Goal: Task Accomplishment & Management: Complete application form

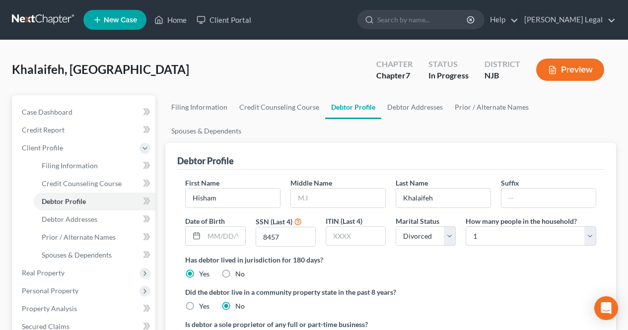
select select "3"
select select "0"
click at [160, 22] on polyline at bounding box center [159, 22] width 2 height 4
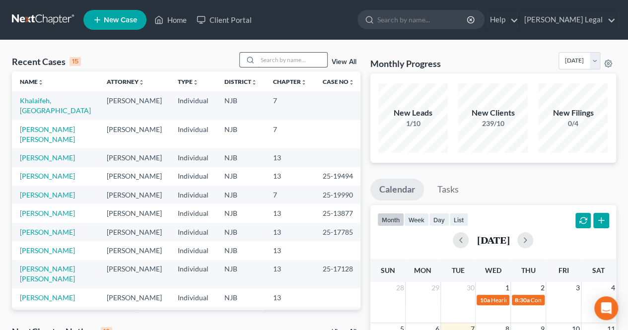
click at [286, 60] on input "search" at bounding box center [291, 60] width 69 height 14
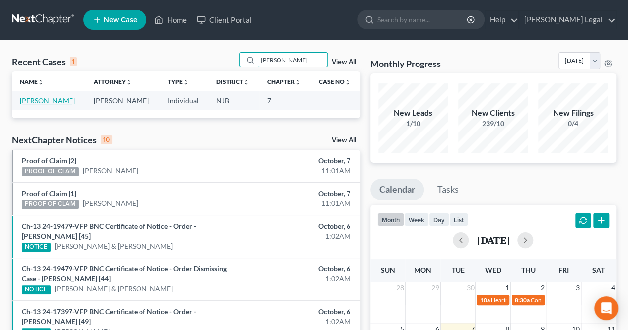
type input "[PERSON_NAME]"
click at [66, 99] on link "[PERSON_NAME]" at bounding box center [47, 100] width 55 height 8
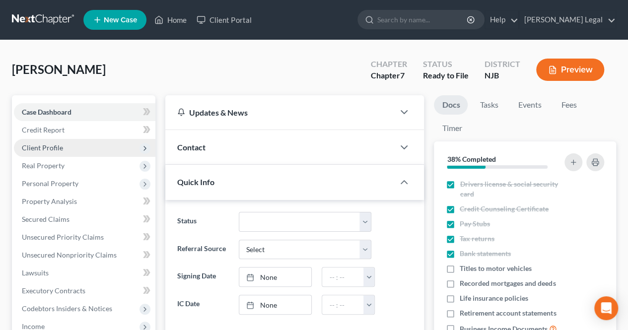
click at [51, 146] on span "Client Profile" at bounding box center [42, 147] width 41 height 8
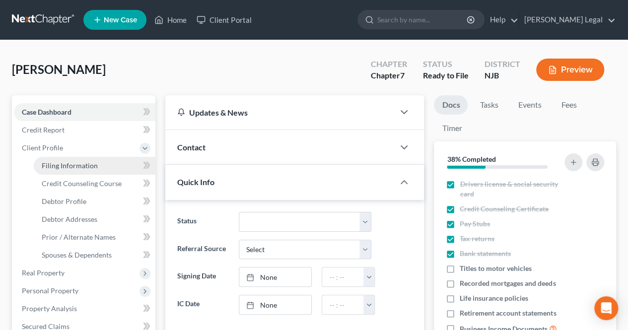
click at [47, 163] on span "Filing Information" at bounding box center [70, 165] width 56 height 8
select select "1"
select select "0"
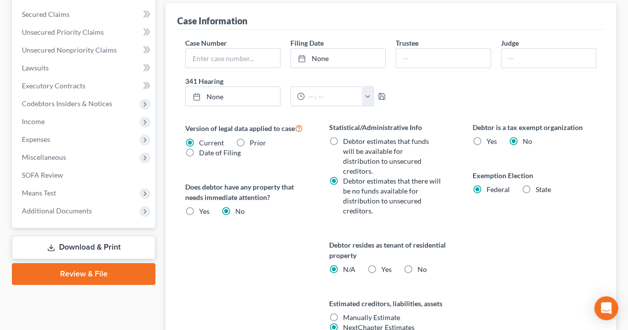
scroll to position [347, 0]
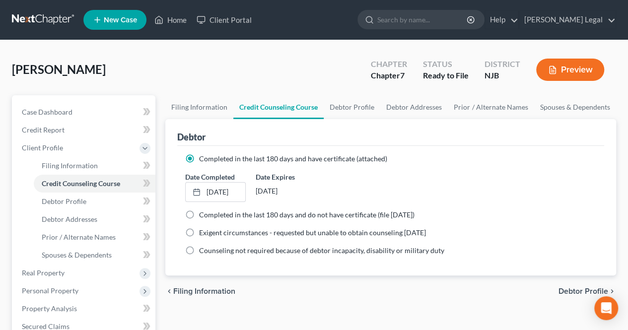
click at [573, 291] on span "Debtor Profile" at bounding box center [583, 291] width 50 height 8
select select "3"
select select "0"
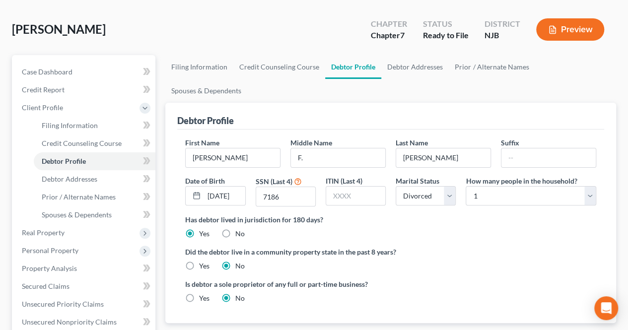
scroll to position [50, 0]
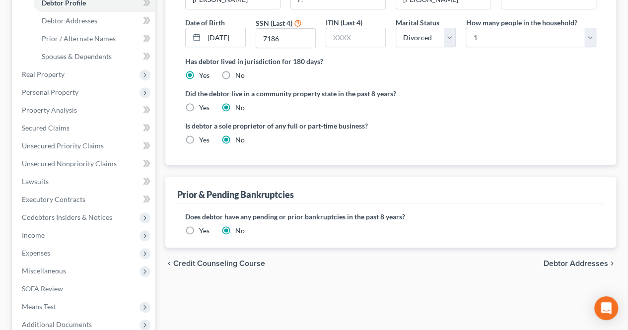
click at [559, 259] on span "Debtor Addresses" at bounding box center [575, 263] width 64 height 8
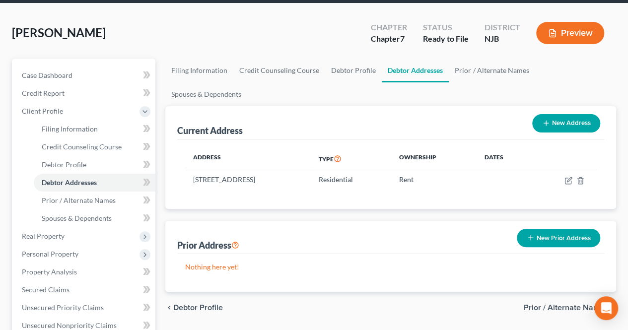
scroll to position [50, 0]
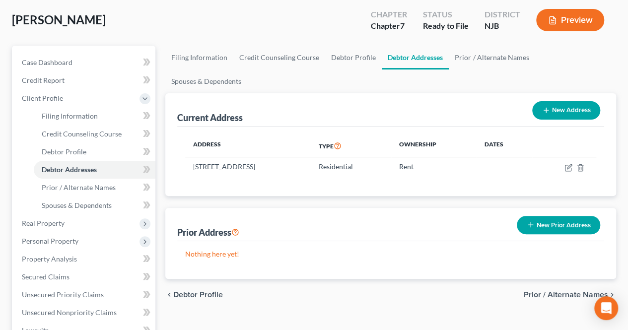
click at [561, 291] on span "Prior / Alternate Names" at bounding box center [565, 295] width 84 height 8
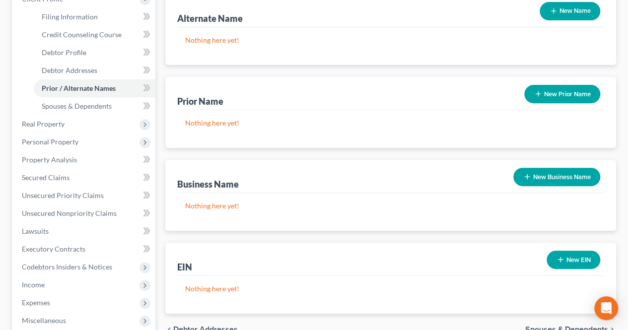
click at [542, 325] on span "Spouses & Dependents" at bounding box center [566, 329] width 83 height 8
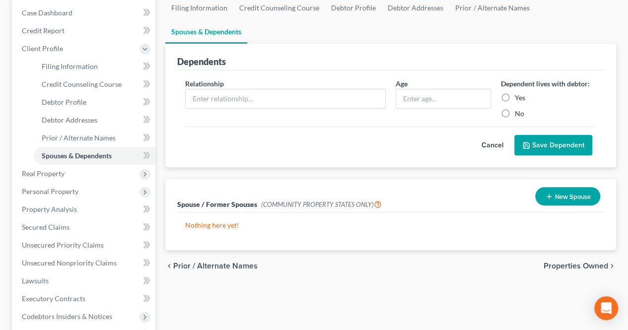
click at [570, 262] on span "Properties Owned" at bounding box center [575, 266] width 64 height 8
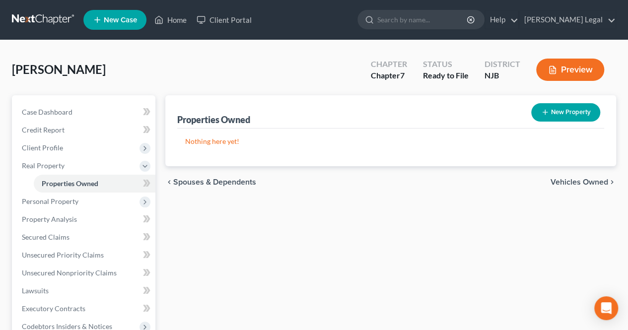
click at [581, 181] on span "Vehicles Owned" at bounding box center [579, 182] width 58 height 8
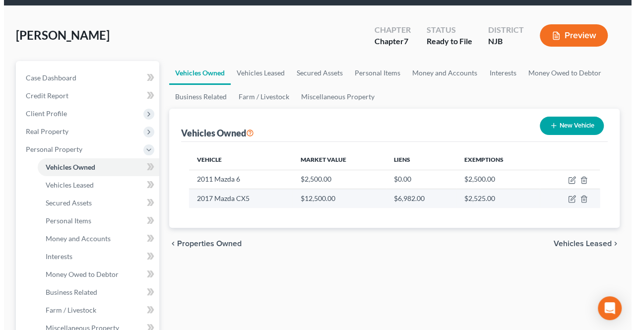
scroll to position [50, 0]
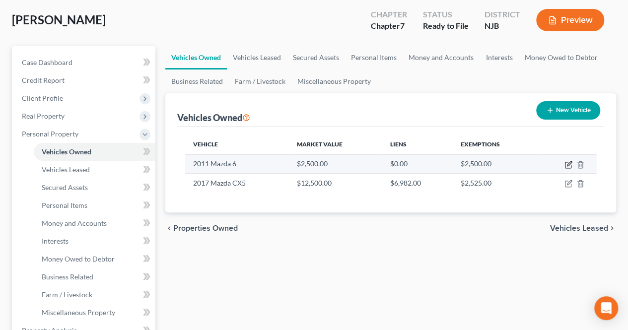
click at [570, 165] on icon "button" at bounding box center [568, 165] width 6 height 6
select select "0"
select select "15"
select select "0"
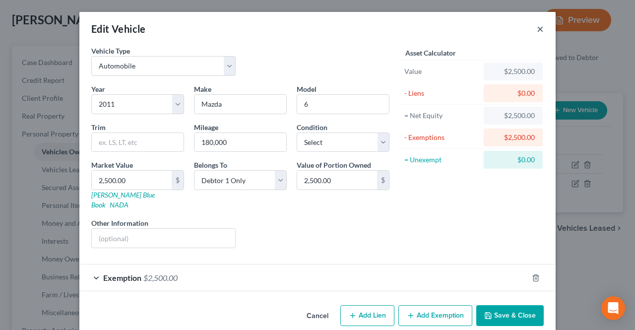
click at [538, 31] on button "×" at bounding box center [540, 29] width 7 height 12
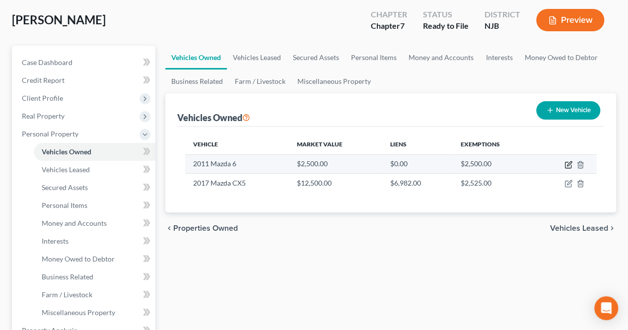
click at [571, 162] on icon "button" at bounding box center [569, 163] width 4 height 4
select select "0"
select select "15"
select select "0"
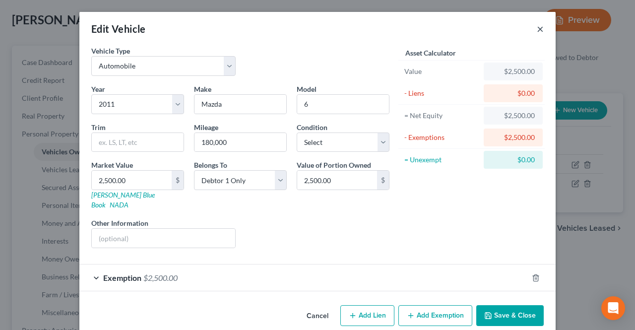
click at [537, 30] on button "×" at bounding box center [540, 29] width 7 height 12
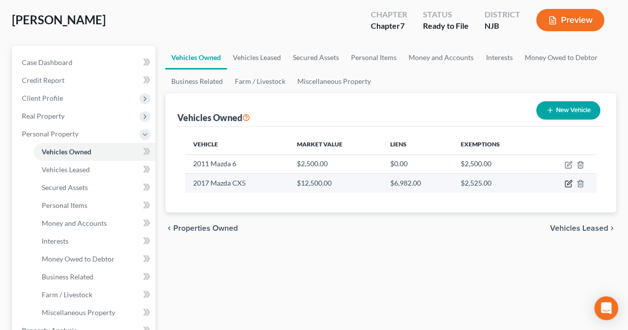
click at [566, 186] on icon "button" at bounding box center [568, 184] width 6 height 6
select select "0"
select select "9"
select select "3"
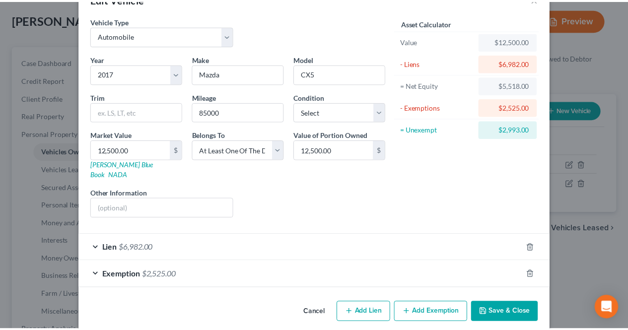
scroll to position [0, 0]
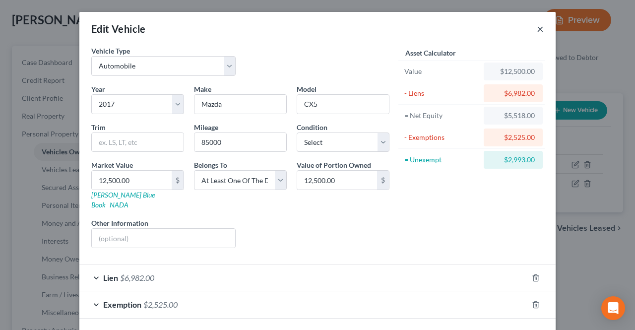
click at [537, 28] on button "×" at bounding box center [540, 29] width 7 height 12
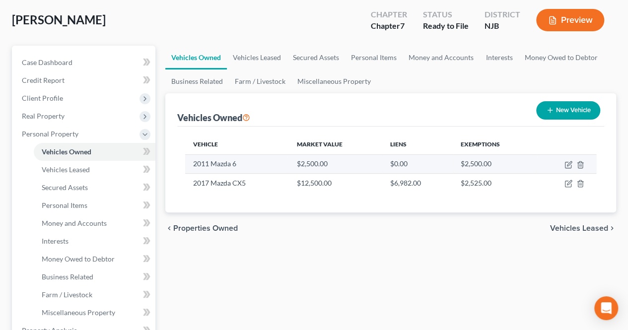
click at [572, 166] on td at bounding box center [566, 163] width 60 height 19
click at [568, 165] on icon "button" at bounding box center [568, 165] width 8 height 8
select select "0"
select select "15"
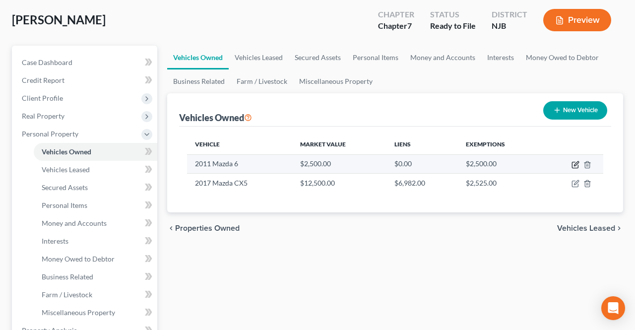
select select "0"
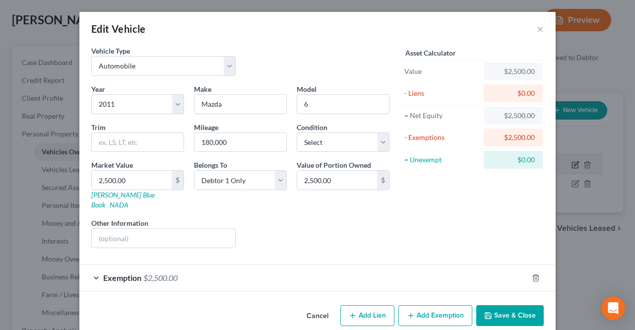
select select "0"
select select "15"
select select "0"
click at [539, 31] on button "×" at bounding box center [540, 29] width 7 height 12
click at [537, 30] on button "×" at bounding box center [540, 29] width 7 height 12
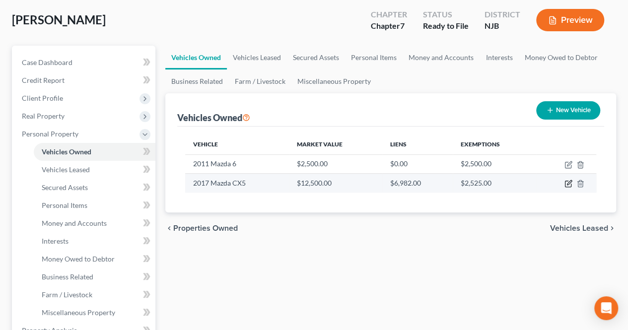
click at [566, 182] on icon "button" at bounding box center [568, 184] width 8 height 8
select select "0"
select select "9"
select select "3"
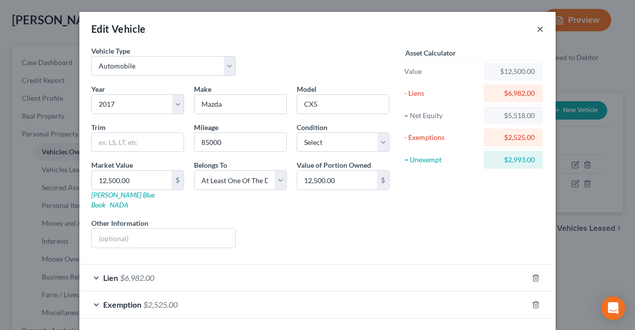
click at [537, 30] on button "×" at bounding box center [540, 29] width 7 height 12
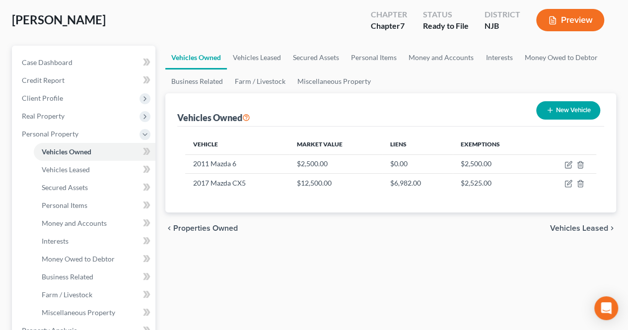
click at [559, 235] on div "chevron_left Properties Owned Vehicles Leased chevron_right" at bounding box center [390, 228] width 450 height 32
click at [557, 229] on span "Vehicles Leased" at bounding box center [579, 228] width 58 height 8
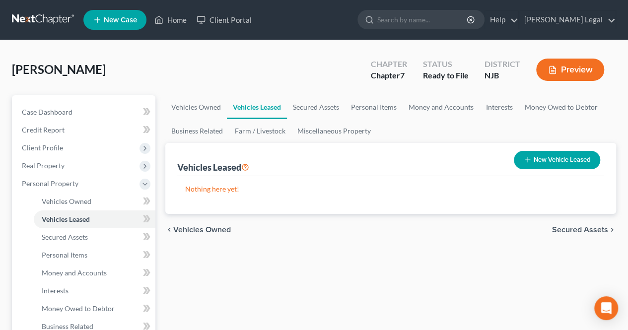
click at [560, 227] on span "Secured Assets" at bounding box center [580, 230] width 56 height 8
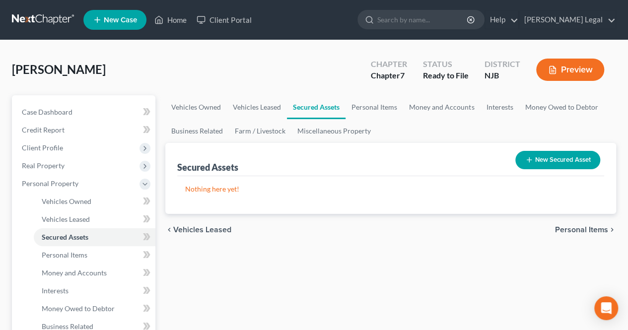
scroll to position [50, 0]
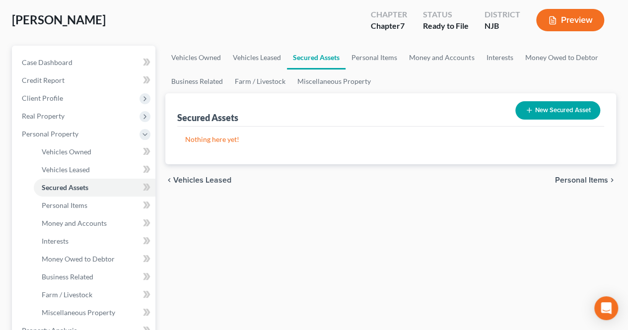
click at [565, 180] on span "Personal Items" at bounding box center [581, 180] width 53 height 8
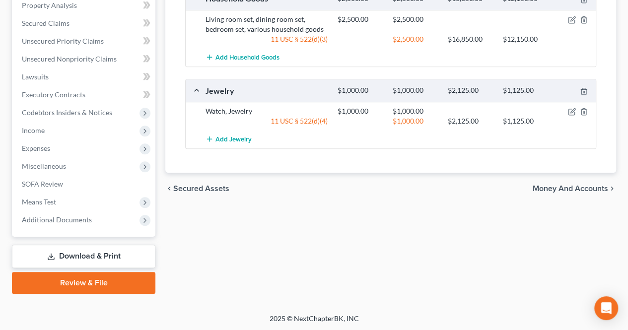
click at [565, 185] on span "Money and Accounts" at bounding box center [569, 189] width 75 height 8
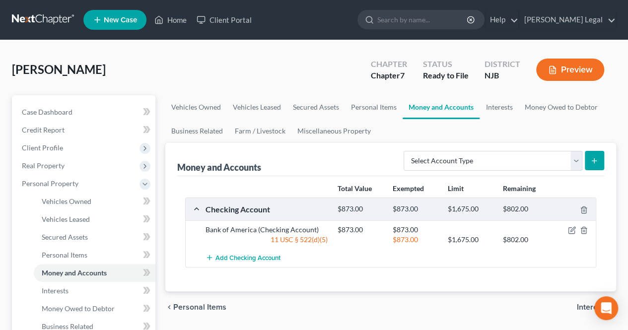
scroll to position [50, 0]
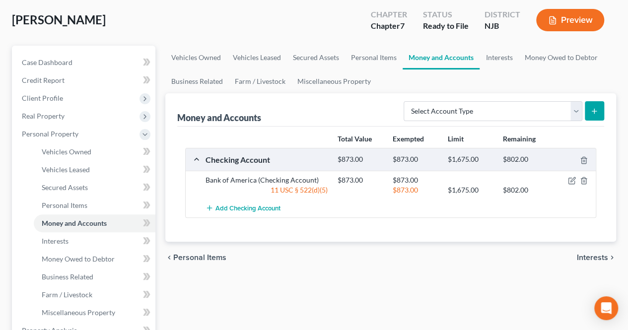
click at [586, 255] on span "Interests" at bounding box center [591, 257] width 31 height 8
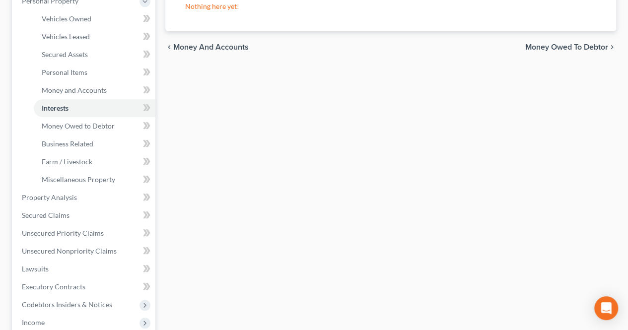
scroll to position [198, 0]
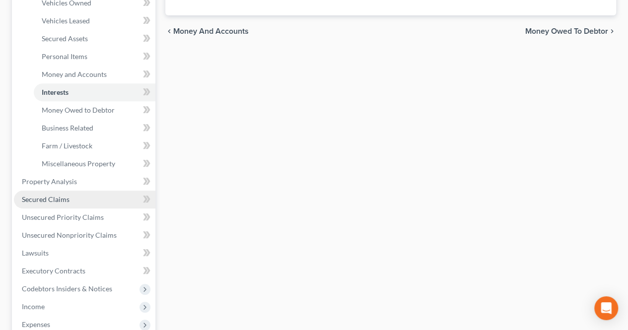
click at [110, 202] on link "Secured Claims" at bounding box center [84, 199] width 141 height 18
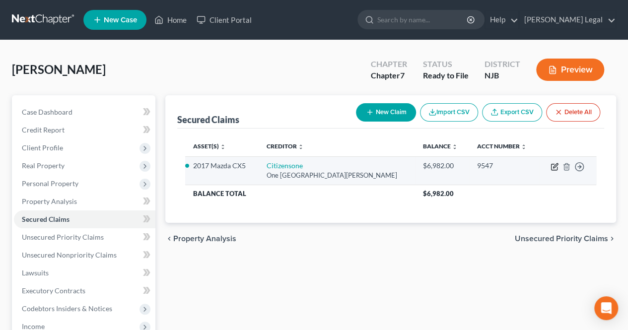
click at [552, 164] on icon "button" at bounding box center [554, 167] width 8 height 8
select select "41"
select select "8"
select select "3"
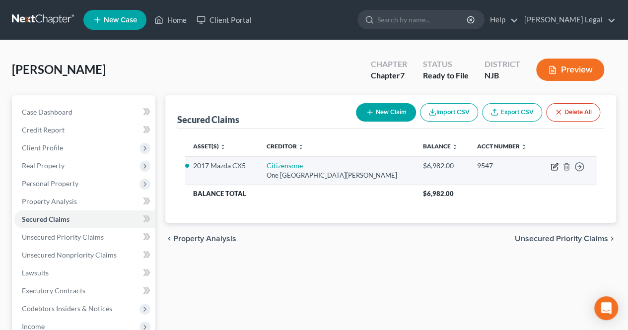
select select "0"
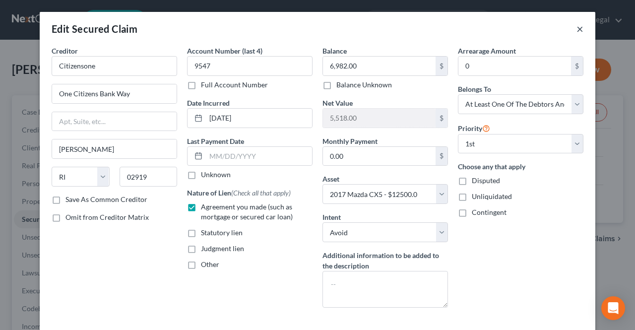
click at [576, 29] on button "×" at bounding box center [579, 29] width 7 height 12
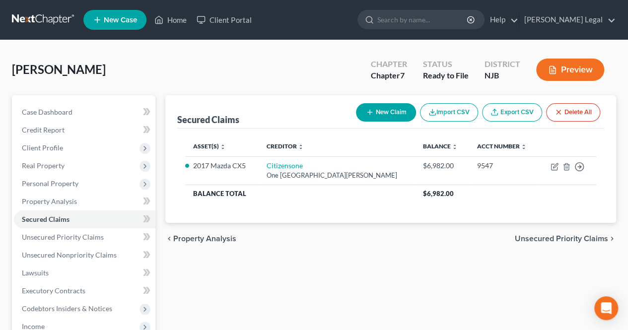
click at [536, 236] on span "Unsecured Priority Claims" at bounding box center [560, 239] width 93 height 8
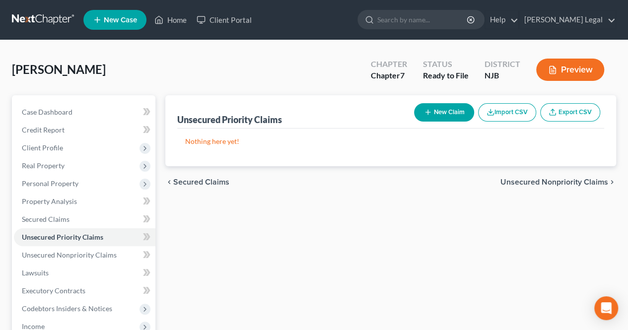
click at [539, 179] on span "Unsecured Nonpriority Claims" at bounding box center [554, 182] width 108 height 8
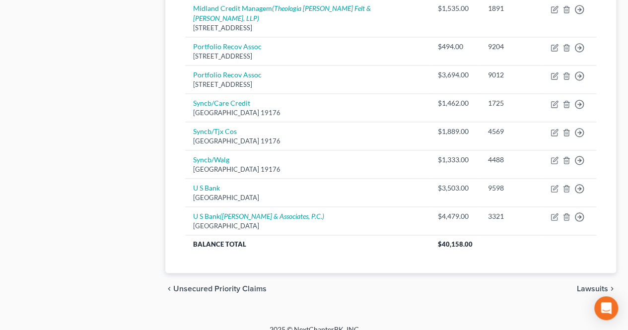
scroll to position [569, 0]
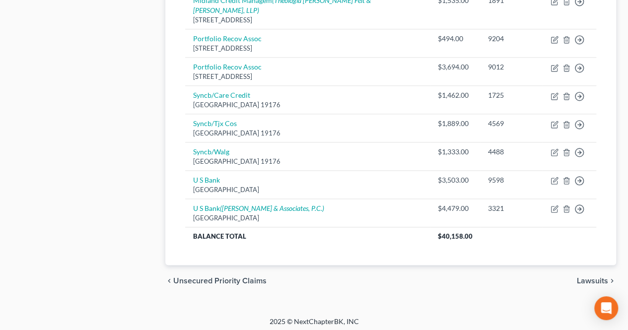
click at [577, 277] on span "Lawsuits" at bounding box center [591, 281] width 31 height 8
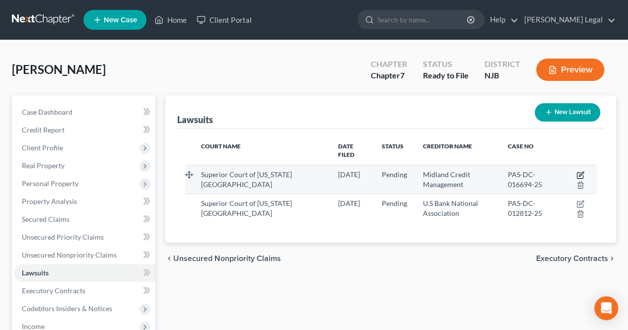
click at [576, 171] on icon "button" at bounding box center [580, 175] width 8 height 8
select select "33"
select select "0"
select select "4"
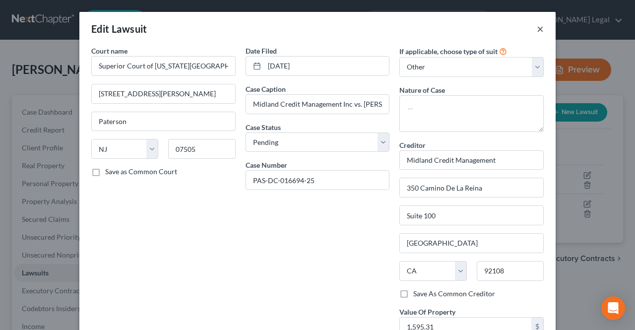
click at [537, 30] on button "×" at bounding box center [540, 29] width 7 height 12
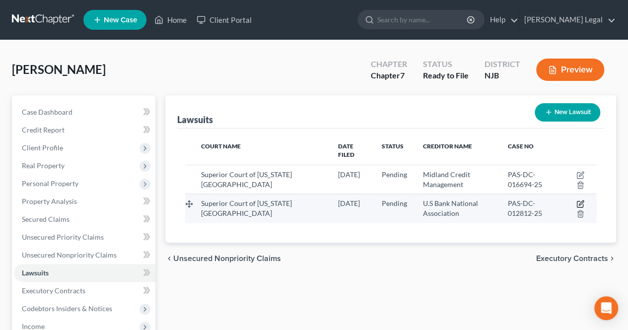
click at [580, 200] on icon "button" at bounding box center [580, 204] width 8 height 8
select select "33"
select select "0"
select select "4"
select select "33"
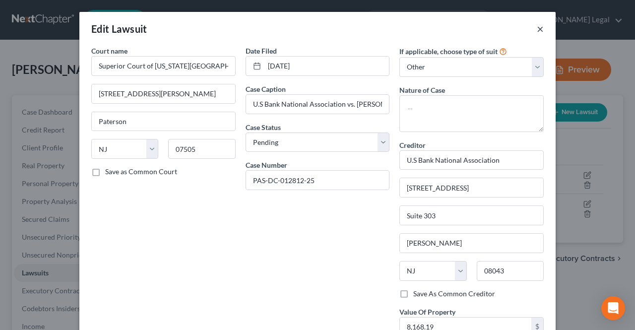
click at [537, 26] on button "×" at bounding box center [540, 29] width 7 height 12
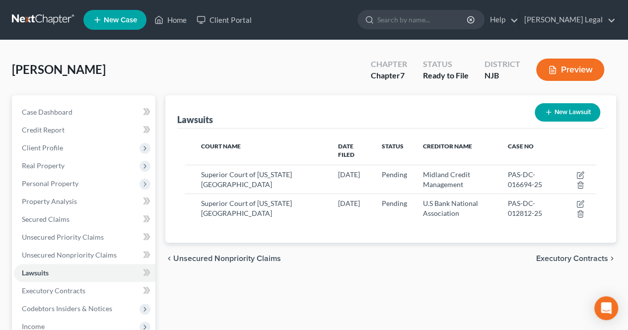
click at [545, 254] on span "Executory Contracts" at bounding box center [572, 258] width 72 height 8
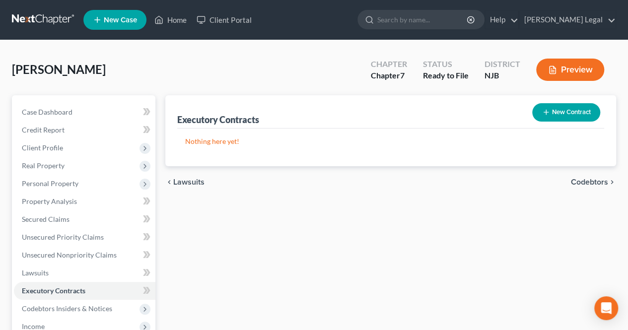
click at [591, 179] on span "Codebtors" at bounding box center [588, 182] width 37 height 8
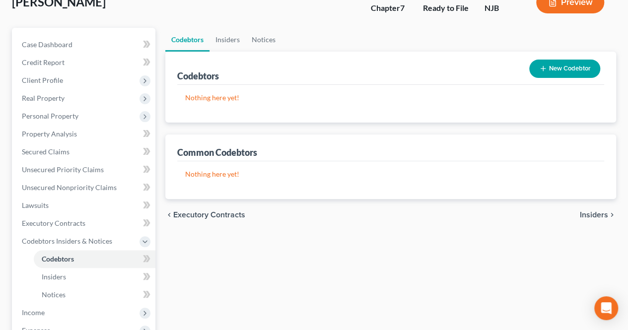
scroll to position [149, 0]
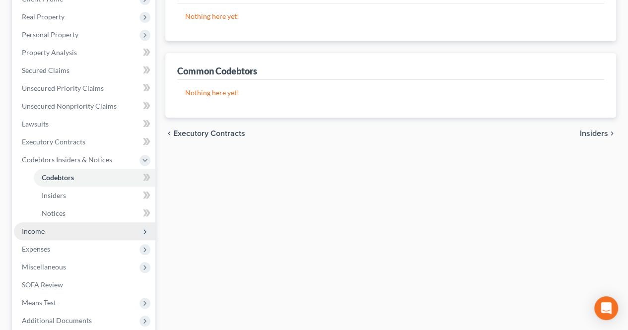
click at [63, 231] on span "Income" at bounding box center [84, 231] width 141 height 18
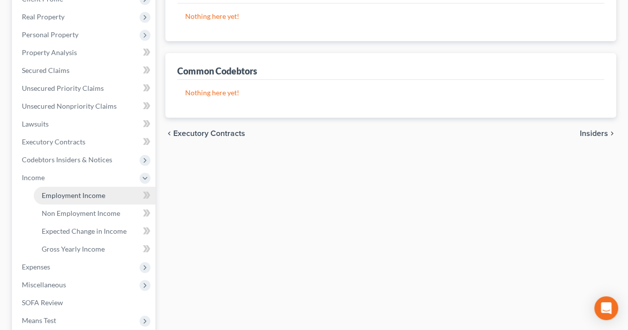
click at [74, 195] on span "Employment Income" at bounding box center [73, 195] width 63 height 8
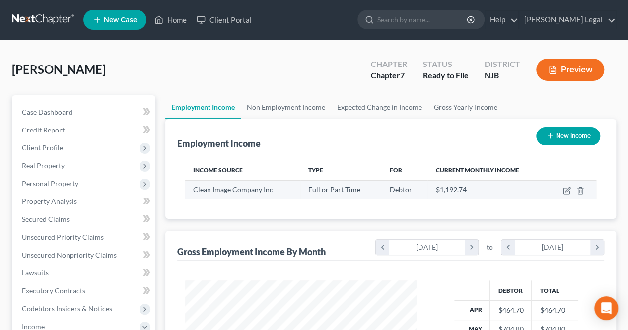
scroll to position [177, 251]
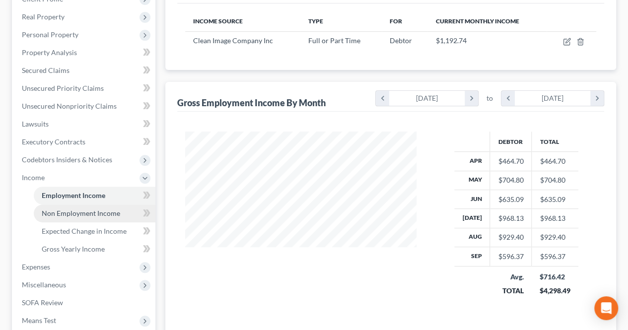
click at [116, 215] on span "Non Employment Income" at bounding box center [81, 213] width 78 height 8
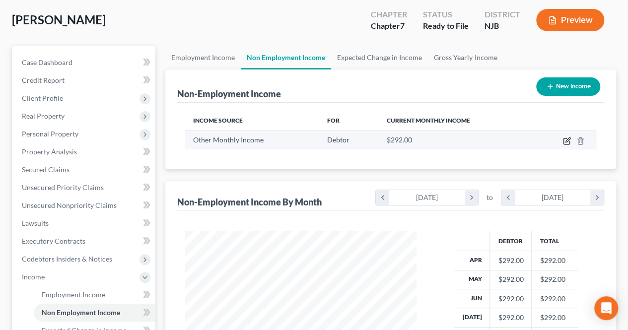
click at [568, 141] on icon "button" at bounding box center [566, 141] width 6 height 6
select select "13"
select select "0"
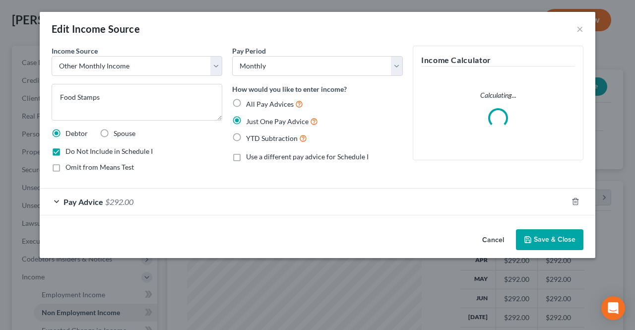
click at [584, 30] on div "Edit Income Source ×" at bounding box center [318, 29] width 556 height 34
click at [581, 30] on button "×" at bounding box center [579, 29] width 7 height 12
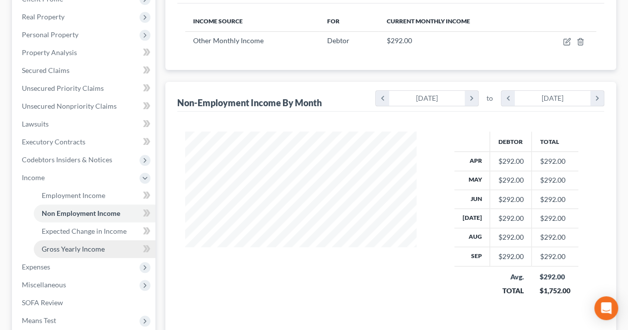
click at [118, 245] on link "Gross Yearly Income" at bounding box center [95, 249] width 122 height 18
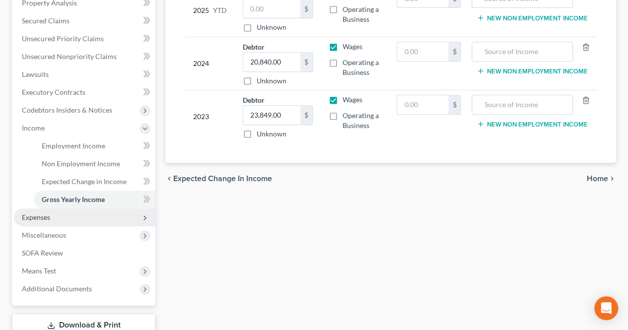
click at [84, 222] on span "Expenses" at bounding box center [84, 217] width 141 height 18
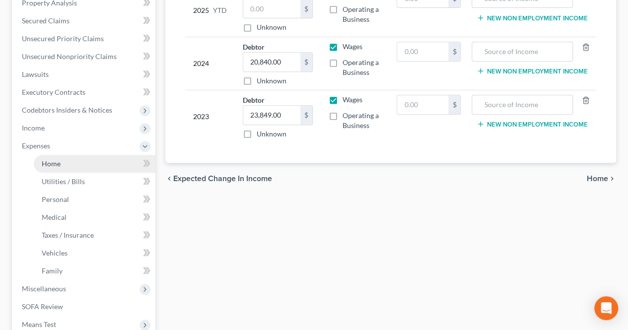
click at [81, 161] on link "Home" at bounding box center [95, 164] width 122 height 18
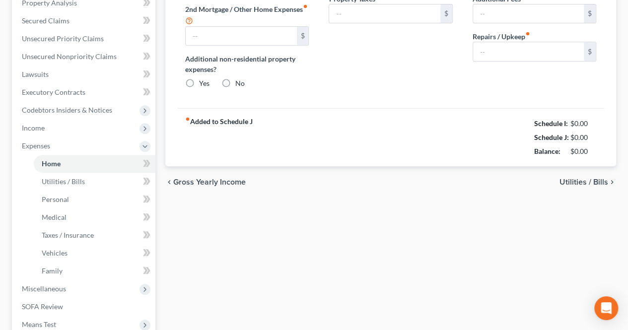
type input "870.00"
type input "0.00"
radio input "true"
type input "0.00"
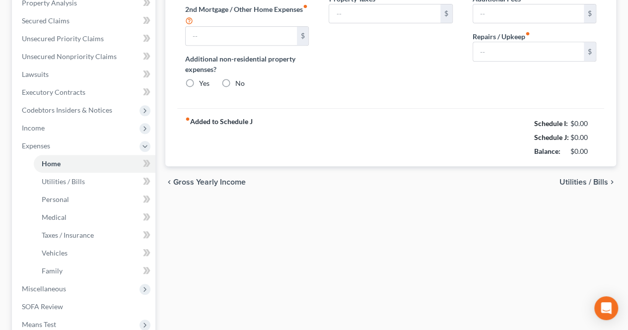
type input "0.00"
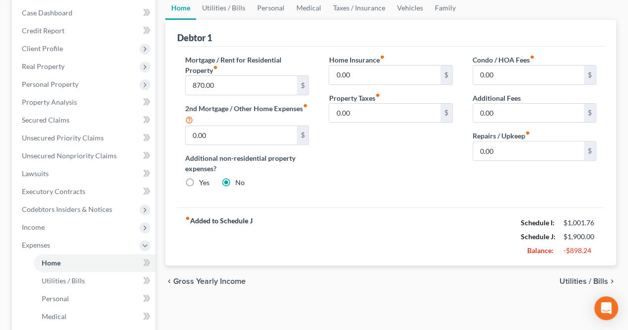
click at [568, 278] on span "Utilities / Bills" at bounding box center [583, 281] width 49 height 8
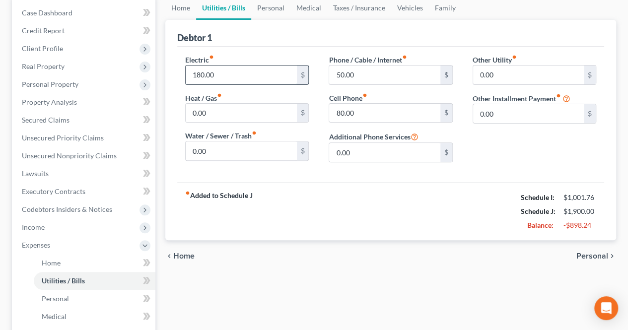
click at [249, 79] on input "180.00" at bounding box center [241, 74] width 111 height 19
type input "140.00"
click at [596, 256] on span "Personal" at bounding box center [592, 256] width 32 height 8
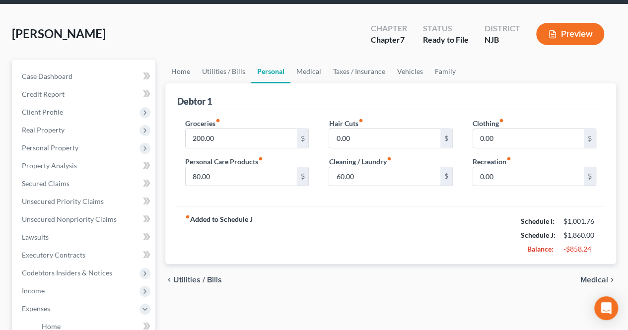
scroll to position [50, 0]
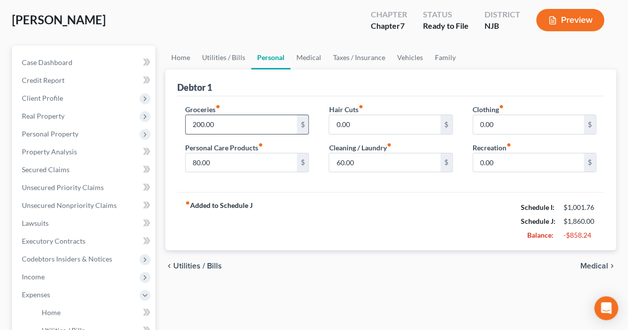
click at [225, 127] on input "200.00" at bounding box center [241, 124] width 111 height 19
type input "100.00"
click at [240, 161] on input "80.00" at bounding box center [241, 162] width 111 height 19
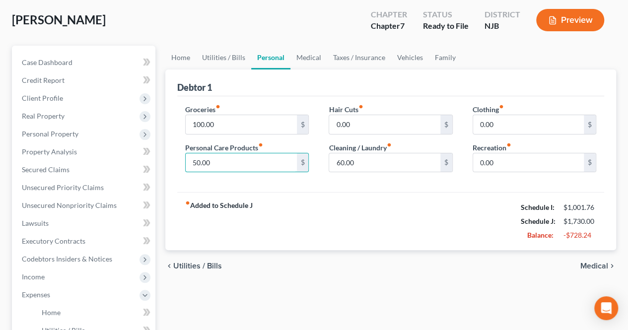
type input "50.00"
click at [583, 263] on span "Medical" at bounding box center [594, 266] width 28 height 8
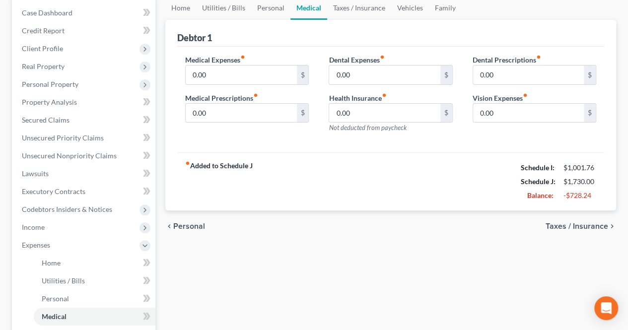
click at [577, 227] on span "Taxes / Insurance" at bounding box center [576, 226] width 63 height 8
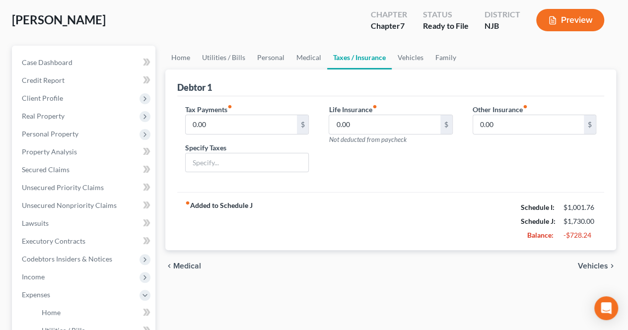
click at [586, 266] on span "Vehicles" at bounding box center [592, 266] width 30 height 8
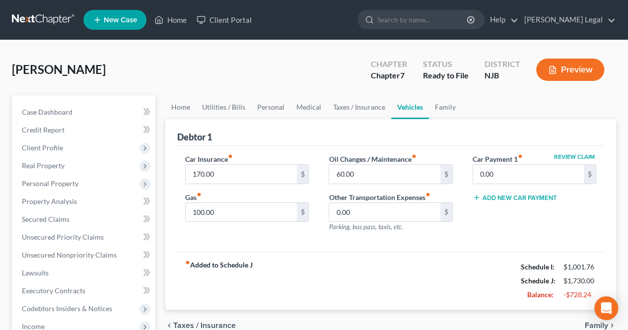
scroll to position [50, 0]
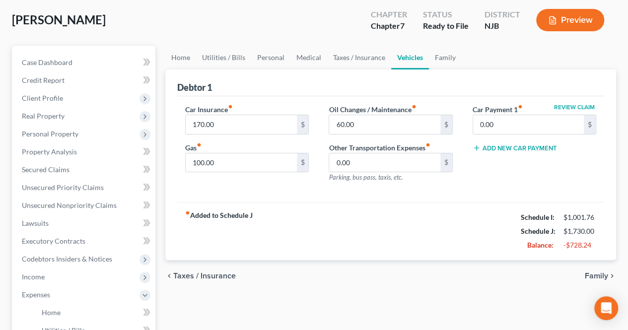
click at [589, 274] on span "Family" at bounding box center [595, 276] width 23 height 8
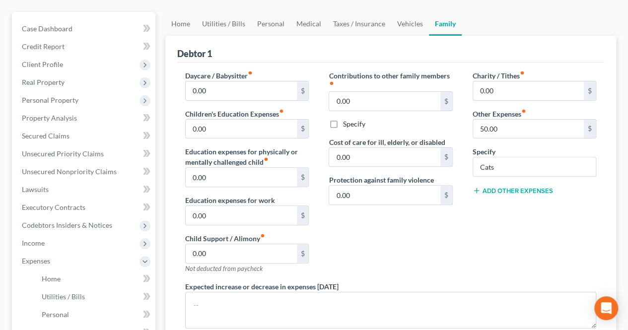
scroll to position [99, 0]
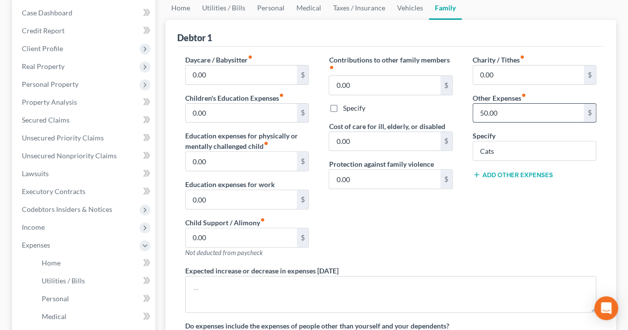
click at [520, 117] on input "50.00" at bounding box center [528, 113] width 111 height 19
type input "0.00"
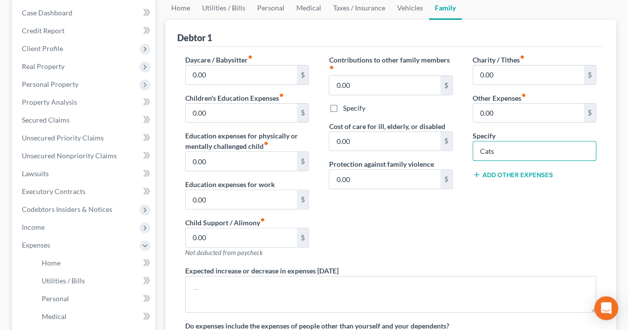
drag, startPoint x: 493, startPoint y: 149, endPoint x: 422, endPoint y: 152, distance: 71.0
click at [423, 151] on div "Daycare / Babysitter fiber_manual_record 0.00 $ Children's Education Expenses f…" at bounding box center [390, 204] width 431 height 298
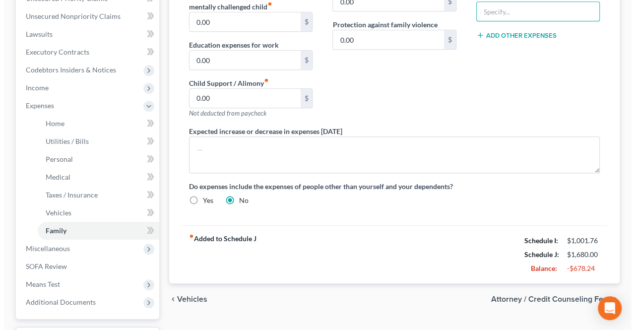
scroll to position [248, 0]
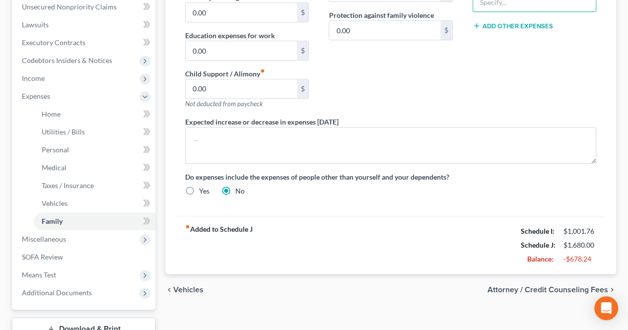
click at [531, 288] on span "Attorney / Credit Counseling Fees" at bounding box center [547, 290] width 121 height 8
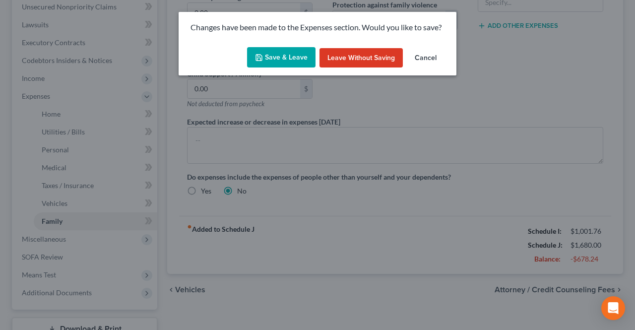
click at [289, 63] on button "Save & Leave" at bounding box center [281, 57] width 68 height 21
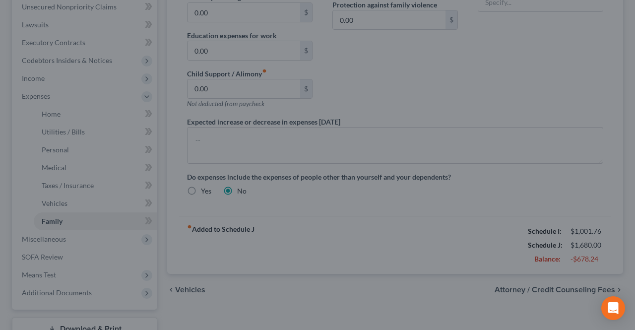
select select "0"
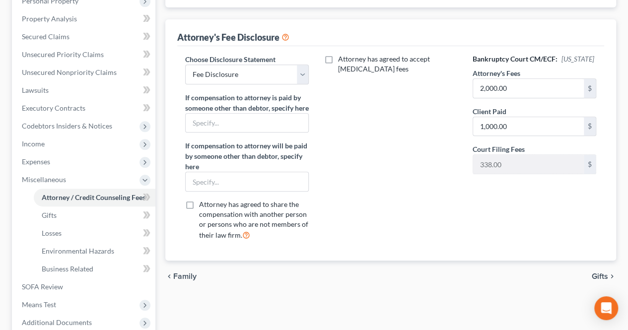
scroll to position [198, 0]
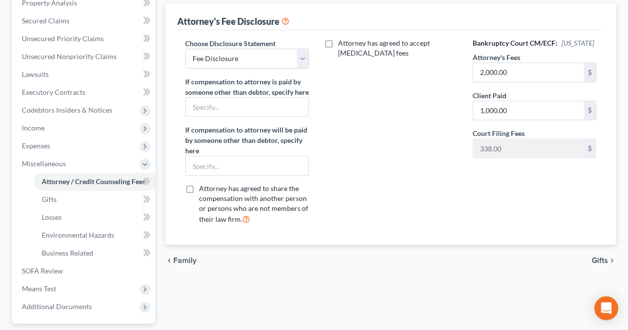
click at [603, 264] on span "Gifts" at bounding box center [599, 260] width 16 height 8
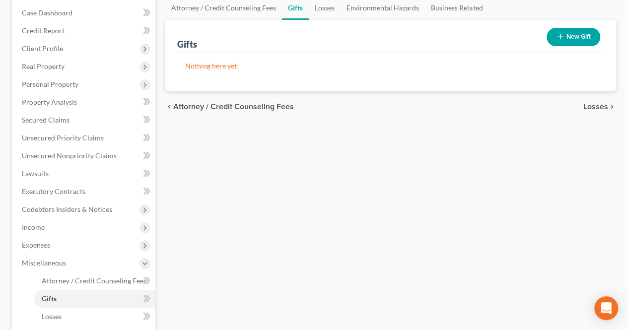
scroll to position [149, 0]
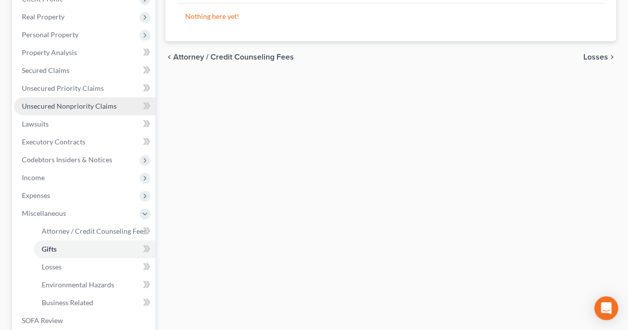
click at [93, 104] on span "Unsecured Nonpriority Claims" at bounding box center [69, 106] width 95 height 8
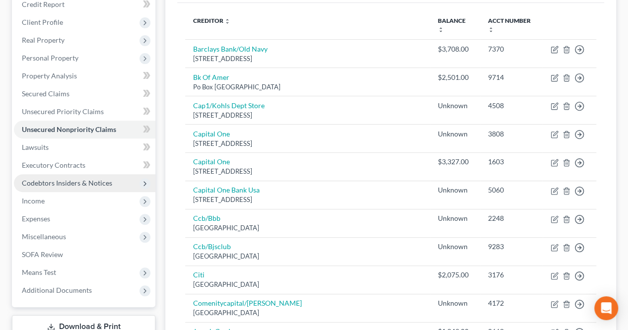
scroll to position [123, 0]
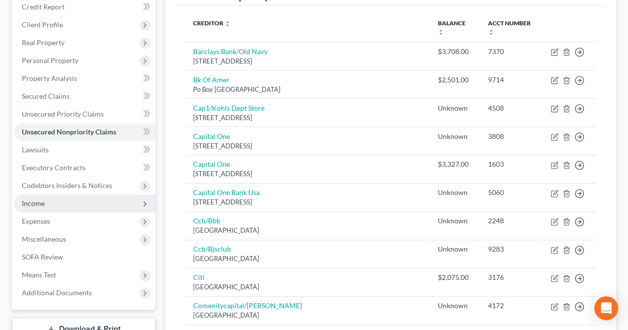
click at [53, 203] on span "Income" at bounding box center [84, 203] width 141 height 18
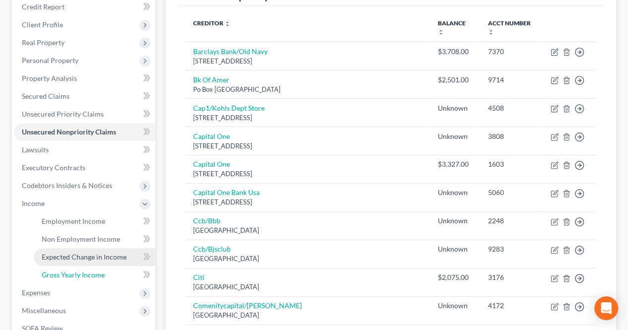
click at [53, 273] on span "Gross Yearly Income" at bounding box center [73, 274] width 63 height 8
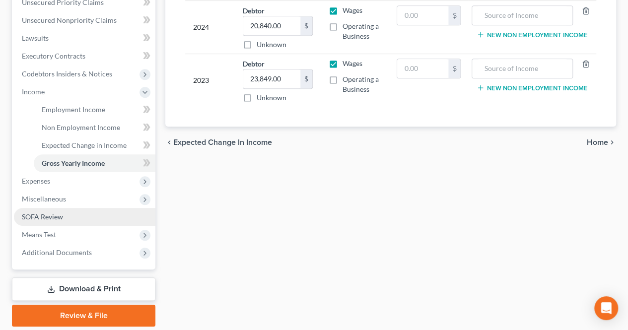
scroll to position [248, 0]
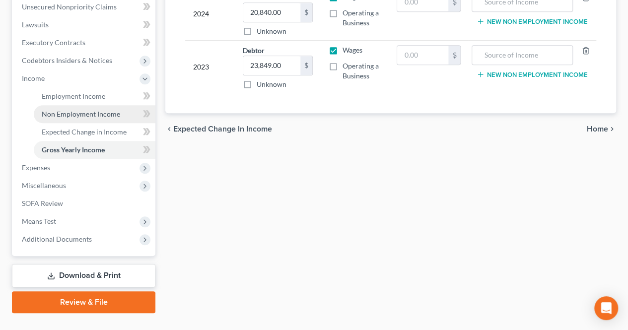
click at [68, 119] on link "Non Employment Income" at bounding box center [95, 114] width 122 height 18
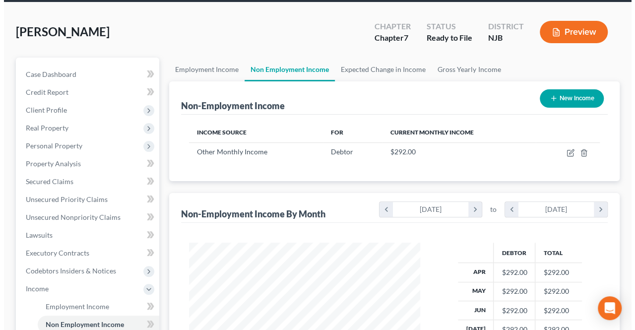
scroll to position [50, 0]
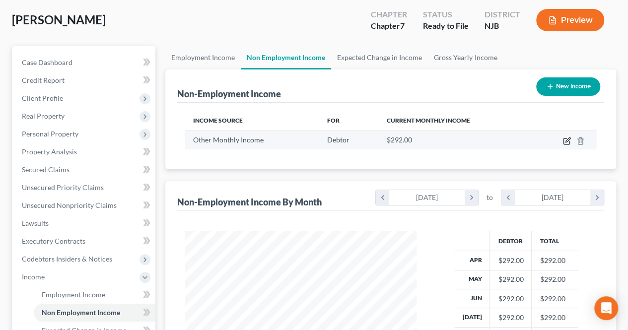
click at [565, 139] on icon "button" at bounding box center [567, 141] width 8 height 8
select select "13"
select select "0"
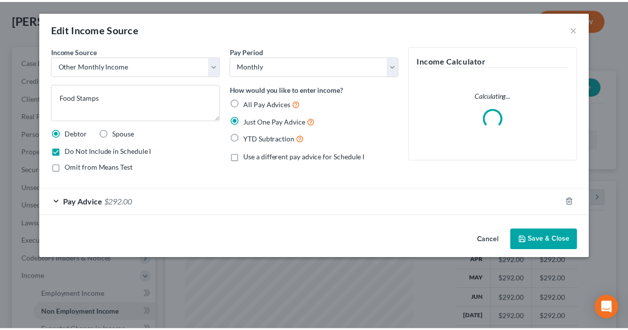
scroll to position [177, 254]
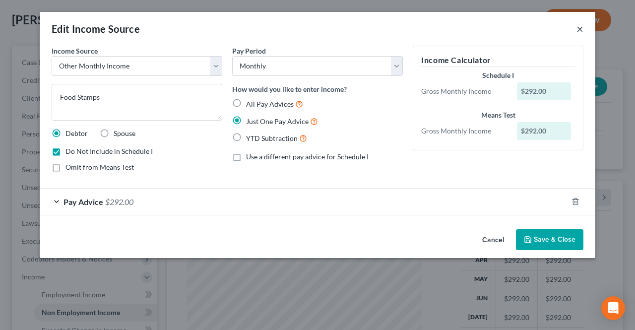
click at [582, 29] on button "×" at bounding box center [579, 29] width 7 height 12
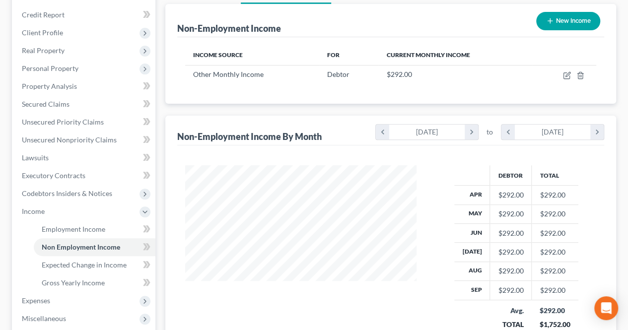
scroll to position [198, 0]
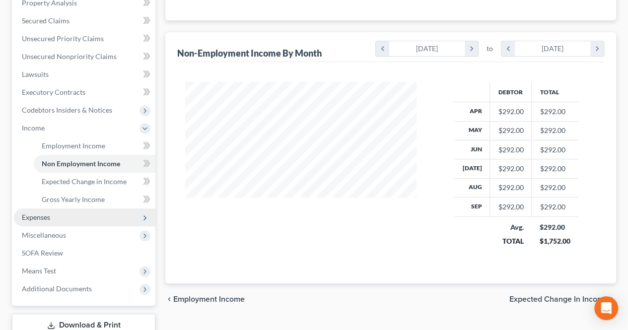
click at [74, 217] on span "Expenses" at bounding box center [84, 217] width 141 height 18
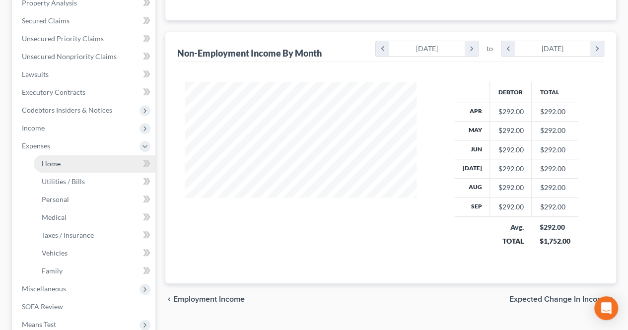
click at [65, 167] on link "Home" at bounding box center [95, 164] width 122 height 18
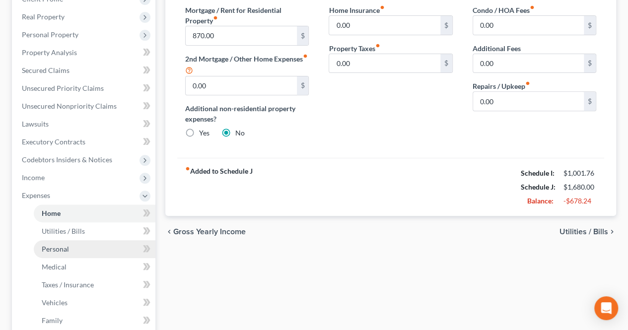
click at [66, 249] on span "Personal" at bounding box center [55, 249] width 27 height 8
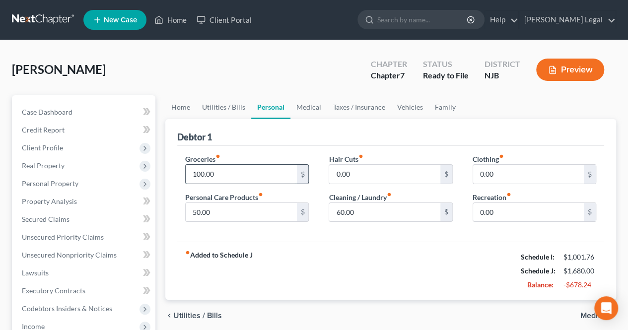
click at [261, 165] on input "100.00" at bounding box center [241, 174] width 111 height 19
type input "2"
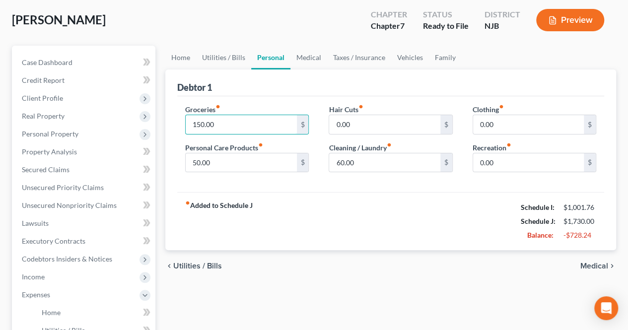
type input "150.00"
click at [604, 265] on span "Medical" at bounding box center [594, 266] width 28 height 8
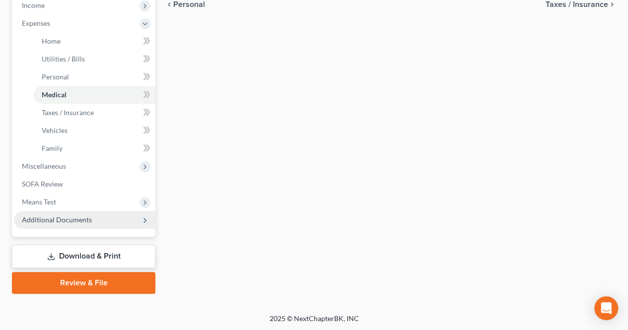
click at [68, 223] on span "Additional Documents" at bounding box center [84, 220] width 141 height 18
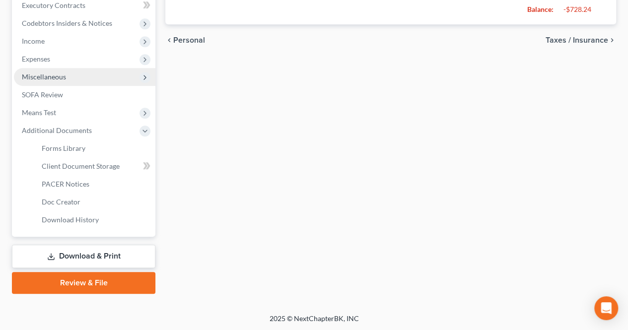
click at [88, 82] on span "Miscellaneous" at bounding box center [84, 77] width 141 height 18
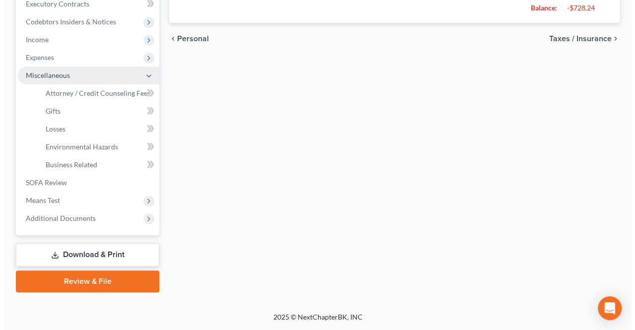
scroll to position [285, 0]
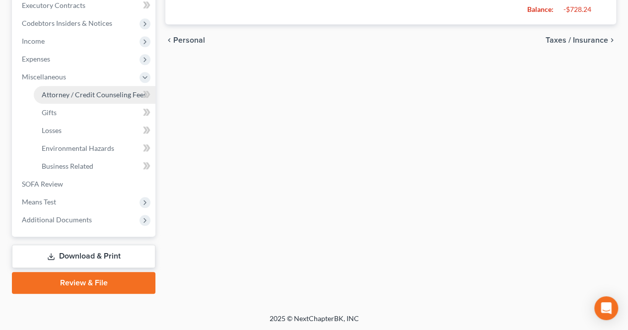
click at [86, 94] on span "Attorney / Credit Counseling Fees" at bounding box center [94, 94] width 105 height 8
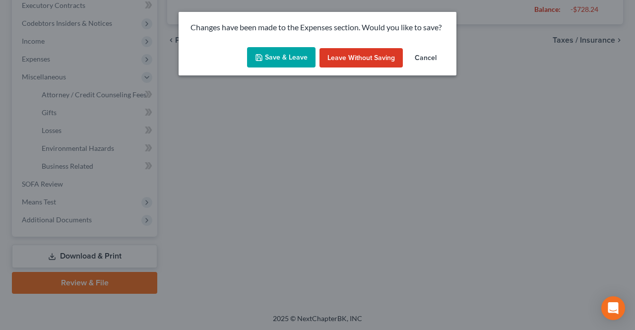
click at [264, 68] on div "Save & Leave Leave without Saving Cancel" at bounding box center [318, 59] width 278 height 33
click at [265, 67] on button "Save & Leave" at bounding box center [281, 57] width 68 height 21
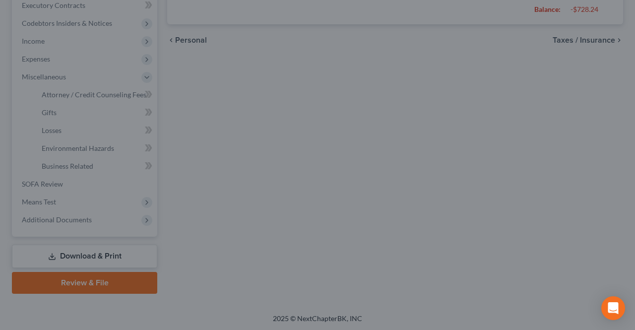
select select "0"
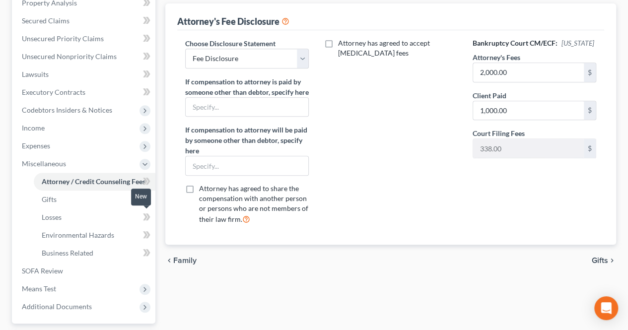
scroll to position [248, 0]
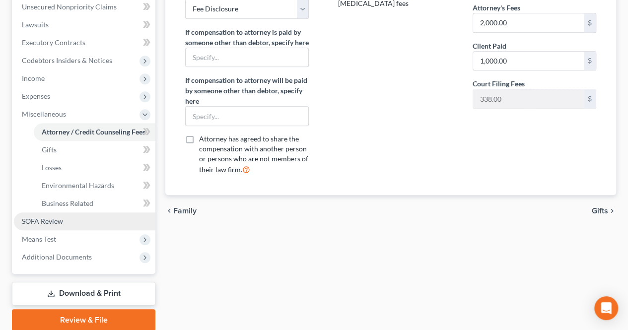
click at [103, 219] on link "SOFA Review" at bounding box center [84, 221] width 141 height 18
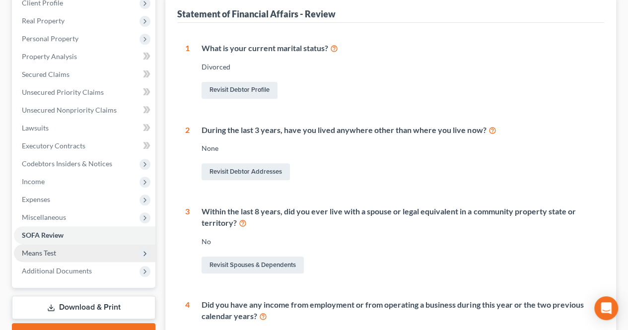
scroll to position [198, 0]
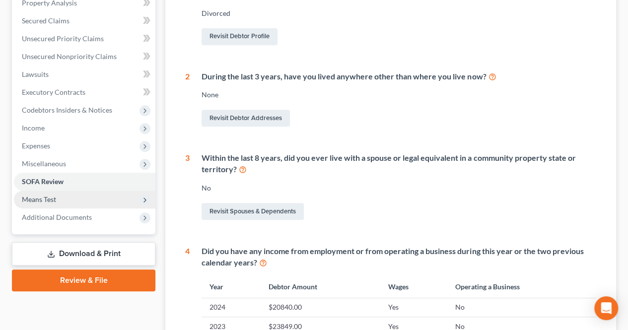
click at [89, 199] on span "Means Test" at bounding box center [84, 199] width 141 height 18
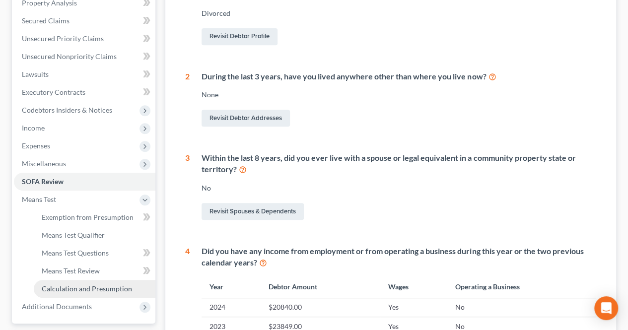
click at [86, 286] on span "Calculation and Presumption" at bounding box center [87, 288] width 90 height 8
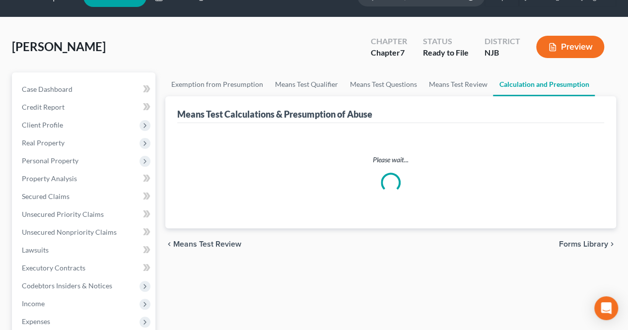
scroll to position [2, 0]
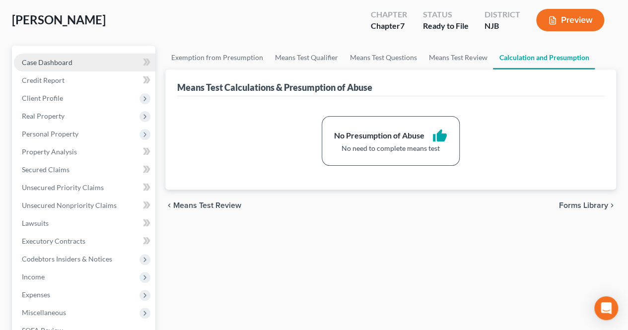
click at [101, 64] on link "Case Dashboard" at bounding box center [84, 63] width 141 height 18
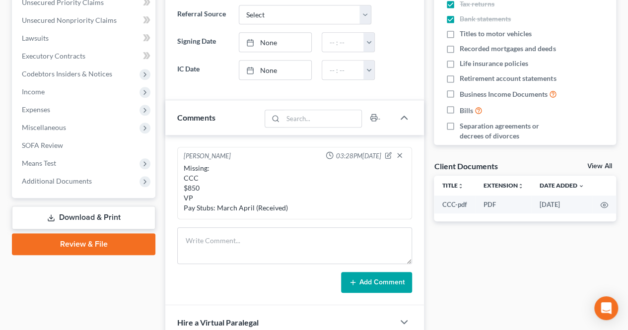
scroll to position [248, 0]
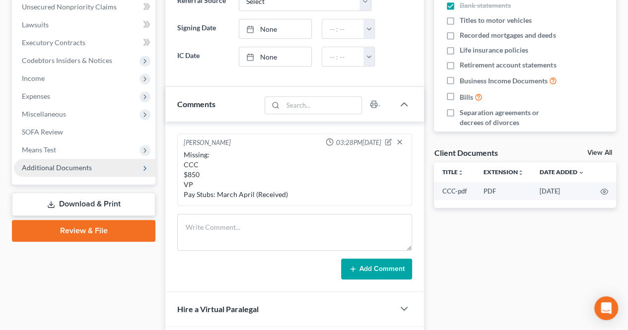
click at [103, 169] on span "Additional Documents" at bounding box center [84, 168] width 141 height 18
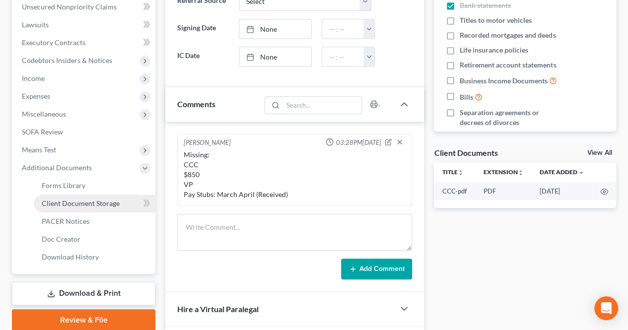
click at [99, 202] on span "Client Document Storage" at bounding box center [81, 203] width 78 height 8
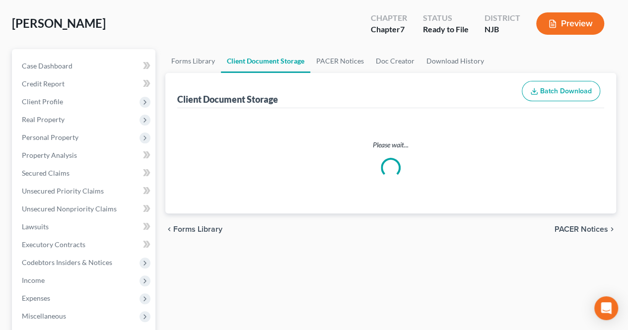
select select "9"
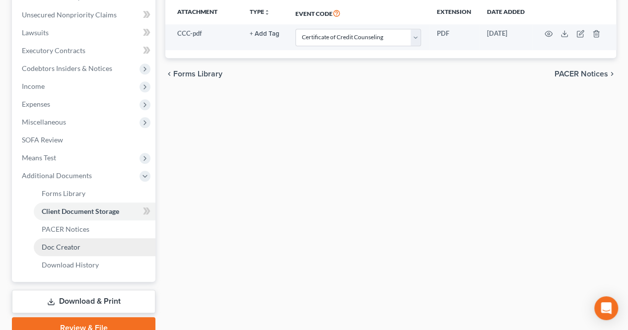
scroll to position [249, 0]
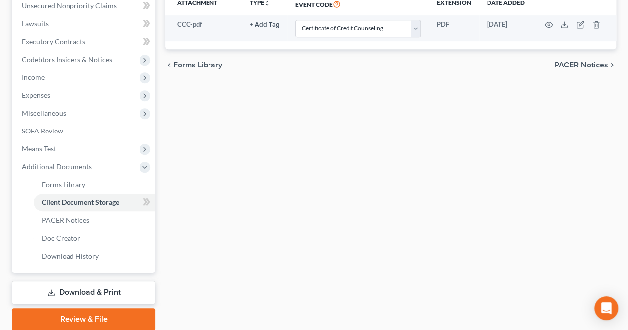
click at [88, 296] on link "Download & Print" at bounding box center [83, 292] width 143 height 23
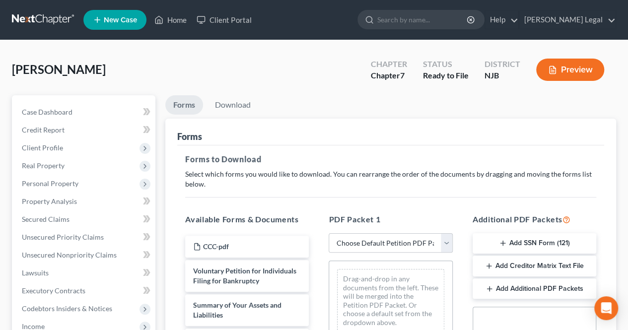
click at [506, 243] on button "Add SSN Form (121)" at bounding box center [534, 243] width 124 height 21
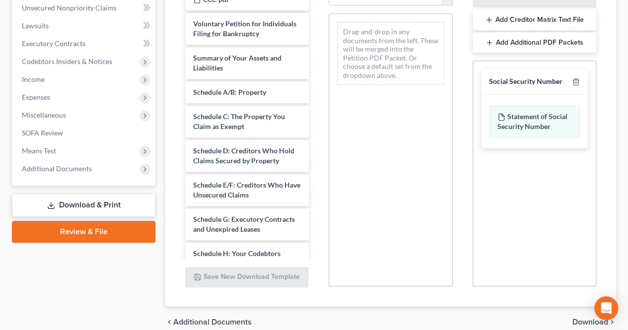
scroll to position [248, 0]
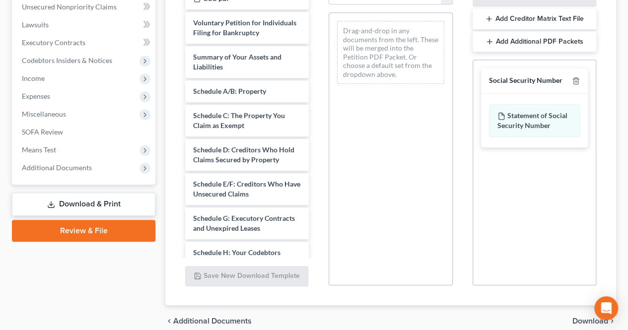
click at [580, 323] on span "Download" at bounding box center [590, 321] width 36 height 8
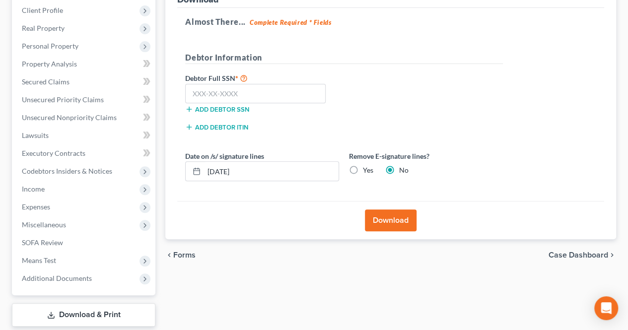
scroll to position [97, 0]
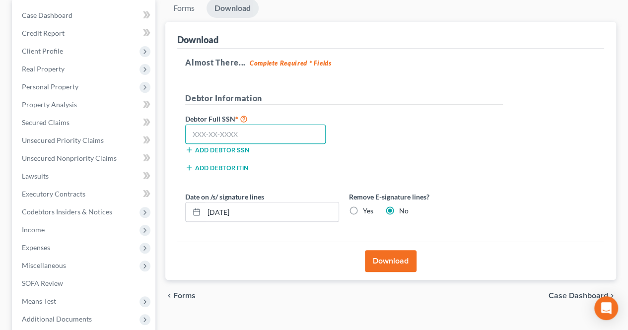
click at [232, 131] on input "text" at bounding box center [255, 135] width 140 height 20
type input "158-02-7186"
click at [389, 258] on button "Download" at bounding box center [391, 261] width 52 height 22
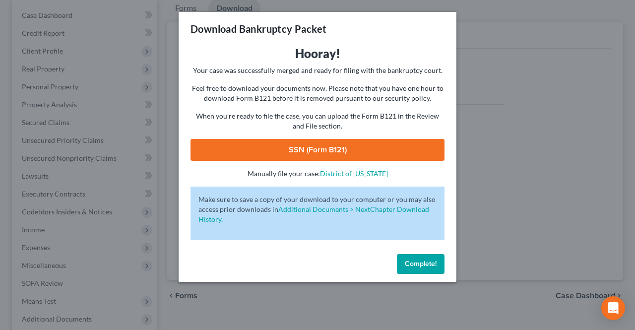
click at [397, 153] on link "SSN (Form B121)" at bounding box center [317, 150] width 254 height 22
click at [435, 269] on button "Complete!" at bounding box center [421, 264] width 48 height 20
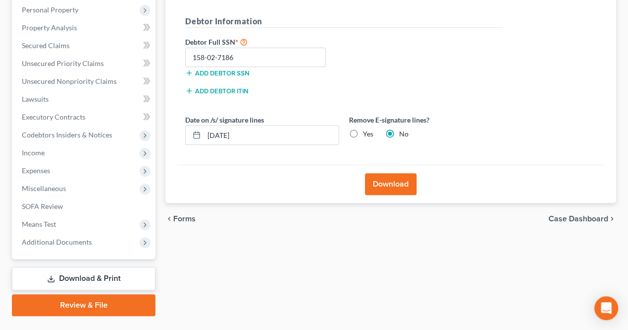
scroll to position [196, 0]
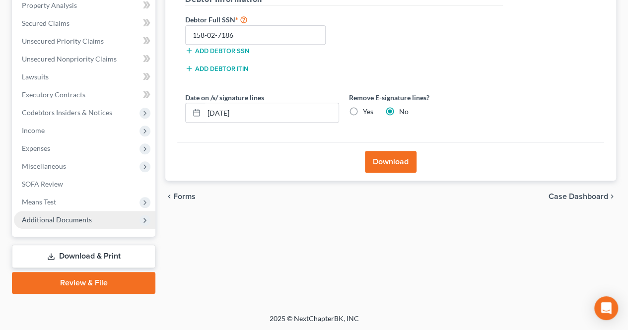
click at [58, 228] on span "Additional Documents" at bounding box center [84, 220] width 141 height 18
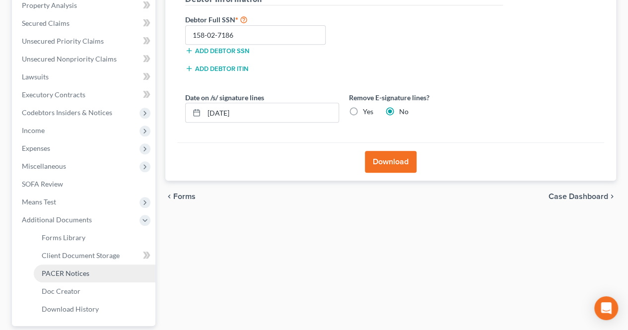
click at [67, 272] on span "PACER Notices" at bounding box center [66, 273] width 48 height 8
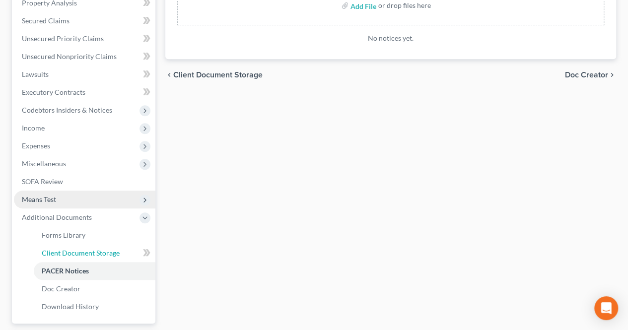
click at [90, 252] on span "Client Document Storage" at bounding box center [81, 253] width 78 height 8
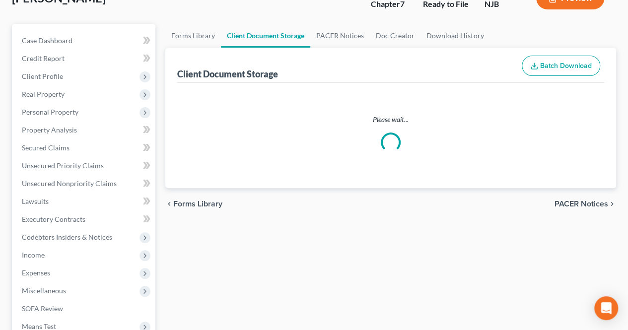
select select "9"
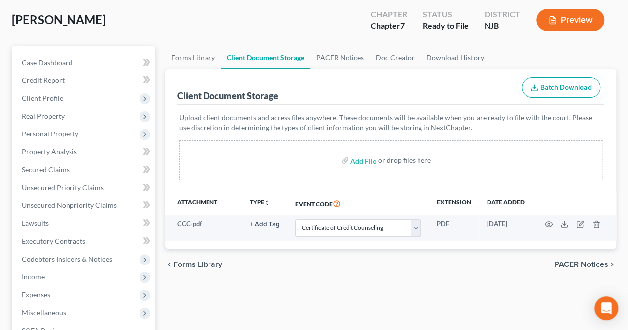
select select "9"
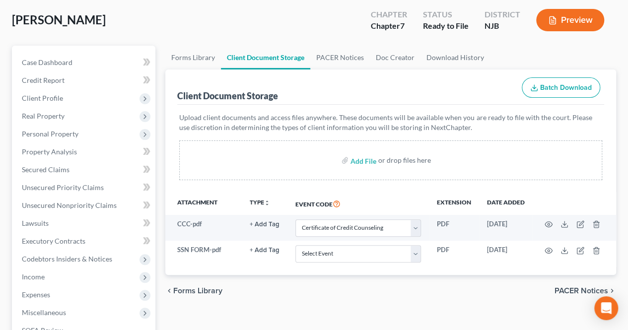
scroll to position [99, 0]
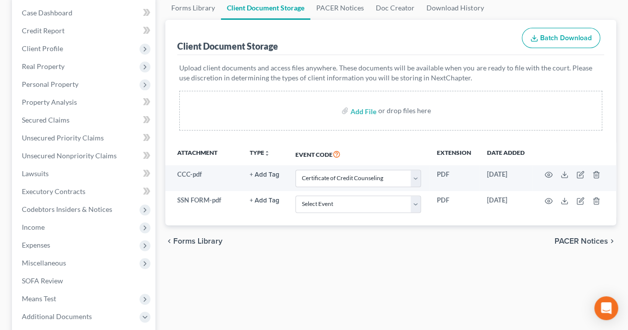
click at [567, 241] on span "PACER Notices" at bounding box center [581, 241] width 54 height 8
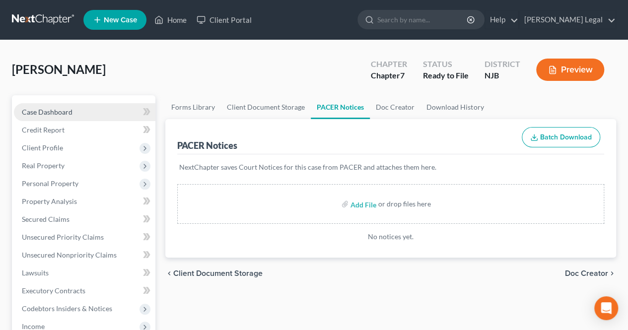
click at [93, 110] on link "Case Dashboard" at bounding box center [84, 112] width 141 height 18
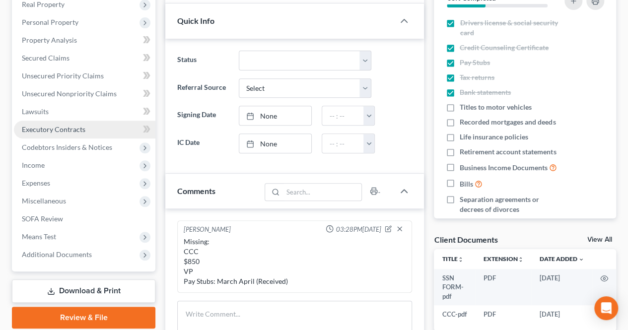
scroll to position [198, 0]
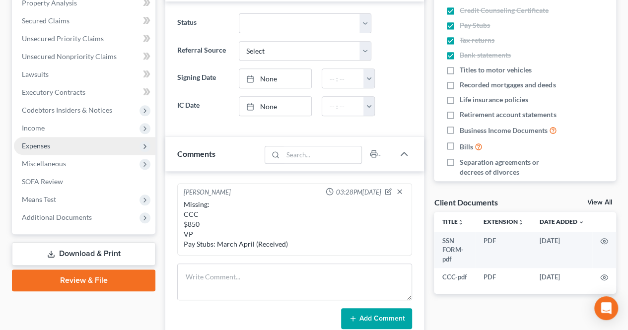
click at [70, 144] on span "Expenses" at bounding box center [84, 146] width 141 height 18
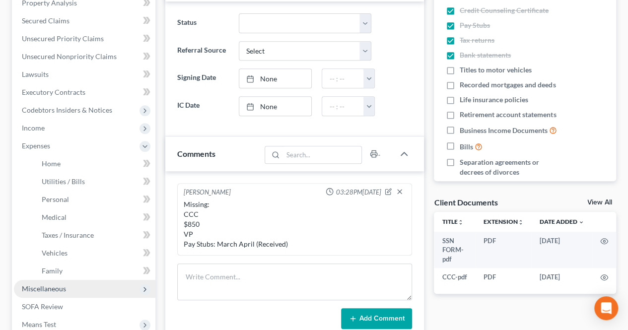
click at [40, 281] on span "Miscellaneous" at bounding box center [84, 289] width 141 height 18
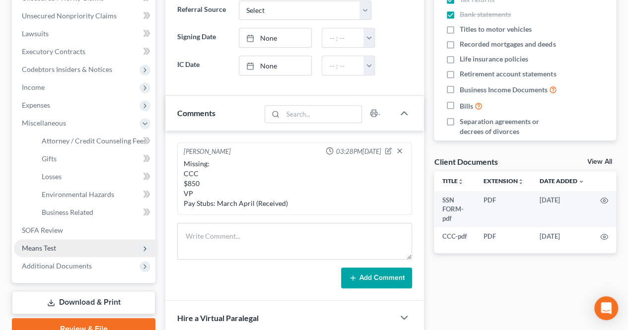
scroll to position [248, 0]
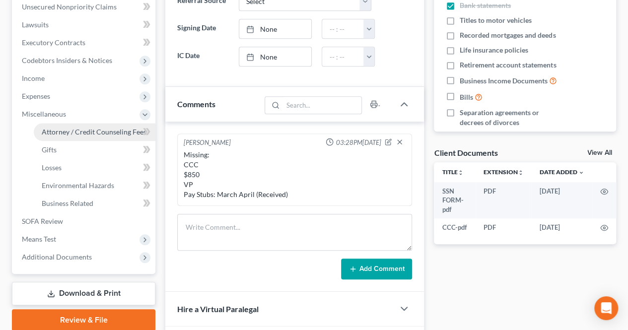
click at [81, 137] on link "Attorney / Credit Counseling Fees" at bounding box center [95, 132] width 122 height 18
select select "0"
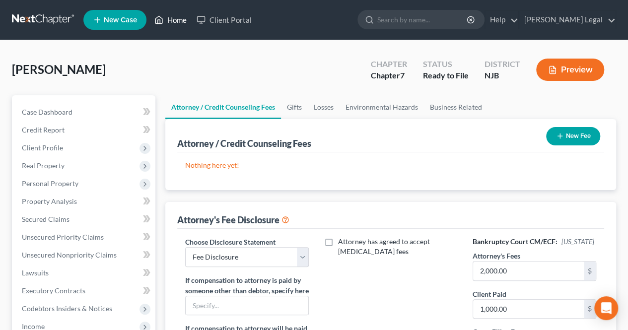
click at [164, 23] on link "Home" at bounding box center [170, 20] width 42 height 18
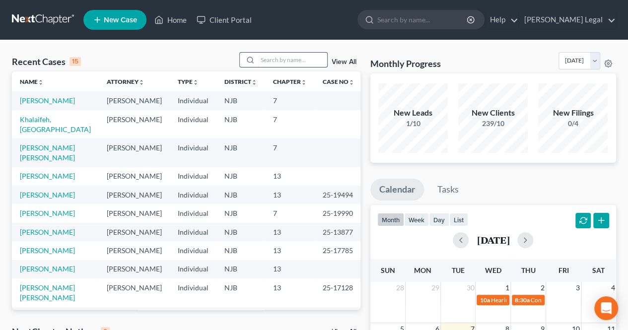
click at [284, 62] on input "search" at bounding box center [291, 60] width 69 height 14
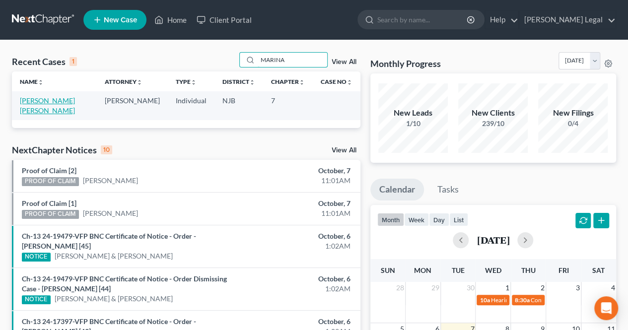
type input "MARINA"
click at [32, 102] on link "[PERSON_NAME] [PERSON_NAME]" at bounding box center [47, 105] width 55 height 18
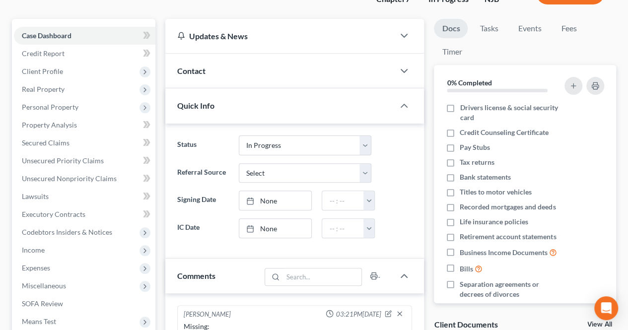
scroll to position [99, 0]
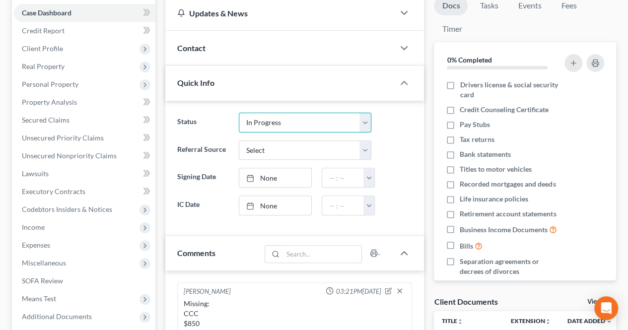
click at [266, 124] on select "Confirmation Issues Confirmed Confirmed/Dismissed Didn't file Discharged Dismis…" at bounding box center [305, 123] width 133 height 20
select select "10"
click at [239, 113] on select "Confirmation Issues Confirmed Confirmed/Dismissed Didn't file Discharged Dismis…" at bounding box center [305, 123] width 133 height 20
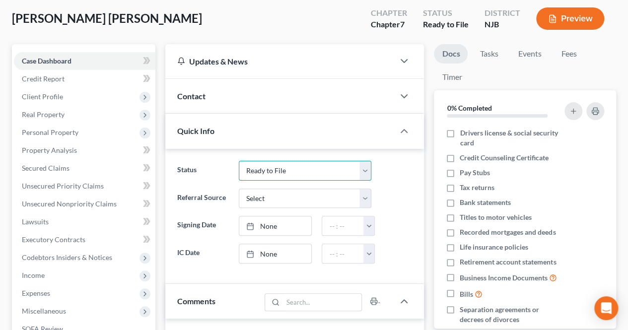
scroll to position [0, 0]
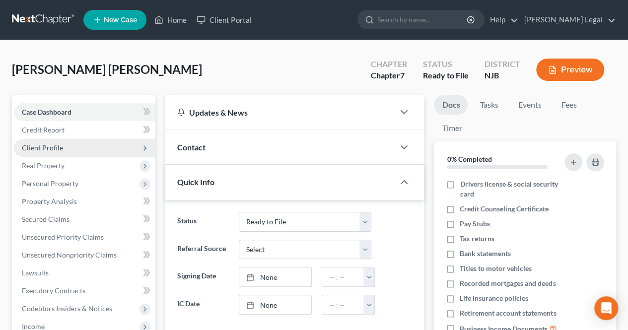
click at [78, 142] on span "Client Profile" at bounding box center [84, 148] width 141 height 18
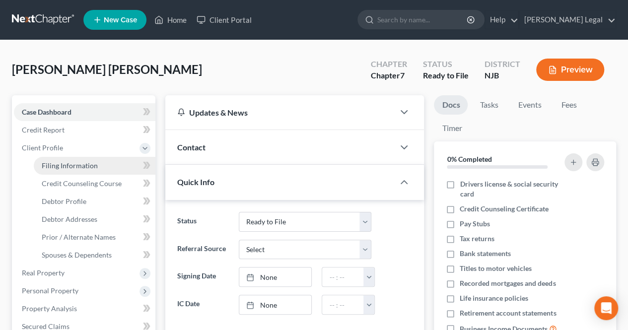
click at [72, 164] on span "Filing Information" at bounding box center [70, 165] width 56 height 8
select select "1"
select select "0"
select select "51"
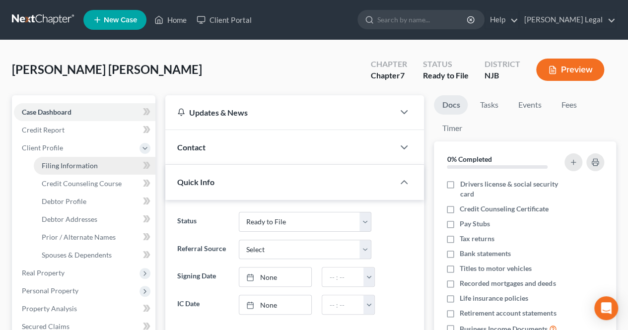
select select "0"
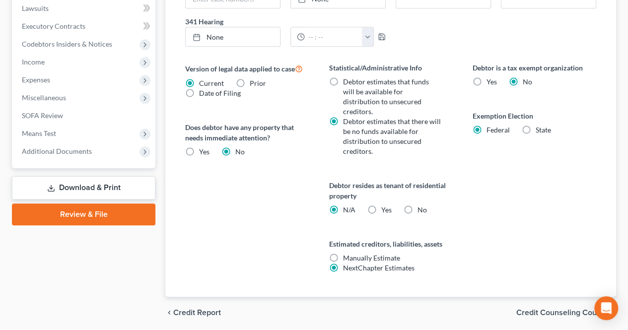
click at [522, 309] on span "Credit Counseling Course" at bounding box center [562, 313] width 92 height 8
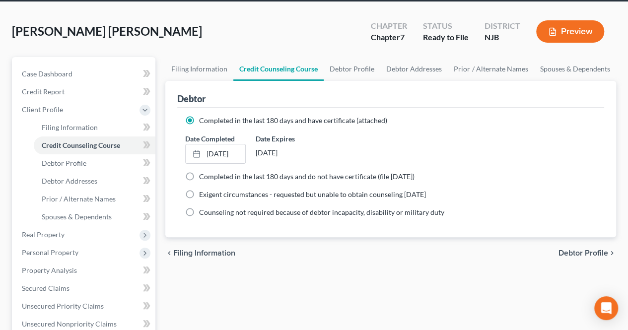
scroll to position [50, 0]
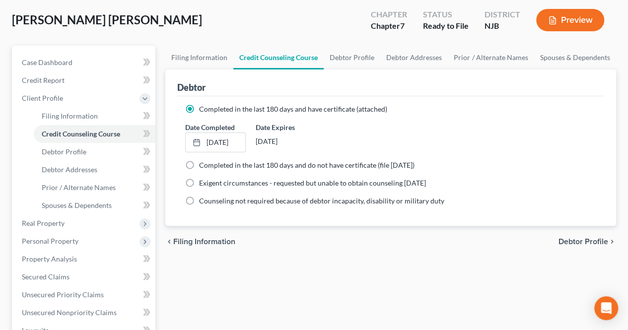
click at [571, 242] on span "Debtor Profile" at bounding box center [583, 242] width 50 height 8
select select "0"
select select "1"
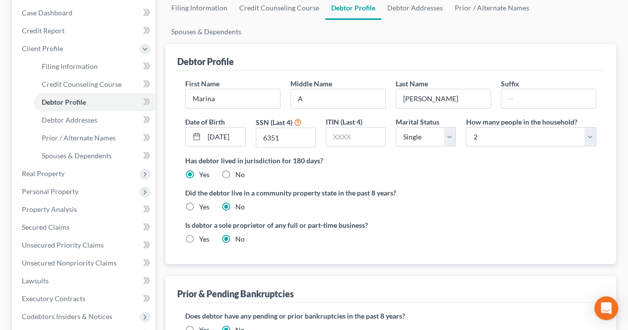
scroll to position [149, 0]
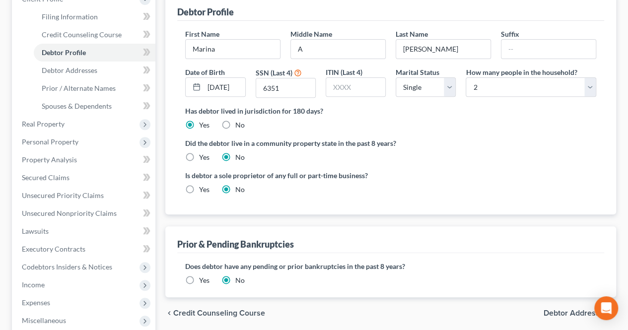
click at [558, 309] on span "Debtor Addresses" at bounding box center [575, 313] width 64 height 8
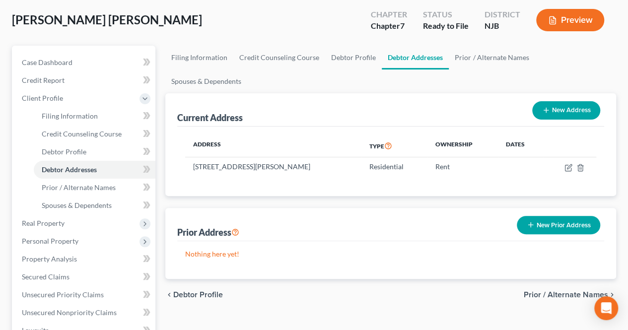
click at [539, 291] on span "Prior / Alternate Names" at bounding box center [565, 295] width 84 height 8
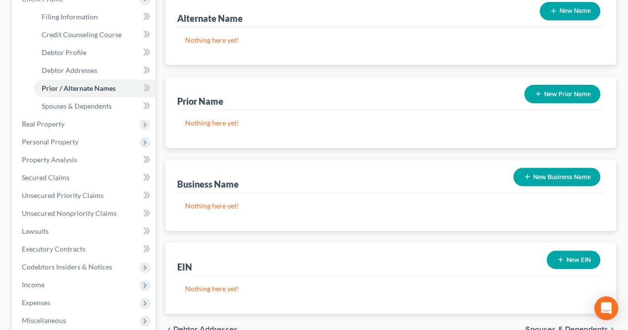
click at [209, 325] on span "Debtor Addresses" at bounding box center [205, 329] width 64 height 8
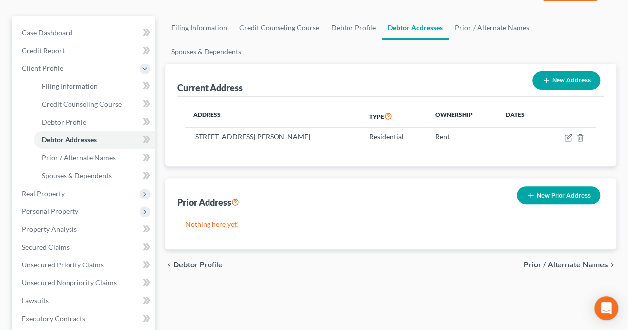
scroll to position [99, 0]
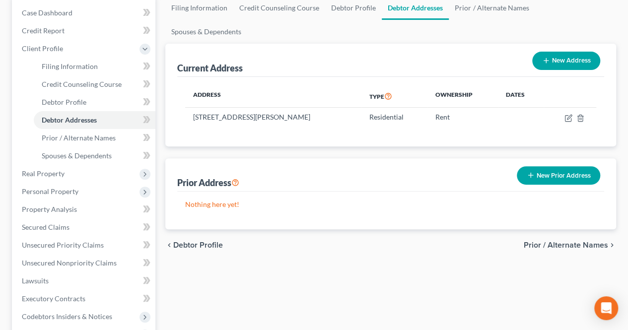
click at [569, 241] on span "Prior / Alternate Names" at bounding box center [565, 245] width 84 height 8
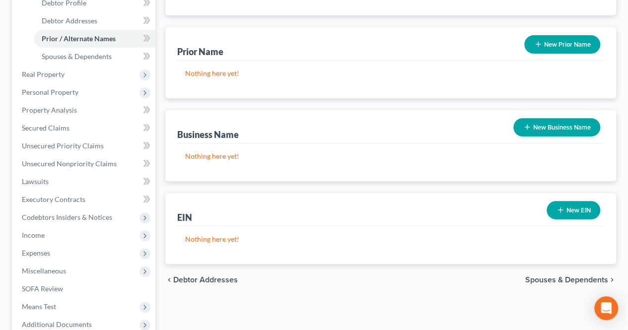
click at [561, 276] on span "Spouses & Dependents" at bounding box center [566, 280] width 83 height 8
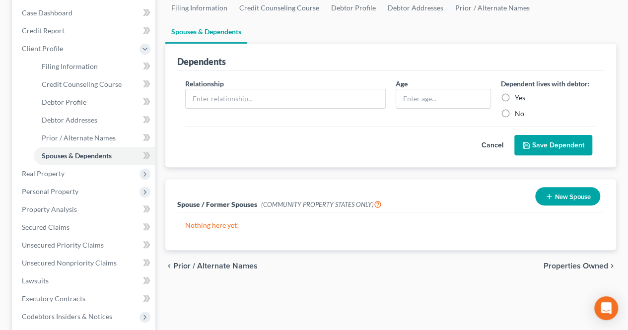
click at [554, 262] on span "Properties Owned" at bounding box center [575, 266] width 64 height 8
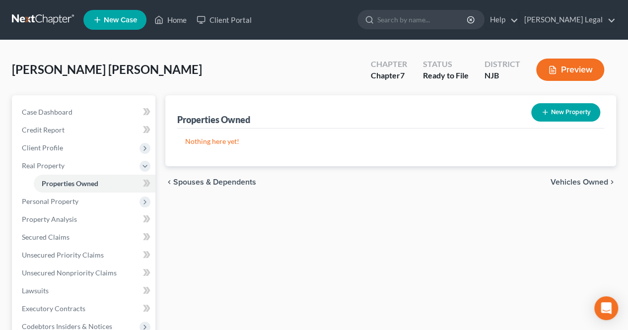
click at [563, 181] on span "Vehicles Owned" at bounding box center [579, 182] width 58 height 8
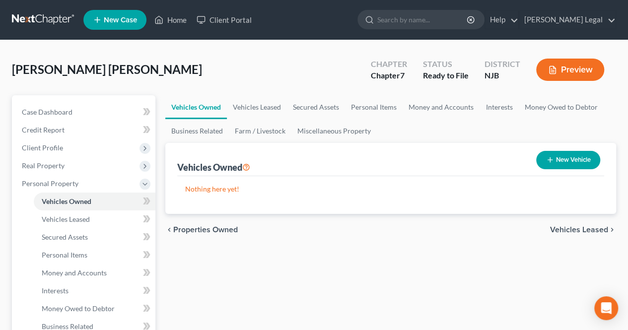
click at [567, 230] on span "Vehicles Leased" at bounding box center [579, 230] width 58 height 8
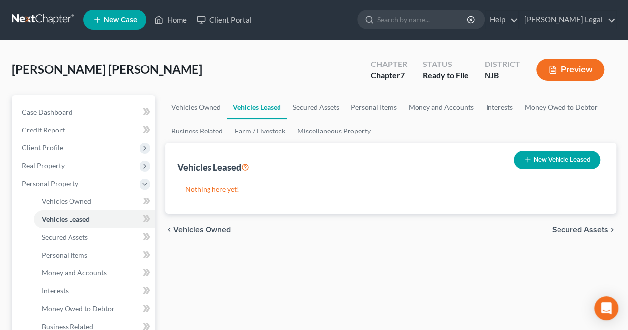
click at [568, 228] on span "Secured Assets" at bounding box center [580, 230] width 56 height 8
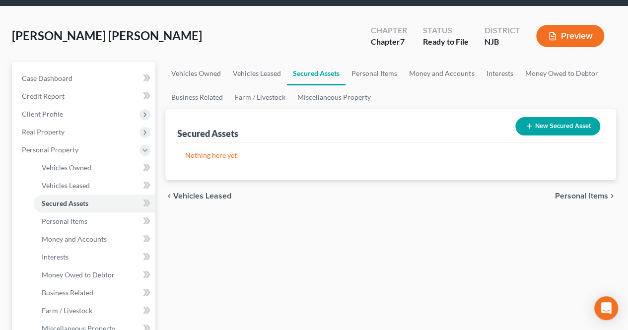
scroll to position [50, 0]
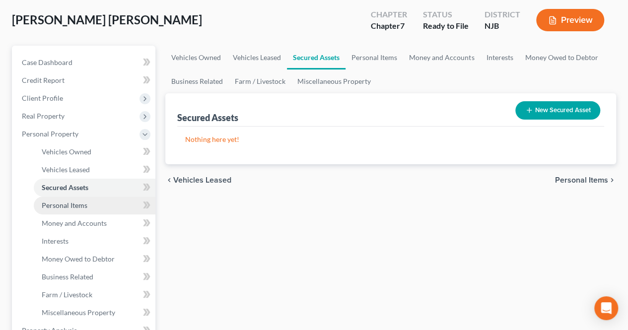
click at [97, 208] on link "Personal Items" at bounding box center [95, 205] width 122 height 18
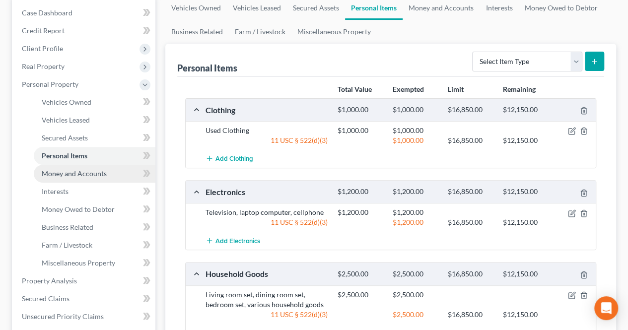
click at [103, 174] on span "Money and Accounts" at bounding box center [74, 173] width 65 height 8
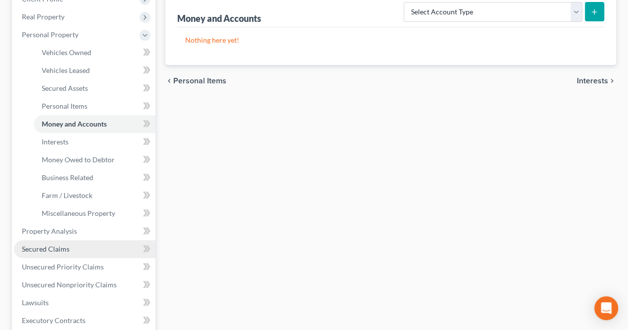
click at [103, 245] on link "Secured Claims" at bounding box center [84, 249] width 141 height 18
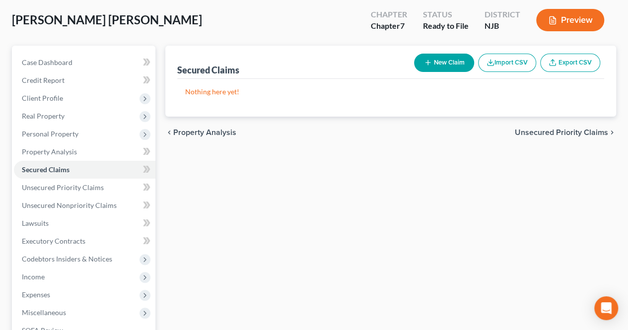
scroll to position [99, 0]
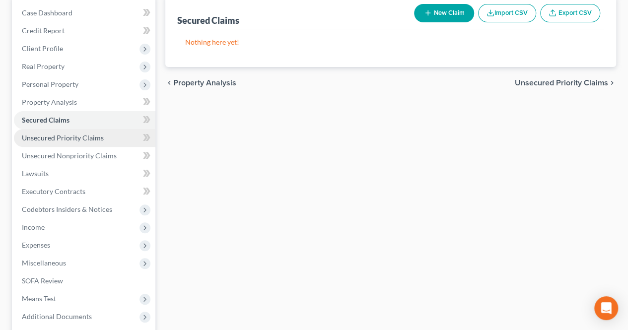
click at [98, 140] on span "Unsecured Priority Claims" at bounding box center [63, 137] width 82 height 8
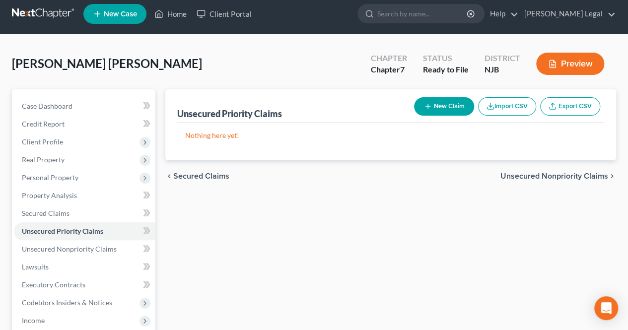
scroll to position [0, 0]
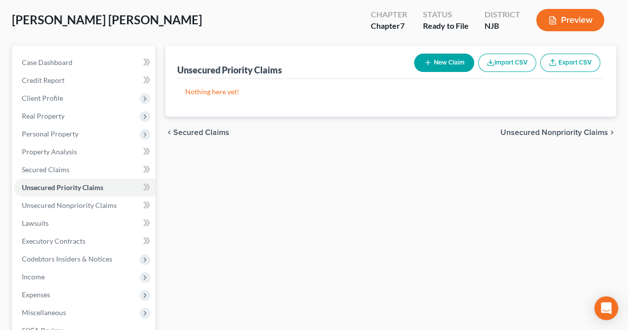
click at [520, 130] on span "Unsecured Nonpriority Claims" at bounding box center [554, 132] width 108 height 8
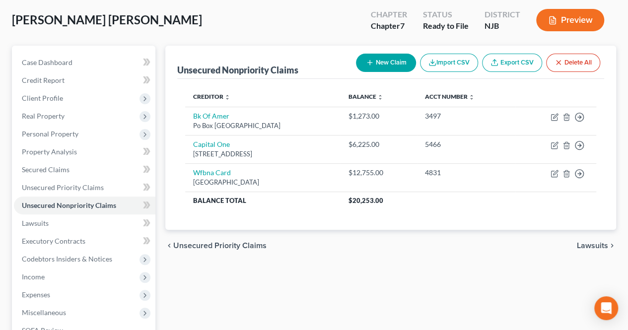
click at [581, 243] on span "Lawsuits" at bounding box center [591, 246] width 31 height 8
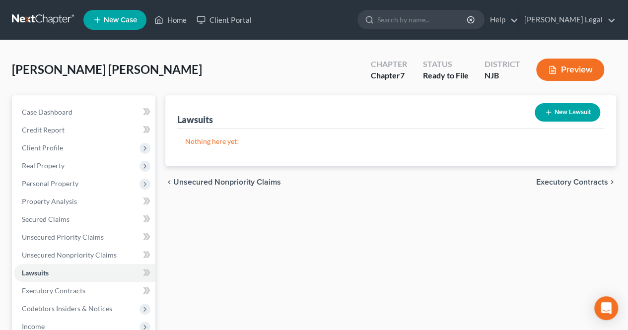
click at [584, 181] on span "Executory Contracts" at bounding box center [572, 182] width 72 height 8
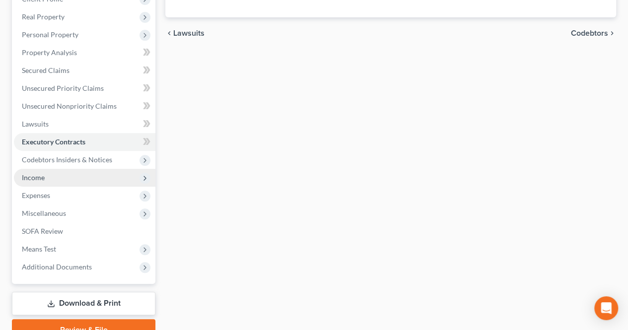
click at [99, 183] on span "Income" at bounding box center [84, 178] width 141 height 18
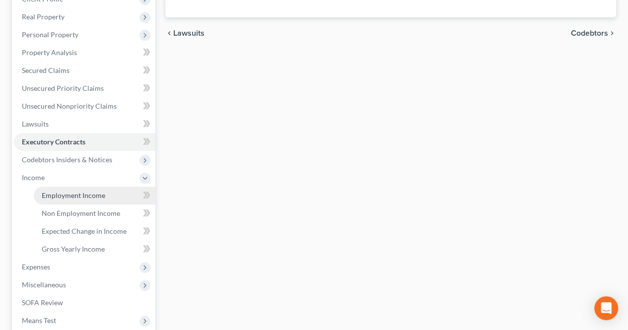
click at [95, 192] on span "Employment Income" at bounding box center [73, 195] width 63 height 8
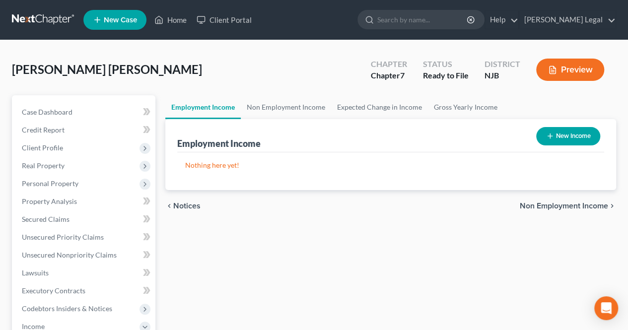
click at [524, 205] on span "Non Employment Income" at bounding box center [563, 206] width 88 height 8
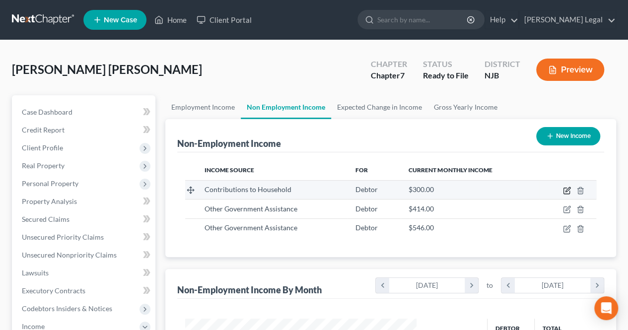
click at [568, 190] on icon "button" at bounding box center [567, 191] width 8 height 8
select select "8"
select select "0"
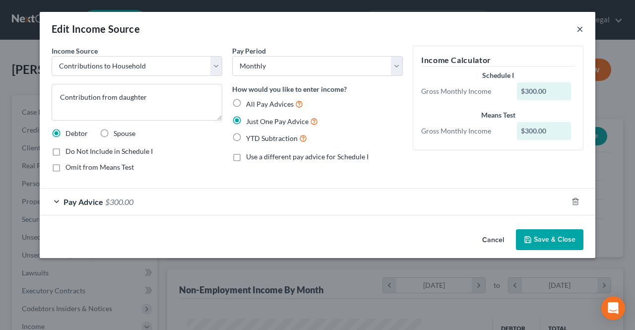
click at [581, 30] on button "×" at bounding box center [579, 29] width 7 height 12
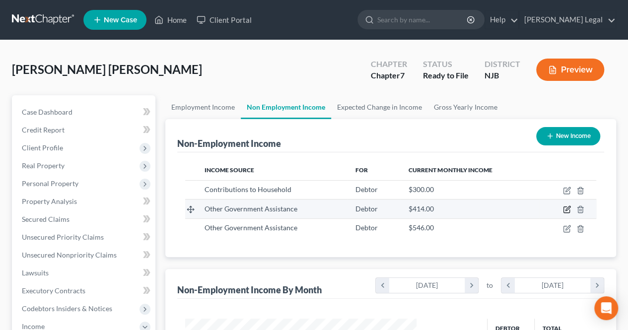
click at [564, 209] on icon "button" at bounding box center [567, 209] width 8 height 8
select select "5"
select select "0"
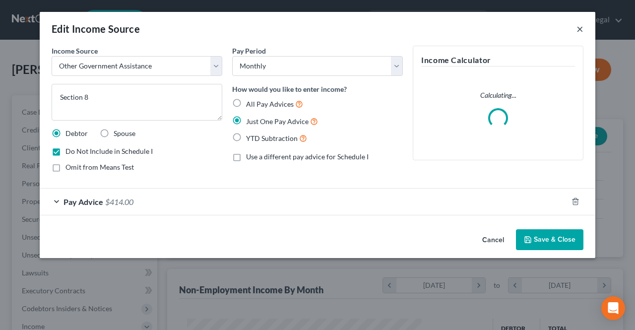
click at [578, 30] on button "×" at bounding box center [579, 29] width 7 height 12
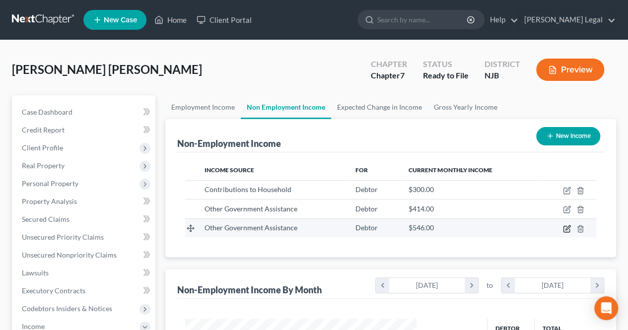
click at [565, 226] on icon "button" at bounding box center [567, 229] width 8 height 8
select select "5"
select select "0"
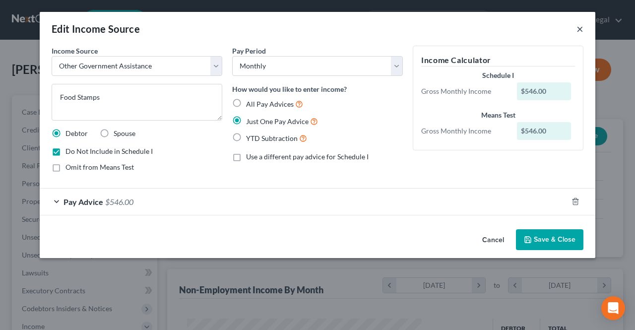
click at [577, 27] on button "×" at bounding box center [579, 29] width 7 height 12
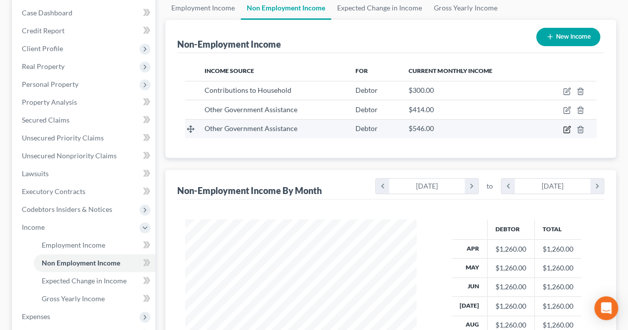
click at [568, 132] on icon "button" at bounding box center [567, 130] width 8 height 8
select select "5"
select select "0"
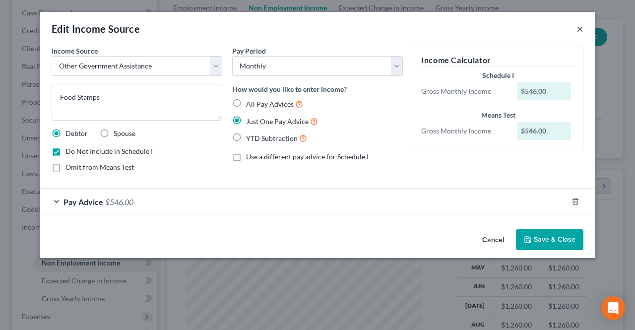
drag, startPoint x: 577, startPoint y: 27, endPoint x: 567, endPoint y: 53, distance: 27.4
click at [577, 27] on button "×" at bounding box center [579, 29] width 7 height 12
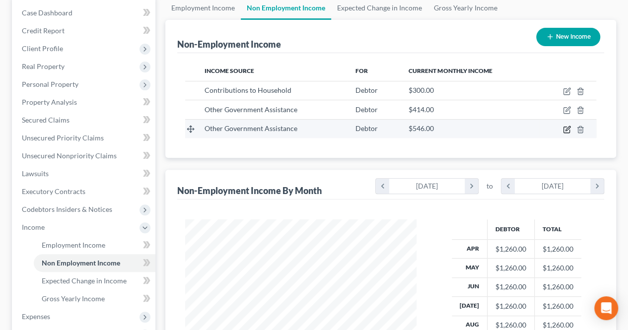
click at [564, 127] on icon "button" at bounding box center [567, 130] width 8 height 8
select select "5"
select select "0"
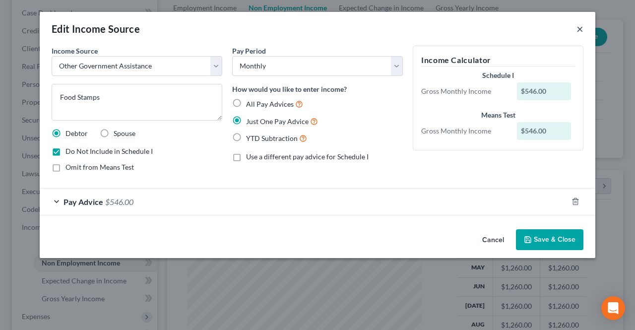
click at [580, 29] on button "×" at bounding box center [579, 29] width 7 height 12
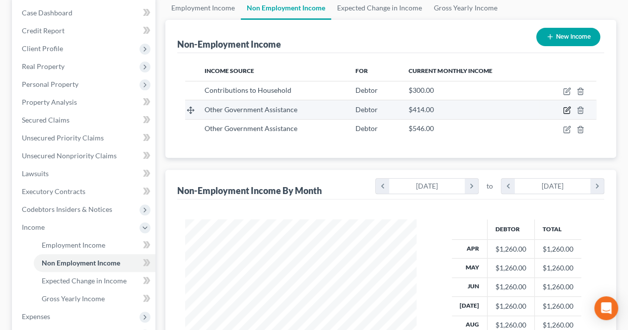
click at [567, 109] on icon "button" at bounding box center [567, 110] width 8 height 8
select select "5"
select select "0"
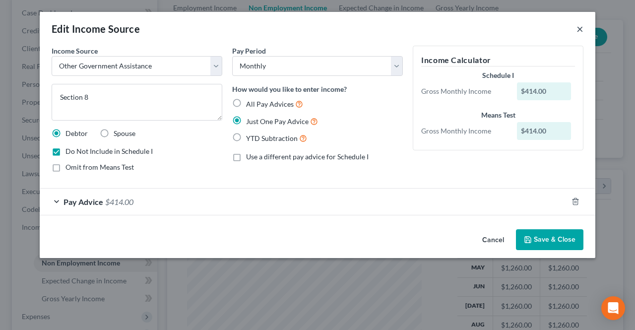
click at [581, 28] on button "×" at bounding box center [579, 29] width 7 height 12
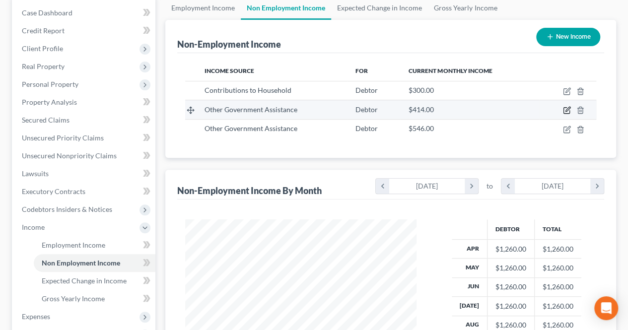
click at [565, 111] on icon "button" at bounding box center [567, 109] width 4 height 4
select select "5"
select select "0"
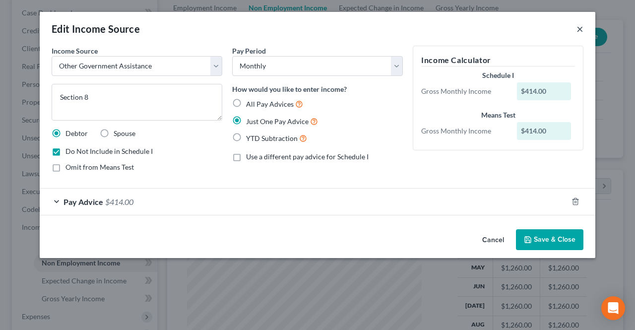
click at [579, 31] on button "×" at bounding box center [579, 29] width 7 height 12
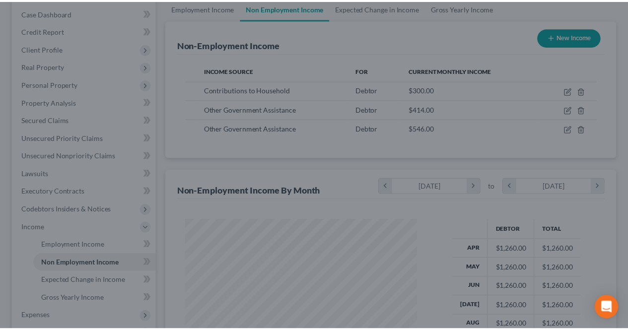
scroll to position [177, 251]
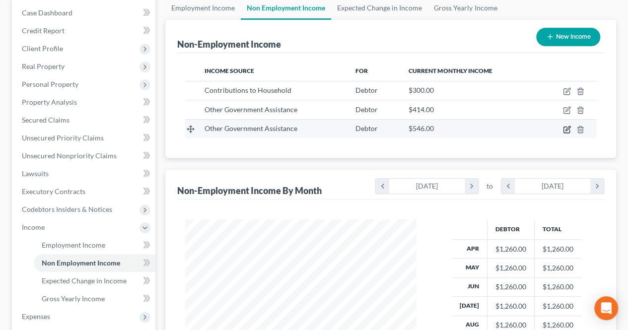
click at [567, 131] on icon "button" at bounding box center [566, 129] width 6 height 6
select select "5"
select select "0"
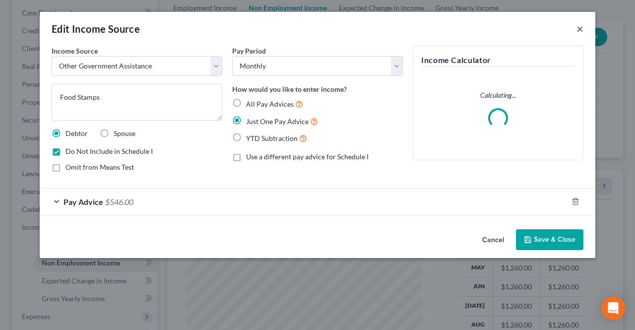
click at [578, 29] on button "×" at bounding box center [579, 29] width 7 height 12
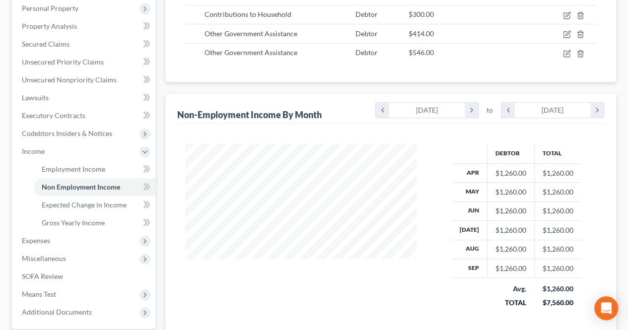
scroll to position [198, 0]
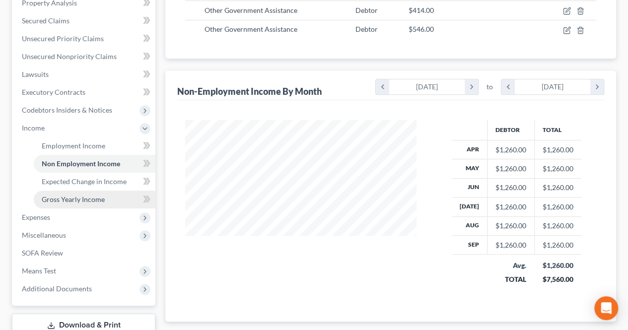
click at [105, 201] on link "Gross Yearly Income" at bounding box center [95, 199] width 122 height 18
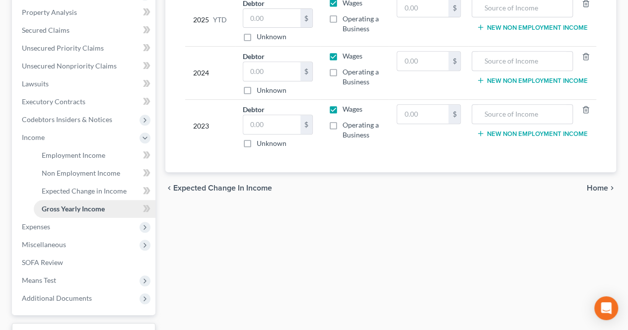
scroll to position [198, 0]
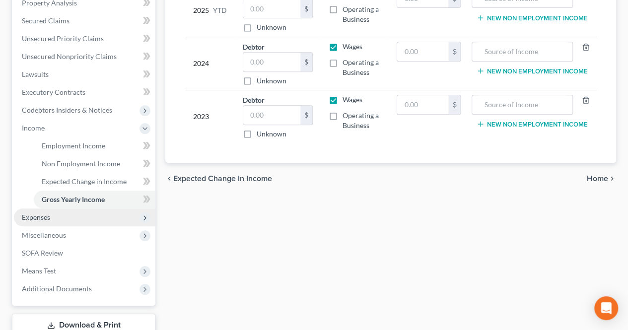
click at [49, 221] on span "Expenses" at bounding box center [84, 217] width 141 height 18
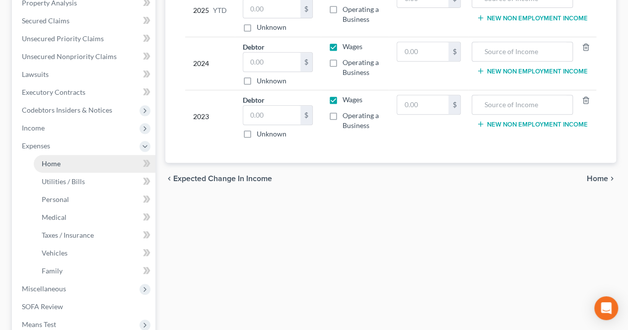
click at [67, 162] on link "Home" at bounding box center [95, 164] width 122 height 18
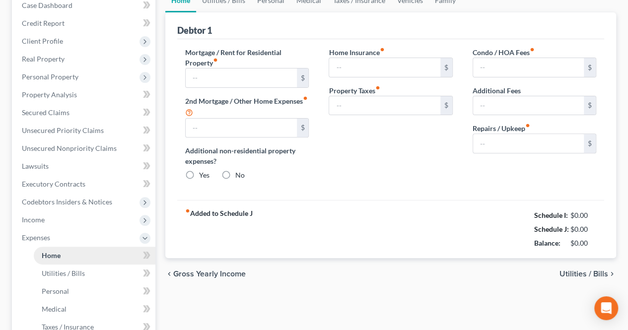
type input "0.00"
radio input "true"
type input "0.00"
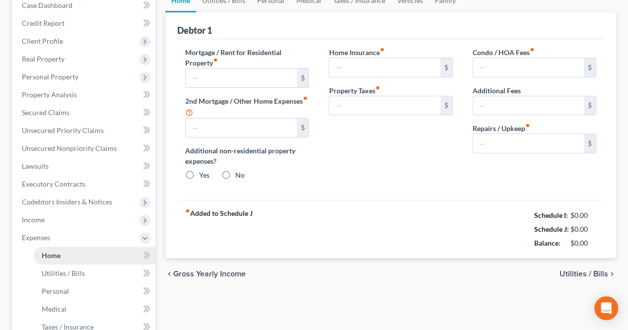
type input "0.00"
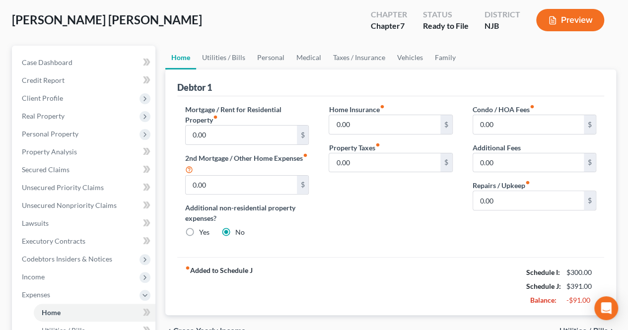
scroll to position [99, 0]
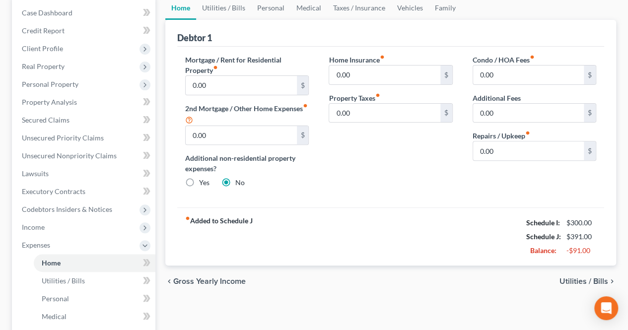
click at [580, 279] on span "Utilities / Bills" at bounding box center [583, 281] width 49 height 8
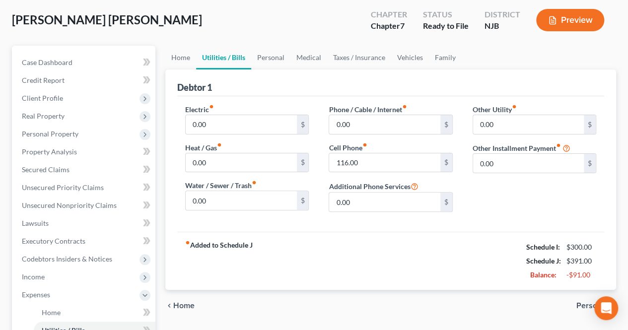
scroll to position [99, 0]
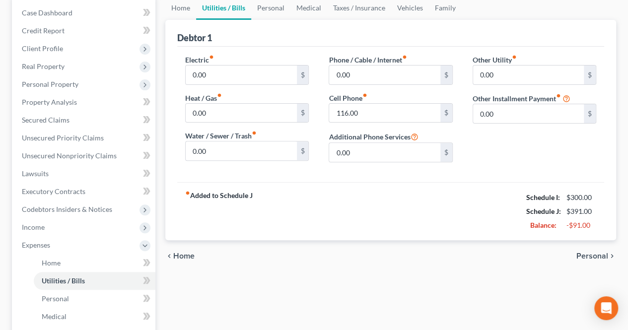
click at [590, 255] on span "Personal" at bounding box center [592, 256] width 32 height 8
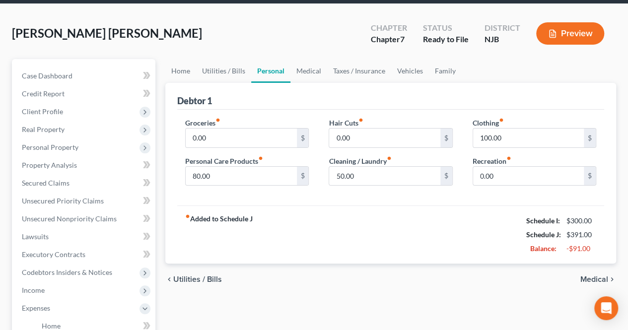
scroll to position [50, 0]
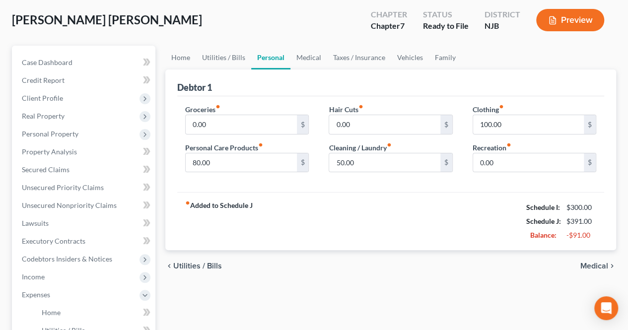
click at [584, 266] on span "Medical" at bounding box center [594, 266] width 28 height 8
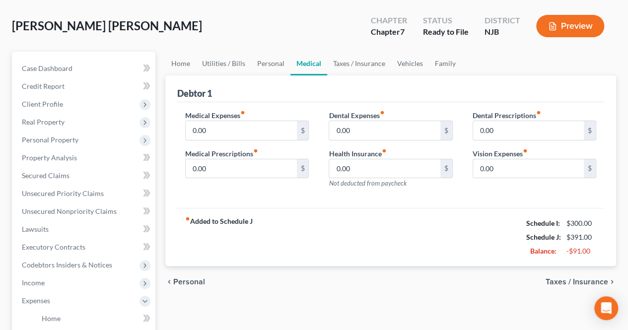
scroll to position [50, 0]
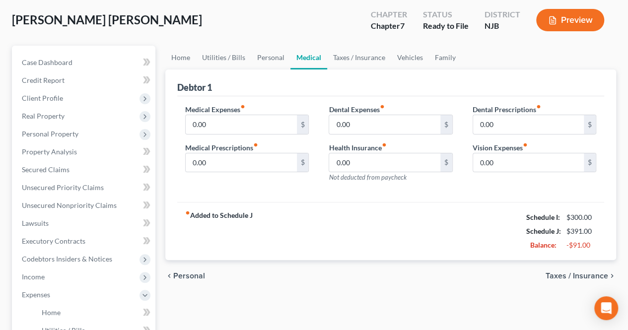
click at [575, 272] on span "Taxes / Insurance" at bounding box center [576, 276] width 63 height 8
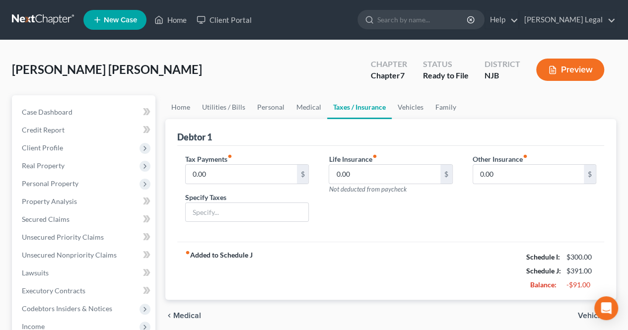
scroll to position [50, 0]
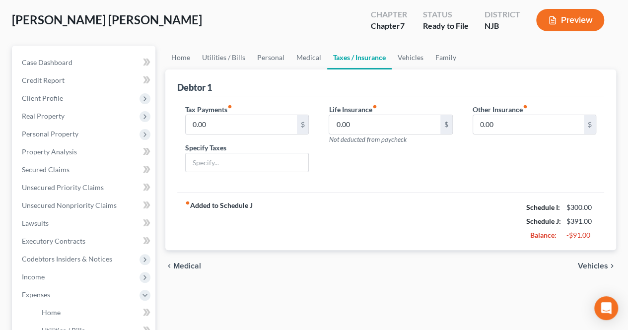
click at [583, 262] on span "Vehicles" at bounding box center [592, 266] width 30 height 8
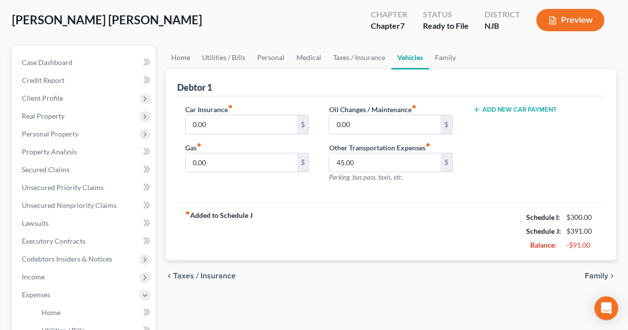
scroll to position [4, 0]
click at [590, 272] on span "Family" at bounding box center [595, 276] width 23 height 8
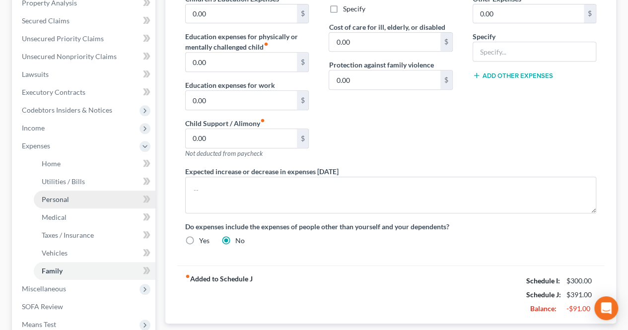
click at [59, 191] on link "Personal" at bounding box center [95, 199] width 122 height 18
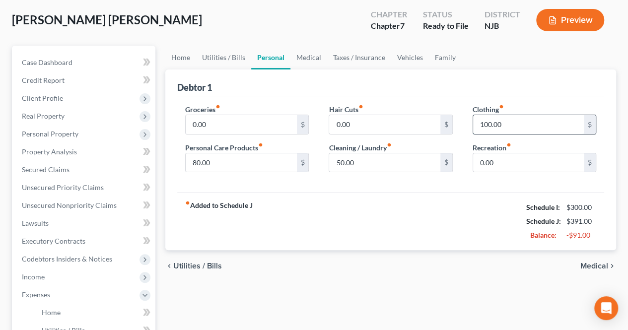
click at [503, 126] on input "100.00" at bounding box center [528, 124] width 111 height 19
type input "80.00"
click at [588, 268] on span "Medical" at bounding box center [594, 266] width 28 height 8
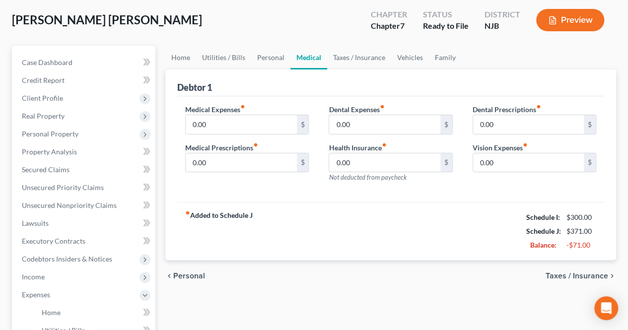
click at [578, 277] on span "Taxes / Insurance" at bounding box center [576, 276] width 63 height 8
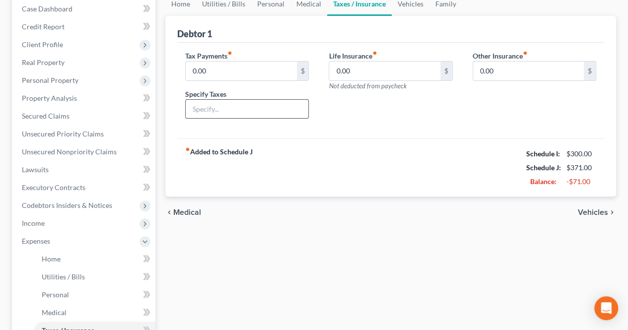
scroll to position [50, 0]
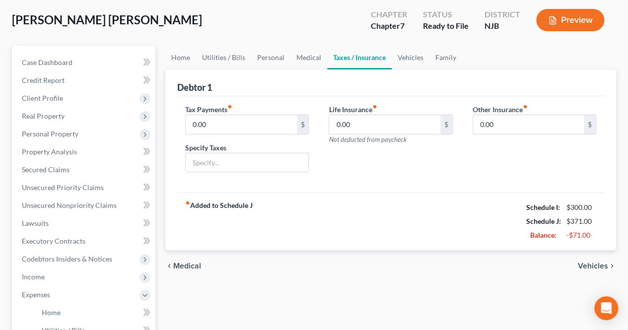
click at [591, 262] on span "Vehicles" at bounding box center [592, 266] width 30 height 8
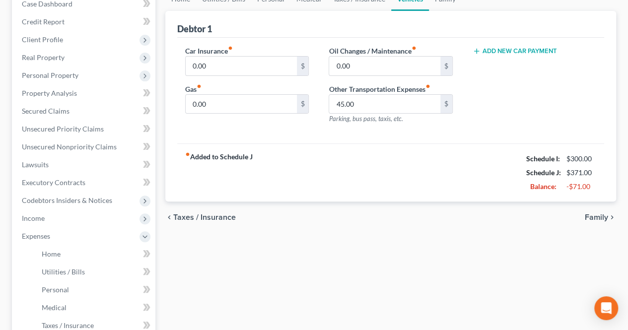
scroll to position [99, 0]
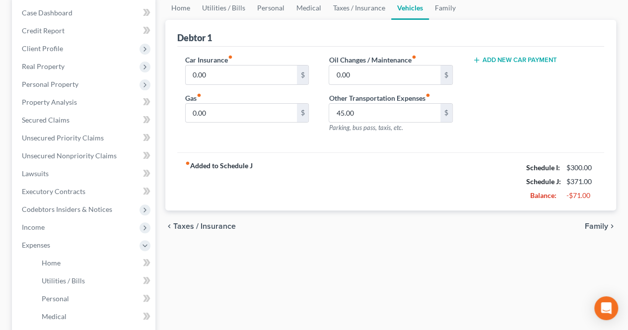
click at [596, 226] on span "Family" at bounding box center [595, 226] width 23 height 8
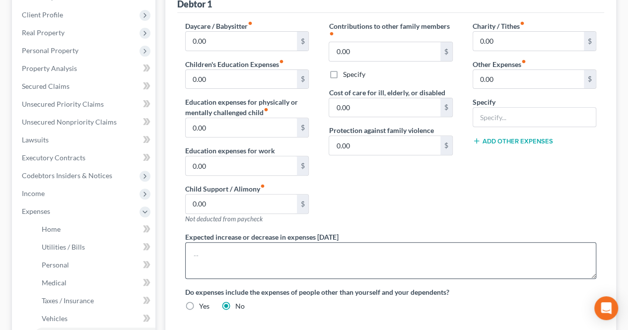
scroll to position [149, 0]
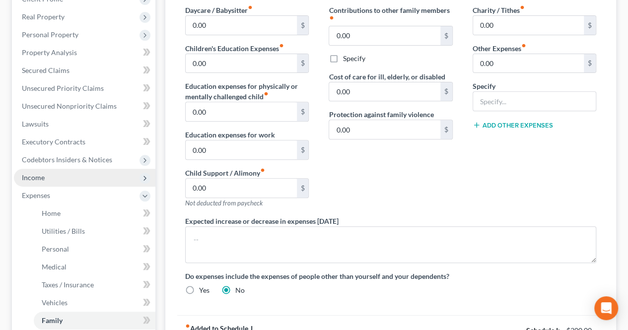
click at [70, 182] on span "Income" at bounding box center [84, 178] width 141 height 18
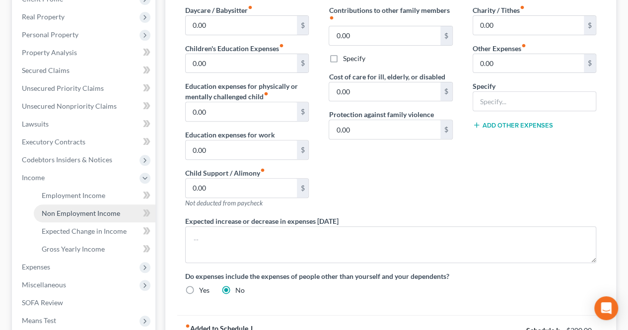
click at [62, 210] on span "Non Employment Income" at bounding box center [81, 213] width 78 height 8
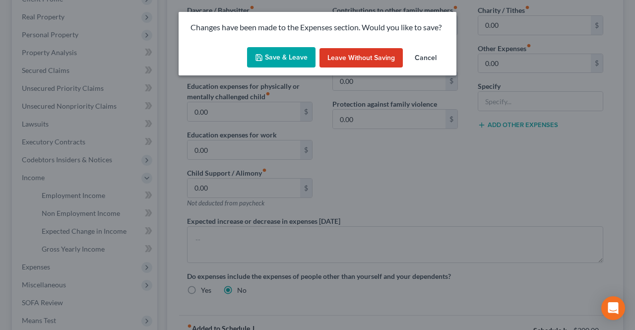
click at [262, 60] on icon "button" at bounding box center [259, 58] width 6 height 6
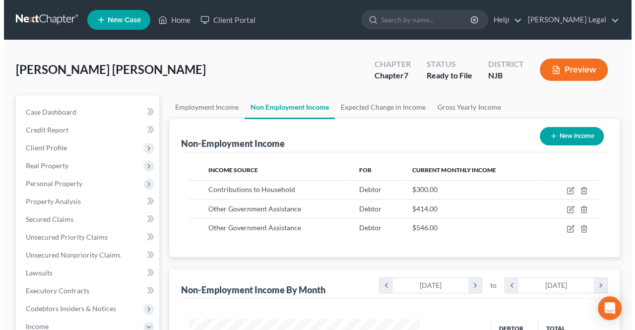
scroll to position [177, 251]
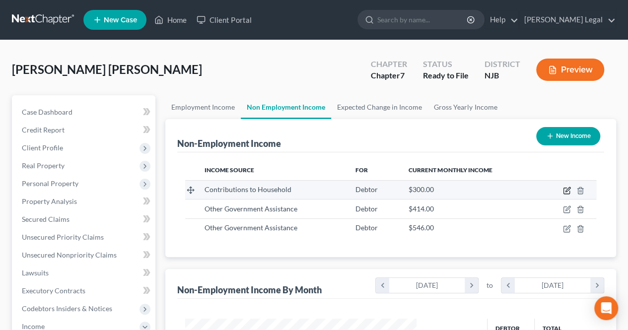
click at [567, 188] on icon "button" at bounding box center [567, 189] width 4 height 4
select select "8"
select select "0"
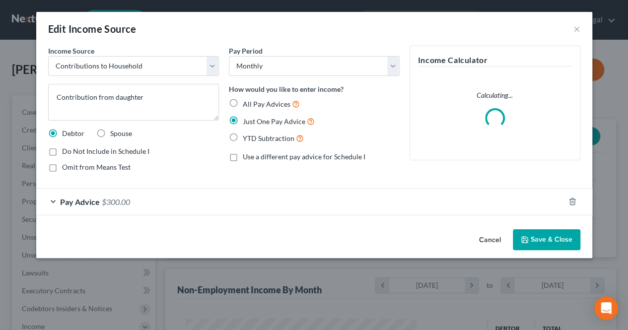
scroll to position [177, 254]
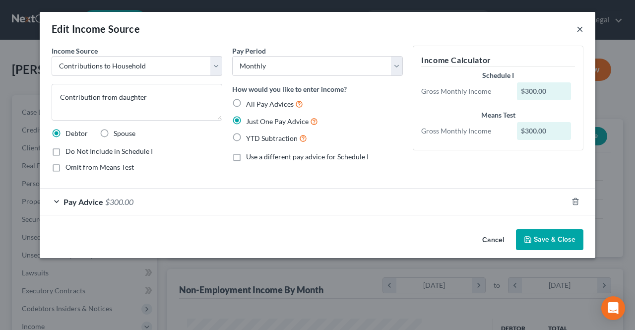
drag, startPoint x: 579, startPoint y: 30, endPoint x: 576, endPoint y: 46, distance: 16.1
click at [579, 31] on button "×" at bounding box center [579, 29] width 7 height 12
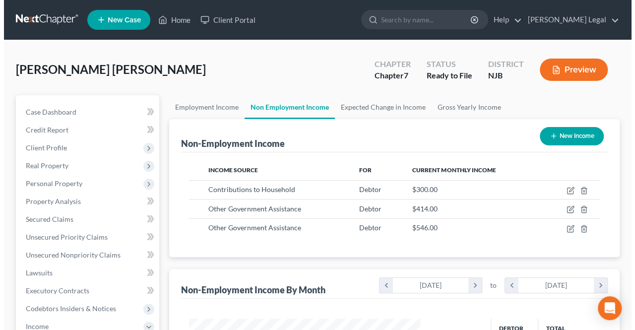
scroll to position [495891, 495817]
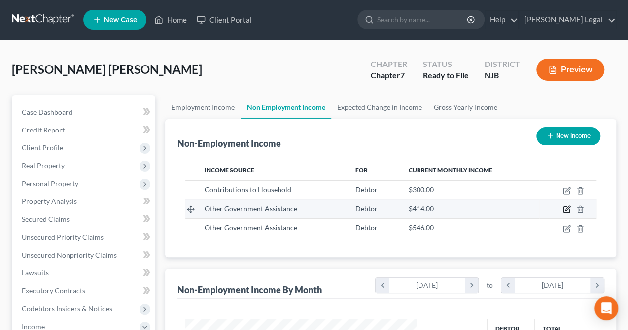
click at [567, 210] on icon "button" at bounding box center [567, 209] width 8 height 8
select select "5"
select select "0"
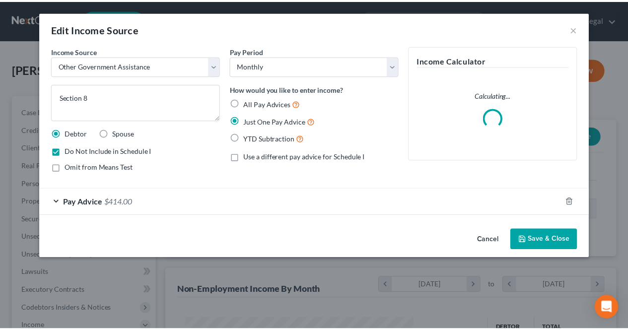
scroll to position [177, 254]
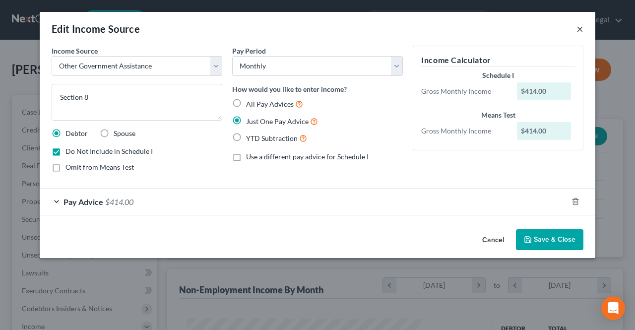
click at [578, 30] on button "×" at bounding box center [579, 29] width 7 height 12
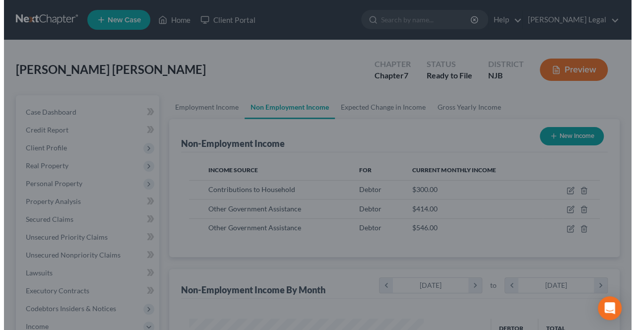
scroll to position [495891, 495817]
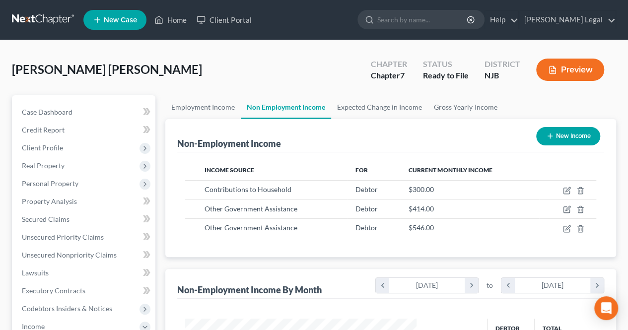
click at [547, 135] on icon "button" at bounding box center [550, 136] width 8 height 8
select select "0"
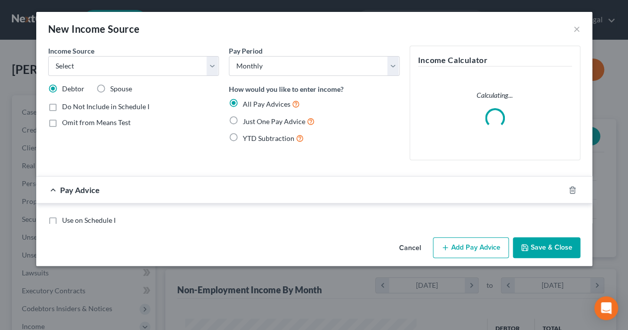
scroll to position [177, 254]
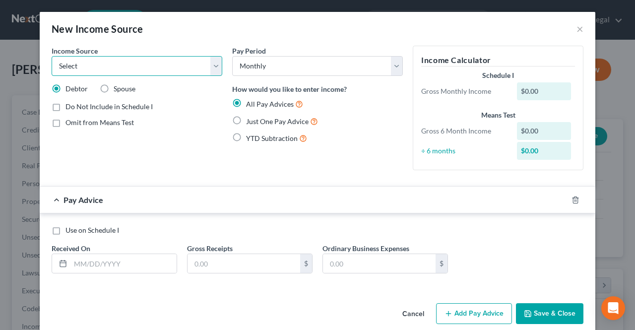
click at [173, 71] on select "Select Unemployment Disability (from employer) Pension Retirement Social Securi…" at bounding box center [137, 66] width 171 height 20
drag, startPoint x: 254, startPoint y: 187, endPoint x: 210, endPoint y: 208, distance: 48.8
click at [254, 187] on div "Pay Advice" at bounding box center [304, 200] width 528 height 26
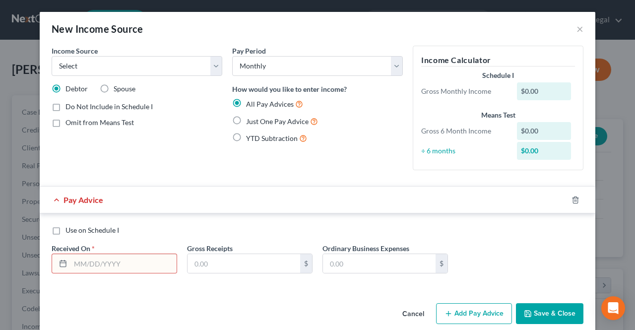
click at [139, 259] on input "text" at bounding box center [123, 263] width 106 height 19
click at [250, 122] on span "Just One Pay Advice" at bounding box center [277, 121] width 63 height 8
click at [250, 122] on input "Just One Pay Advice" at bounding box center [253, 119] width 6 height 6
radio input "true"
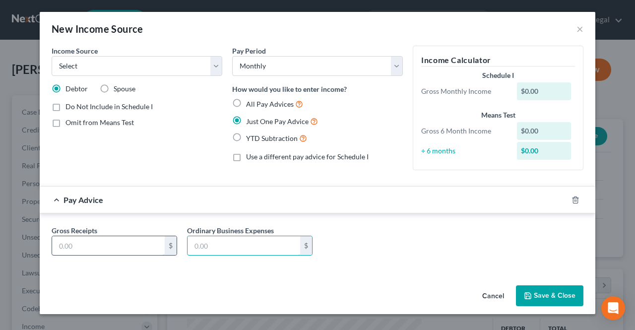
drag, startPoint x: 215, startPoint y: 251, endPoint x: 128, endPoint y: 250, distance: 87.3
click at [214, 251] on input "text" at bounding box center [244, 245] width 113 height 19
click at [128, 250] on input "text" at bounding box center [108, 245] width 113 height 19
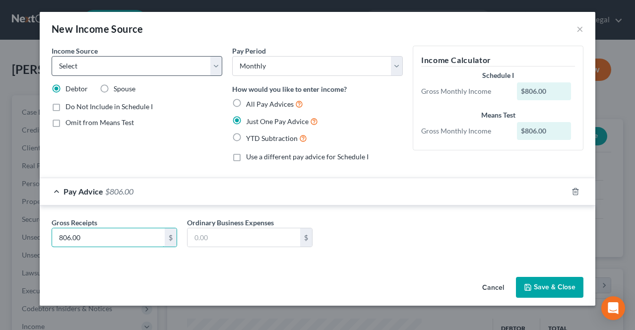
type input "806.00"
click at [169, 69] on select "Select Unemployment Disability (from employer) Pension Retirement Social Securi…" at bounding box center [137, 66] width 171 height 20
select select "8"
click at [52, 56] on select "Select Unemployment Disability (from employer) Pension Retirement Social Securi…" at bounding box center [137, 66] width 171 height 20
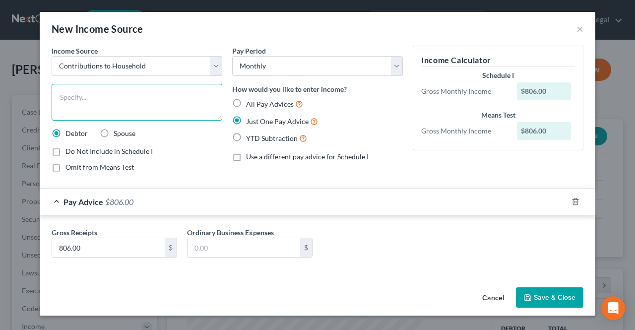
click at [131, 110] on textarea at bounding box center [137, 102] width 171 height 37
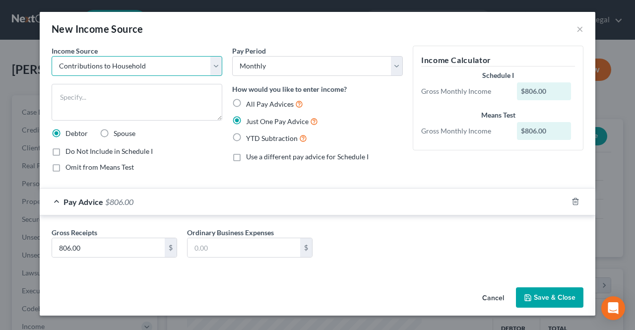
click at [149, 68] on select "Select Unemployment Disability (from employer) Pension Retirement Social Securi…" at bounding box center [137, 66] width 171 height 20
drag, startPoint x: 142, startPoint y: 61, endPoint x: 136, endPoint y: 98, distance: 37.6
click at [142, 61] on select "Select Unemployment Disability (from employer) Pension Retirement Social Securi…" at bounding box center [137, 66] width 171 height 20
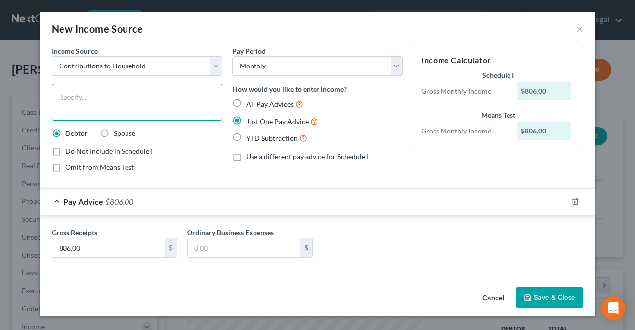
click at [136, 98] on textarea at bounding box center [137, 102] width 171 height 37
type textarea "Portion of rent paid by [PERSON_NAME]'s son"
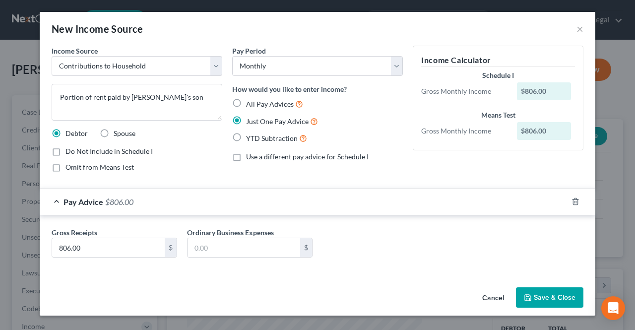
click at [531, 294] on icon "button" at bounding box center [528, 298] width 8 height 8
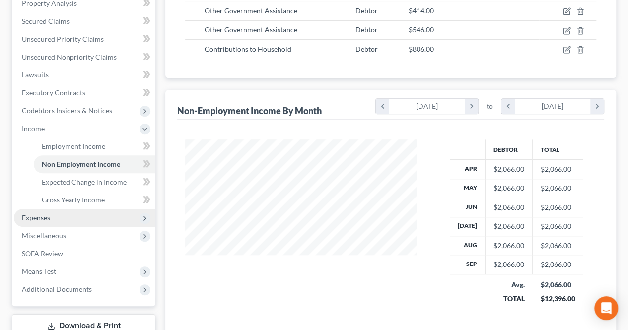
scroll to position [198, 0]
click at [77, 214] on span "Expenses" at bounding box center [84, 217] width 141 height 18
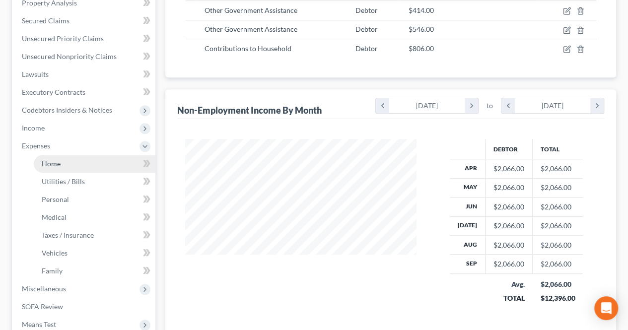
click at [81, 167] on link "Home" at bounding box center [95, 164] width 122 height 18
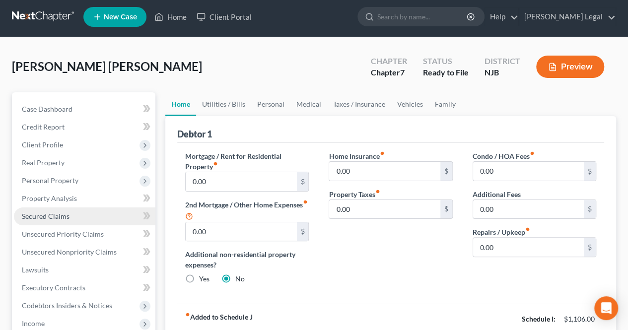
scroll to position [50, 0]
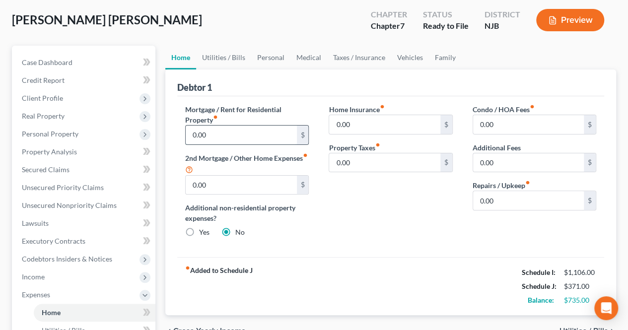
click at [234, 135] on input "0.00" at bounding box center [241, 135] width 111 height 19
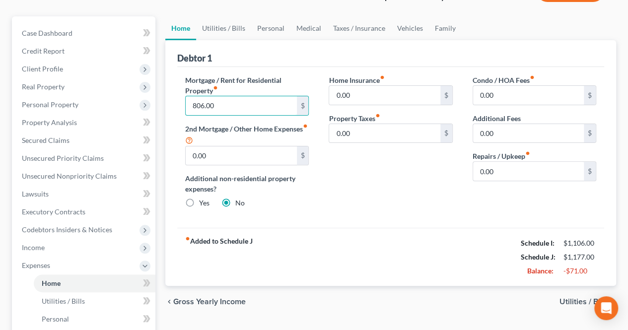
scroll to position [99, 0]
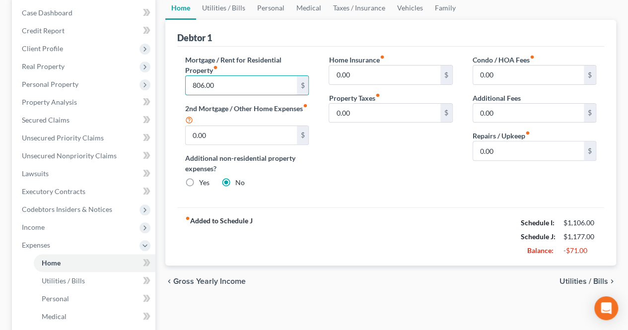
type input "806.00"
click at [567, 278] on span "Utilities / Bills" at bounding box center [583, 281] width 49 height 8
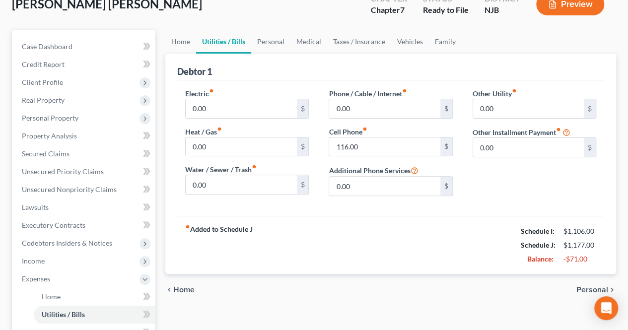
scroll to position [99, 0]
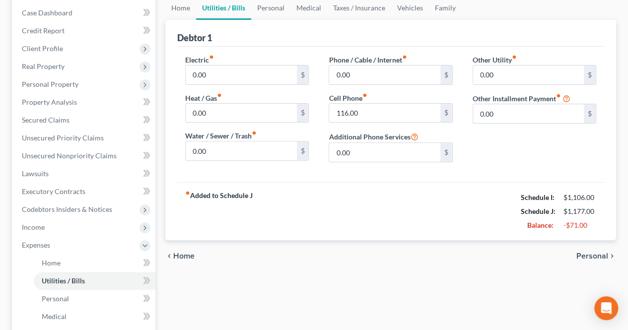
click at [592, 258] on span "Personal" at bounding box center [592, 256] width 32 height 8
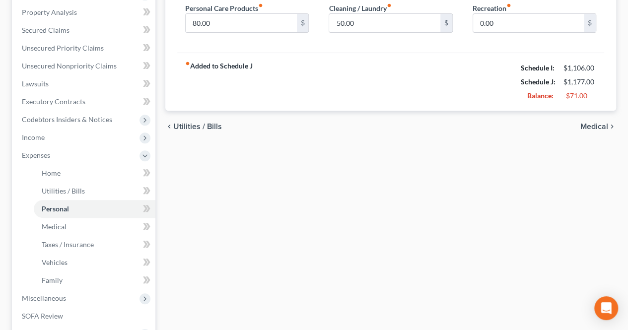
scroll to position [198, 0]
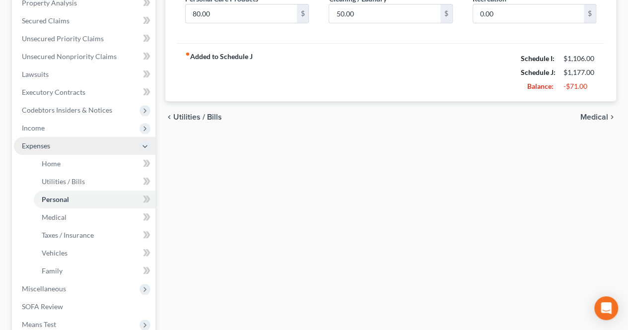
click at [49, 148] on span "Expenses" at bounding box center [36, 145] width 28 height 8
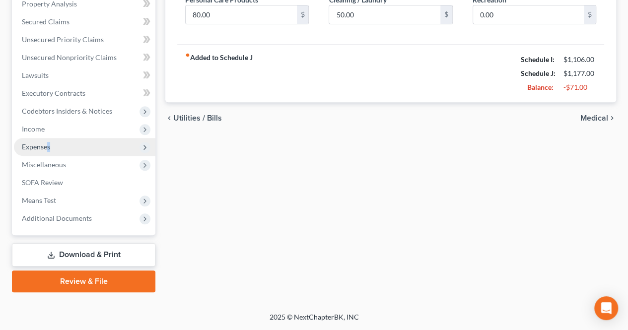
scroll to position [196, 0]
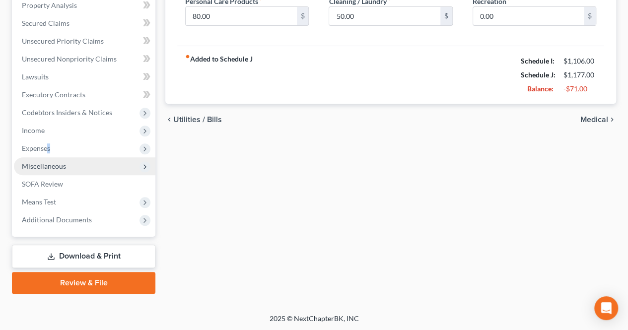
click at [78, 169] on span "Miscellaneous" at bounding box center [84, 166] width 141 height 18
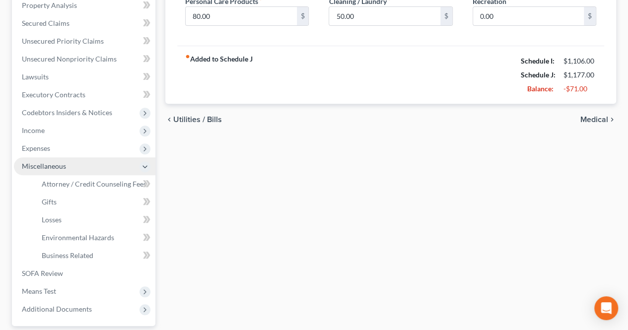
scroll to position [198, 0]
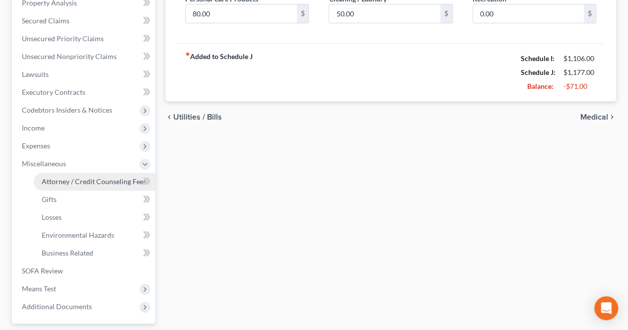
click at [77, 177] on span "Attorney / Credit Counseling Fees" at bounding box center [94, 181] width 105 height 8
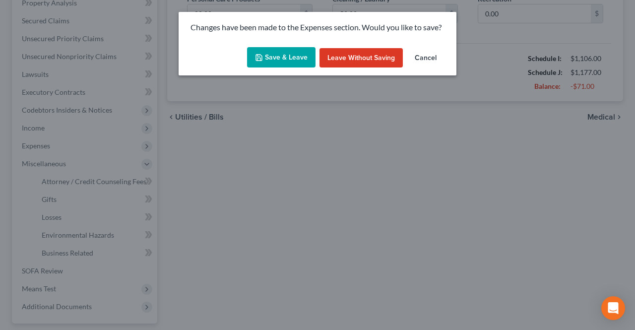
click at [280, 48] on button "Save & Leave" at bounding box center [281, 57] width 68 height 21
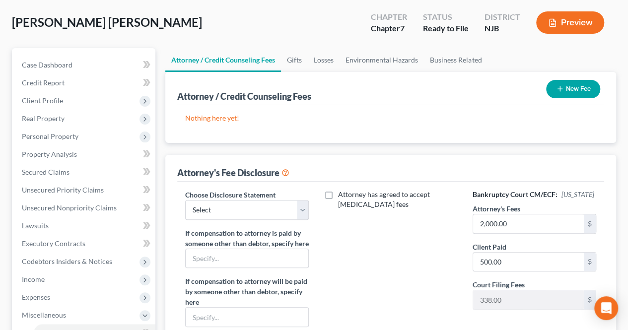
scroll to position [99, 0]
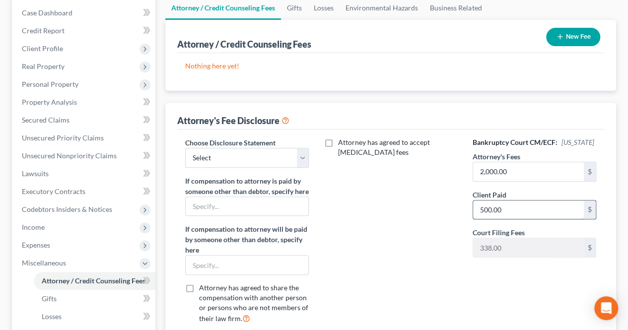
click at [523, 205] on input "500.00" at bounding box center [528, 209] width 111 height 19
type input "1,000.00"
drag, startPoint x: 245, startPoint y: 160, endPoint x: 240, endPoint y: 165, distance: 6.7
click at [245, 160] on select "Select Fee Disclosure" at bounding box center [247, 158] width 124 height 20
select select "0"
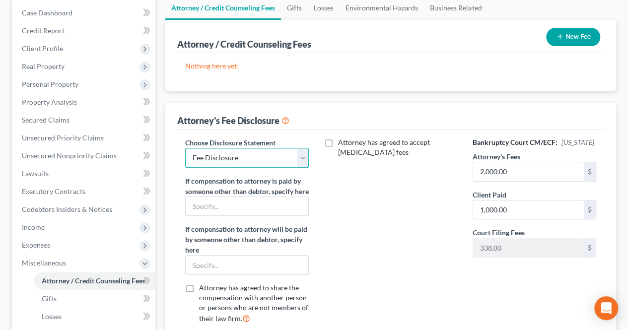
click at [185, 148] on select "Select Fee Disclosure" at bounding box center [247, 158] width 124 height 20
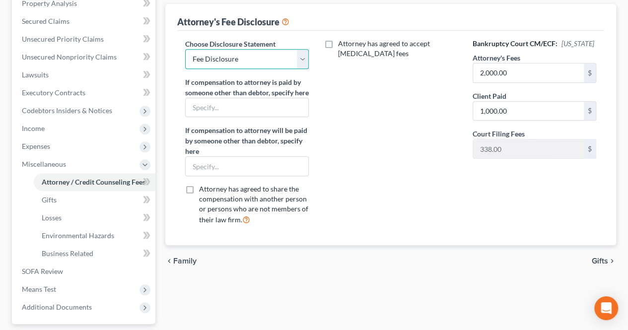
scroll to position [198, 0]
click at [596, 264] on span "Gifts" at bounding box center [599, 260] width 16 height 8
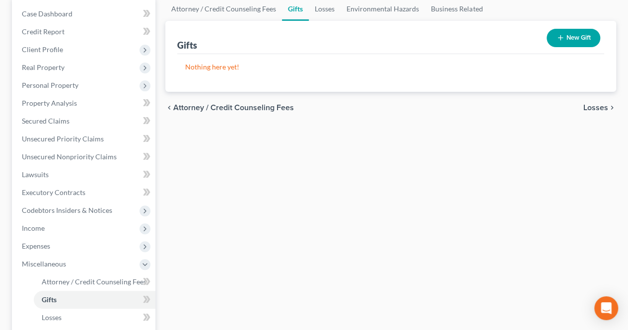
scroll to position [198, 0]
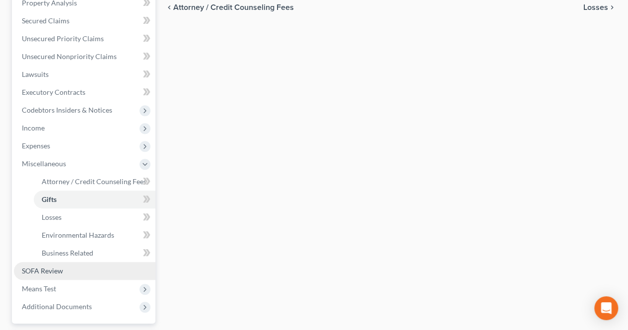
click at [60, 267] on span "SOFA Review" at bounding box center [42, 270] width 41 height 8
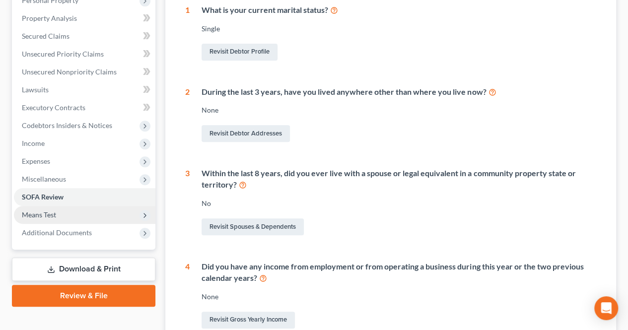
scroll to position [198, 0]
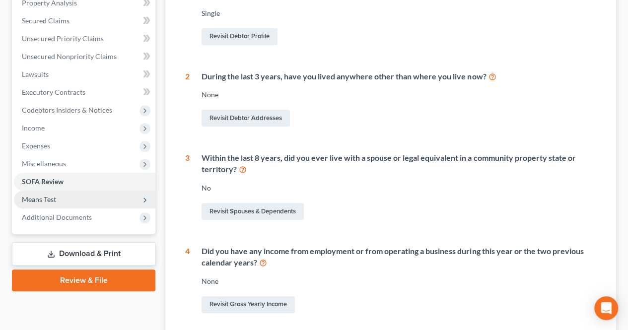
click at [65, 199] on span "Means Test" at bounding box center [84, 199] width 141 height 18
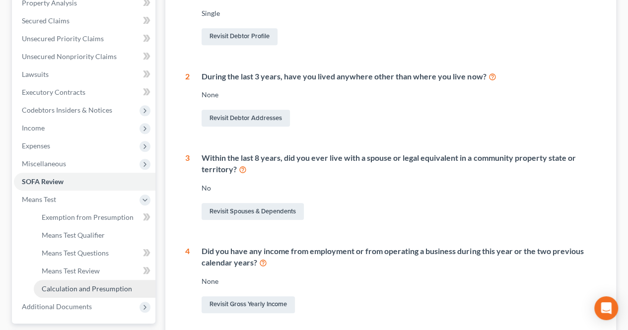
click at [88, 288] on span "Calculation and Presumption" at bounding box center [87, 288] width 90 height 8
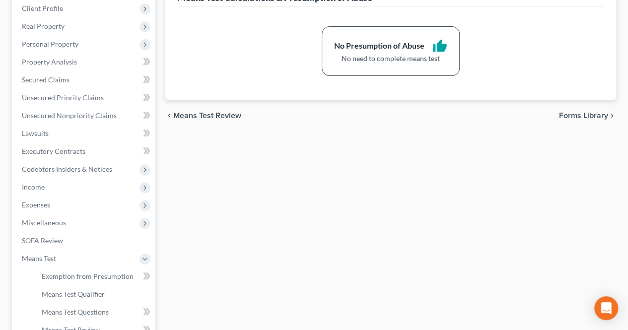
scroll to position [149, 0]
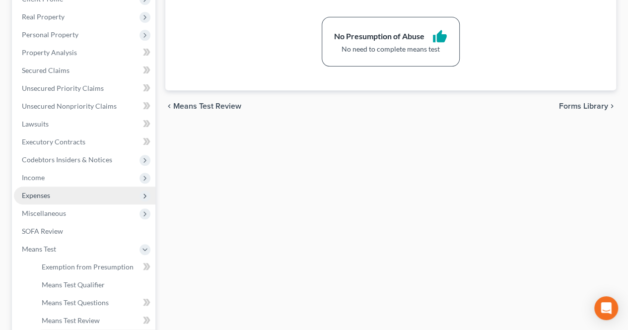
click at [65, 192] on span "Expenses" at bounding box center [84, 196] width 141 height 18
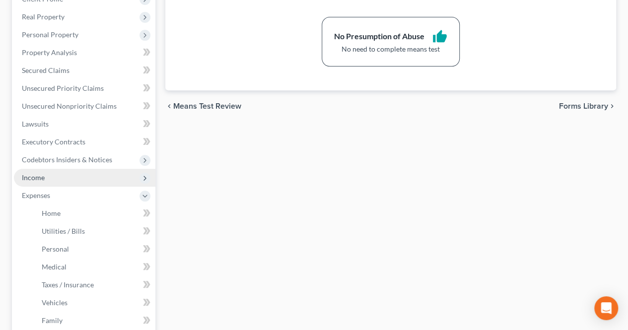
click at [71, 180] on span "Income" at bounding box center [84, 178] width 141 height 18
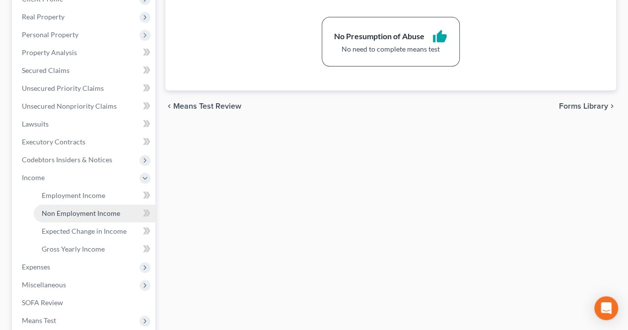
click at [84, 212] on span "Non Employment Income" at bounding box center [81, 213] width 78 height 8
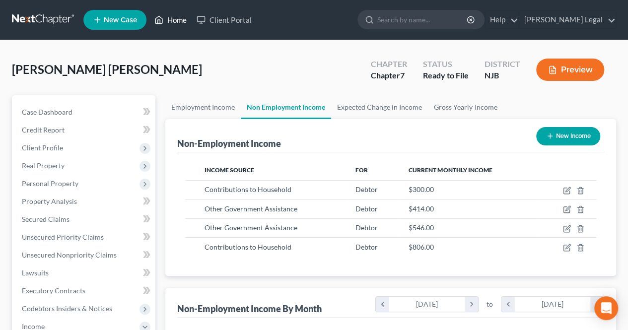
click at [172, 23] on link "Home" at bounding box center [170, 20] width 42 height 18
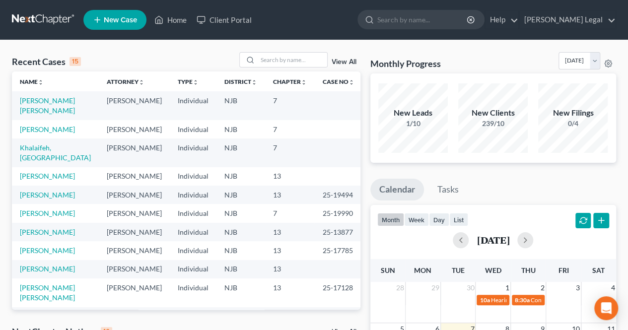
click at [293, 67] on div "Recent Cases 15 View All" at bounding box center [186, 61] width 348 height 19
click at [296, 64] on input "search" at bounding box center [291, 60] width 69 height 14
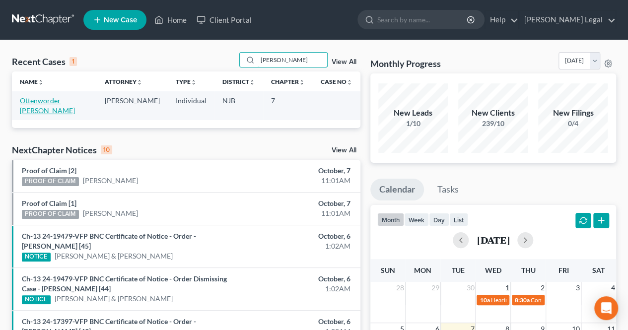
type input "[PERSON_NAME]"
click at [42, 102] on link "Ottenworder [PERSON_NAME]" at bounding box center [47, 105] width 55 height 18
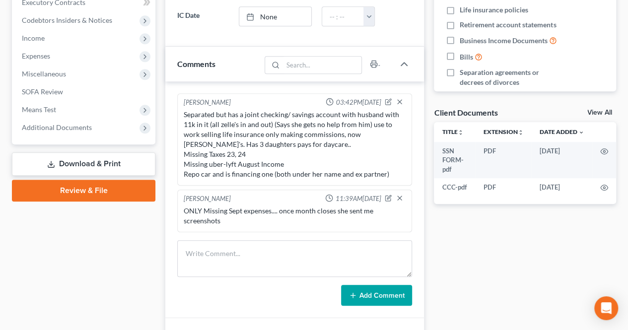
scroll to position [298, 0]
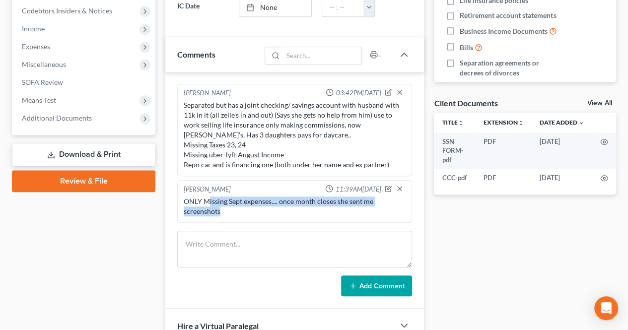
drag, startPoint x: 208, startPoint y: 198, endPoint x: 223, endPoint y: 206, distance: 16.6
click at [223, 206] on div "ONLY Missing Sept expenses.... once month closes she sent me screenshots" at bounding box center [295, 206] width 222 height 20
click at [229, 207] on div "ONLY Missing Sept expenses.... once month closes she sent me screenshots" at bounding box center [295, 206] width 222 height 20
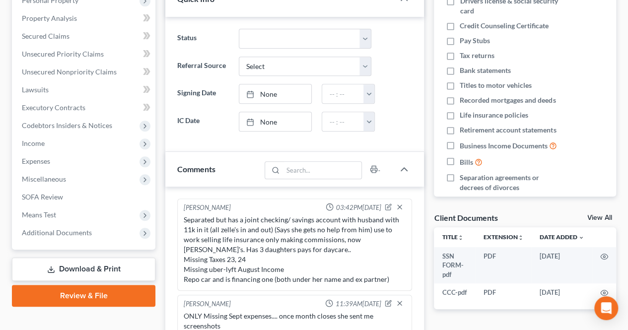
scroll to position [198, 0]
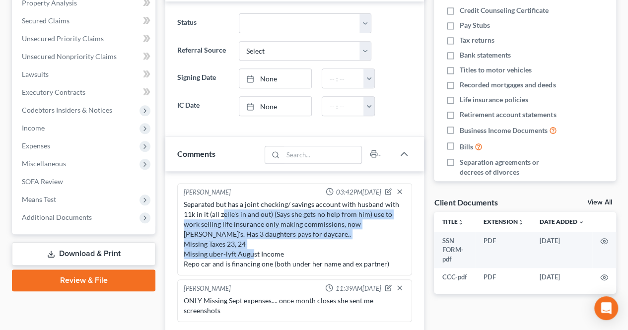
drag, startPoint x: 222, startPoint y: 212, endPoint x: 295, endPoint y: 221, distance: 73.5
click at [328, 252] on div "Separated but has a joint checking/ savings account with husband with 11k in it…" at bounding box center [295, 233] width 222 height 69
click at [328, 256] on div "Separated but has a joint checking/ savings account with husband with 11k in it…" at bounding box center [295, 233] width 222 height 69
click at [295, 221] on div "Separated but has a joint checking/ savings account with husband with 11k in it…" at bounding box center [295, 233] width 222 height 69
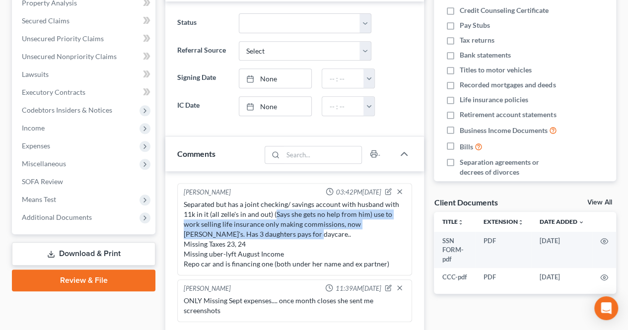
drag, startPoint x: 274, startPoint y: 210, endPoint x: 287, endPoint y: 231, distance: 24.5
click at [309, 229] on div "Separated but has a joint checking/ savings account with husband with 11k in it…" at bounding box center [295, 233] width 222 height 69
click at [311, 236] on div "Separated but has a joint checking/ savings account with husband with 11k in it…" at bounding box center [295, 233] width 222 height 69
click at [287, 231] on div "Separated but has a joint checking/ savings account with husband with 11k in it…" at bounding box center [295, 233] width 222 height 69
click at [242, 208] on div "Separated but has a joint checking/ savings account with husband with 11k in it…" at bounding box center [295, 233] width 222 height 69
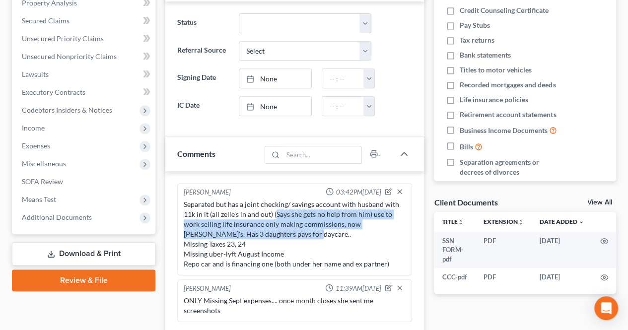
click at [275, 213] on div "Separated but has a joint checking/ savings account with husband with 11k in it…" at bounding box center [295, 233] width 222 height 69
click at [275, 218] on div "Separated but has a joint checking/ savings account with husband with 11k in it…" at bounding box center [295, 233] width 222 height 69
click at [281, 219] on div "Separated but has a joint checking/ savings account with husband with 11k in it…" at bounding box center [295, 233] width 222 height 69
click at [279, 231] on div "Separated but has a joint checking/ savings account with husband with 11k in it…" at bounding box center [295, 233] width 222 height 69
click at [226, 206] on div "Separated but has a joint checking/ savings account with husband with 11k in it…" at bounding box center [295, 233] width 222 height 69
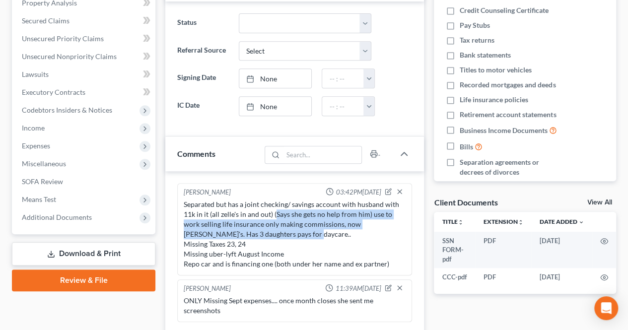
click at [225, 201] on div "Separated but has a joint checking/ savings account with husband with 11k in it…" at bounding box center [295, 233] width 222 height 69
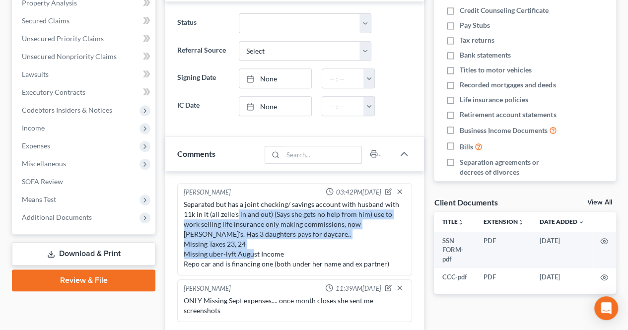
drag, startPoint x: 283, startPoint y: 229, endPoint x: 285, endPoint y: 248, distance: 18.9
click at [285, 248] on div "Separated but has a joint checking/ savings account with husband with 11k in it…" at bounding box center [295, 233] width 222 height 69
click at [299, 252] on div "Separated but has a joint checking/ savings account with husband with 11k in it…" at bounding box center [295, 233] width 222 height 69
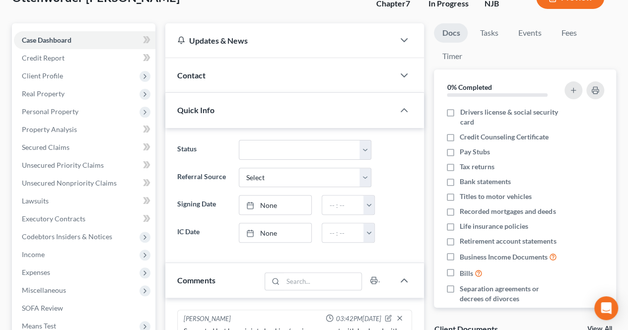
scroll to position [50, 0]
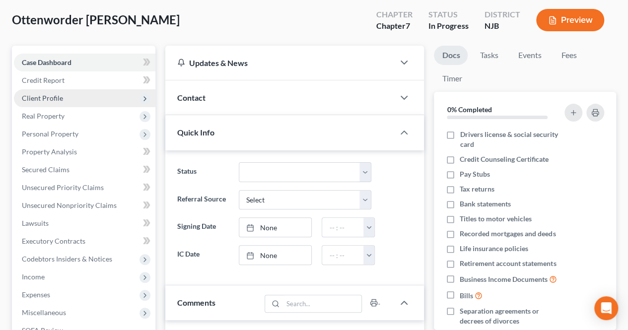
click at [76, 106] on span "Client Profile" at bounding box center [84, 98] width 141 height 18
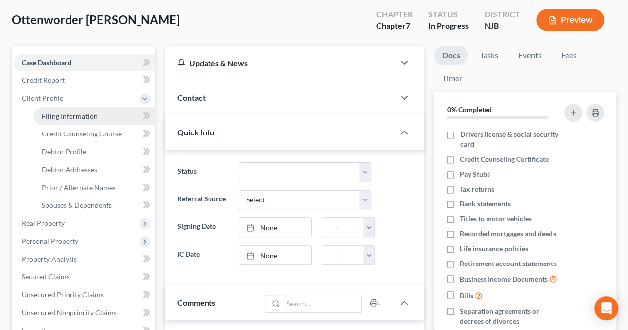
click at [97, 111] on link "Filing Information" at bounding box center [95, 116] width 122 height 18
select select "1"
select select "0"
select select "51"
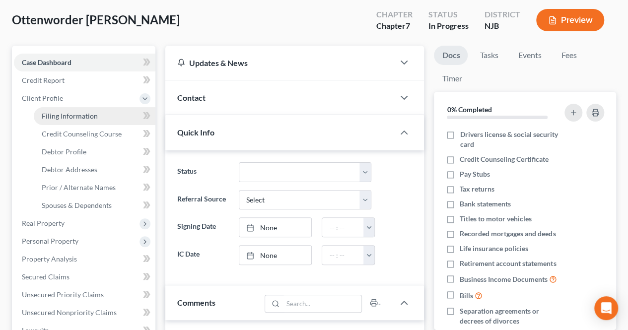
select select "0"
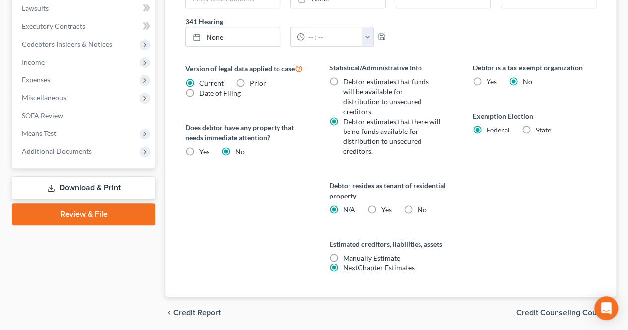
click at [563, 309] on span "Credit Counseling Course" at bounding box center [562, 313] width 92 height 8
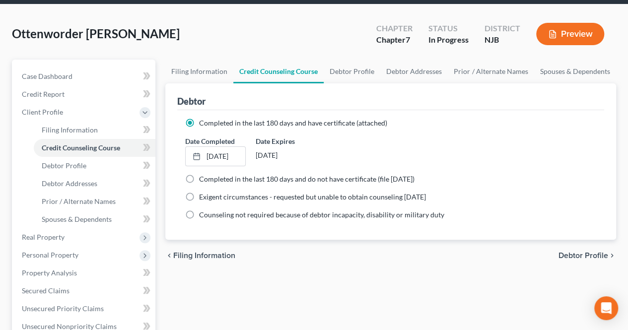
scroll to position [50, 0]
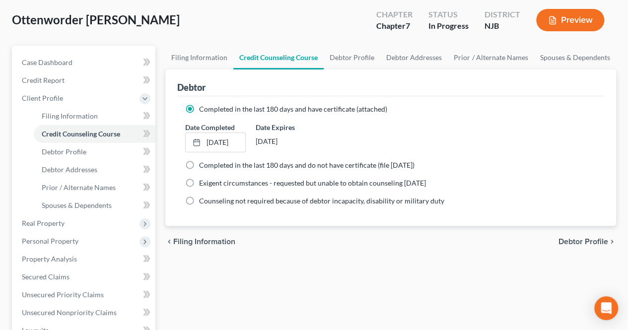
click at [569, 239] on span "Debtor Profile" at bounding box center [583, 242] width 50 height 8
select select "2"
select select "3"
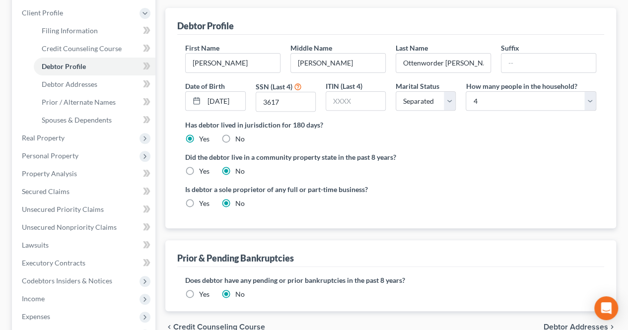
scroll to position [149, 0]
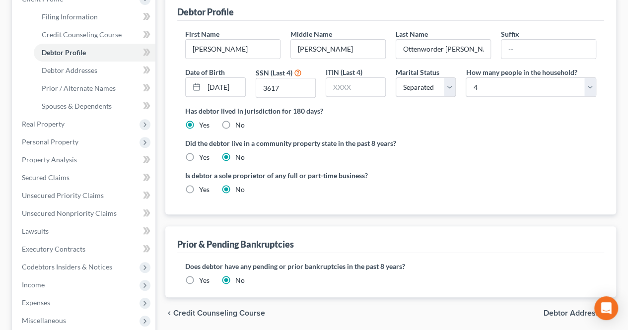
click at [564, 309] on span "Debtor Addresses" at bounding box center [575, 313] width 64 height 8
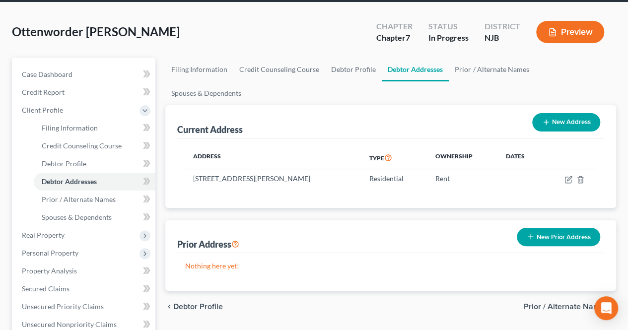
scroll to position [50, 0]
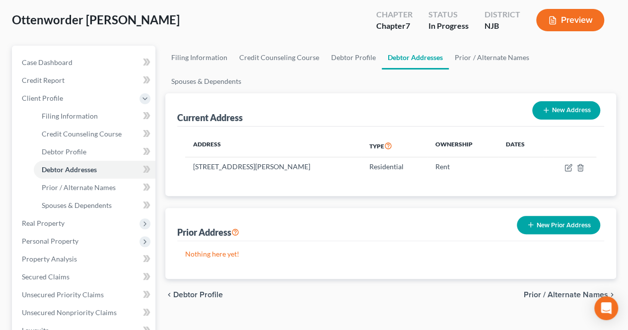
click at [538, 291] on span "Prior / Alternate Names" at bounding box center [565, 295] width 84 height 8
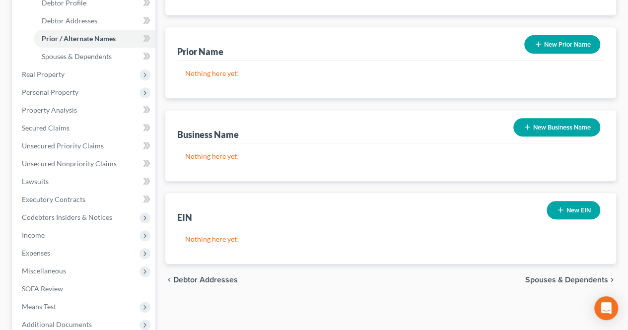
click at [534, 276] on span "Spouses & Dependents" at bounding box center [566, 280] width 83 height 8
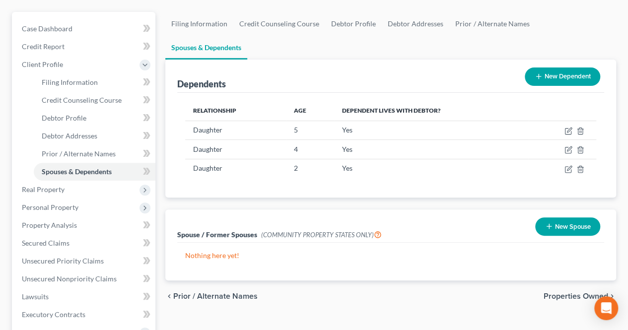
scroll to position [99, 0]
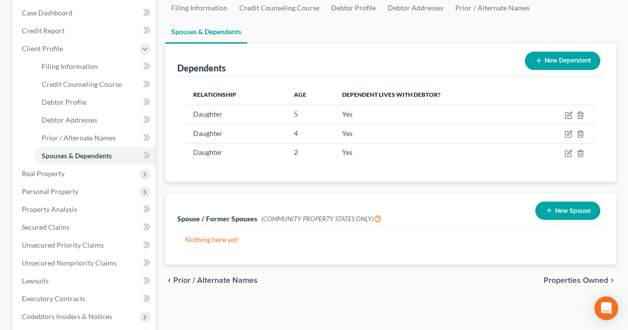
click at [554, 276] on span "Properties Owned" at bounding box center [575, 280] width 64 height 8
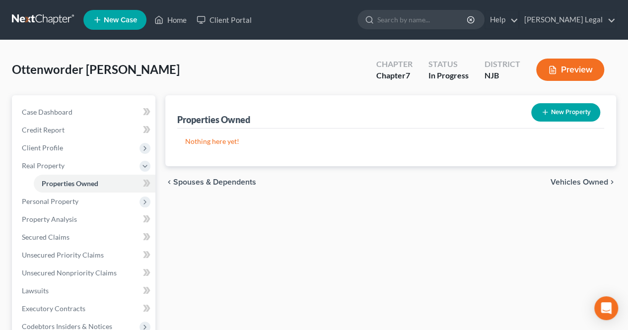
click at [561, 178] on span "Vehicles Owned" at bounding box center [579, 182] width 58 height 8
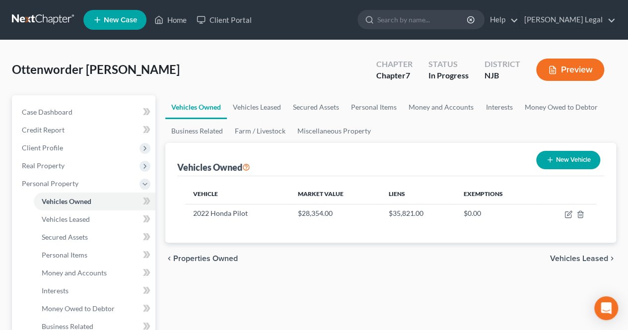
scroll to position [50, 0]
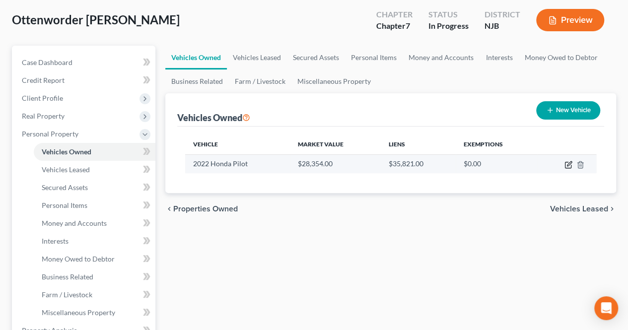
click at [569, 164] on icon "button" at bounding box center [569, 163] width 4 height 4
select select "0"
select select "4"
select select "3"
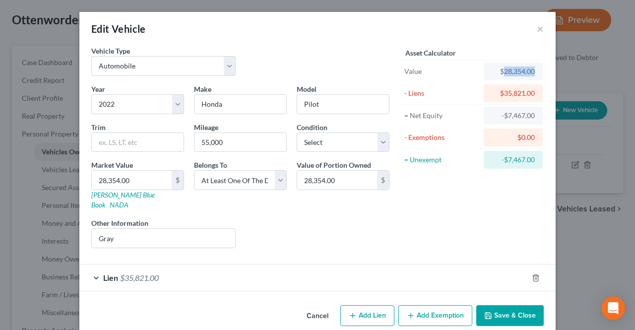
drag, startPoint x: 499, startPoint y: 74, endPoint x: 531, endPoint y: 78, distance: 32.0
click at [531, 78] on div "$28,354.00" at bounding box center [513, 72] width 59 height 18
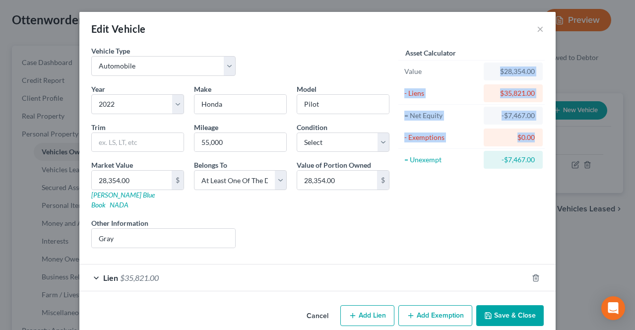
drag, startPoint x: 490, startPoint y: 66, endPoint x: 540, endPoint y: 43, distance: 55.5
click at [540, 147] on div "Asset Calculator Value $28,354.00 - Liens $35,821.00 = Net Equity -$7,467.00 - …" at bounding box center [471, 108] width 144 height 125
click at [537, 30] on button "×" at bounding box center [540, 29] width 7 height 12
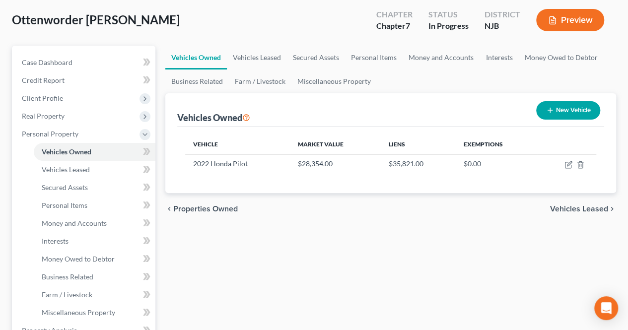
click at [560, 205] on span "Vehicles Leased" at bounding box center [579, 209] width 58 height 8
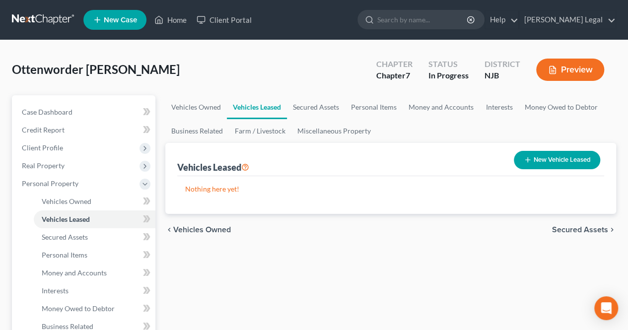
click at [573, 232] on span "Secured Assets" at bounding box center [580, 230] width 56 height 8
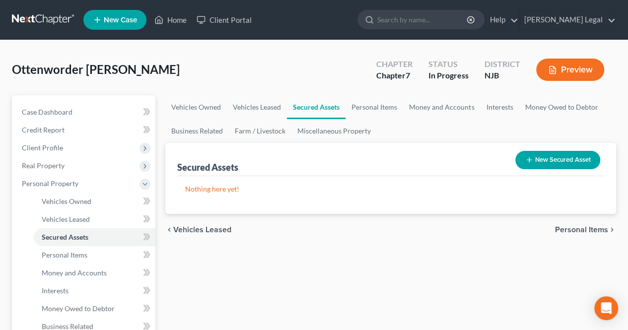
click at [574, 229] on span "Personal Items" at bounding box center [581, 230] width 53 height 8
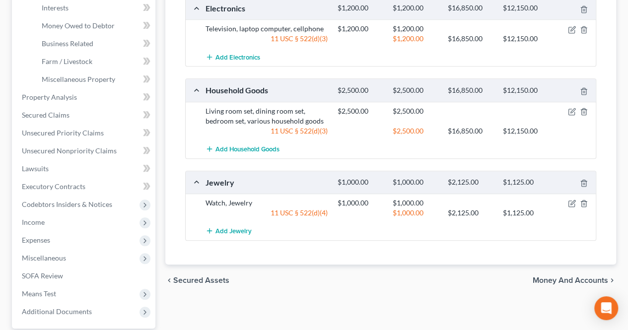
scroll to position [298, 0]
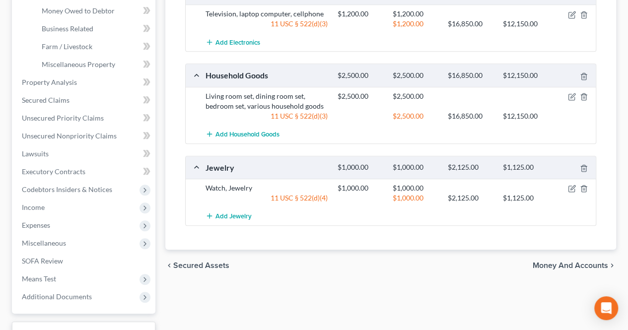
click at [549, 263] on span "Money and Accounts" at bounding box center [569, 265] width 75 height 8
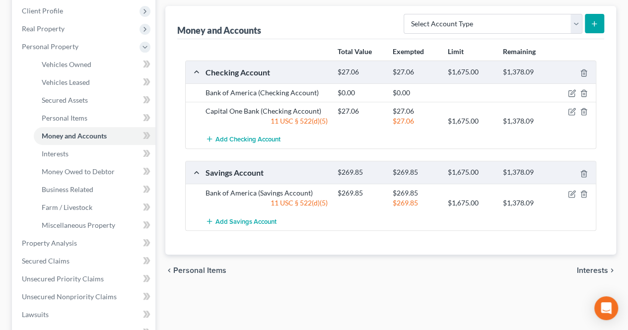
scroll to position [149, 0]
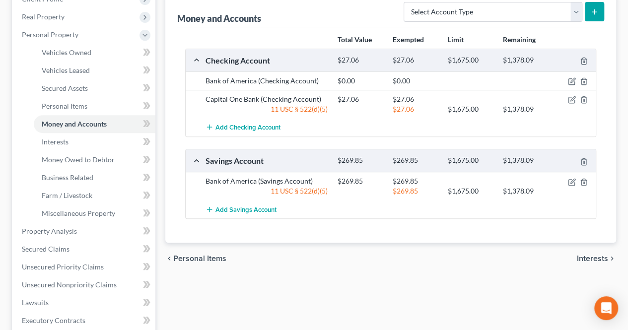
drag, startPoint x: 585, startPoint y: 255, endPoint x: 264, endPoint y: 216, distance: 322.9
click at [585, 255] on span "Interests" at bounding box center [591, 258] width 31 height 8
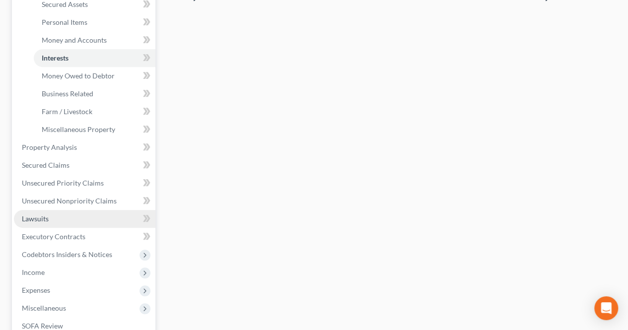
scroll to position [248, 0]
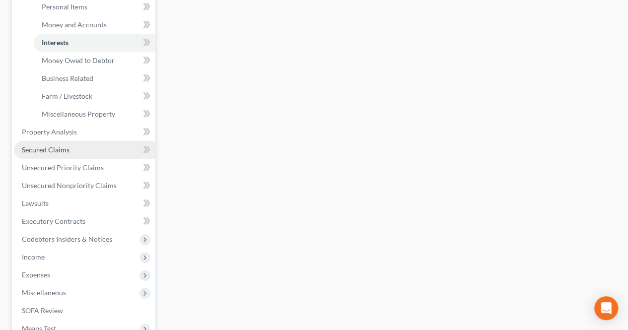
click at [80, 157] on link "Secured Claims" at bounding box center [84, 150] width 141 height 18
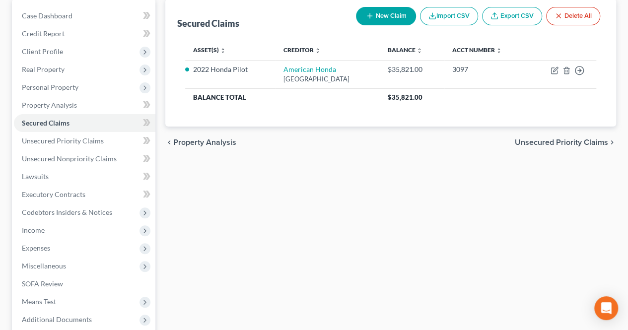
scroll to position [99, 0]
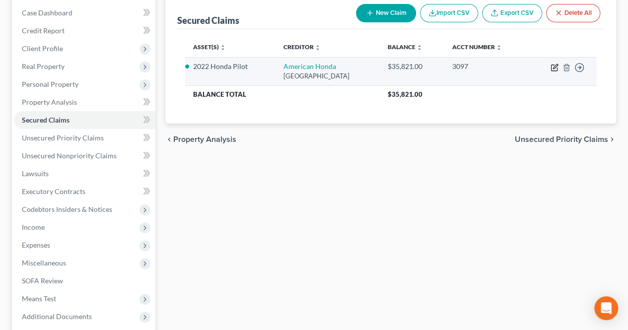
click at [551, 65] on icon "button" at bounding box center [554, 68] width 6 height 6
select select "45"
select select "2"
select select "3"
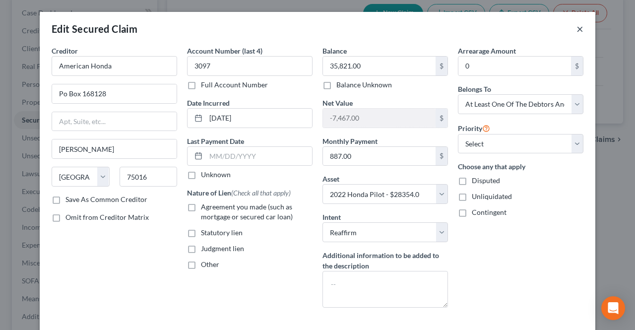
click at [576, 29] on button "×" at bounding box center [579, 29] width 7 height 12
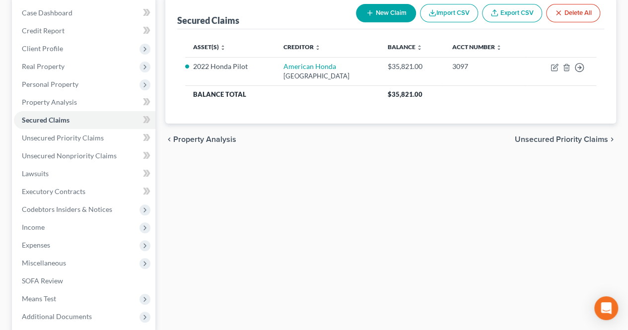
click at [538, 140] on span "Unsecured Priority Claims" at bounding box center [560, 139] width 93 height 8
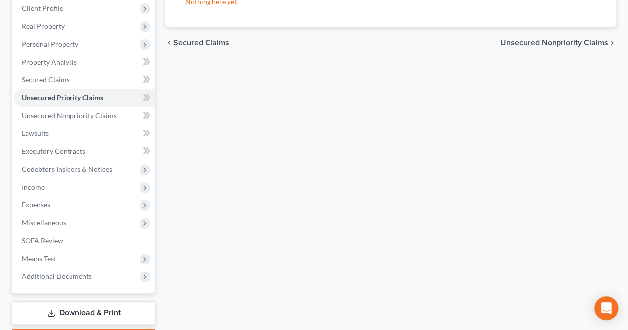
scroll to position [149, 0]
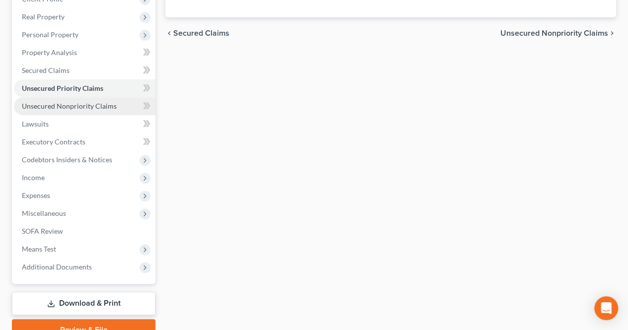
click at [84, 102] on span "Unsecured Nonpriority Claims" at bounding box center [69, 106] width 95 height 8
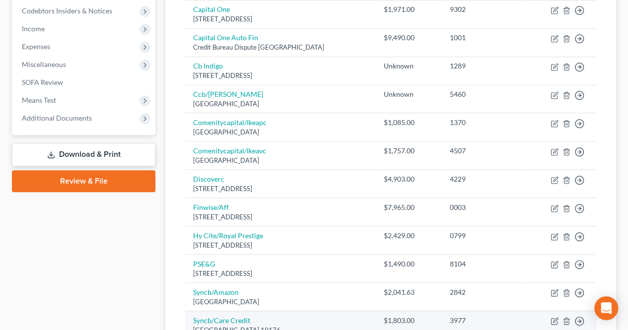
scroll to position [523, 0]
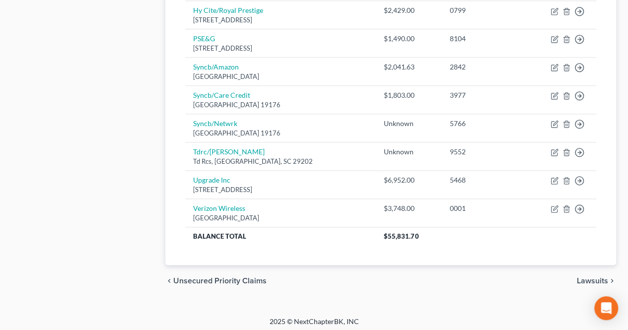
click at [604, 277] on span "Lawsuits" at bounding box center [591, 281] width 31 height 8
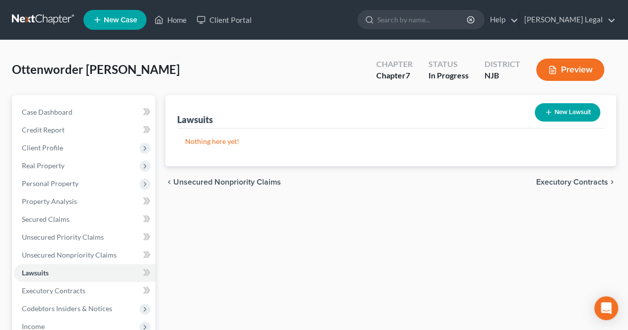
click at [563, 183] on span "Executory Contracts" at bounding box center [572, 182] width 72 height 8
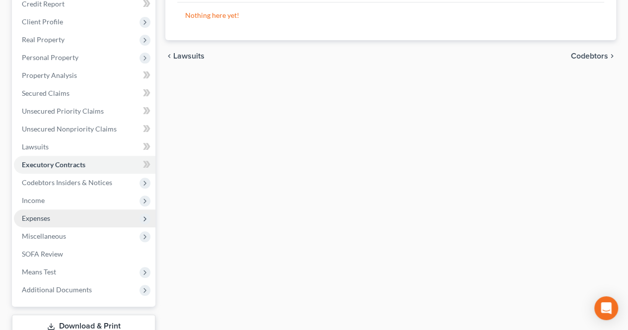
scroll to position [149, 0]
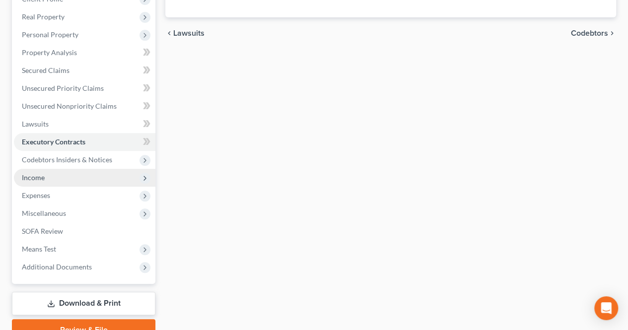
click at [88, 177] on span "Income" at bounding box center [84, 178] width 141 height 18
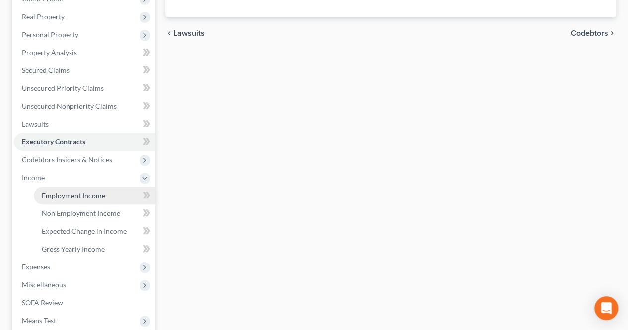
click at [80, 191] on span "Employment Income" at bounding box center [73, 195] width 63 height 8
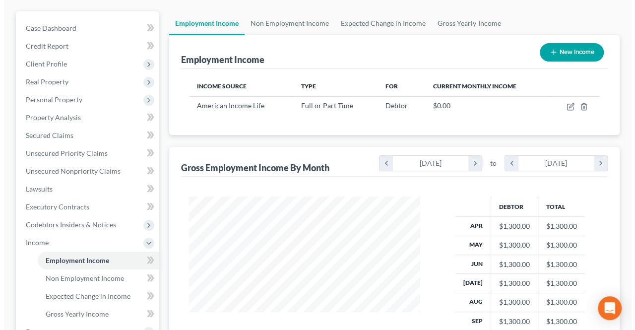
scroll to position [99, 0]
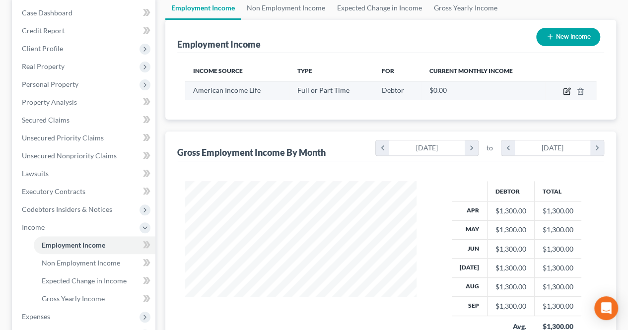
click at [566, 92] on icon "button" at bounding box center [567, 90] width 4 height 4
select select "0"
select select "3"
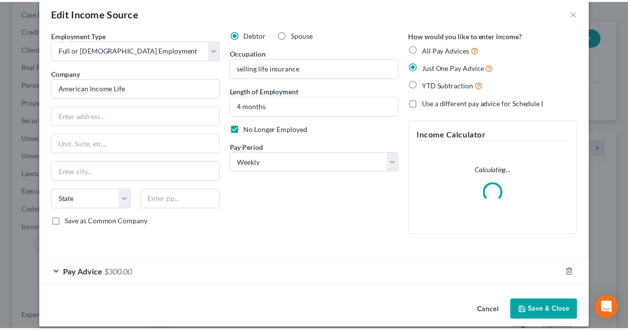
scroll to position [0, 0]
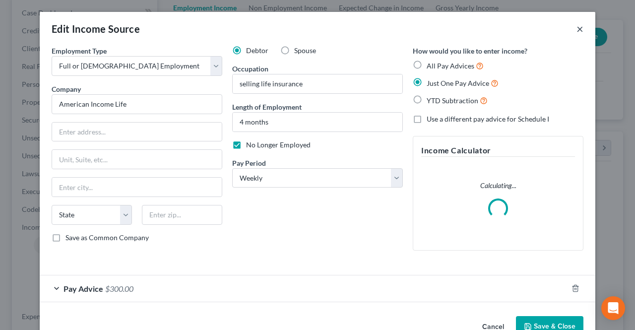
click at [576, 23] on button "×" at bounding box center [579, 29] width 7 height 12
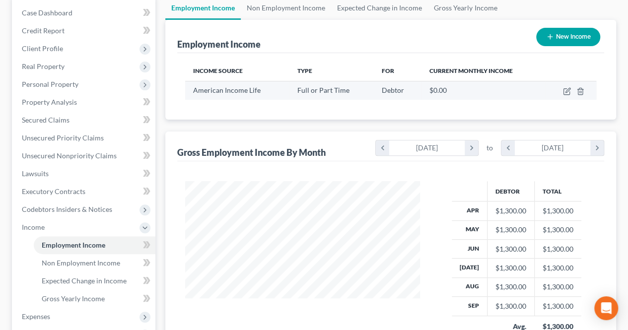
scroll to position [495891, 495817]
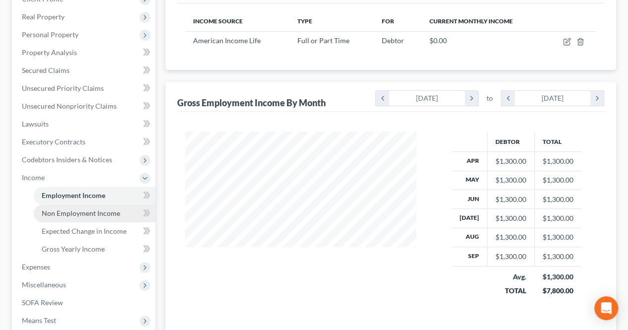
click at [100, 213] on span "Non Employment Income" at bounding box center [81, 213] width 78 height 8
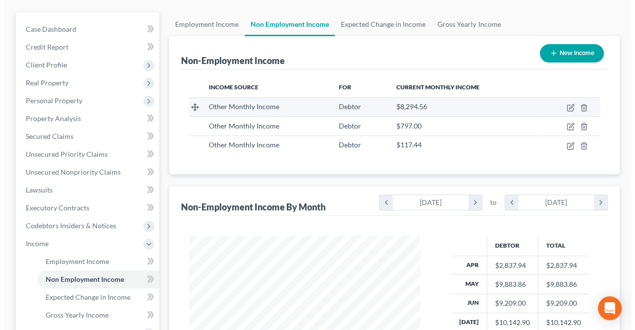
scroll to position [69, 0]
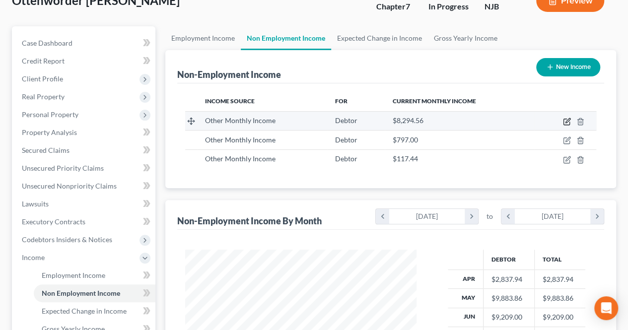
click at [567, 120] on icon "button" at bounding box center [567, 120] width 4 height 4
select select "13"
select select "0"
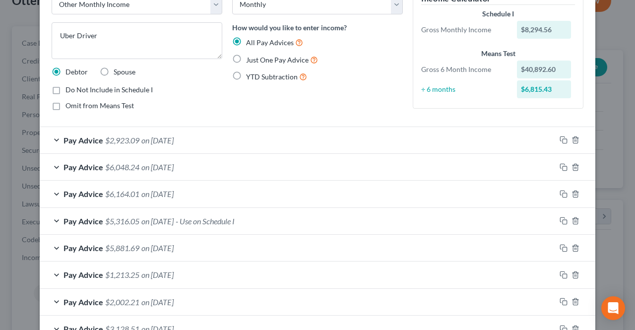
scroll to position [50, 0]
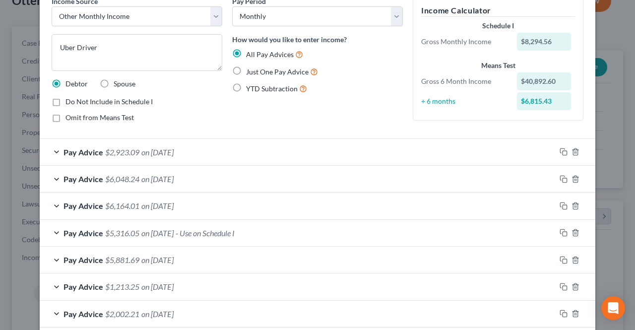
click at [265, 149] on div "Pay Advice $2,923.09 on [DATE]" at bounding box center [298, 152] width 516 height 26
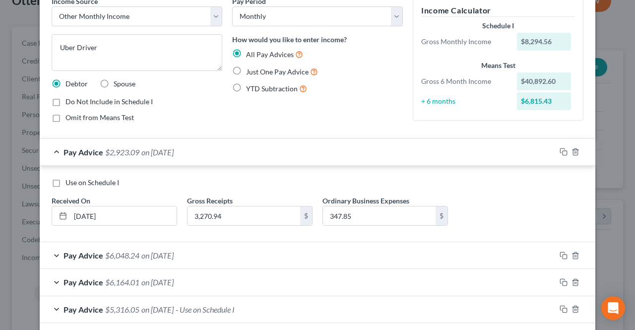
click at [265, 149] on div "Pay Advice $2,923.09 on [DATE]" at bounding box center [298, 152] width 516 height 26
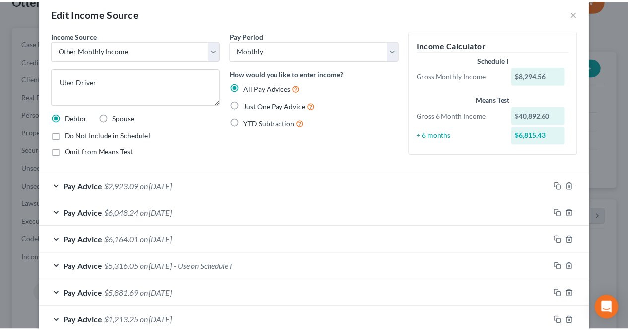
scroll to position [0, 0]
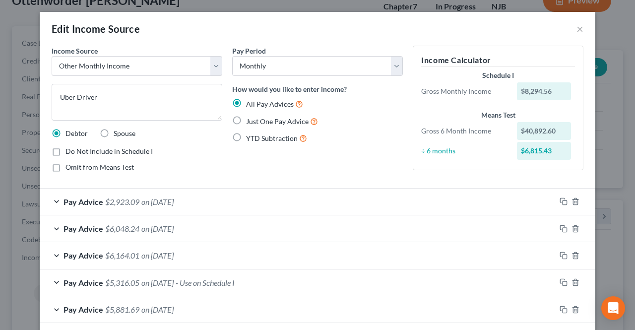
click at [398, 208] on div "Pay Advice $2,923.09 on [DATE]" at bounding box center [298, 202] width 516 height 26
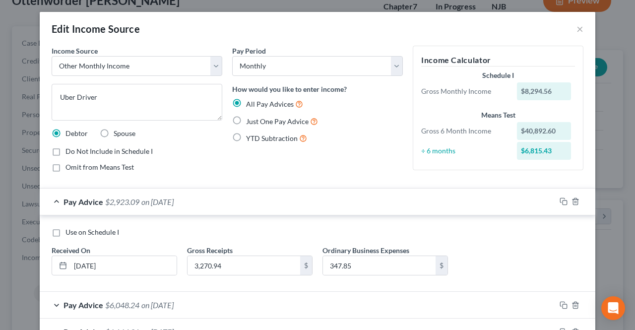
click at [398, 208] on div "Pay Advice $2,923.09 on [DATE]" at bounding box center [298, 202] width 516 height 26
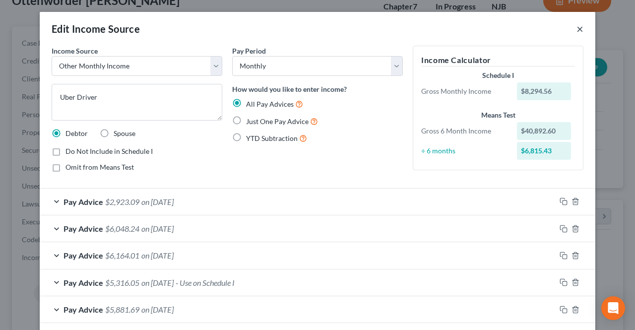
click at [577, 31] on button "×" at bounding box center [579, 29] width 7 height 12
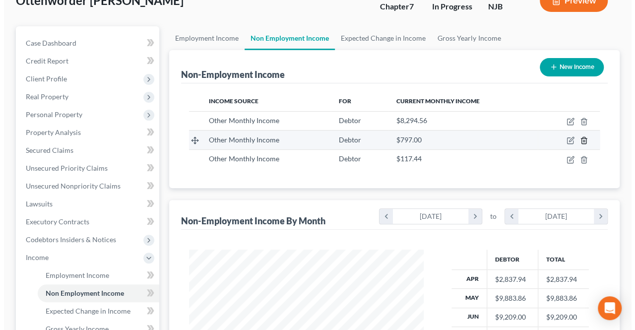
scroll to position [495891, 495817]
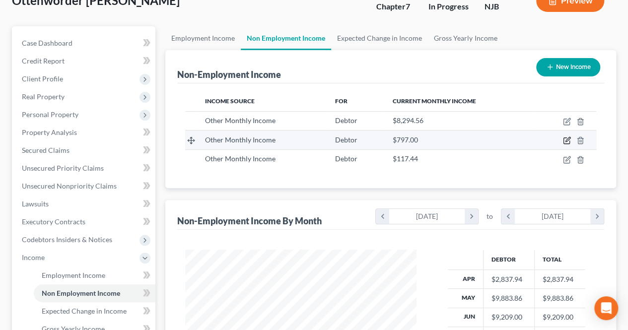
click at [565, 138] on icon "button" at bounding box center [567, 140] width 8 height 8
select select "13"
select select "0"
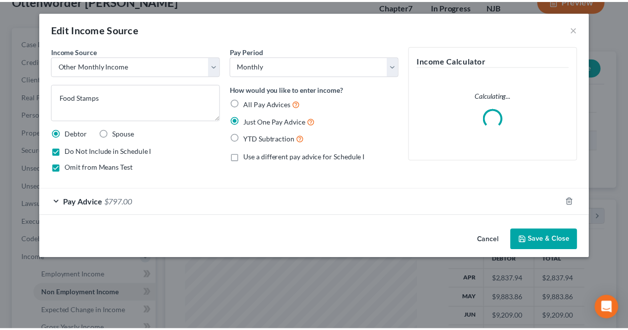
scroll to position [177, 254]
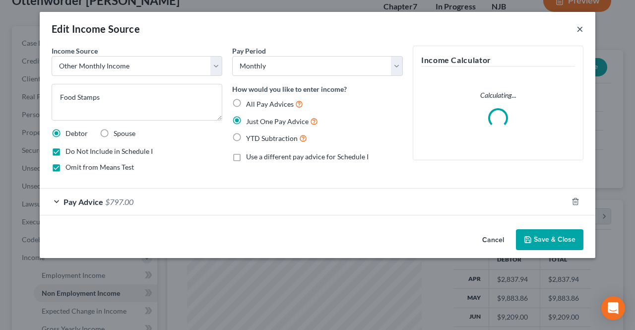
click at [582, 28] on button "×" at bounding box center [579, 29] width 7 height 12
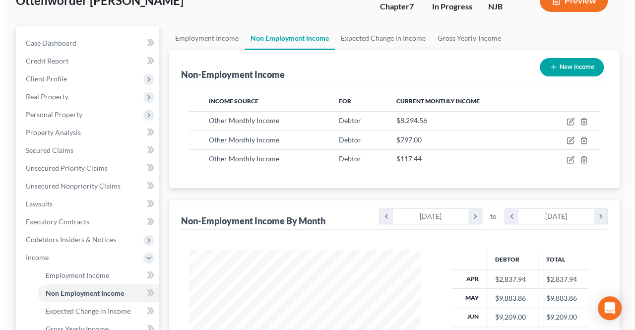
scroll to position [495891, 495817]
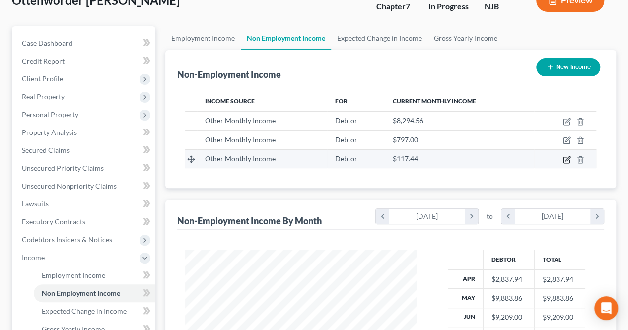
click at [567, 158] on icon "button" at bounding box center [567, 160] width 8 height 8
select select "13"
select select "0"
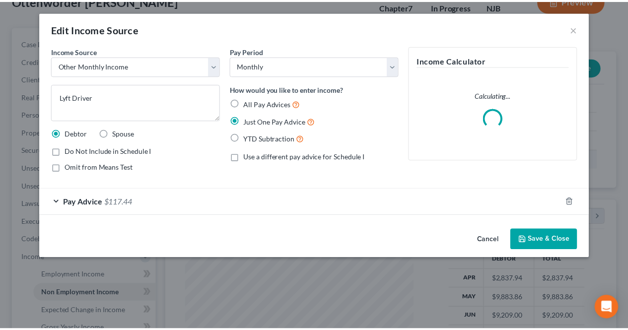
scroll to position [177, 254]
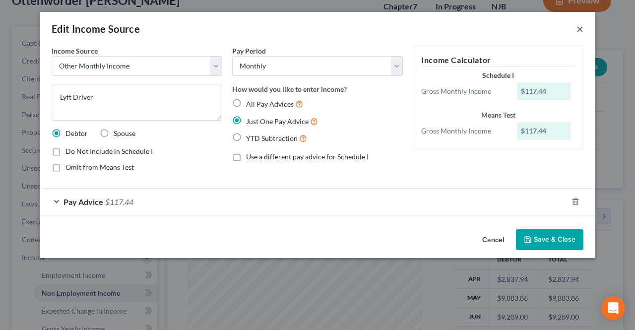
drag, startPoint x: 577, startPoint y: 29, endPoint x: 189, endPoint y: 231, distance: 437.3
click at [577, 29] on button "×" at bounding box center [579, 29] width 7 height 12
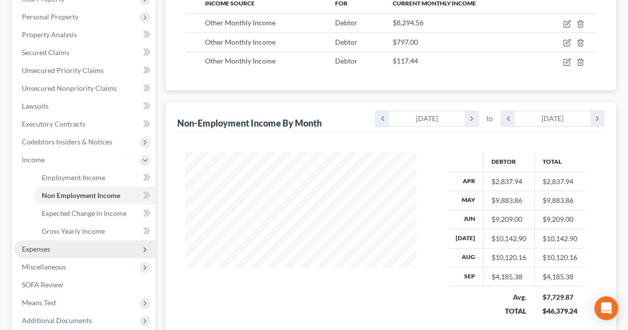
scroll to position [168, 0]
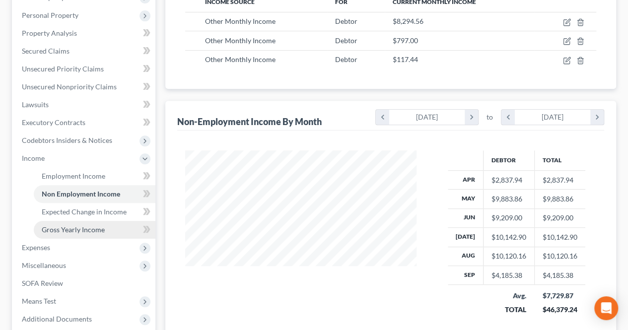
click at [111, 234] on link "Gross Yearly Income" at bounding box center [95, 230] width 122 height 18
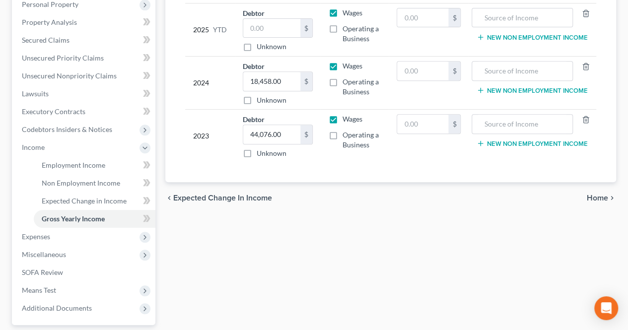
scroll to position [198, 0]
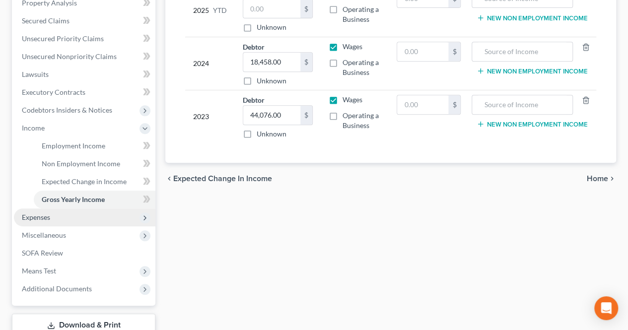
click at [110, 225] on span "Expenses" at bounding box center [84, 217] width 141 height 18
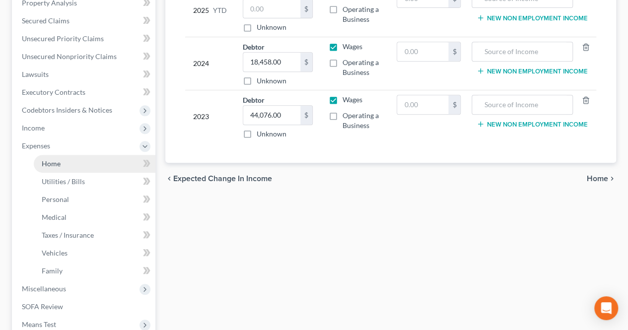
click at [77, 167] on link "Home" at bounding box center [95, 164] width 122 height 18
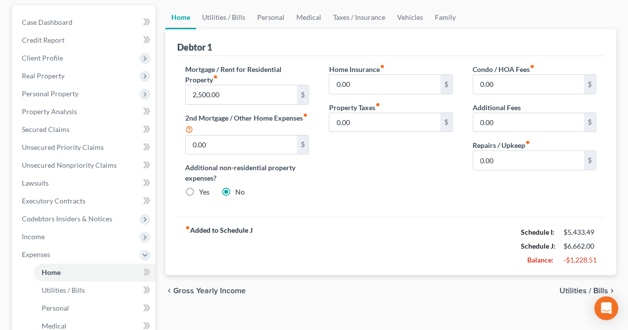
scroll to position [99, 0]
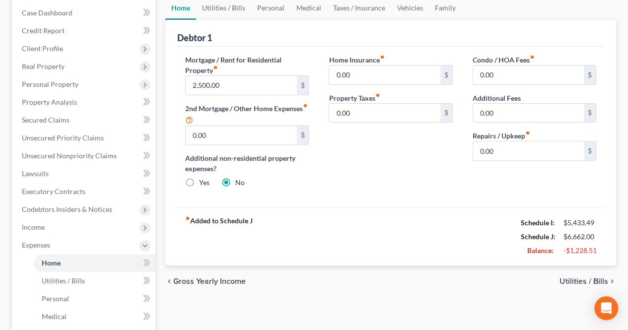
click at [567, 282] on span "Utilities / Bills" at bounding box center [583, 281] width 49 height 8
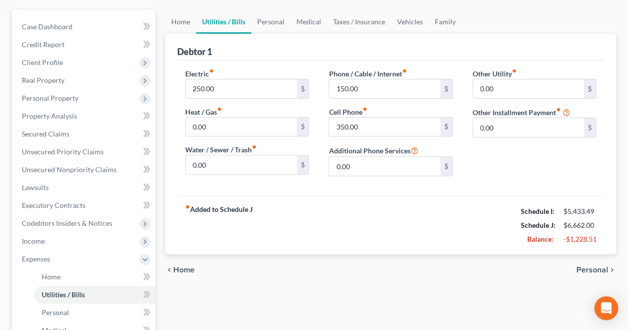
scroll to position [99, 0]
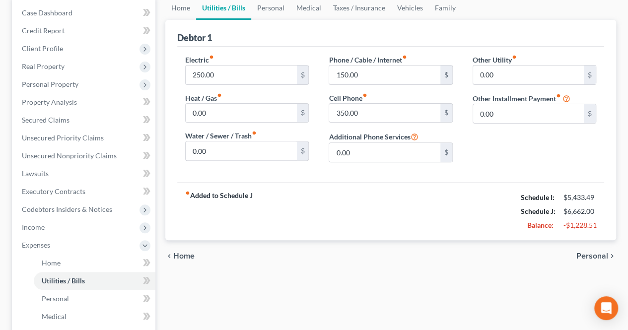
click at [586, 252] on span "Personal" at bounding box center [592, 256] width 32 height 8
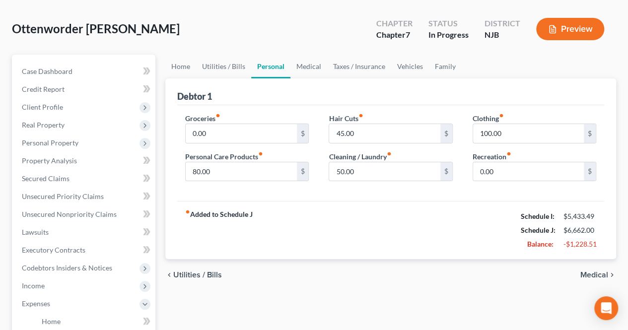
scroll to position [50, 0]
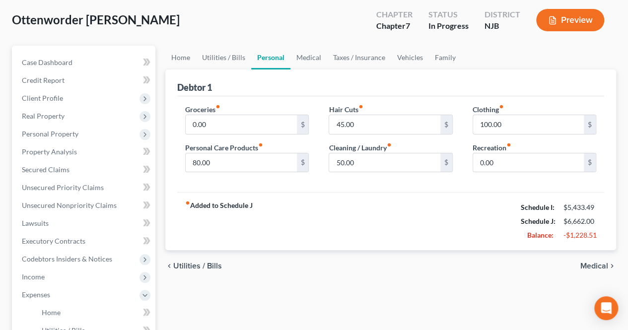
click at [584, 265] on span "Medical" at bounding box center [594, 266] width 28 height 8
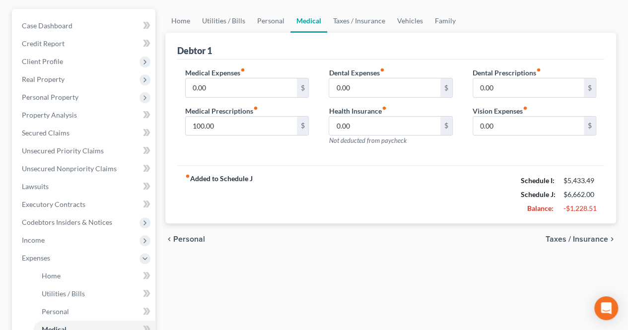
scroll to position [99, 0]
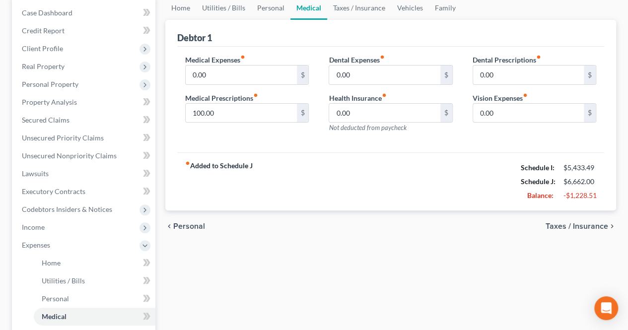
click at [587, 223] on span "Taxes / Insurance" at bounding box center [576, 226] width 63 height 8
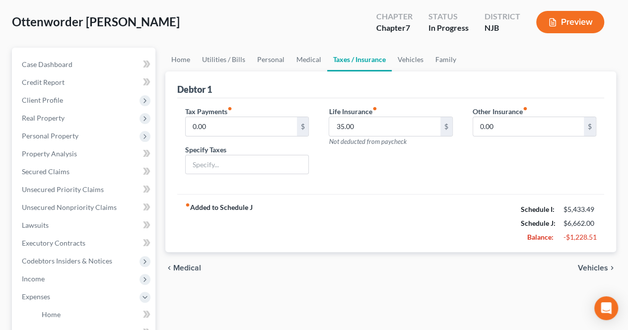
scroll to position [50, 0]
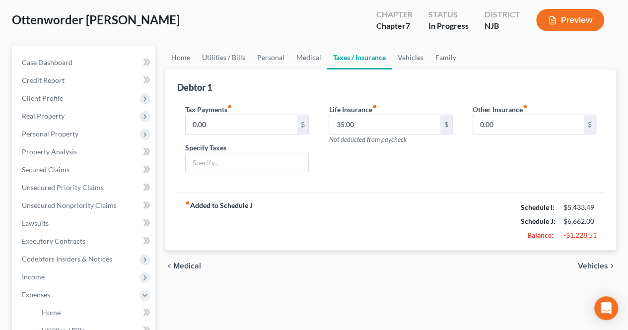
click at [590, 266] on span "Vehicles" at bounding box center [592, 266] width 30 height 8
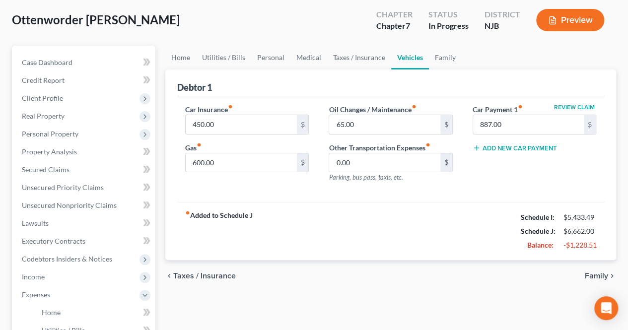
scroll to position [99, 0]
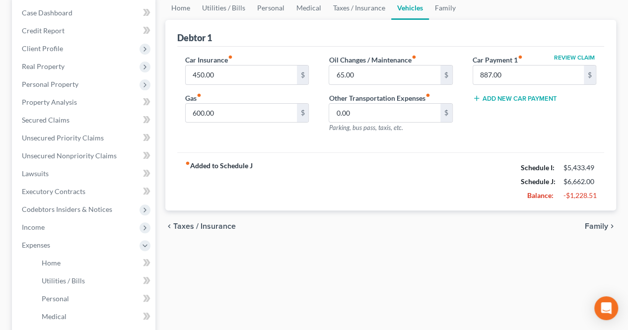
click at [594, 228] on span "Family" at bounding box center [595, 226] width 23 height 8
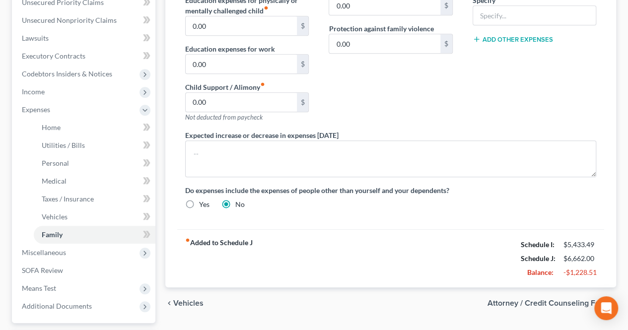
scroll to position [248, 0]
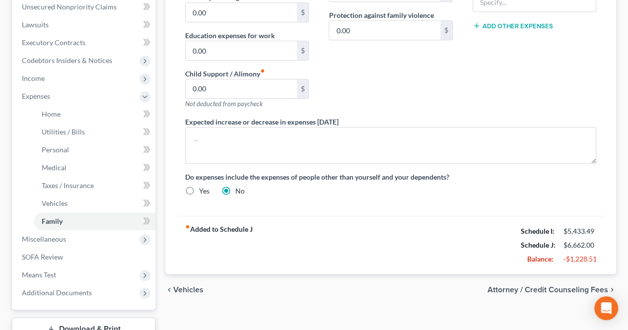
click at [534, 286] on span "Attorney / Credit Counseling Fees" at bounding box center [547, 290] width 121 height 8
select select "0"
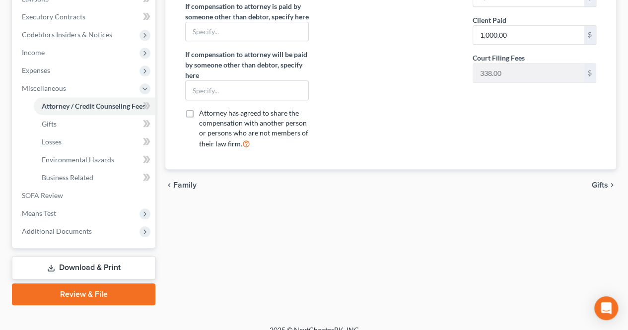
scroll to position [285, 0]
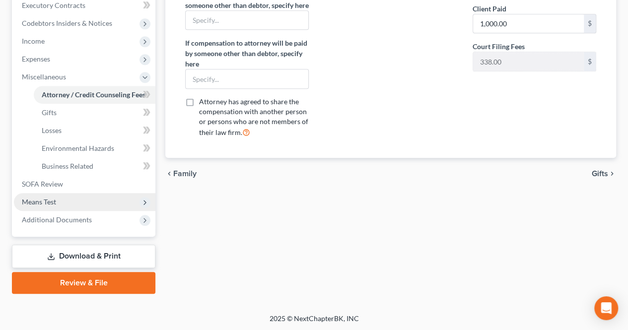
click at [76, 203] on span "Means Test" at bounding box center [84, 202] width 141 height 18
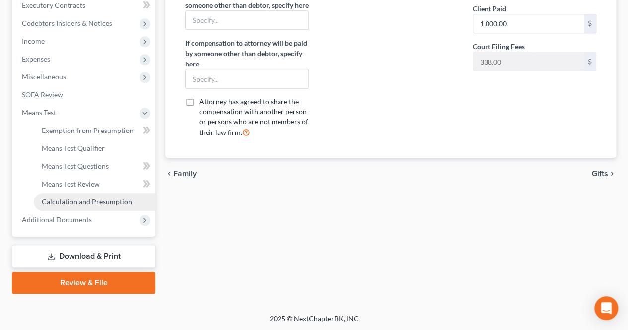
click at [87, 199] on span "Calculation and Presumption" at bounding box center [87, 201] width 90 height 8
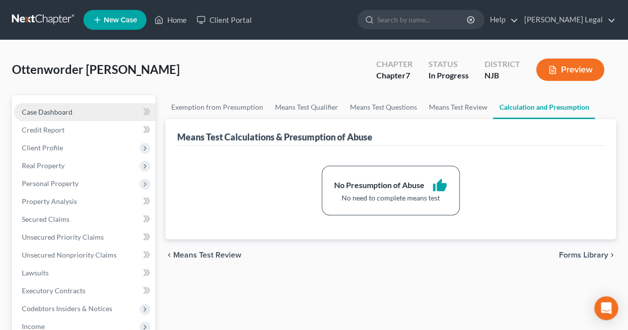
click at [72, 114] on link "Case Dashboard" at bounding box center [84, 112] width 141 height 18
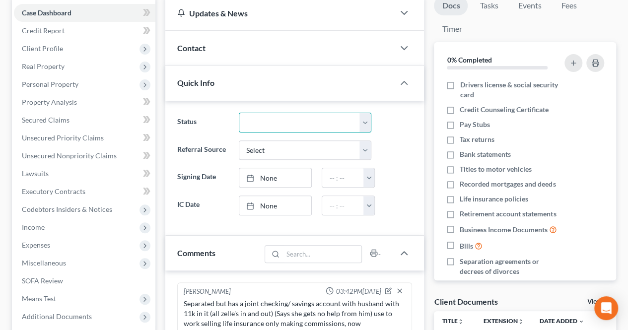
click at [259, 118] on select "Confirmation Issues Confirmed Confirmed/Dismissed Didn't file Discharged Dismis…" at bounding box center [305, 123] width 133 height 20
select select "10"
click at [239, 113] on select "Confirmation Issues Confirmed Confirmed/Dismissed Didn't file Discharged Dismis…" at bounding box center [305, 123] width 133 height 20
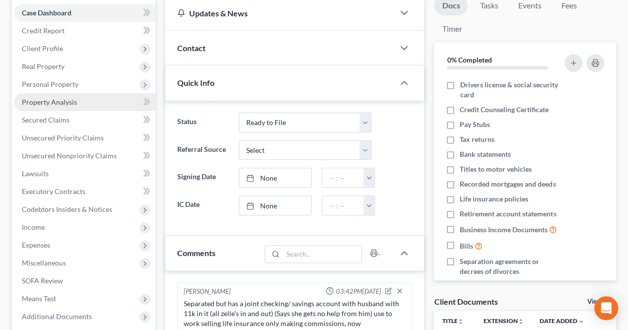
drag, startPoint x: 84, startPoint y: 83, endPoint x: 90, endPoint y: 109, distance: 26.0
click at [84, 84] on span "Personal Property" at bounding box center [84, 84] width 141 height 18
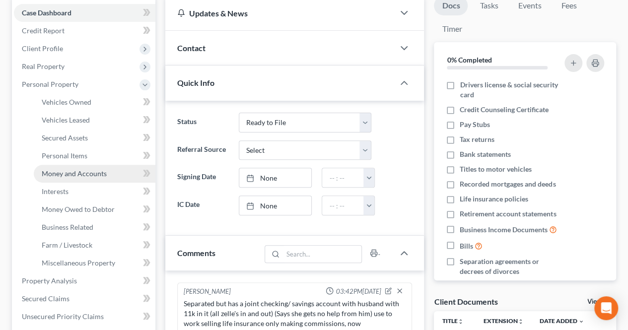
click at [88, 171] on span "Money and Accounts" at bounding box center [74, 173] width 65 height 8
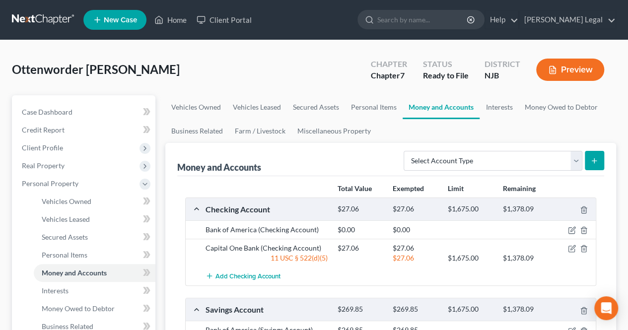
click at [132, 16] on span "New Case" at bounding box center [120, 19] width 33 height 7
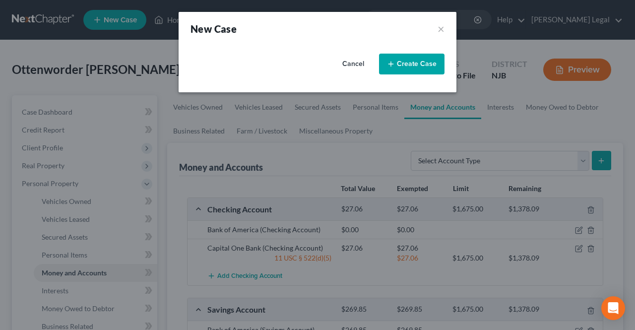
select select "51"
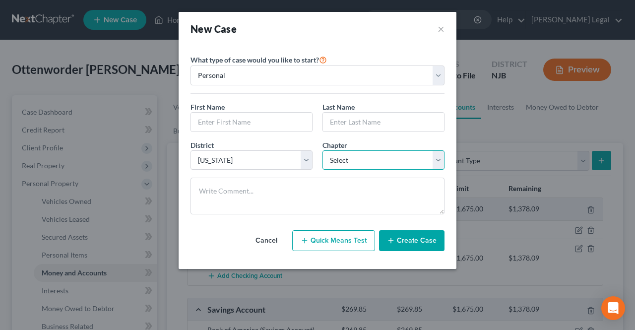
click at [332, 159] on select "Select 7 11 12 13" at bounding box center [383, 160] width 122 height 20
select select "0"
click at [322, 150] on select "Select 7 11 12 13" at bounding box center [383, 160] width 122 height 20
click at [287, 124] on input "text" at bounding box center [251, 122] width 121 height 19
type input "Orlando"
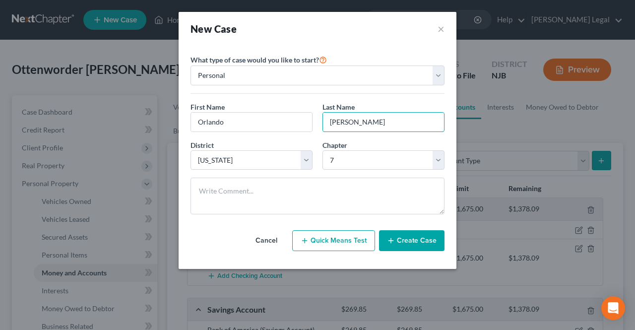
type input "[PERSON_NAME]"
click at [396, 244] on button "Create Case" at bounding box center [411, 240] width 65 height 21
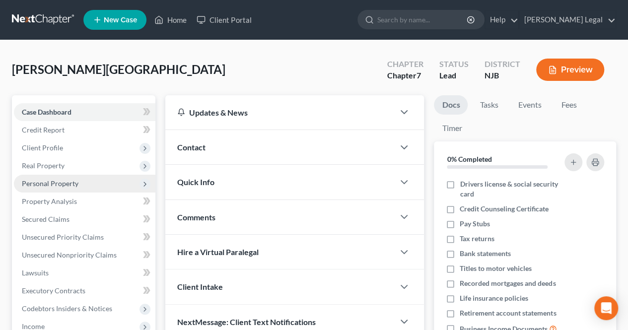
scroll to position [50, 0]
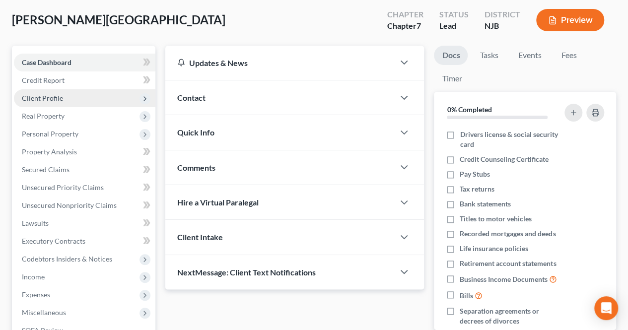
click at [89, 106] on span "Client Profile" at bounding box center [84, 98] width 141 height 18
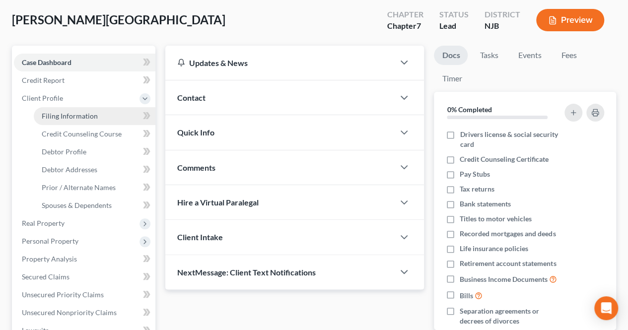
click at [81, 113] on span "Filing Information" at bounding box center [70, 116] width 56 height 8
select select "1"
select select "0"
select select "51"
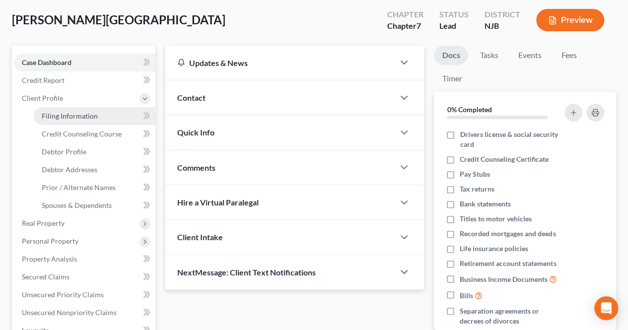
select select "0"
select select "33"
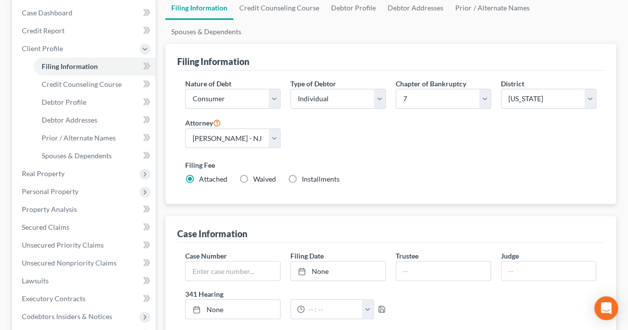
scroll to position [149, 0]
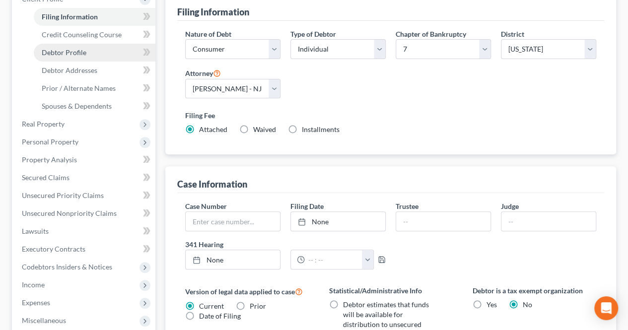
click at [99, 56] on link "Debtor Profile" at bounding box center [95, 53] width 122 height 18
select select "0"
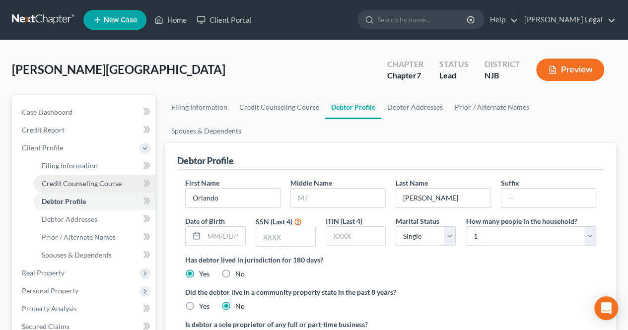
click at [99, 179] on span "Credit Counseling Course" at bounding box center [82, 183] width 80 height 8
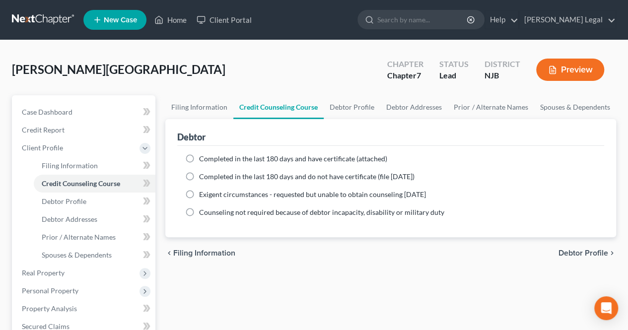
click at [244, 160] on span "Completed in the last 180 days and have certificate (attached)" at bounding box center [293, 158] width 188 height 8
click at [209, 160] on input "Completed in the last 180 days and have certificate (attached)" at bounding box center [206, 157] width 6 height 6
radio input "true"
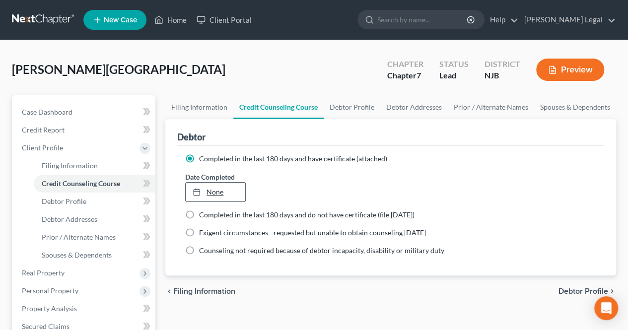
click at [232, 191] on link "None" at bounding box center [215, 192] width 59 height 19
type input "[DATE]"
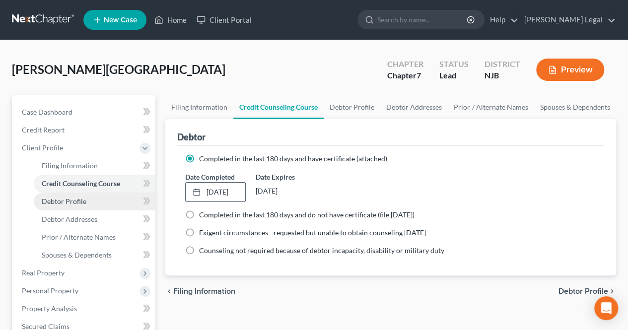
click at [90, 205] on link "Debtor Profile" at bounding box center [95, 201] width 122 height 18
select select "0"
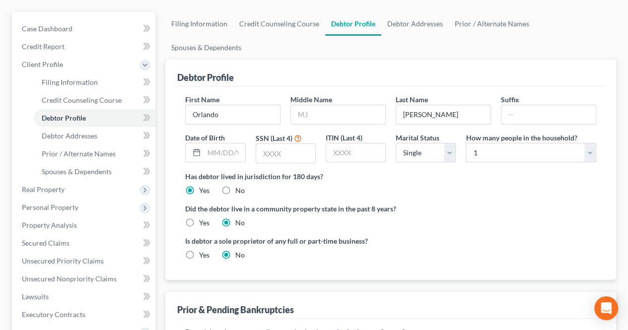
scroll to position [99, 0]
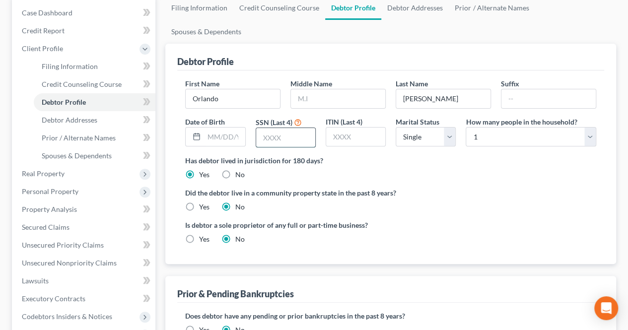
click at [286, 128] on input "text" at bounding box center [285, 137] width 59 height 19
type input "7903"
click at [227, 127] on input "text" at bounding box center [224, 136] width 41 height 19
type input "[DATE]"
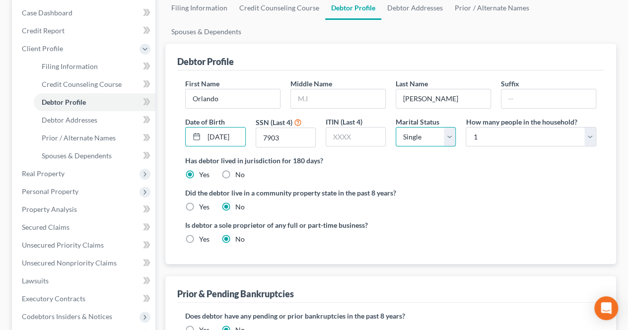
drag, startPoint x: 437, startPoint y: 112, endPoint x: 431, endPoint y: 121, distance: 10.9
click at [437, 127] on select "Select Single Married Separated Divorced Widowed" at bounding box center [425, 137] width 60 height 20
select select "1"
click at [395, 127] on select "Select Single Married Separated Divorced Widowed" at bounding box center [425, 137] width 60 height 20
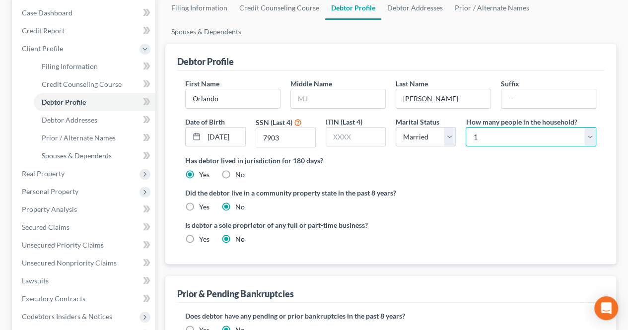
click at [481, 127] on select "Select 1 2 3 4 5 6 7 8 9 10 11 12 13 14 15 16 17 18 19 20" at bounding box center [530, 137] width 130 height 20
select select "1"
click at [465, 127] on select "Select 1 2 3 4 5 6 7 8 9 10 11 12 13 14 15 16 17 18 19 20" at bounding box center [530, 137] width 130 height 20
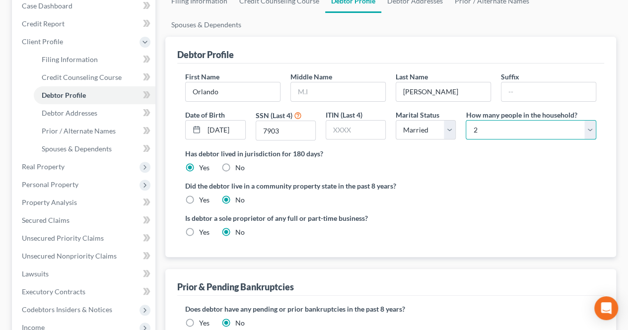
scroll to position [149, 0]
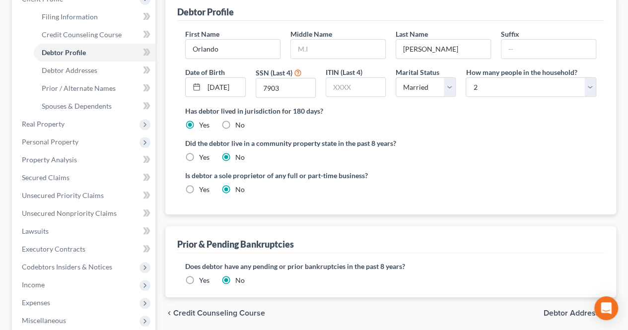
click at [559, 309] on span "Debtor Addresses" at bounding box center [575, 313] width 64 height 8
select select "0"
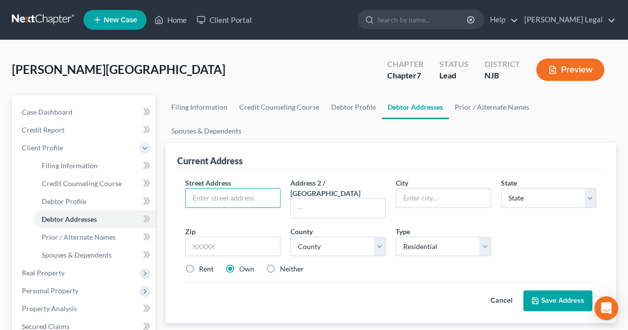
drag, startPoint x: 266, startPoint y: 178, endPoint x: 422, endPoint y: 318, distance: 210.1
click at [266, 189] on input "text" at bounding box center [233, 198] width 94 height 19
click at [215, 189] on input "text" at bounding box center [233, 198] width 94 height 19
type input "[STREET_ADDRESS][PERSON_NAME]"
click at [431, 189] on input "text" at bounding box center [443, 198] width 94 height 19
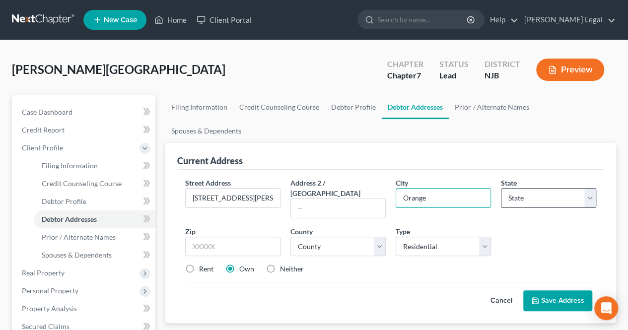
type input "Orange"
click at [514, 188] on select "State [US_STATE] AK AR AZ CA CO CT DE DC [GEOGRAPHIC_DATA] [GEOGRAPHIC_DATA] GU…" at bounding box center [548, 198] width 95 height 20
select select "33"
click at [501, 188] on select "State [US_STATE] AK AR AZ CA CO CT DE DC [GEOGRAPHIC_DATA] [GEOGRAPHIC_DATA] GU…" at bounding box center [548, 198] width 95 height 20
drag, startPoint x: 200, startPoint y: 235, endPoint x: 531, endPoint y: 40, distance: 384.3
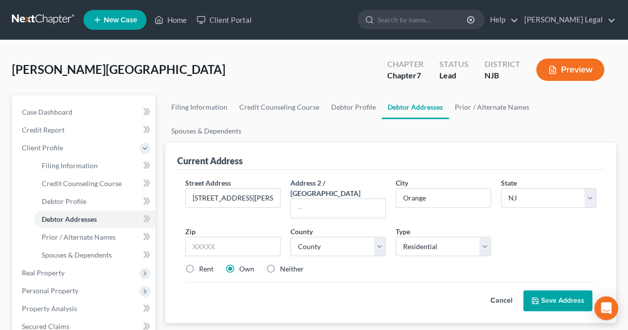
click at [200, 264] on label "Rent" at bounding box center [206, 269] width 14 height 10
click at [203, 264] on input "Rent" at bounding box center [206, 267] width 6 height 6
radio input "true"
click at [194, 237] on input "text" at bounding box center [232, 247] width 95 height 20
type input "07050"
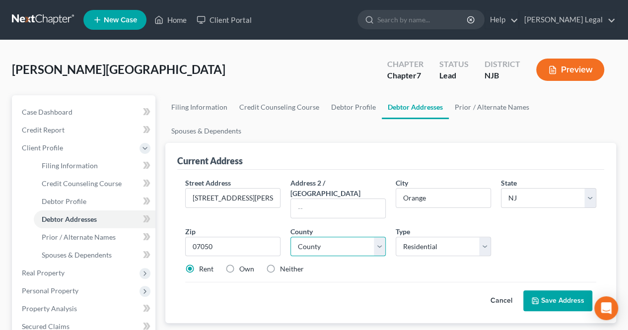
drag, startPoint x: 313, startPoint y: 213, endPoint x: 315, endPoint y: 204, distance: 9.1
click at [313, 237] on select "County [GEOGRAPHIC_DATA] [GEOGRAPHIC_DATA] [GEOGRAPHIC_DATA] [GEOGRAPHIC_DATA] …" at bounding box center [337, 247] width 95 height 20
select select "6"
click at [290, 237] on select "County [GEOGRAPHIC_DATA] [GEOGRAPHIC_DATA] [GEOGRAPHIC_DATA] [GEOGRAPHIC_DATA] …" at bounding box center [337, 247] width 95 height 20
click at [542, 290] on button "Save Address" at bounding box center [557, 300] width 69 height 21
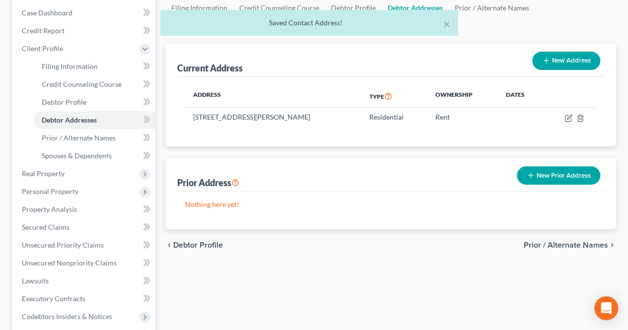
click at [547, 241] on span "Prior / Alternate Names" at bounding box center [565, 245] width 84 height 8
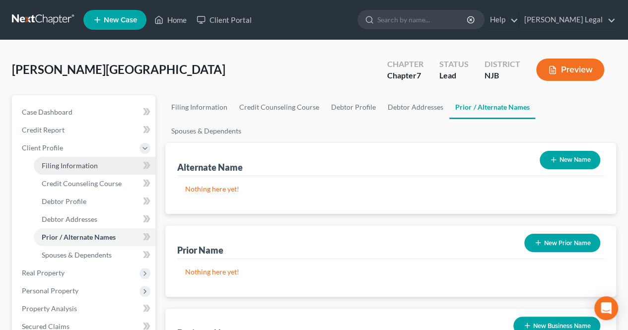
click at [95, 173] on link "Filing Information" at bounding box center [95, 166] width 122 height 18
select select "1"
select select "0"
select select "51"
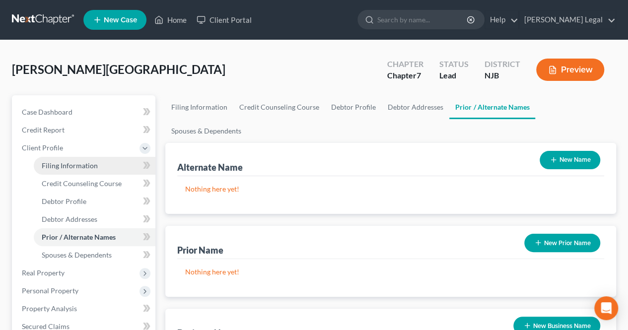
select select "0"
select select "33"
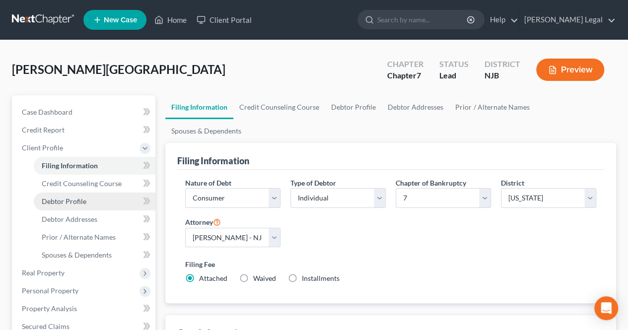
click at [66, 205] on link "Debtor Profile" at bounding box center [95, 201] width 122 height 18
select select "1"
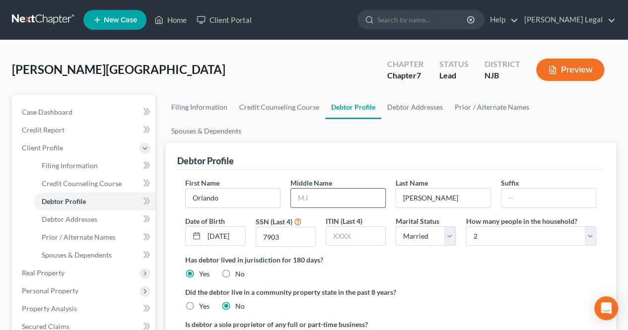
click at [299, 189] on input "text" at bounding box center [338, 198] width 94 height 19
type input "[PERSON_NAME]"
click at [459, 189] on input "[PERSON_NAME]" at bounding box center [443, 198] width 94 height 19
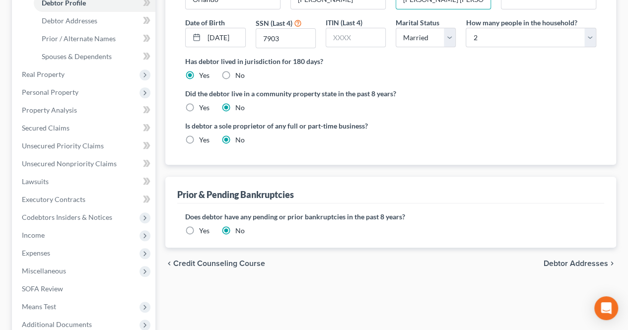
type input "[PERSON_NAME] [PERSON_NAME]"
click at [569, 259] on span "Debtor Addresses" at bounding box center [575, 263] width 64 height 8
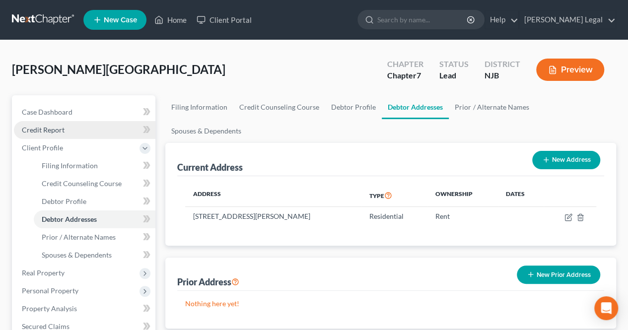
click at [78, 134] on link "Credit Report" at bounding box center [84, 130] width 141 height 18
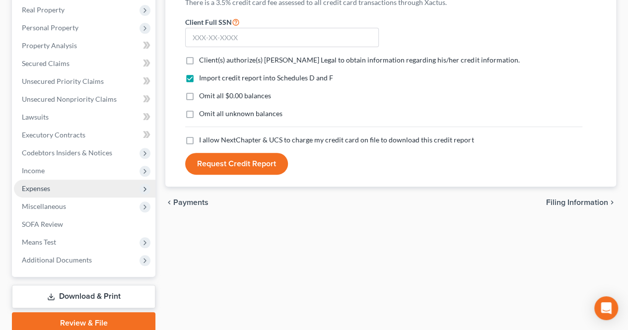
scroll to position [196, 0]
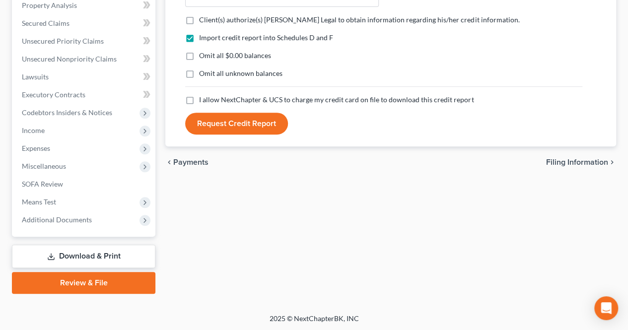
drag, startPoint x: 94, startPoint y: 254, endPoint x: 156, endPoint y: 210, distance: 75.7
click at [94, 254] on link "Download & Print" at bounding box center [83, 256] width 143 height 23
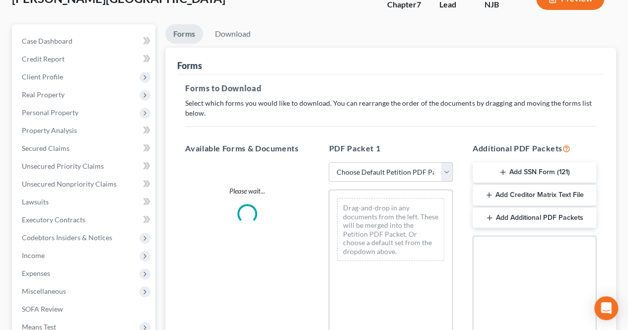
scroll to position [117, 0]
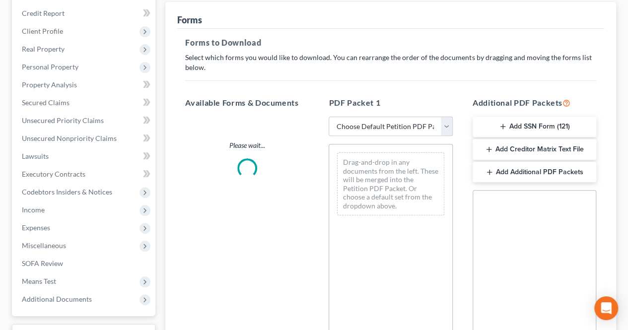
click at [540, 123] on button "Add SSN Form (121)" at bounding box center [534, 127] width 124 height 21
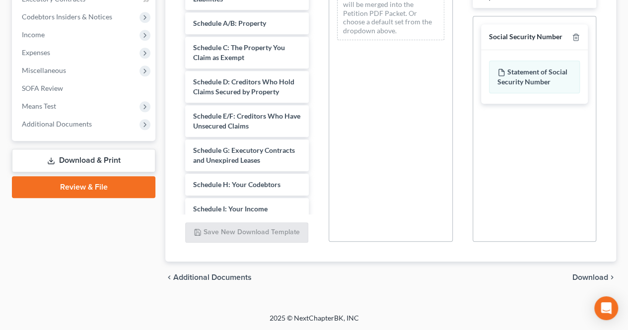
click at [586, 278] on span "Download" at bounding box center [590, 277] width 36 height 8
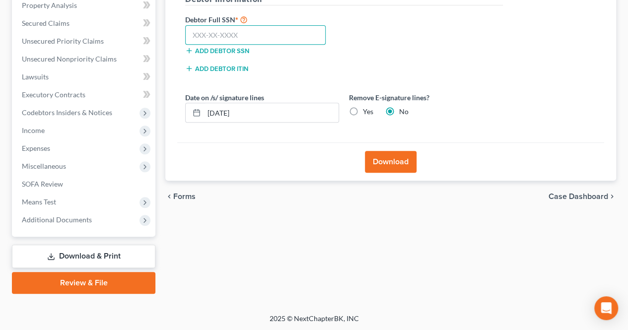
click at [252, 36] on input "text" at bounding box center [255, 35] width 140 height 20
click at [272, 34] on input "135-17" at bounding box center [255, 35] width 140 height 20
type input "135-17-7903"
click at [392, 161] on button "Download" at bounding box center [391, 162] width 52 height 22
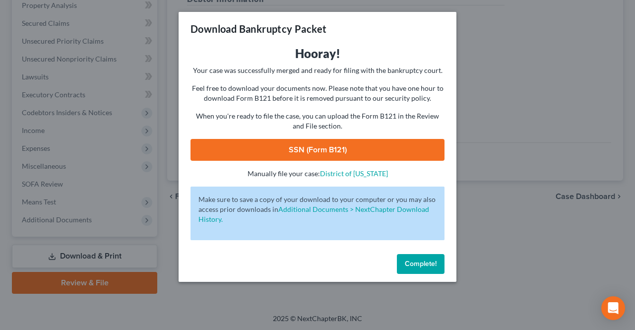
click at [394, 154] on link "SSN (Form B121)" at bounding box center [317, 150] width 254 height 22
click at [415, 260] on span "Complete!" at bounding box center [421, 263] width 32 height 8
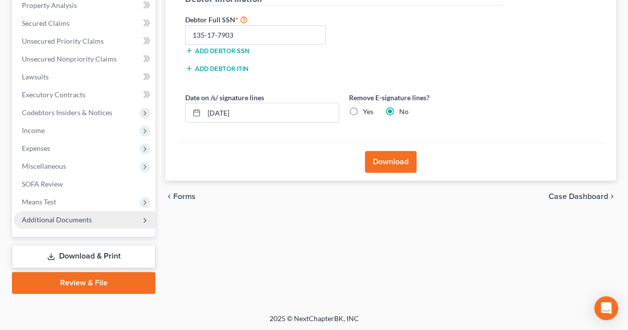
click at [106, 226] on span "Additional Documents" at bounding box center [84, 220] width 141 height 18
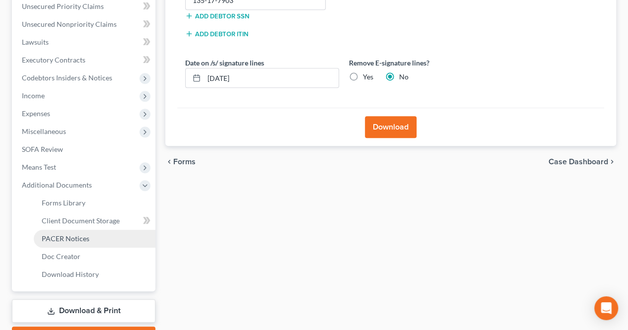
scroll to position [246, 0]
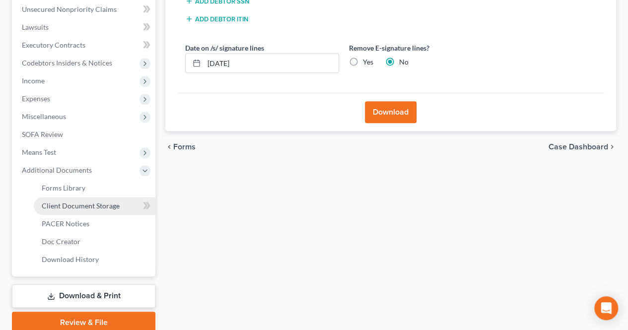
click at [112, 208] on span "Client Document Storage" at bounding box center [81, 205] width 78 height 8
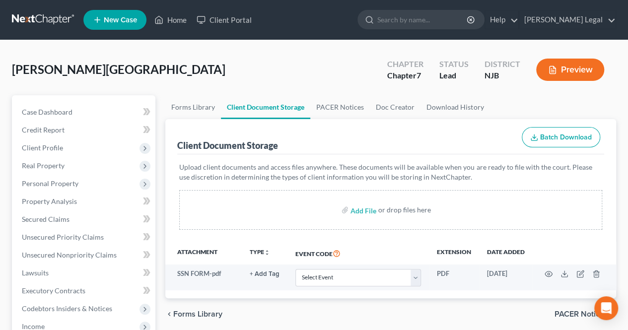
scroll to position [50, 0]
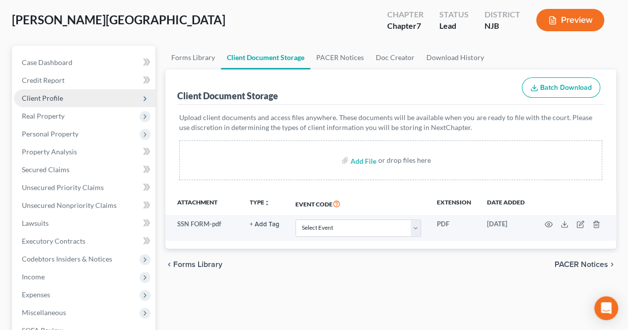
click at [69, 101] on span "Client Profile" at bounding box center [84, 98] width 141 height 18
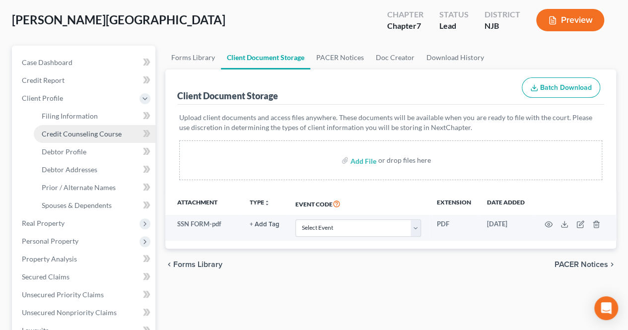
click at [69, 133] on span "Credit Counseling Course" at bounding box center [82, 133] width 80 height 8
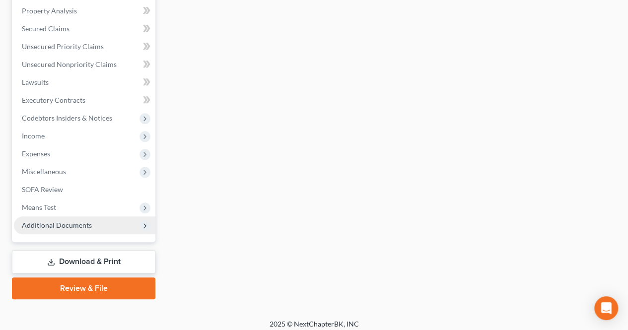
click at [84, 225] on span "Additional Documents" at bounding box center [57, 225] width 70 height 8
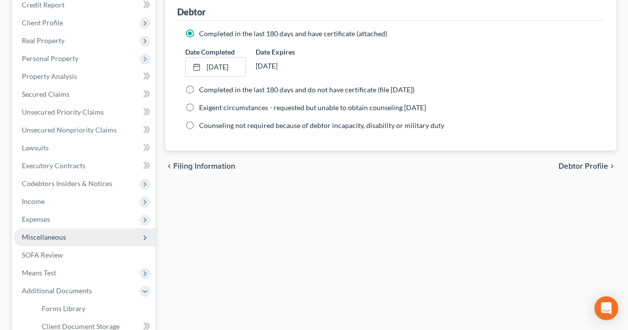
scroll to position [141, 0]
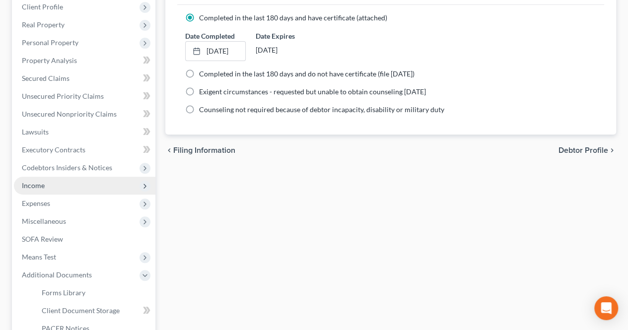
click at [56, 183] on span "Income" at bounding box center [84, 186] width 141 height 18
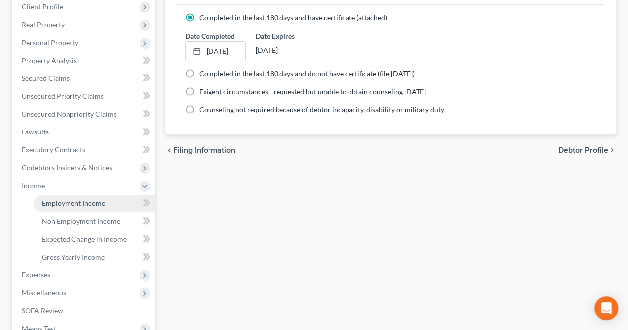
click at [61, 205] on span "Employment Income" at bounding box center [73, 203] width 63 height 8
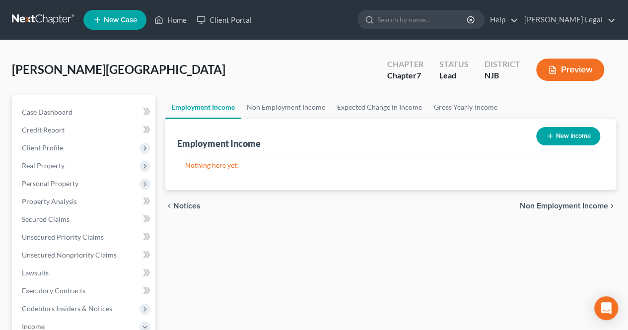
click at [594, 128] on button "New Income" at bounding box center [568, 136] width 64 height 18
select select "0"
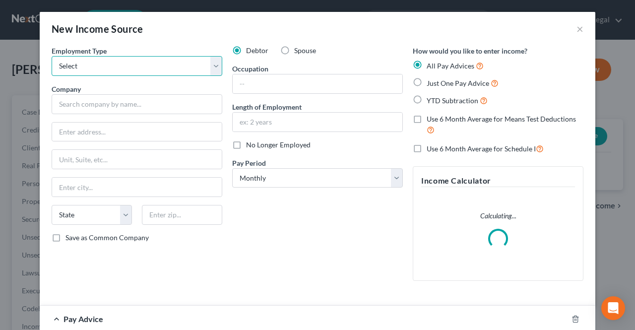
click at [170, 68] on select "Select Full or [DEMOGRAPHIC_DATA] Employment Self Employment" at bounding box center [137, 66] width 171 height 20
select select "0"
click at [52, 56] on select "Select Full or [DEMOGRAPHIC_DATA] Employment Self Employment" at bounding box center [137, 66] width 171 height 20
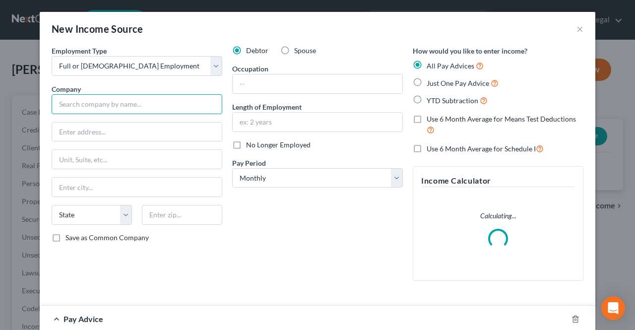
click at [140, 108] on input "text" at bounding box center [137, 104] width 171 height 20
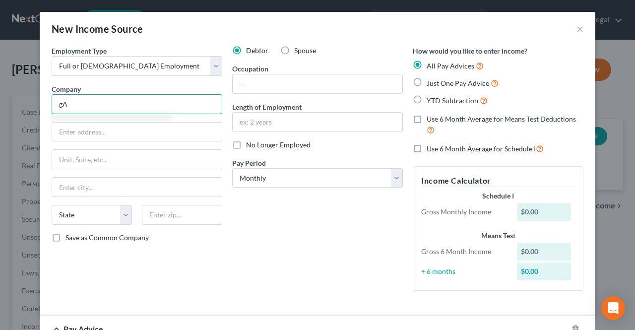
type input "g"
type input "Guardian Services Industries In"
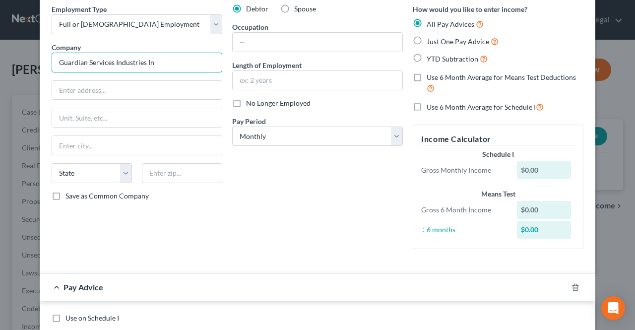
scroll to position [99, 0]
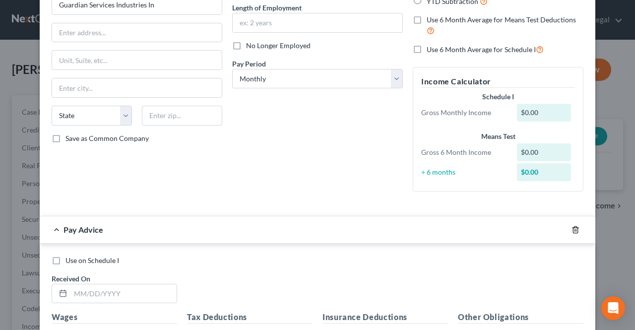
click at [572, 227] on icon "button" at bounding box center [575, 230] width 8 height 8
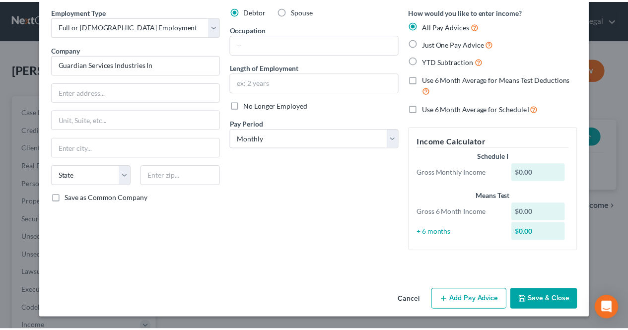
scroll to position [39, 0]
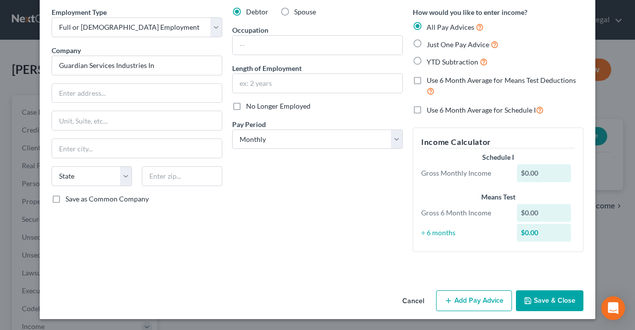
click at [555, 294] on button "Save & Close" at bounding box center [549, 300] width 67 height 21
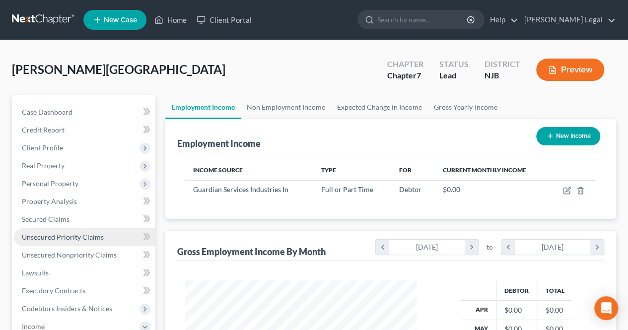
scroll to position [50, 0]
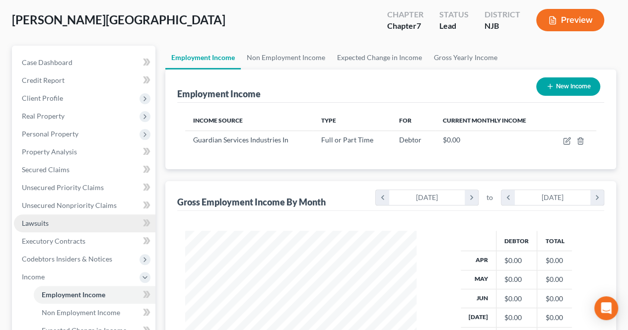
drag, startPoint x: 61, startPoint y: 222, endPoint x: 65, endPoint y: 219, distance: 5.4
click at [61, 222] on link "Lawsuits" at bounding box center [84, 223] width 141 height 18
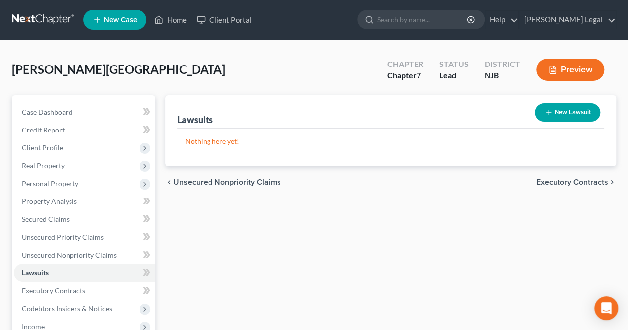
click at [564, 115] on button "New Lawsuit" at bounding box center [566, 112] width 65 height 18
select select "0"
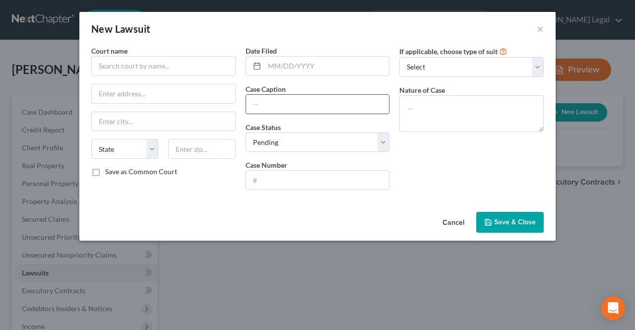
click at [321, 110] on input "text" at bounding box center [317, 104] width 143 height 19
type input "Bank of America vs. [PERSON_NAME]"
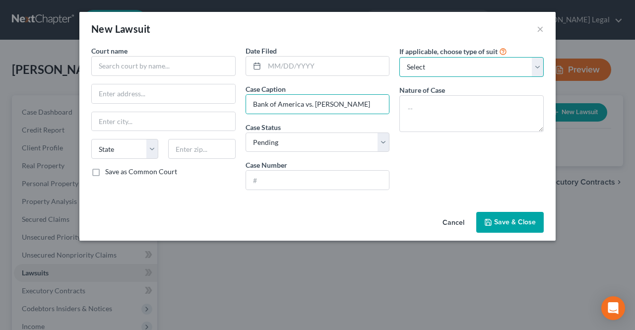
drag, startPoint x: 404, startPoint y: 58, endPoint x: 408, endPoint y: 75, distance: 17.9
click at [404, 58] on select "Select Repossession Garnishment Foreclosure Attached, Seized, Or Levied Other" at bounding box center [471, 67] width 144 height 20
select select "4"
click at [399, 57] on select "Select Repossession Garnishment Foreclosure Attached, Seized, Or Levied Other" at bounding box center [471, 67] width 144 height 20
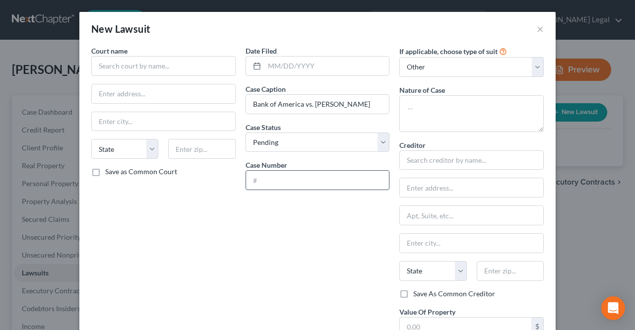
click at [276, 178] on input "text" at bounding box center [317, 180] width 143 height 19
click at [314, 179] on input "DC-0191" at bounding box center [317, 180] width 143 height 19
type input "DC-019130-25"
click at [429, 159] on input "text" at bounding box center [471, 160] width 144 height 20
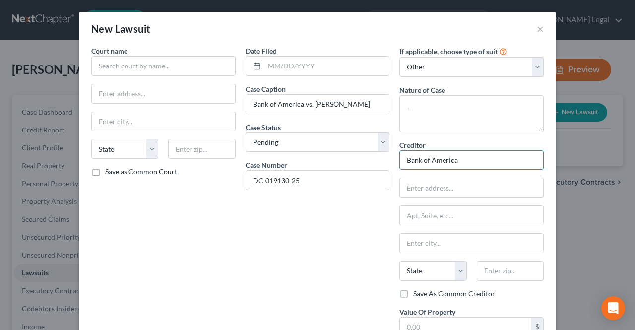
click at [457, 163] on input "Bank of America" at bounding box center [471, 160] width 144 height 20
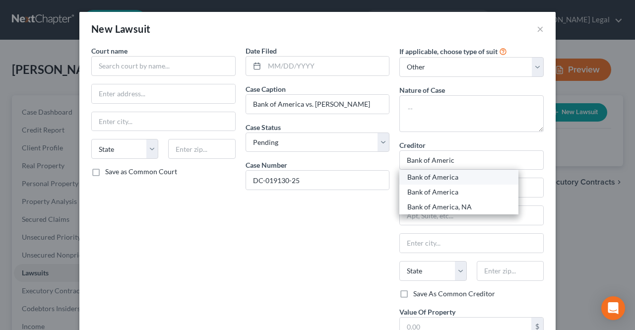
click at [462, 178] on div "Bank of America" at bounding box center [458, 177] width 103 height 10
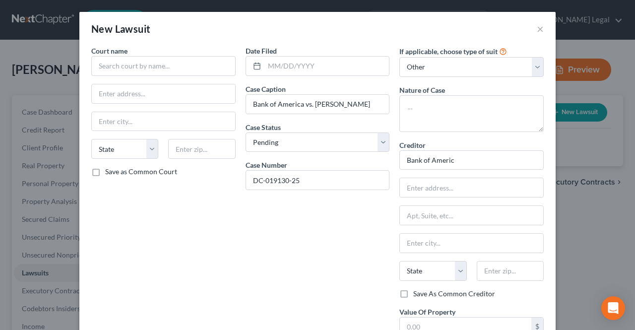
type input "Bank of America"
type input "Property Claims Department / CA6-921-02-36"
type input "[STREET_ADDRESS]"
type input "[GEOGRAPHIC_DATA]"
select select "4"
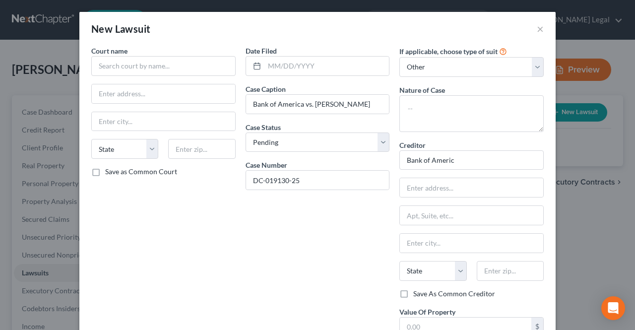
type input "93065"
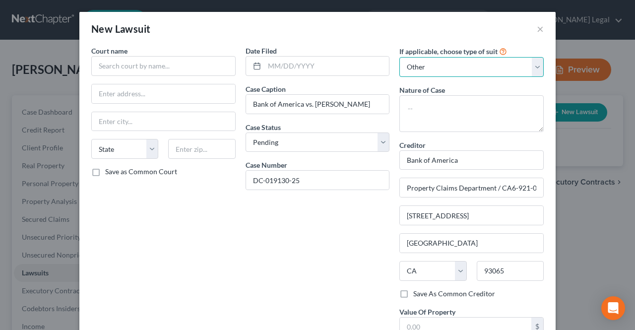
click at [445, 62] on select "Select Repossession Garnishment Foreclosure Attached, Seized, Or Levied Other" at bounding box center [471, 67] width 144 height 20
click at [389, 149] on div "Date Filed Case Caption Bank of America vs. [PERSON_NAME] Case Status * Select …" at bounding box center [318, 202] width 154 height 313
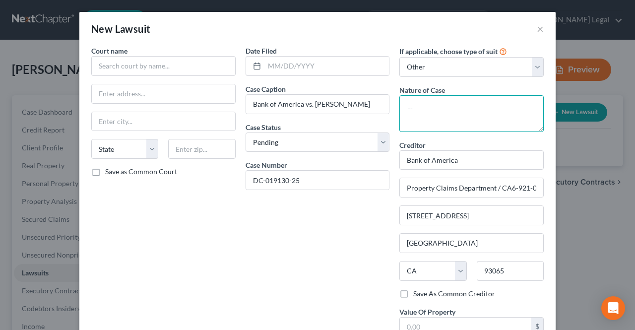
click at [429, 102] on textarea at bounding box center [471, 113] width 144 height 37
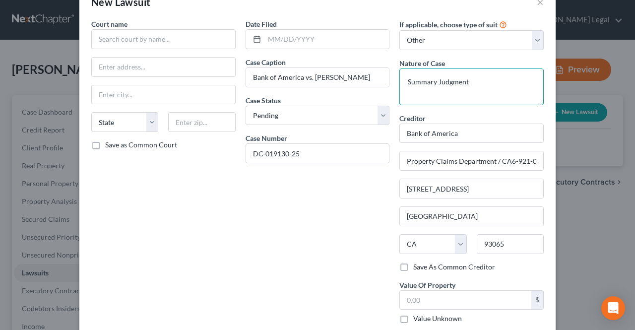
scroll to position [50, 0]
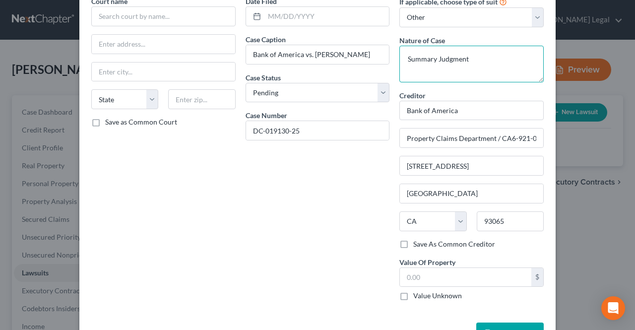
type textarea "Summary Judgment"
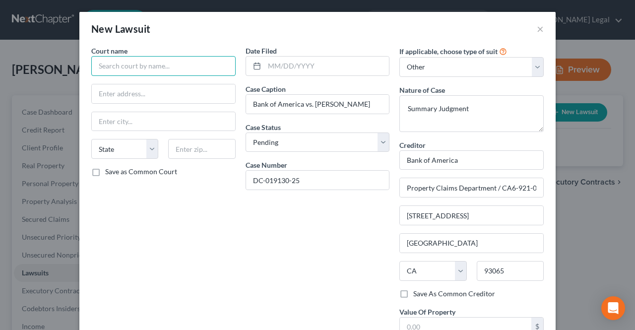
click at [163, 69] on input "text" at bounding box center [163, 66] width 144 height 20
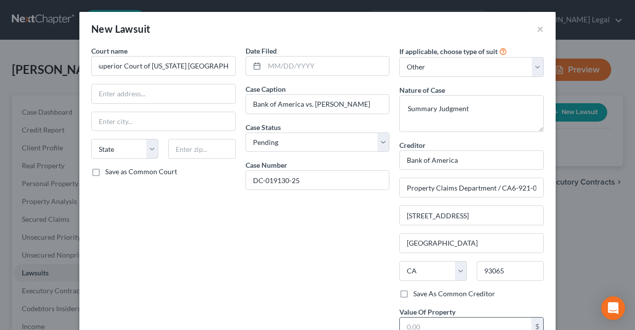
type input "Superior Court of [US_STATE] [GEOGRAPHIC_DATA]"
drag, startPoint x: 93, startPoint y: 67, endPoint x: 225, endPoint y: 67, distance: 132.5
click at [227, 66] on input "Superior Court of [US_STATE] [GEOGRAPHIC_DATA]" at bounding box center [163, 66] width 144 height 20
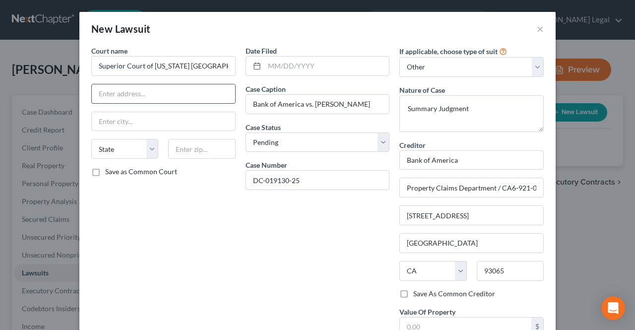
paste input "495 [PERSON_NAME] [PERSON_NAME] [GEOGRAPHIC_DATA]"
drag, startPoint x: 225, startPoint y: 91, endPoint x: 205, endPoint y: 93, distance: 19.4
click at [205, 93] on input "495 [PERSON_NAME] [PERSON_NAME] [GEOGRAPHIC_DATA]" at bounding box center [163, 93] width 143 height 19
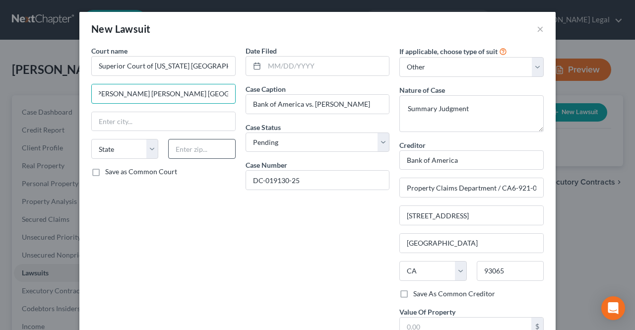
type input "495 [PERSON_NAME] [PERSON_NAME] [GEOGRAPHIC_DATA], [GEOGRAPHIC_DATA], [GEOGRAPH…"
paste input "07102"
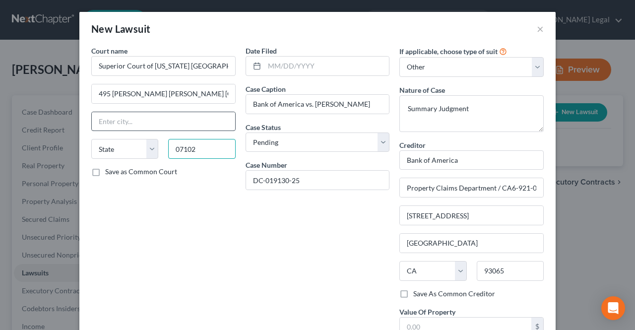
type input "07102"
drag, startPoint x: 196, startPoint y: 124, endPoint x: 197, endPoint y: 119, distance: 5.2
click at [196, 124] on input "text" at bounding box center [163, 121] width 143 height 19
type input "[GEOGRAPHIC_DATA]"
select select "33"
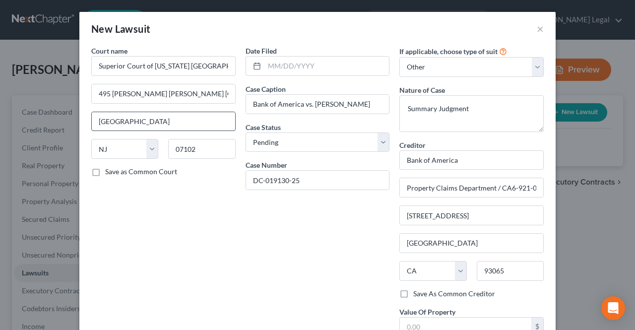
click at [198, 119] on input "[GEOGRAPHIC_DATA]" at bounding box center [163, 121] width 143 height 19
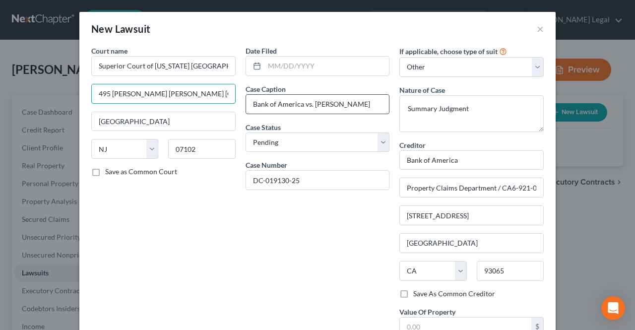
scroll to position [0, 17]
drag, startPoint x: 203, startPoint y: 93, endPoint x: 254, endPoint y: 100, distance: 51.6
click at [254, 100] on div "Court name * Superior Court of [US_STATE][GEOGRAPHIC_DATA] 495 [PERSON_NAME] [P…" at bounding box center [317, 202] width 462 height 313
type input "495 [PERSON_NAME] [PERSON_NAME] Blvd."
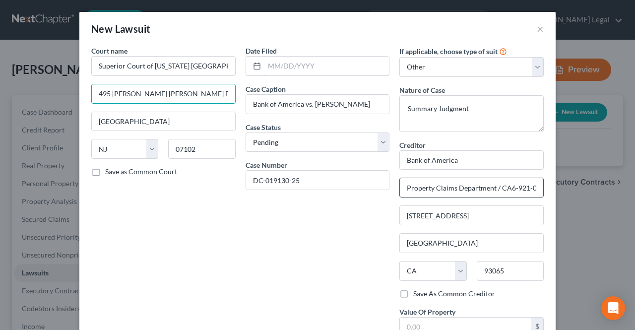
click at [320, 66] on input "text" at bounding box center [326, 66] width 125 height 19
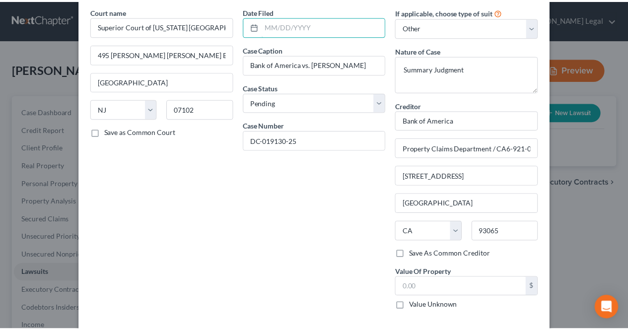
scroll to position [80, 0]
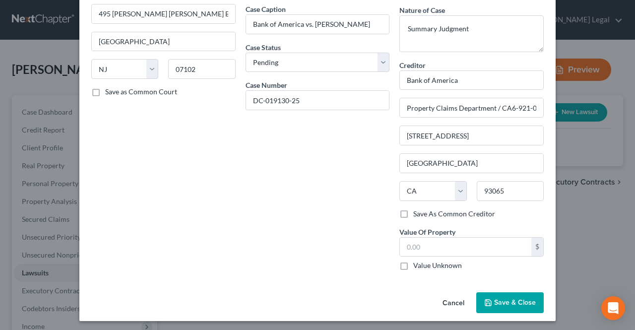
click at [413, 266] on label "Value Unknown" at bounding box center [437, 265] width 49 height 10
click at [417, 266] on input "Value Unknown" at bounding box center [420, 263] width 6 height 6
checkbox input "true"
type input "0.00"
click at [413, 260] on label "Value Unknown" at bounding box center [437, 265] width 49 height 10
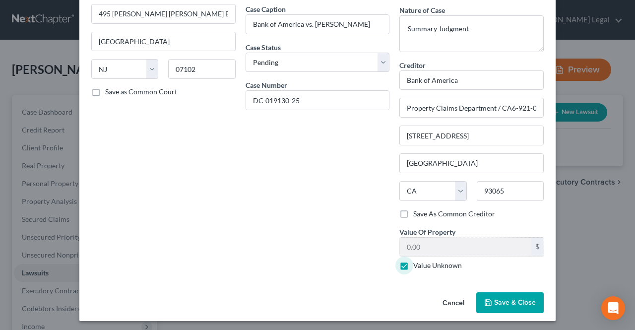
click at [417, 260] on input "Value Unknown" at bounding box center [420, 263] width 6 height 6
checkbox input "false"
click at [423, 246] on input "12" at bounding box center [465, 247] width 131 height 19
click at [445, 243] on input "12,759" at bounding box center [465, 247] width 131 height 19
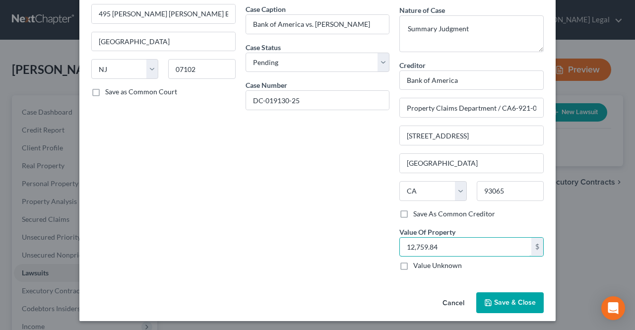
type input "12,759.84"
click at [481, 294] on button "Save & Close" at bounding box center [509, 302] width 67 height 21
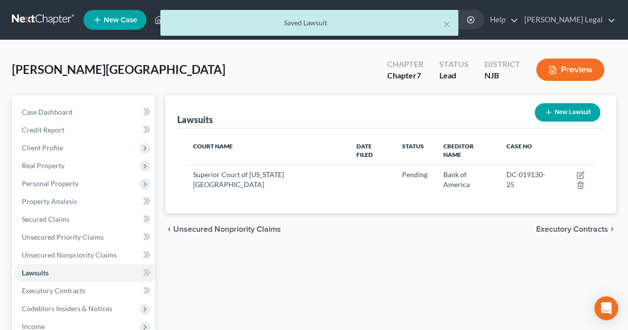
click at [547, 225] on span "Executory Contracts" at bounding box center [572, 229] width 72 height 8
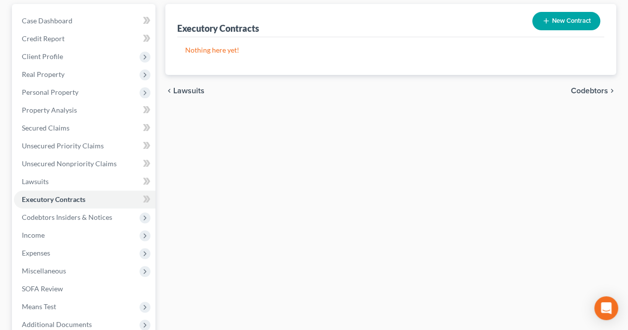
scroll to position [99, 0]
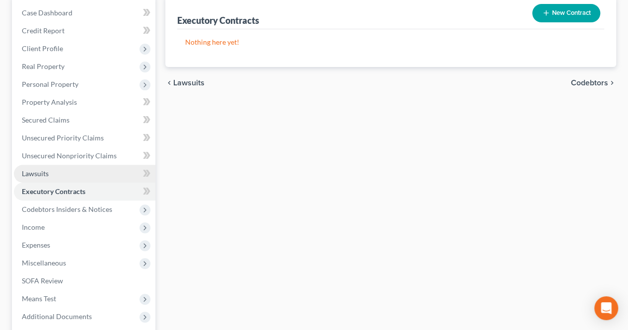
click at [74, 168] on link "Lawsuits" at bounding box center [84, 174] width 141 height 18
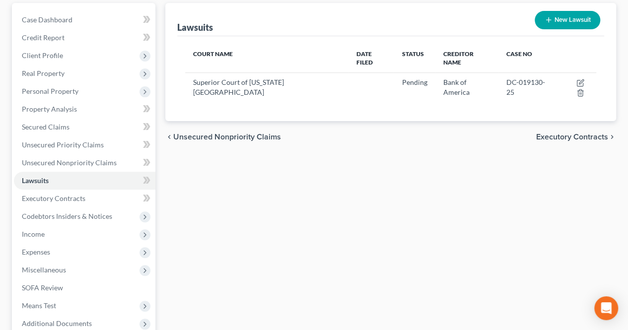
scroll to position [99, 0]
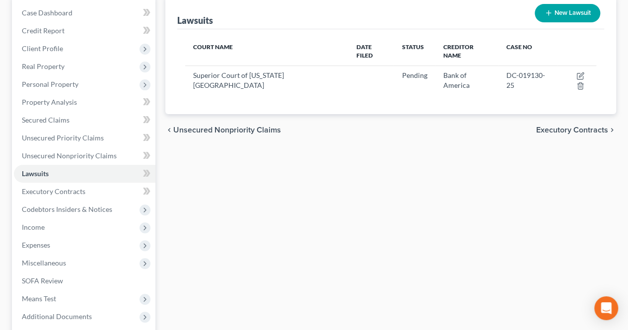
click at [541, 126] on span "Executory Contracts" at bounding box center [572, 130] width 72 height 8
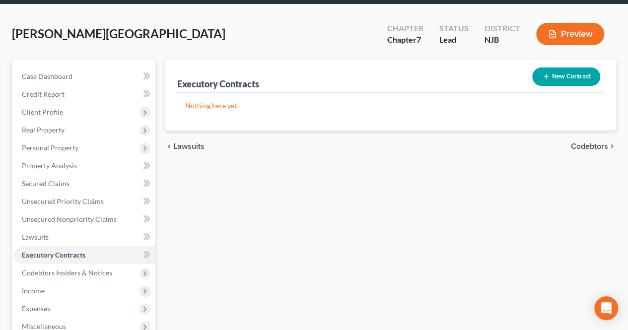
scroll to position [50, 0]
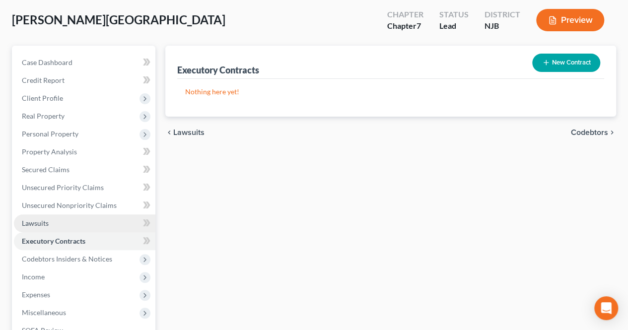
click at [69, 227] on link "Lawsuits" at bounding box center [84, 223] width 141 height 18
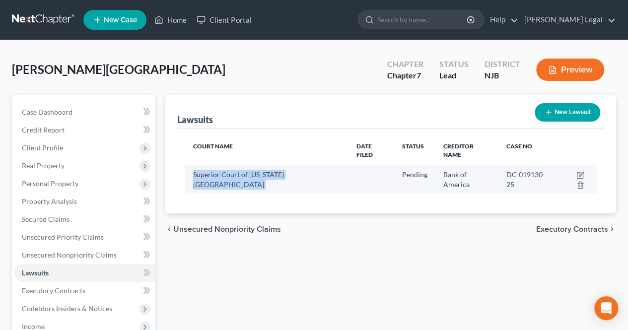
drag, startPoint x: 285, startPoint y: 168, endPoint x: 192, endPoint y: 164, distance: 92.8
click at [192, 165] on tr "Superior Court of [US_STATE] [GEOGRAPHIC_DATA] Pending Bank of America DC-01913…" at bounding box center [390, 179] width 411 height 29
copy tr "Superior Court of [US_STATE] [GEOGRAPHIC_DATA]"
click at [576, 171] on icon "button" at bounding box center [580, 175] width 8 height 8
select select "33"
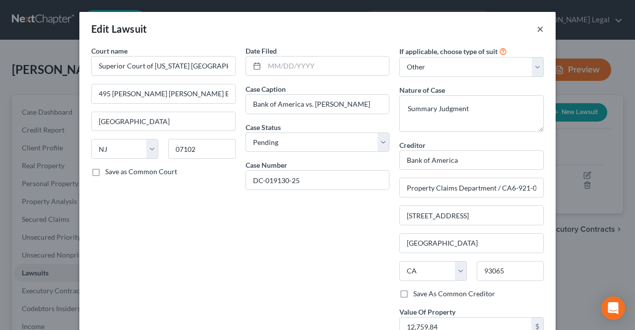
drag, startPoint x: 537, startPoint y: 28, endPoint x: 560, endPoint y: 119, distance: 93.1
click at [537, 28] on button "×" at bounding box center [540, 29] width 7 height 12
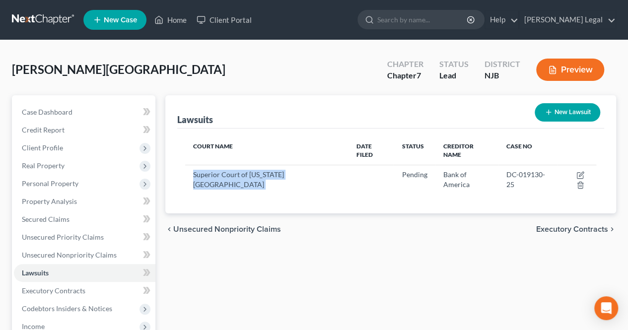
click at [560, 118] on button "New Lawsuit" at bounding box center [566, 112] width 65 height 18
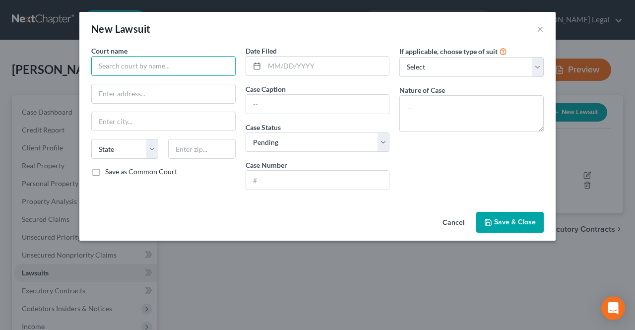
paste input "Superior Court of [US_STATE] [GEOGRAPHIC_DATA]"
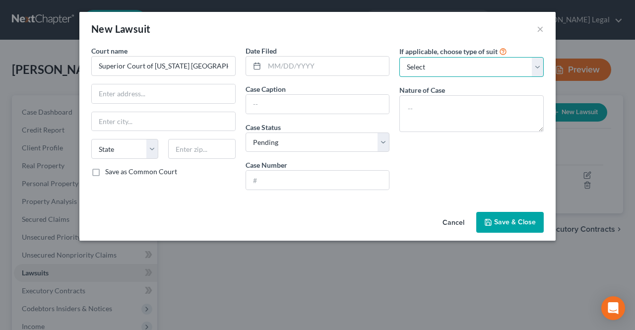
drag, startPoint x: 440, startPoint y: 70, endPoint x: 439, endPoint y: 76, distance: 6.0
click at [440, 70] on select "Select Repossession Garnishment Foreclosure Attached, Seized, Or Levied Other" at bounding box center [471, 67] width 144 height 20
click at [399, 57] on select "Select Repossession Garnishment Foreclosure Attached, Seized, Or Levied Other" at bounding box center [471, 67] width 144 height 20
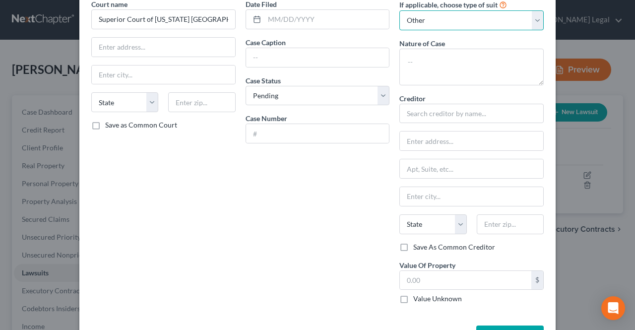
scroll to position [50, 0]
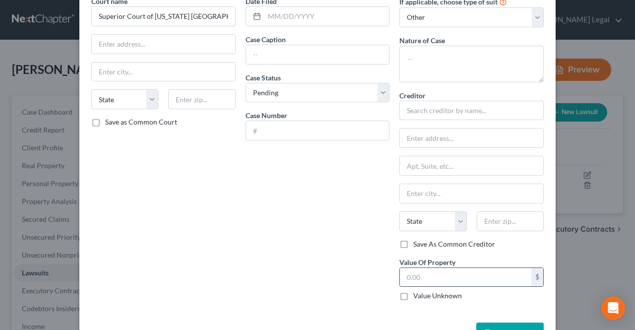
click at [429, 271] on input "text" at bounding box center [465, 277] width 131 height 19
click at [438, 277] on input "8,033." at bounding box center [465, 277] width 131 height 19
click at [292, 58] on input "text" at bounding box center [317, 54] width 143 height 19
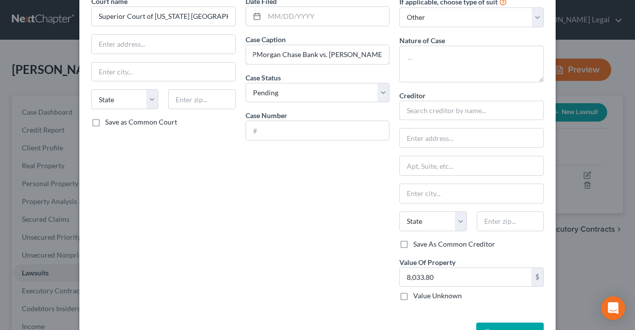
scroll to position [0, 0]
click at [298, 20] on input "text" at bounding box center [326, 16] width 125 height 19
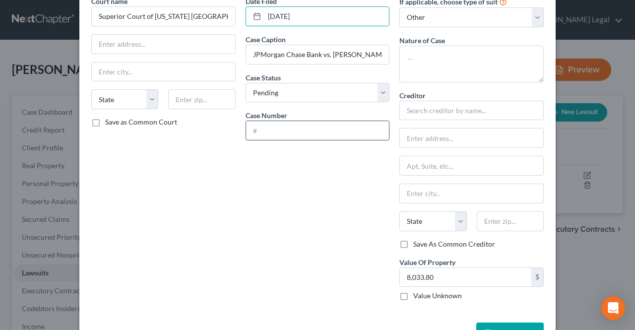
click at [306, 133] on input "text" at bounding box center [317, 130] width 143 height 19
click at [304, 127] on input "DC-02" at bounding box center [317, 130] width 143 height 19
click at [336, 126] on input "DC-0279" at bounding box center [317, 130] width 143 height 19
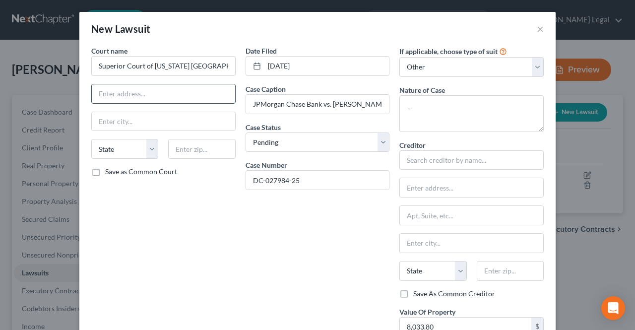
click at [202, 93] on input "text" at bounding box center [163, 93] width 143 height 19
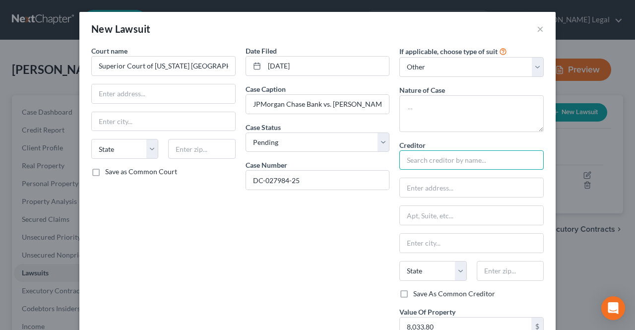
click at [411, 164] on input "text" at bounding box center [471, 160] width 144 height 20
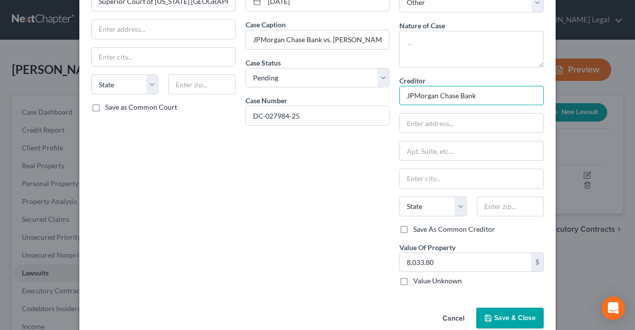
scroll to position [80, 0]
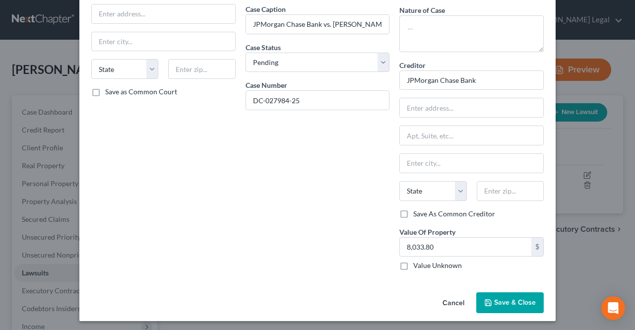
click at [487, 300] on polyline "button" at bounding box center [488, 300] width 2 height 1
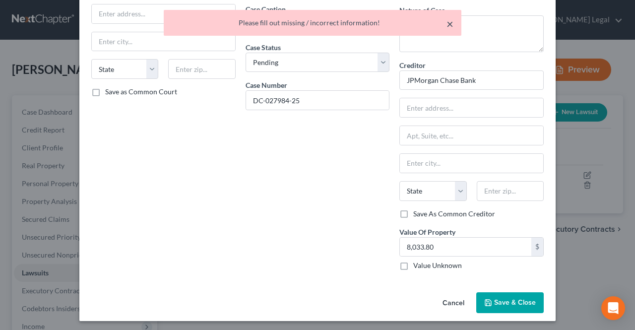
click at [451, 28] on button "×" at bounding box center [449, 24] width 7 height 12
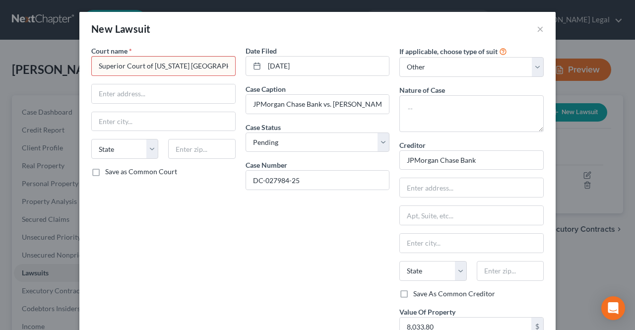
scroll to position [0, 2]
drag, startPoint x: 208, startPoint y: 67, endPoint x: 223, endPoint y: 72, distance: 16.0
click at [223, 72] on input "Superior Court of [US_STATE] [GEOGRAPHIC_DATA]" at bounding box center [163, 66] width 144 height 20
click at [226, 58] on input "Superior Court of [US_STATE] [GEOGRAPHIC_DATA]" at bounding box center [163, 66] width 144 height 20
click at [226, 63] on input "Superior Court of [US_STATE] [GEOGRAPHIC_DATA]" at bounding box center [163, 66] width 144 height 20
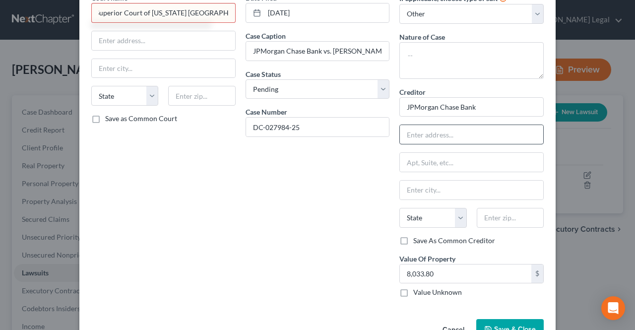
scroll to position [80, 0]
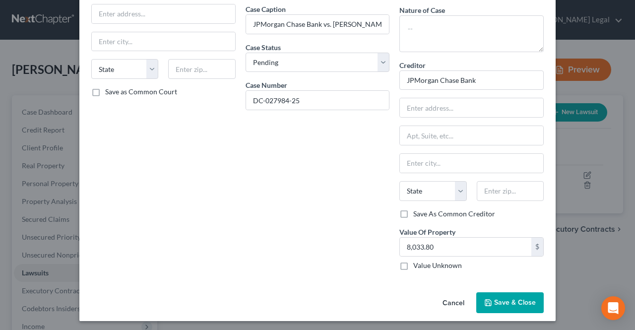
click at [484, 299] on icon "button" at bounding box center [488, 303] width 8 height 8
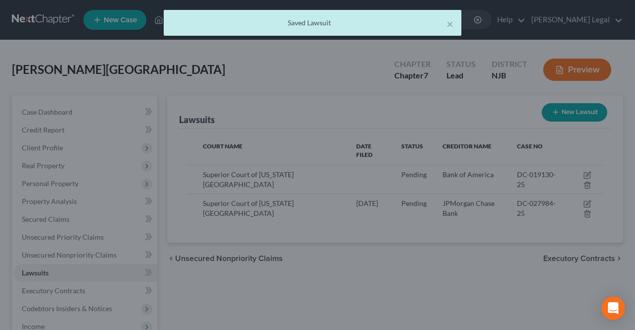
scroll to position [0, 0]
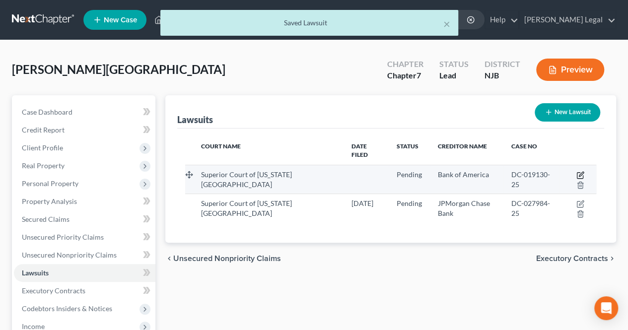
click at [577, 171] on icon "button" at bounding box center [580, 175] width 8 height 8
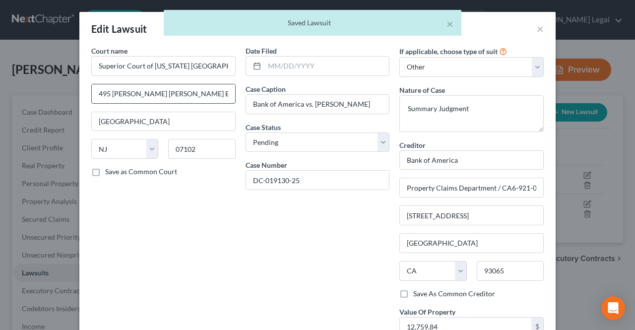
drag, startPoint x: 168, startPoint y: 93, endPoint x: 116, endPoint y: 95, distance: 52.1
click at [92, 94] on input "495 [PERSON_NAME] [PERSON_NAME] Blvd." at bounding box center [163, 93] width 143 height 19
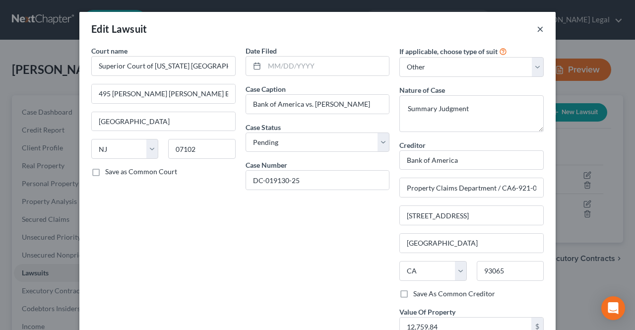
click at [537, 29] on button "×" at bounding box center [540, 29] width 7 height 12
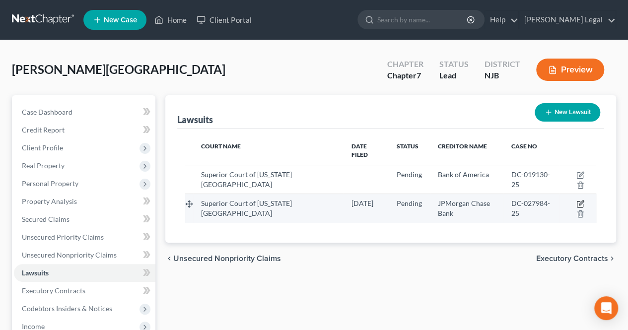
click at [576, 201] on icon "button" at bounding box center [579, 204] width 6 height 6
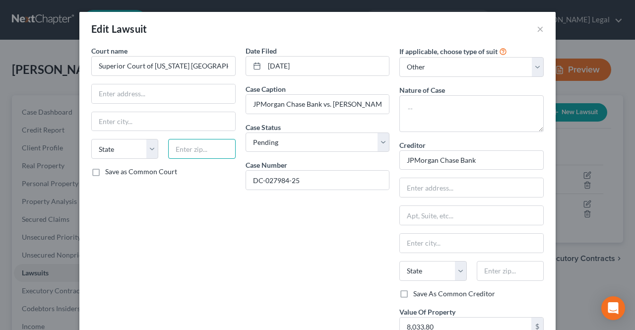
click at [179, 147] on input "text" at bounding box center [201, 149] width 67 height 20
paste input "495 [PERSON_NAME] [PERSON_NAME] Blvd."
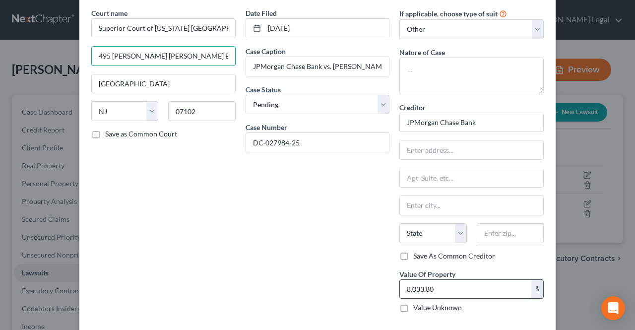
scroll to position [50, 0]
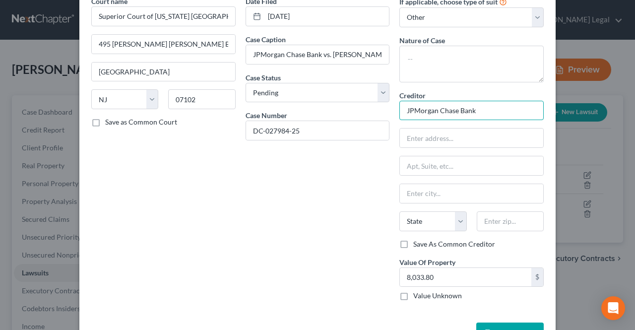
drag, startPoint x: 482, startPoint y: 105, endPoint x: 403, endPoint y: 109, distance: 78.5
click at [401, 109] on input "JPMorgan Chase Bank" at bounding box center [471, 111] width 144 height 20
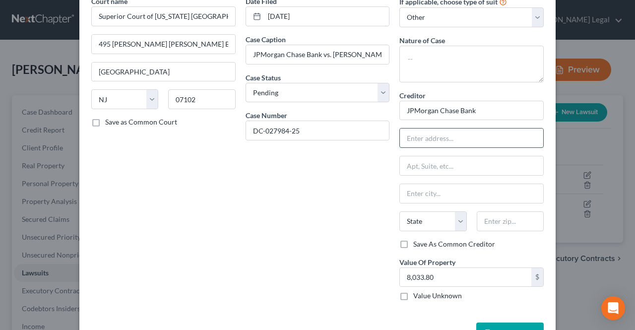
paste input "[STREET_ADDRESS][US_STATE]"
drag, startPoint x: 500, startPoint y: 136, endPoint x: 536, endPoint y: 138, distance: 36.2
click at [536, 138] on input "[STREET_ADDRESS][US_STATE]" at bounding box center [471, 137] width 143 height 19
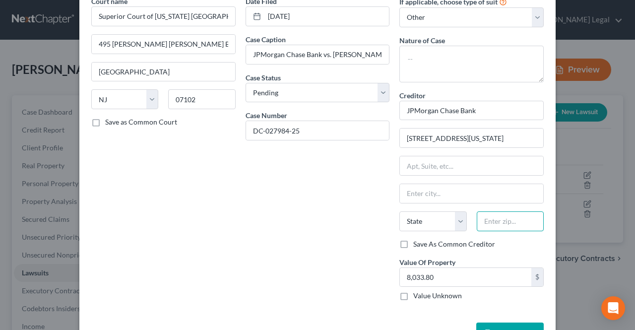
paste input "10179-001"
click at [505, 156] on input "text" at bounding box center [471, 165] width 143 height 19
drag, startPoint x: 514, startPoint y: 136, endPoint x: 471, endPoint y: 136, distance: 43.2
click at [471, 136] on input "[STREET_ADDRESS][US_STATE]" at bounding box center [471, 137] width 143 height 19
click at [465, 189] on input "text" at bounding box center [471, 193] width 143 height 19
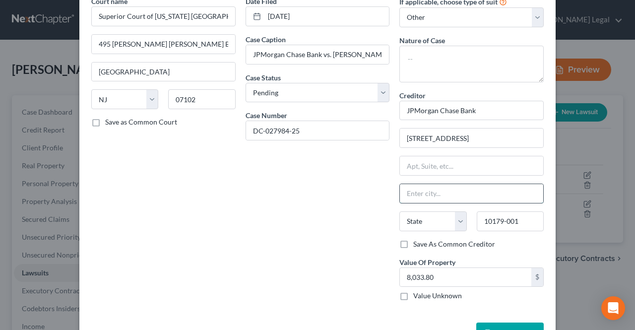
click at [465, 190] on input "text" at bounding box center [471, 193] width 143 height 19
click at [438, 213] on select "State [US_STATE] AK AR AZ CA CO CT DE DC [GEOGRAPHIC_DATA] [GEOGRAPHIC_DATA] GU…" at bounding box center [432, 221] width 67 height 20
click at [399, 211] on select "State [US_STATE] AK AR AZ CA CO CT DE DC [GEOGRAPHIC_DATA] [GEOGRAPHIC_DATA] GU…" at bounding box center [432, 221] width 67 height 20
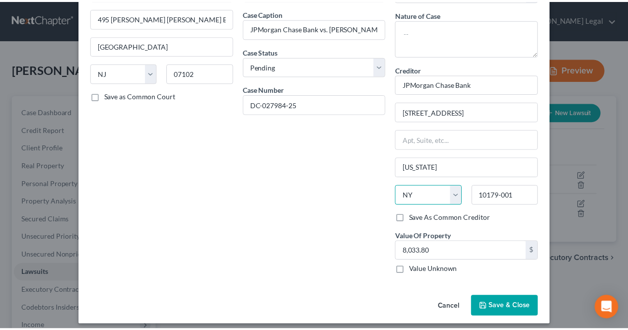
scroll to position [80, 0]
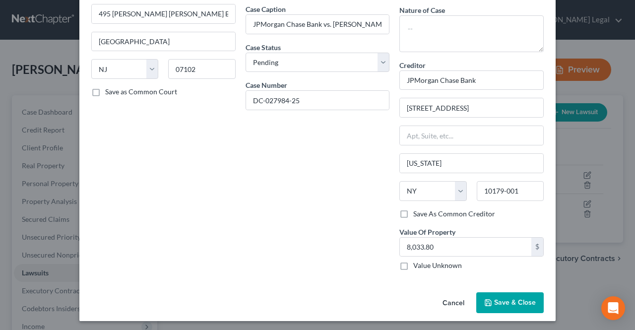
click at [492, 295] on button "Save & Close" at bounding box center [509, 302] width 67 height 21
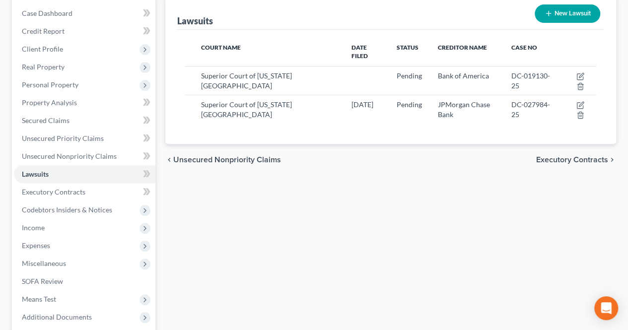
scroll to position [99, 0]
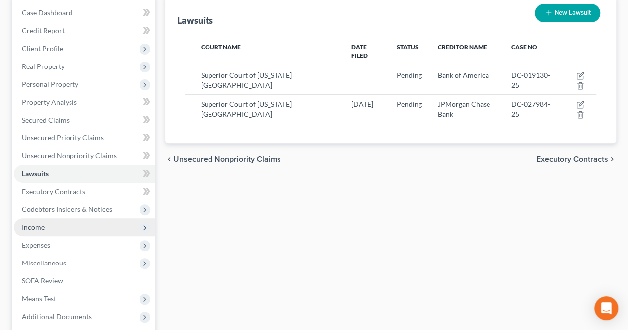
click at [100, 229] on span "Income" at bounding box center [84, 227] width 141 height 18
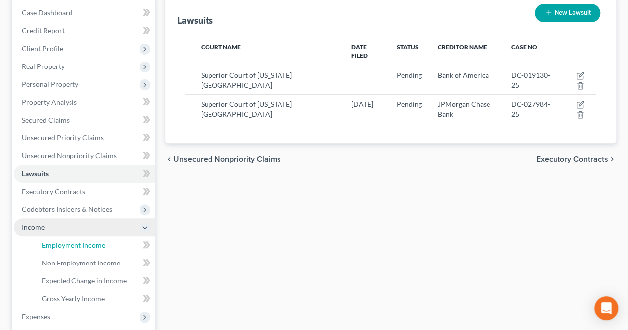
drag, startPoint x: 96, startPoint y: 244, endPoint x: 121, endPoint y: 232, distance: 27.7
click at [96, 244] on span "Employment Income" at bounding box center [73, 245] width 63 height 8
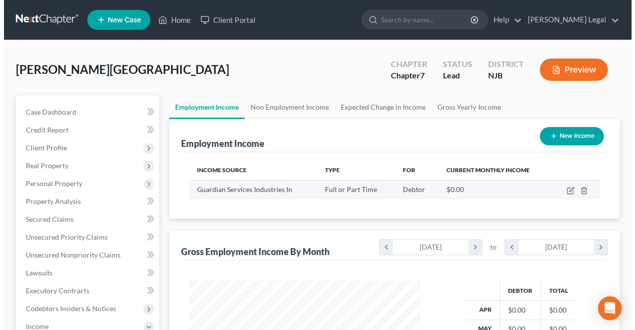
scroll to position [177, 251]
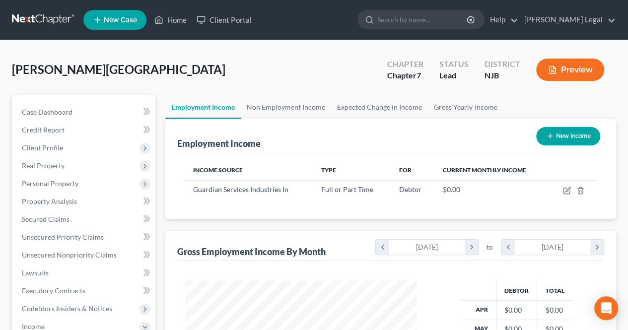
click at [541, 132] on button "New Income" at bounding box center [568, 136] width 64 height 18
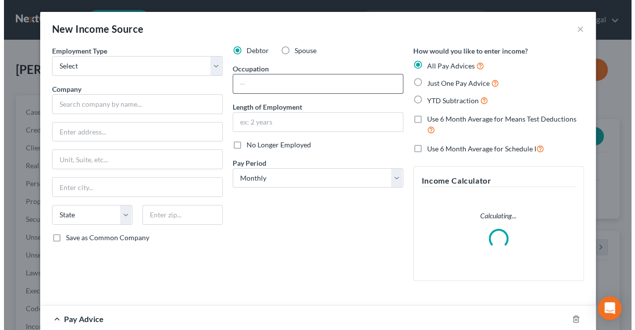
scroll to position [177, 254]
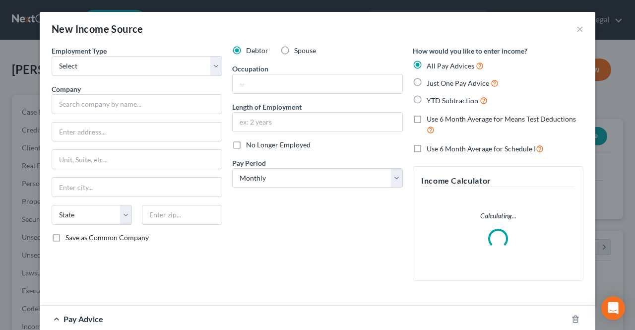
click at [296, 49] on span "Spouse" at bounding box center [305, 50] width 22 height 8
click at [298, 49] on input "Spouse" at bounding box center [301, 49] width 6 height 6
click at [171, 69] on select "Select Full or [DEMOGRAPHIC_DATA] Employment Self Employment" at bounding box center [137, 66] width 171 height 20
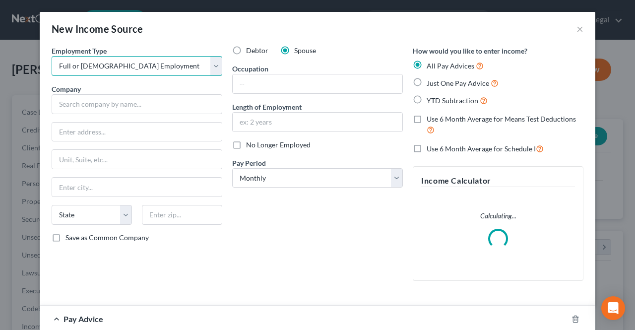
click at [52, 56] on select "Select Full or [DEMOGRAPHIC_DATA] Employment Self Employment" at bounding box center [137, 66] width 171 height 20
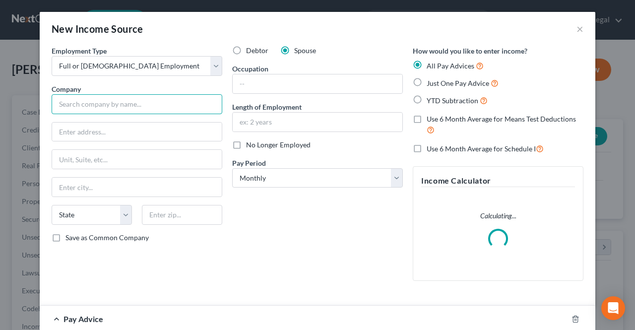
click at [145, 103] on input "text" at bounding box center [137, 104] width 171 height 20
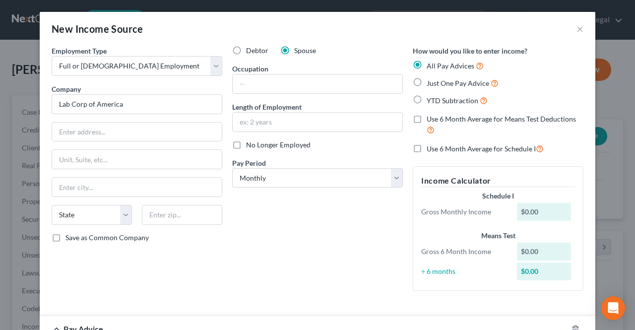
click at [139, 118] on div "Employment Type * Select Full or [DEMOGRAPHIC_DATA] Employment Self Employment …" at bounding box center [137, 172] width 181 height 253
click at [130, 126] on input "text" at bounding box center [137, 132] width 170 height 19
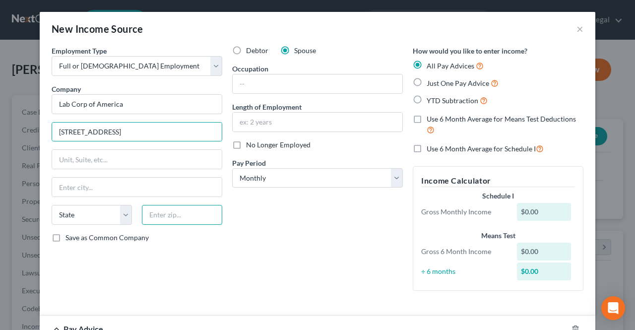
click at [202, 214] on input "text" at bounding box center [182, 215] width 80 height 20
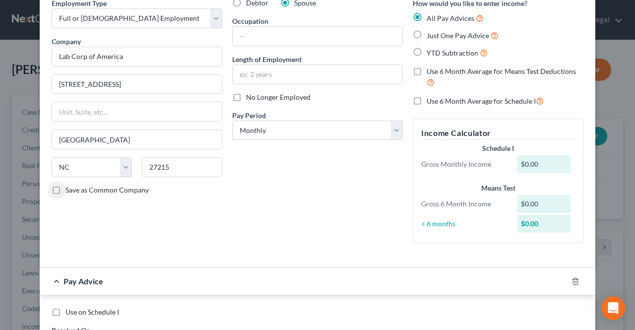
scroll to position [99, 0]
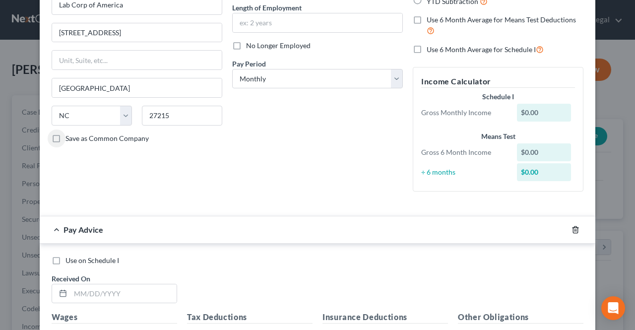
click at [574, 230] on icon "button" at bounding box center [575, 229] width 4 height 6
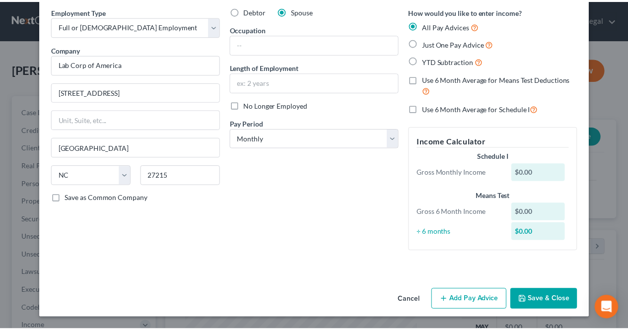
scroll to position [39, 0]
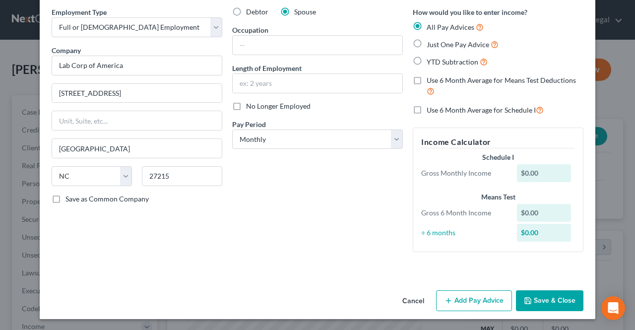
click at [532, 302] on button "Save & Close" at bounding box center [549, 300] width 67 height 21
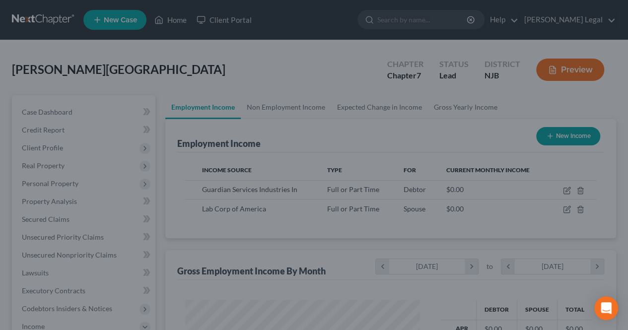
scroll to position [495891, 495817]
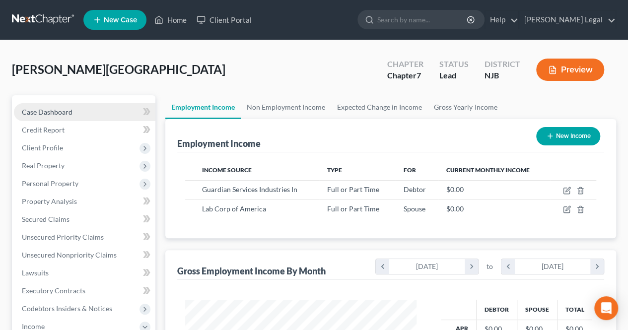
click at [113, 117] on link "Case Dashboard" at bounding box center [84, 112] width 141 height 18
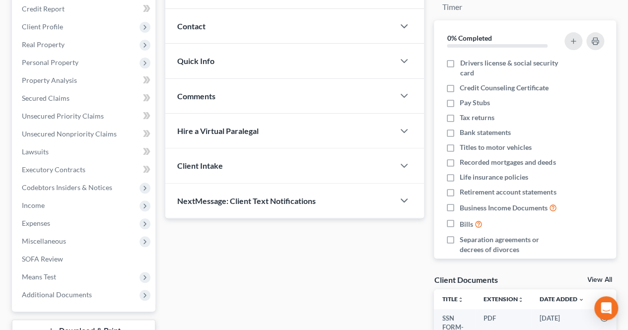
scroll to position [149, 0]
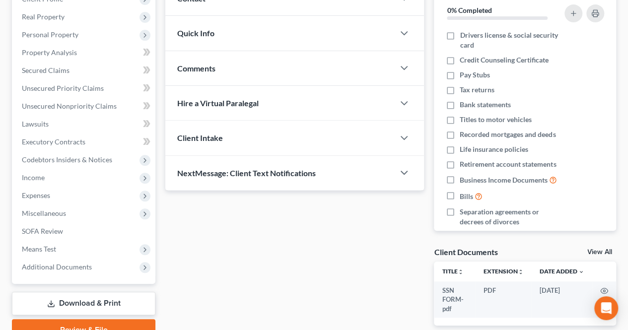
click at [241, 69] on div "Comments" at bounding box center [279, 68] width 229 height 34
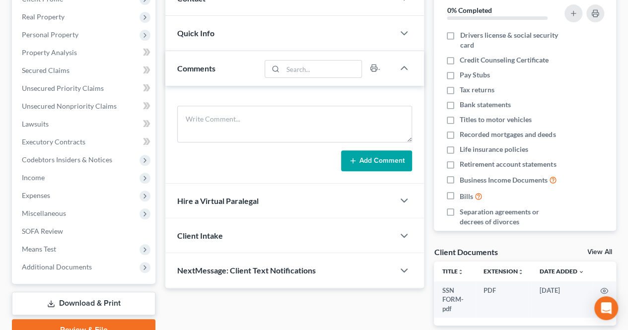
click at [277, 33] on div "Quick Info" at bounding box center [279, 33] width 229 height 34
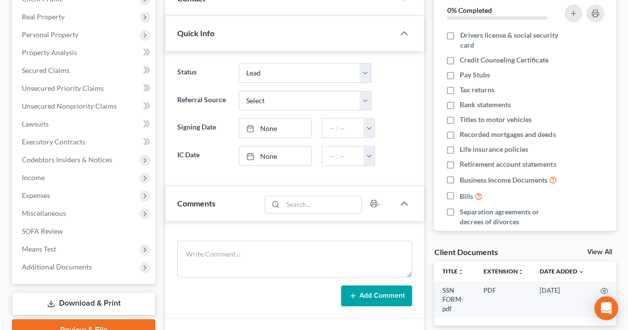
click at [262, 83] on ng-include "Status Confirmation Issues Confirmed Confirmed/Dismissed Didn't file Discharged…" at bounding box center [294, 114] width 235 height 103
click at [263, 76] on select "Confirmation Issues Confirmed Confirmed/Dismissed Didn't file Discharged Dismis…" at bounding box center [305, 73] width 133 height 20
click at [239, 63] on select "Confirmation Issues Confirmed Confirmed/Dismissed Didn't file Discharged Dismis…" at bounding box center [305, 73] width 133 height 20
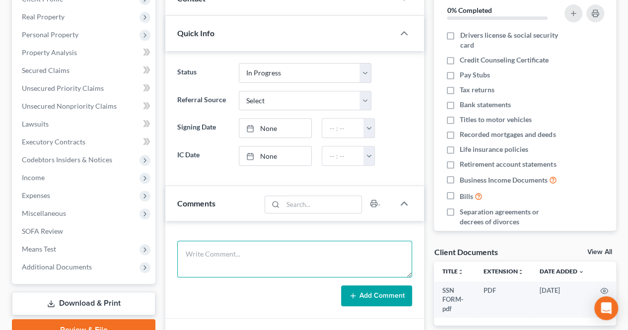
click at [232, 243] on textarea at bounding box center [294, 259] width 235 height 37
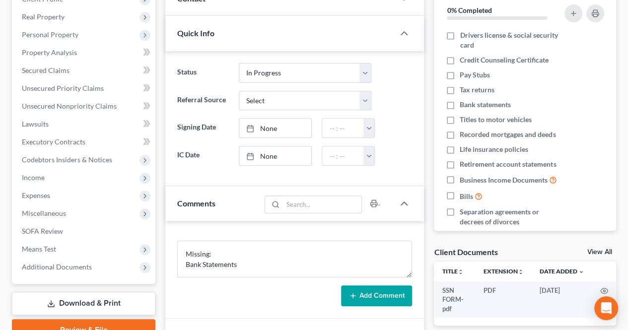
click at [372, 299] on button "Add Comment" at bounding box center [376, 295] width 71 height 21
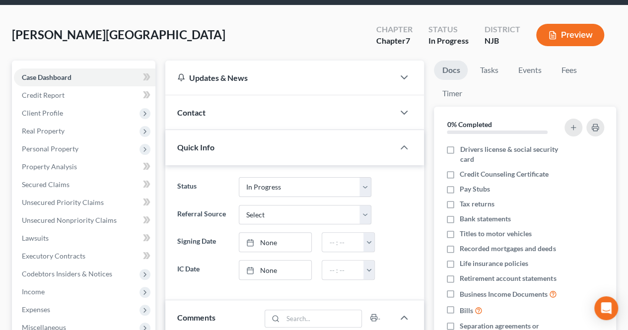
scroll to position [0, 0]
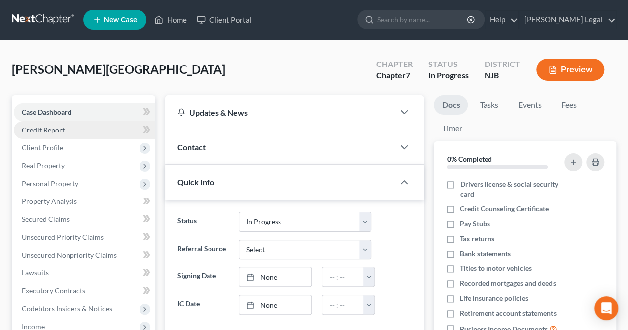
click at [95, 130] on link "Credit Report" at bounding box center [84, 130] width 141 height 18
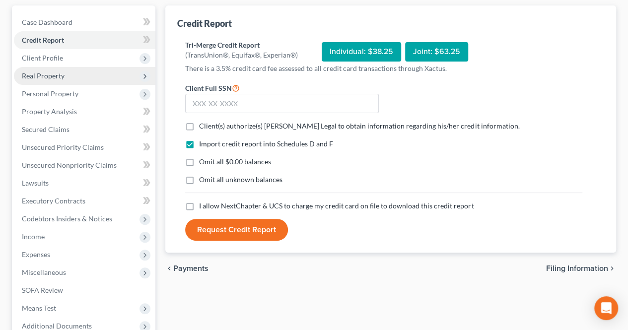
scroll to position [99, 0]
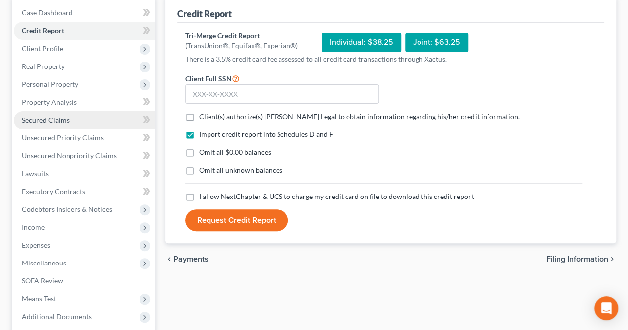
click at [94, 127] on link "Secured Claims" at bounding box center [84, 120] width 141 height 18
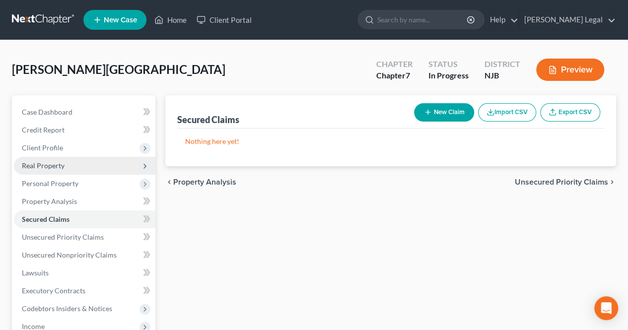
click at [69, 171] on span "Real Property" at bounding box center [84, 166] width 141 height 18
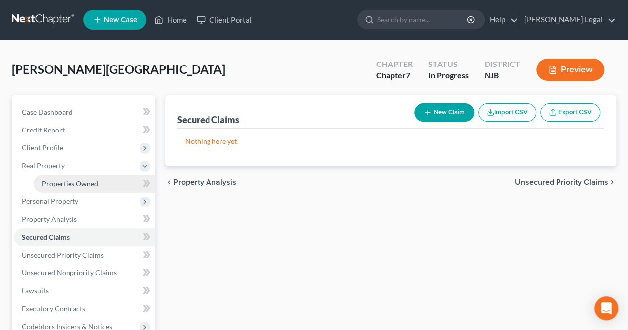
click at [86, 189] on link "Properties Owned" at bounding box center [95, 184] width 122 height 18
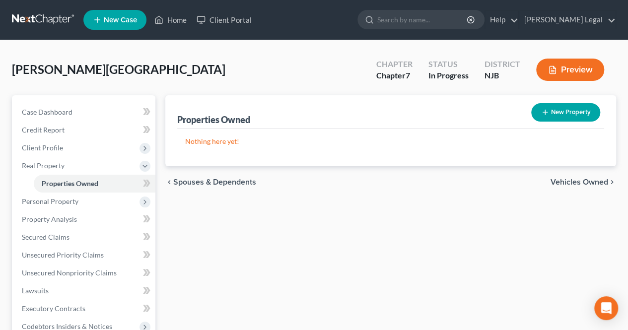
click at [574, 181] on span "Vehicles Owned" at bounding box center [579, 182] width 58 height 8
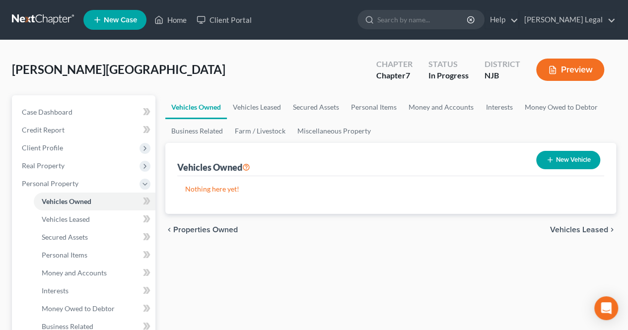
click at [578, 164] on button "New Vehicle" at bounding box center [568, 160] width 64 height 18
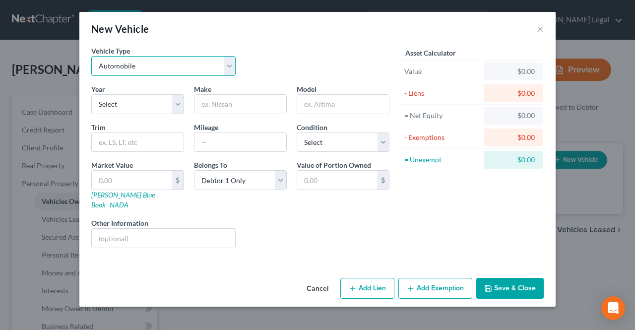
drag, startPoint x: 143, startPoint y: 58, endPoint x: 142, endPoint y: 74, distance: 16.4
click at [143, 58] on select "Select Automobile Truck Trailer Watercraft Aircraft Motor Home Atv Other Vehicle" at bounding box center [163, 66] width 144 height 20
click at [91, 56] on select "Select Automobile Truck Trailer Watercraft Aircraft Motor Home Atv Other Vehicle" at bounding box center [163, 66] width 144 height 20
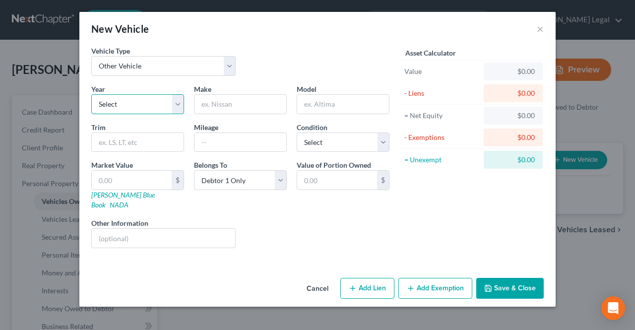
click at [136, 108] on select "Select 2026 2025 2024 2023 2022 2021 2020 2019 2018 2017 2016 2015 2014 2013 20…" at bounding box center [137, 104] width 93 height 20
click at [91, 94] on select "Select 2026 2025 2024 2023 2022 2021 2020 2019 2018 2017 2016 2015 2014 2013 20…" at bounding box center [137, 104] width 93 height 20
click at [233, 112] on input "text" at bounding box center [240, 104] width 92 height 19
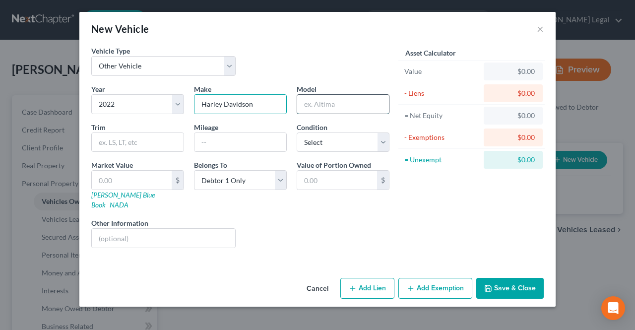
click at [304, 111] on input "text" at bounding box center [343, 104] width 92 height 19
click at [128, 193] on link "[PERSON_NAME] Blue Book" at bounding box center [122, 199] width 63 height 18
click at [510, 279] on button "Save & Close" at bounding box center [509, 288] width 67 height 21
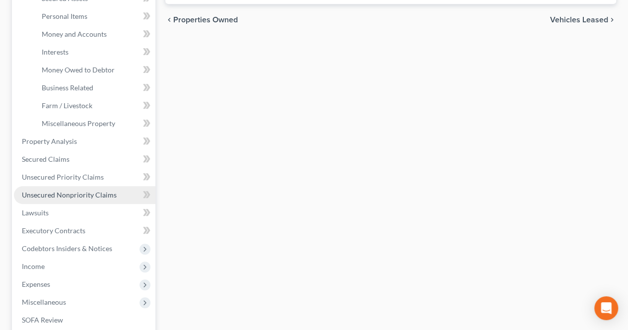
scroll to position [248, 0]
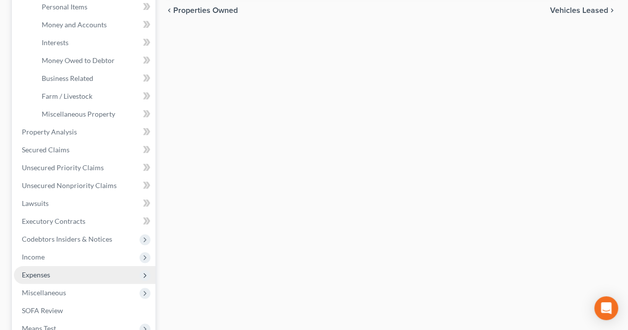
click at [37, 271] on span "Expenses" at bounding box center [36, 274] width 28 height 8
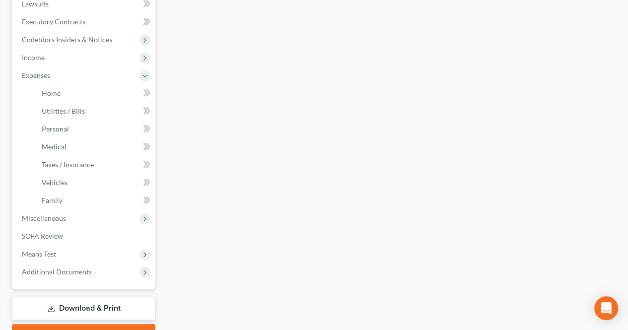
scroll to position [271, 0]
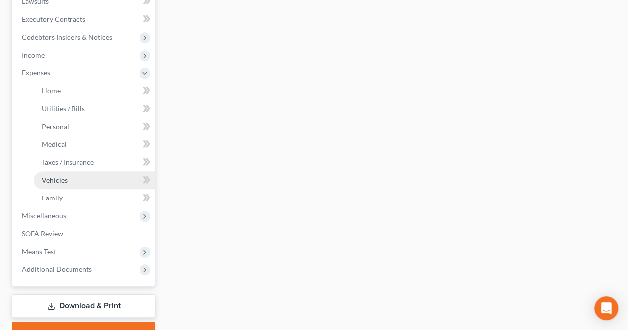
click at [79, 183] on link "Vehicles" at bounding box center [95, 180] width 122 height 18
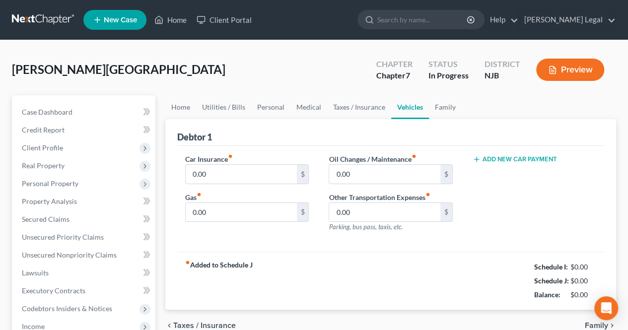
click at [547, 162] on button "Add New Car Payment" at bounding box center [514, 159] width 84 height 8
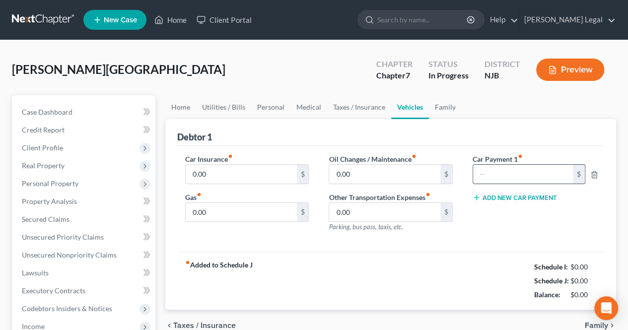
click at [521, 168] on input "text" at bounding box center [523, 174] width 100 height 19
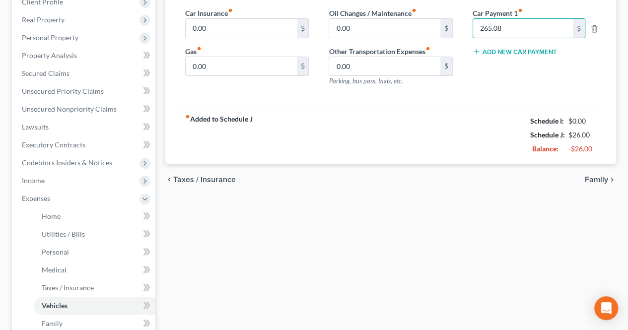
scroll to position [149, 0]
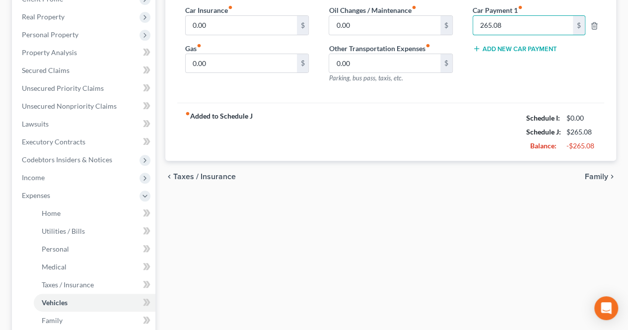
click at [586, 177] on span "Family" at bounding box center [595, 177] width 23 height 8
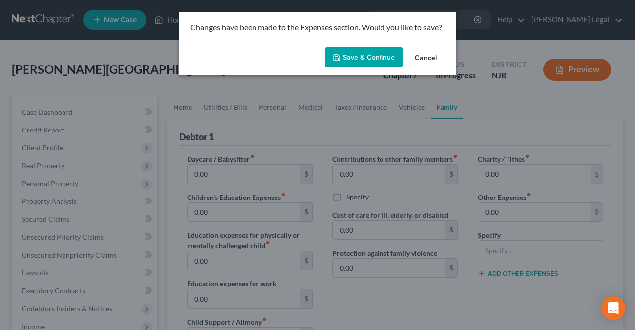
click at [380, 58] on button "Save & Continue" at bounding box center [364, 57] width 78 height 21
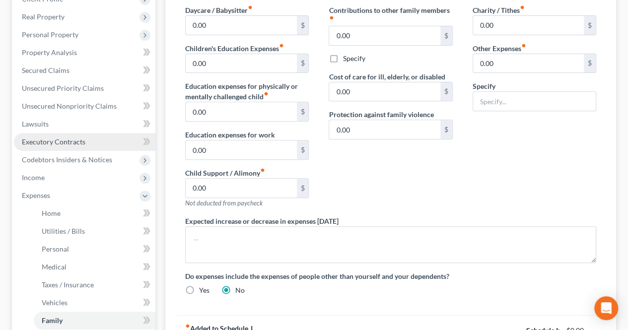
scroll to position [198, 0]
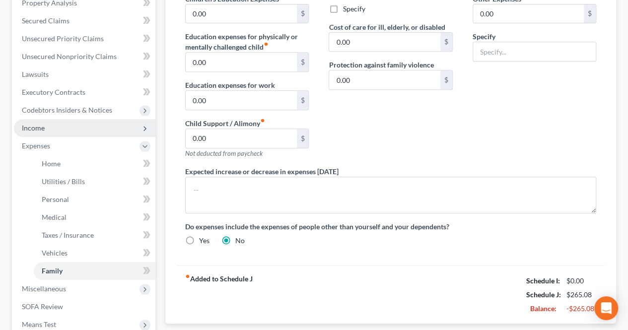
click at [68, 131] on span "Income" at bounding box center [84, 128] width 141 height 18
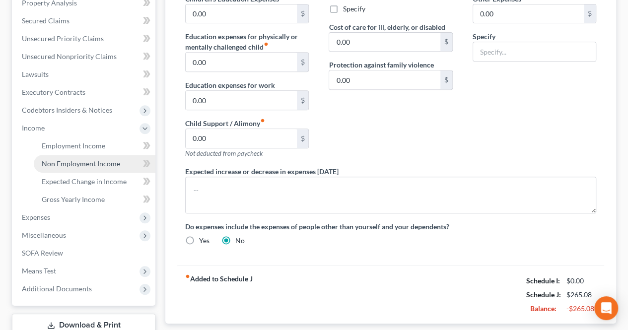
click at [65, 166] on span "Non Employment Income" at bounding box center [81, 163] width 78 height 8
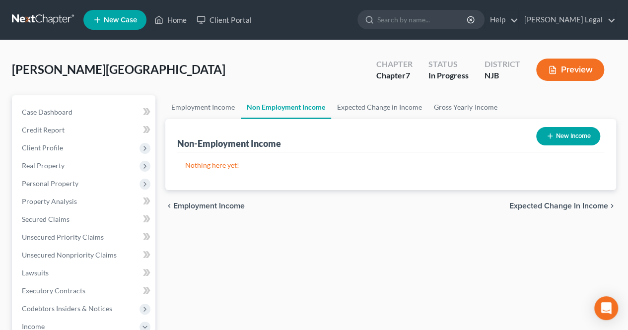
click at [547, 136] on icon "button" at bounding box center [550, 136] width 8 height 8
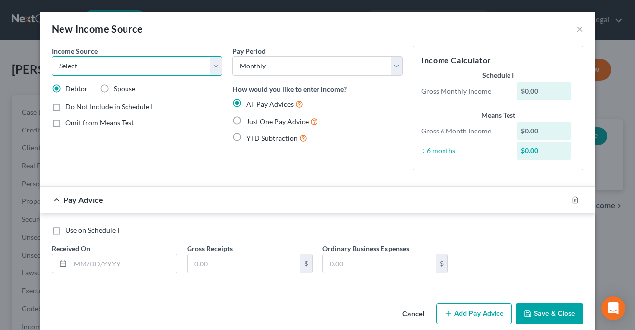
click at [202, 71] on select "Select Unemployment Disability (from employer) Pension Retirement Social Securi…" at bounding box center [137, 66] width 171 height 20
click at [274, 166] on div "Pay Period Select Monthly Twice Monthly Every Other Week Weekly How would you l…" at bounding box center [317, 112] width 181 height 132
click at [114, 86] on label "Spouse" at bounding box center [125, 89] width 22 height 10
click at [118, 86] on input "Spouse" at bounding box center [121, 87] width 6 height 6
click at [106, 66] on select "Select Unemployment Disability (from employer) Pension Retirement Social Securi…" at bounding box center [137, 66] width 171 height 20
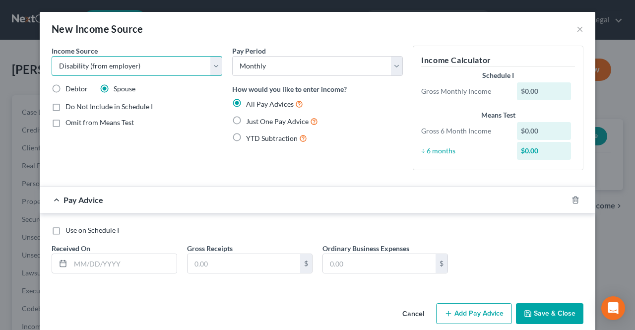
click at [52, 56] on select "Select Unemployment Disability (from employer) Pension Retirement Social Securi…" at bounding box center [137, 66] width 171 height 20
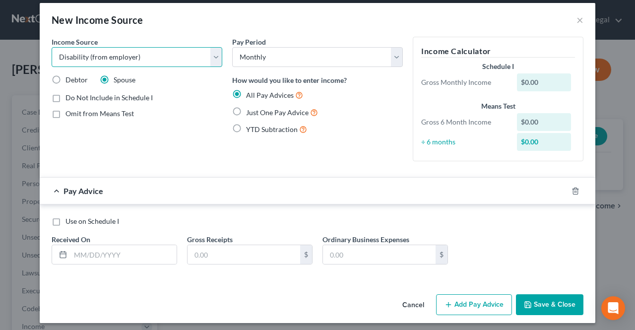
scroll to position [12, 0]
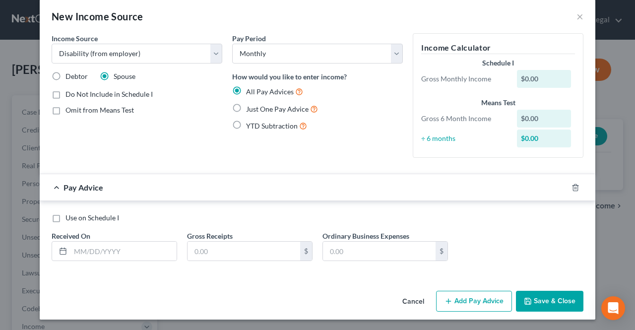
click at [246, 109] on label "Just One Pay Advice" at bounding box center [282, 108] width 72 height 11
click at [250, 109] on input "Just One Pay Advice" at bounding box center [253, 106] width 6 height 6
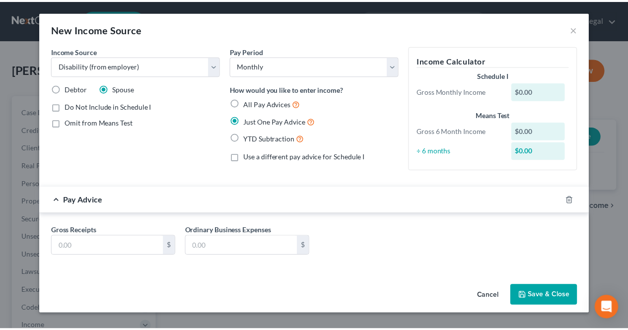
scroll to position [0, 0]
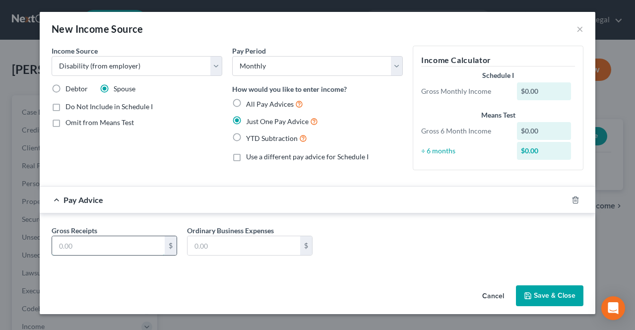
click at [113, 242] on input "text" at bounding box center [108, 245] width 113 height 19
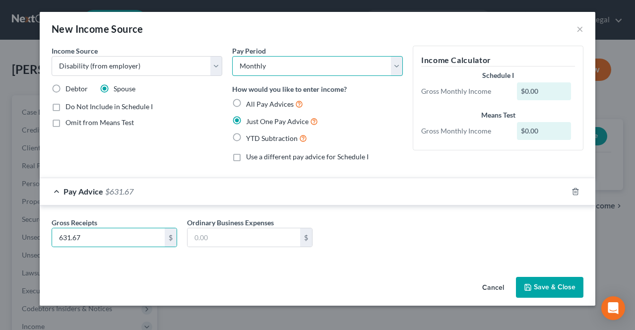
drag, startPoint x: 266, startPoint y: 60, endPoint x: 270, endPoint y: 73, distance: 14.3
click at [266, 60] on select "Select Monthly Twice Monthly Every Other Week Weekly" at bounding box center [317, 66] width 171 height 20
click at [232, 56] on select "Select Monthly Twice Monthly Every Other Week Weekly" at bounding box center [317, 66] width 171 height 20
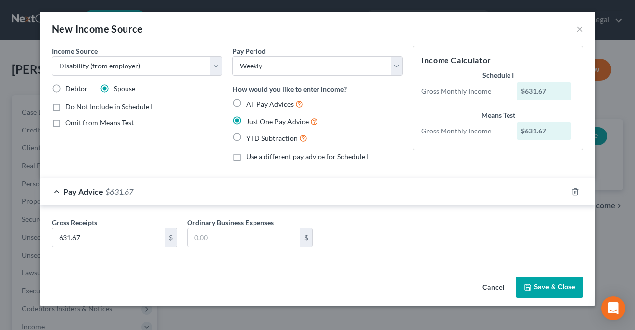
click at [552, 283] on button "Save & Close" at bounding box center [549, 287] width 67 height 21
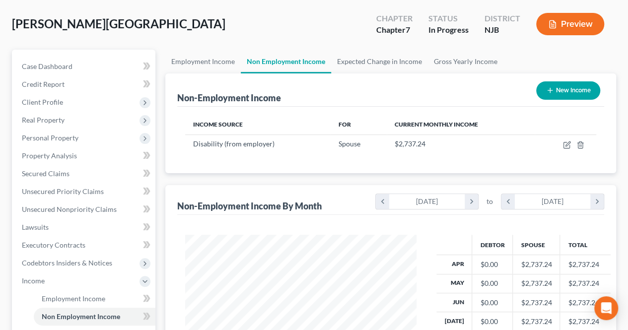
scroll to position [149, 0]
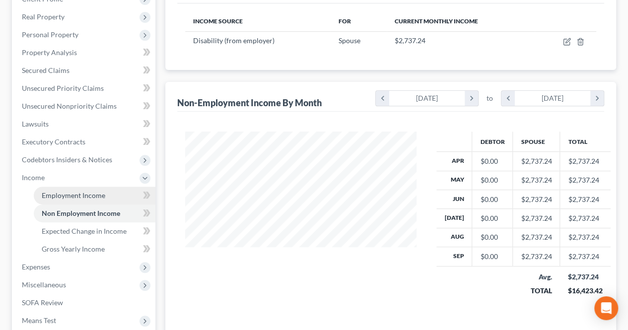
click at [115, 192] on link "Employment Income" at bounding box center [95, 196] width 122 height 18
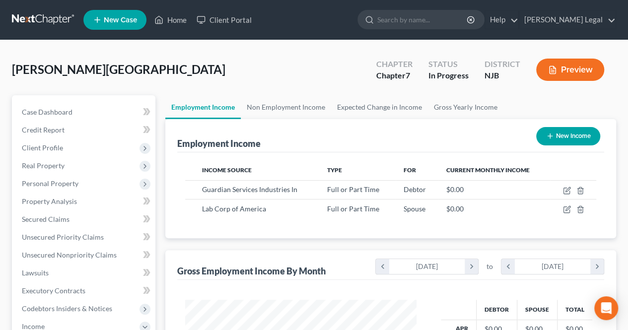
scroll to position [177, 251]
click at [109, 169] on span "Real Property" at bounding box center [84, 166] width 141 height 18
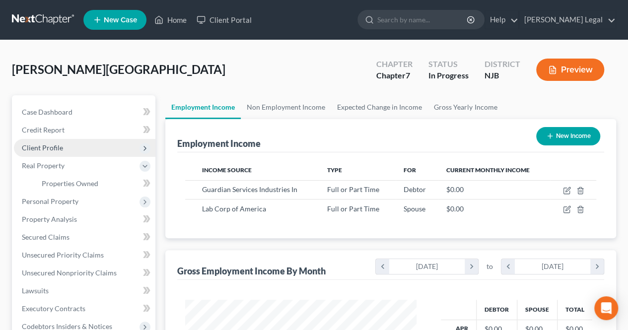
click at [82, 148] on span "Client Profile" at bounding box center [84, 148] width 141 height 18
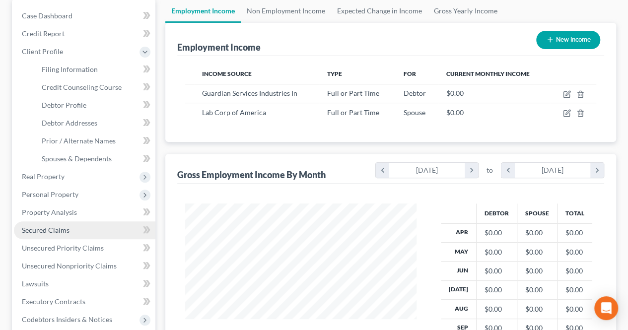
scroll to position [99, 0]
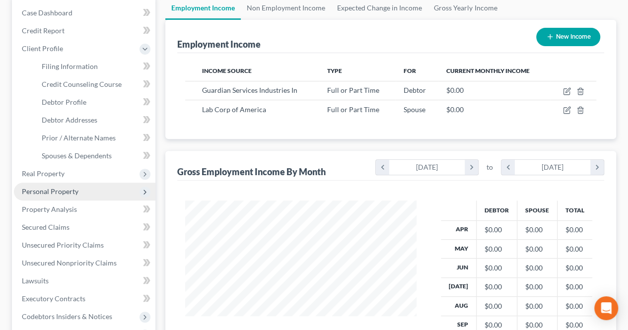
click at [59, 189] on span "Personal Property" at bounding box center [50, 191] width 57 height 8
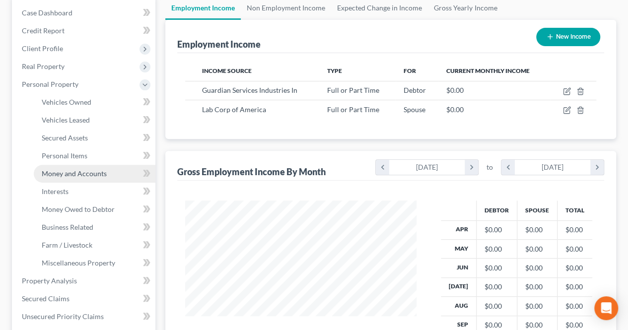
click at [79, 174] on span "Money and Accounts" at bounding box center [74, 173] width 65 height 8
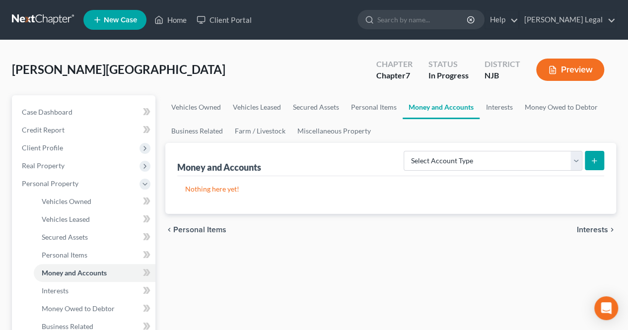
click at [581, 227] on span "Interests" at bounding box center [591, 230] width 31 height 8
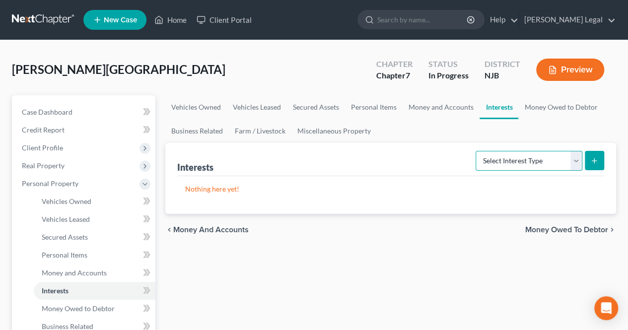
click at [525, 164] on select "Select Interest Type 401K Annuity Bond Education IRA Government Bond Government…" at bounding box center [528, 161] width 107 height 20
click at [477, 151] on select "Select Interest Type 401K Annuity Bond Education IRA Government Bond Government…" at bounding box center [528, 161] width 107 height 20
click at [588, 165] on button "submit" at bounding box center [593, 160] width 19 height 19
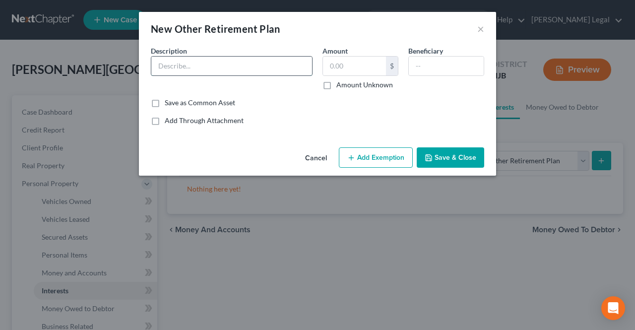
click at [202, 59] on input "text" at bounding box center [231, 66] width 161 height 19
click at [332, 68] on input "text" at bounding box center [354, 66] width 63 height 19
drag, startPoint x: 366, startPoint y: 66, endPoint x: 305, endPoint y: 59, distance: 61.4
click at [306, 61] on div "Description * Amount 52,220.00 $ Amount Unknown Beneficiary" at bounding box center [317, 72] width 343 height 52
click at [304, 59] on input "text" at bounding box center [231, 66] width 161 height 19
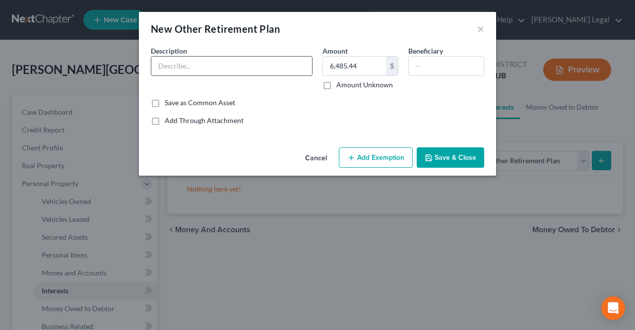
click at [303, 68] on input "text" at bounding box center [231, 66] width 161 height 19
click at [417, 69] on input "text" at bounding box center [446, 66] width 75 height 19
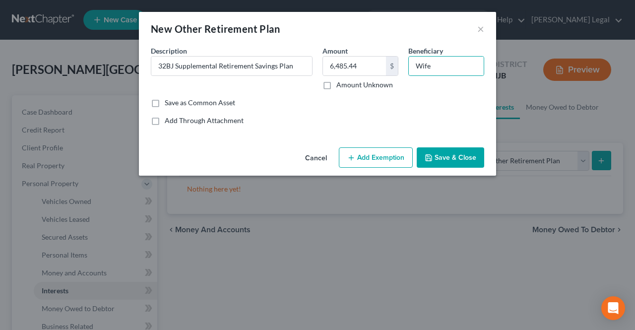
click at [380, 152] on button "Add Exemption" at bounding box center [376, 157] width 74 height 21
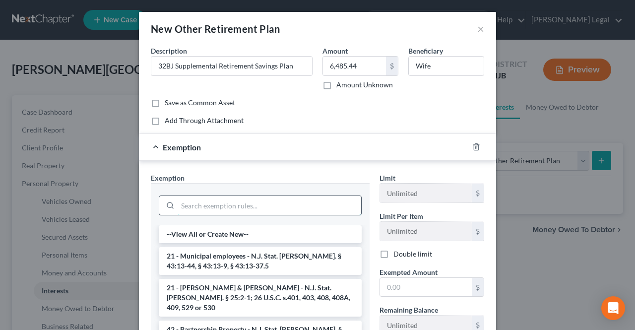
click at [309, 202] on input "search" at bounding box center [270, 205] width 184 height 19
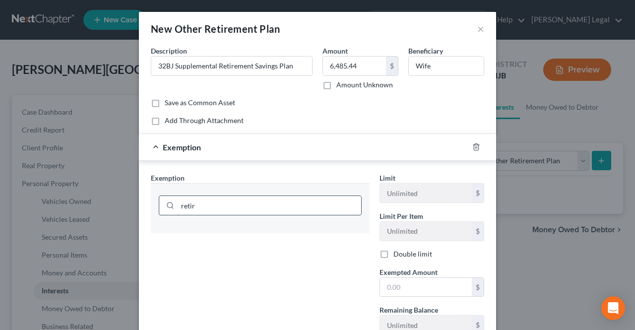
drag, startPoint x: 308, startPoint y: 202, endPoint x: 161, endPoint y: 202, distance: 146.8
click at [162, 207] on div "retir" at bounding box center [260, 205] width 203 height 20
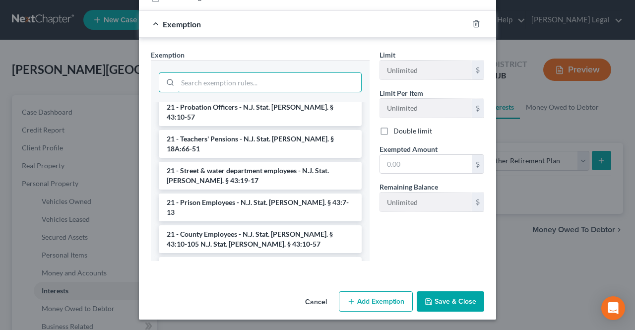
scroll to position [123, 0]
click at [434, 301] on button "Save & Close" at bounding box center [450, 301] width 67 height 21
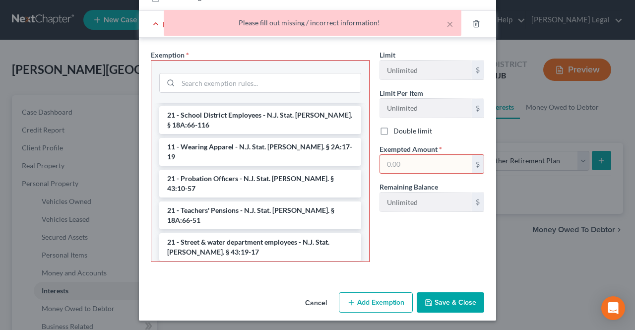
scroll to position [99, 0]
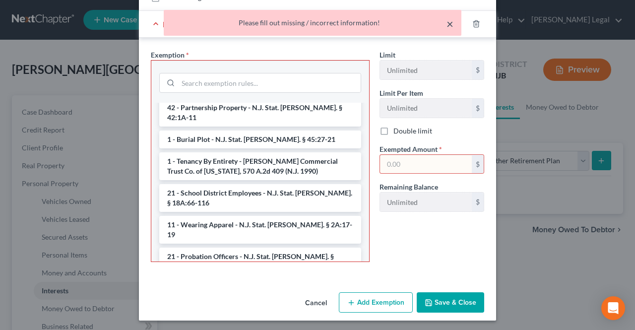
click at [452, 28] on button "×" at bounding box center [449, 24] width 7 height 12
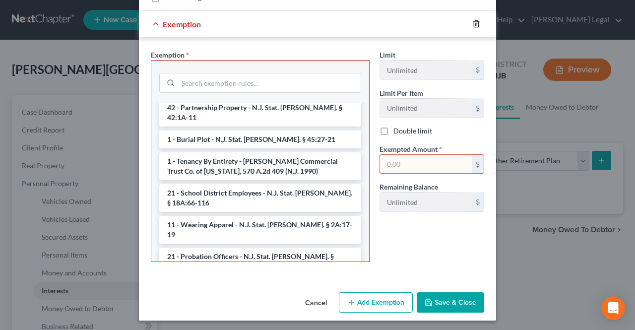
click at [472, 24] on icon "button" at bounding box center [476, 24] width 8 height 8
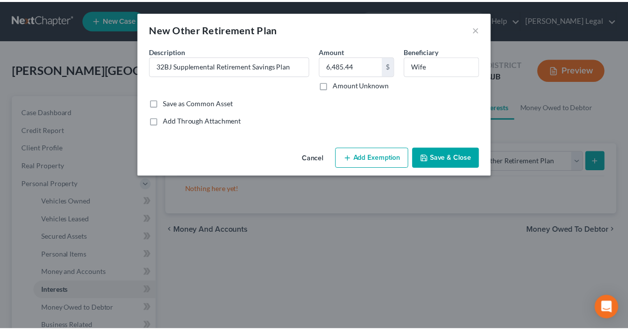
scroll to position [0, 0]
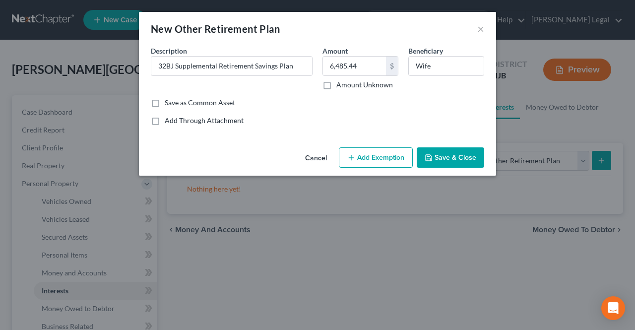
click at [442, 162] on button "Save & Close" at bounding box center [450, 157] width 67 height 21
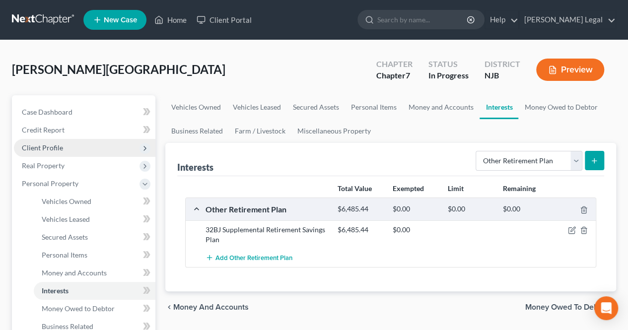
click at [51, 147] on span "Client Profile" at bounding box center [42, 147] width 41 height 8
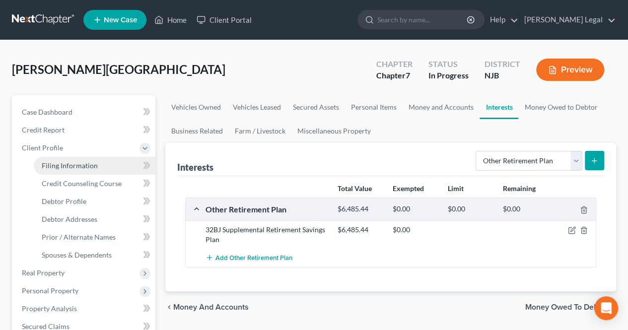
click at [64, 164] on span "Filing Information" at bounding box center [70, 165] width 56 height 8
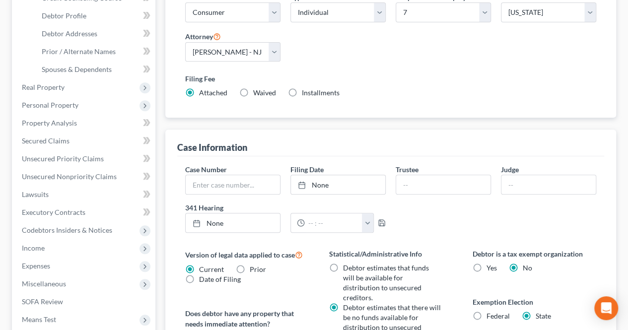
scroll to position [248, 0]
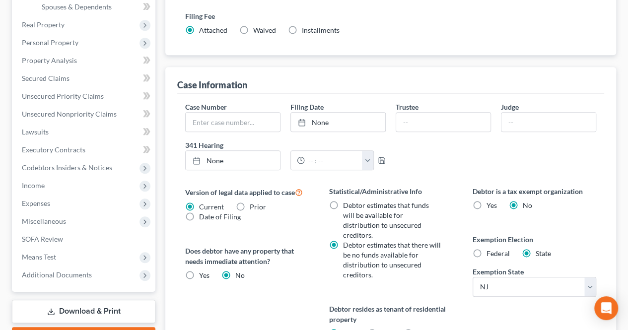
click at [498, 249] on span "Federal" at bounding box center [497, 253] width 23 height 8
click at [497, 249] on input "Federal" at bounding box center [493, 252] width 6 height 6
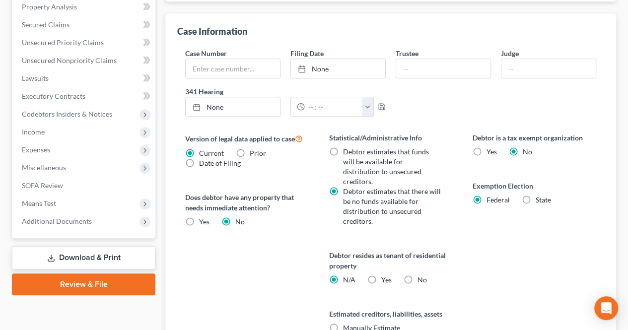
scroll to position [347, 0]
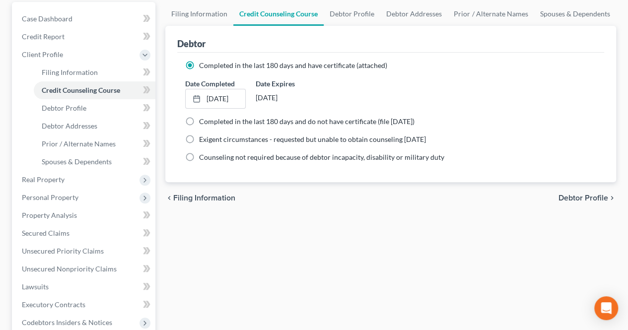
scroll to position [99, 0]
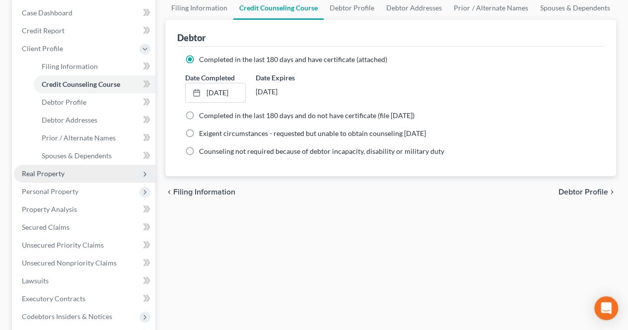
click at [63, 174] on span "Real Property" at bounding box center [43, 173] width 43 height 8
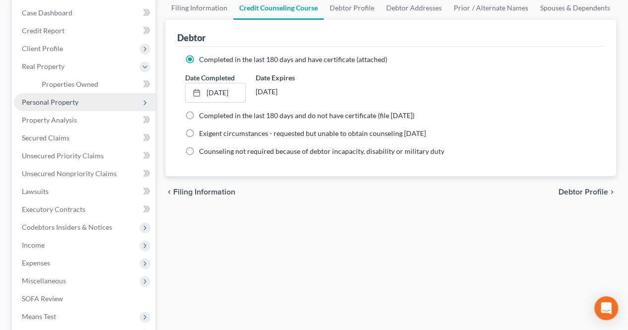
click at [78, 107] on span "Personal Property" at bounding box center [84, 102] width 141 height 18
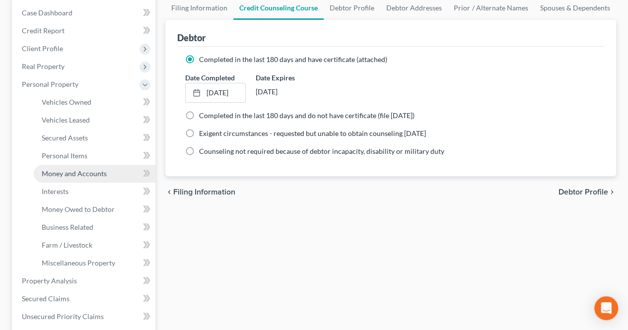
click at [82, 172] on span "Money and Accounts" at bounding box center [74, 173] width 65 height 8
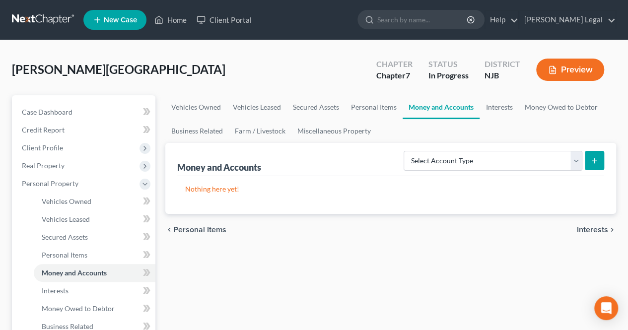
click at [587, 230] on span "Interests" at bounding box center [591, 230] width 31 height 8
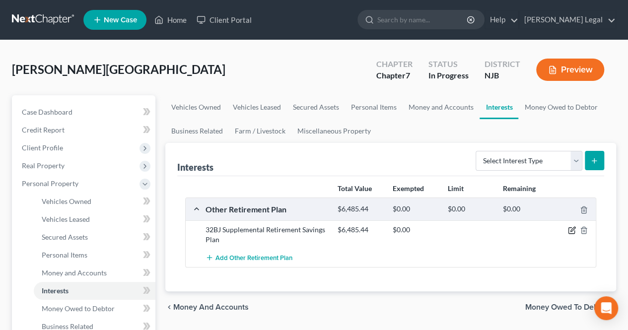
click at [572, 229] on icon "button" at bounding box center [572, 229] width 4 height 4
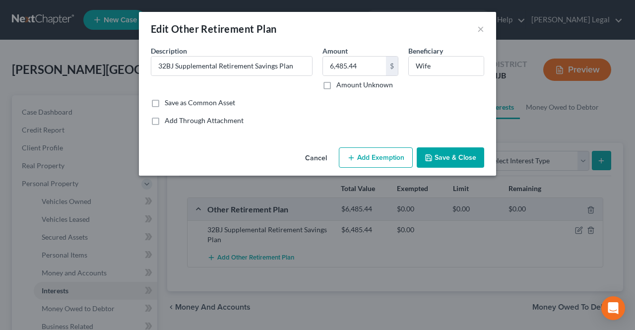
click at [391, 158] on button "Add Exemption" at bounding box center [376, 157] width 74 height 21
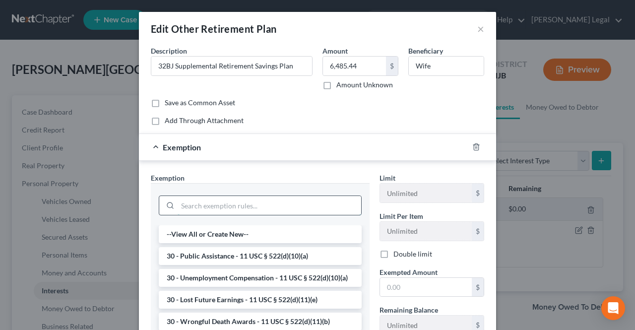
click at [284, 199] on input "search" at bounding box center [270, 205] width 184 height 19
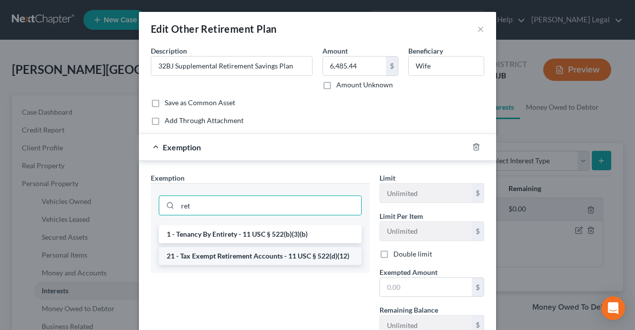
click at [298, 253] on li "21 - Tax Exempt Retirement Accounts - 11 USC § 522(d)(12)" at bounding box center [260, 256] width 203 height 18
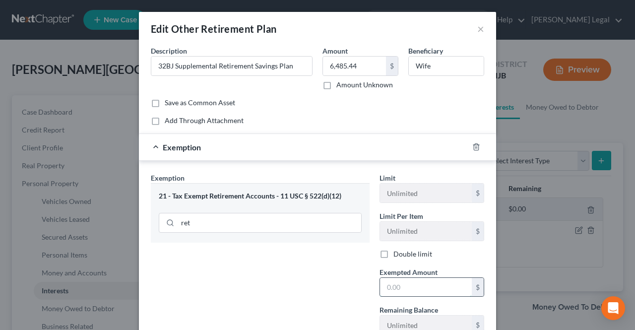
click at [403, 290] on input "text" at bounding box center [426, 287] width 92 height 19
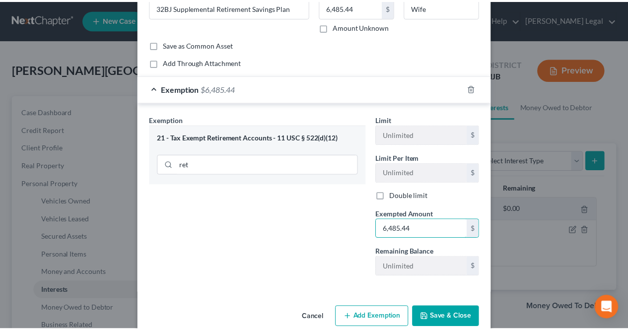
scroll to position [73, 0]
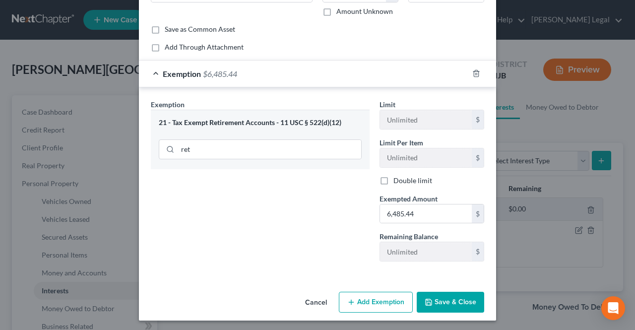
click at [441, 302] on button "Save & Close" at bounding box center [450, 302] width 67 height 21
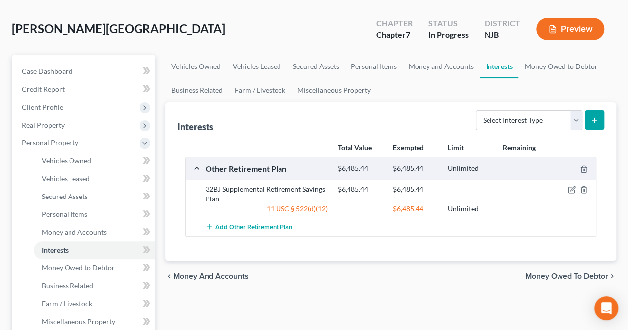
scroll to position [50, 0]
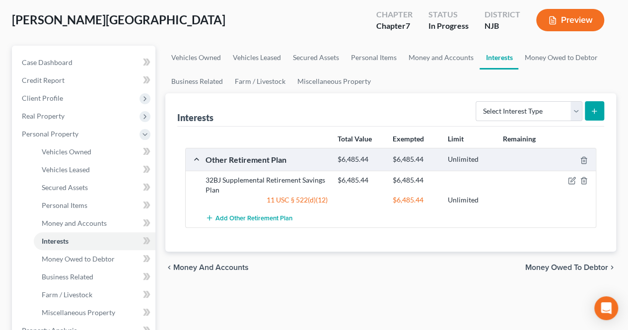
click at [525, 263] on span "Money Owed to Debtor" at bounding box center [566, 267] width 83 height 8
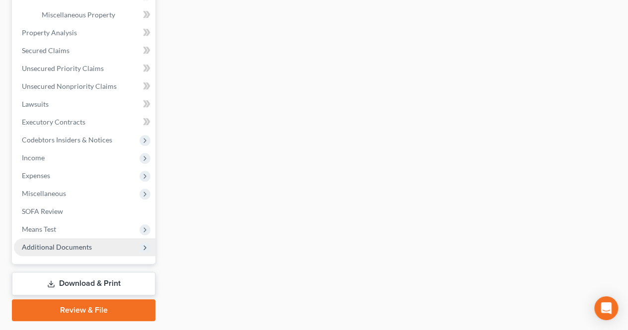
scroll to position [375, 0]
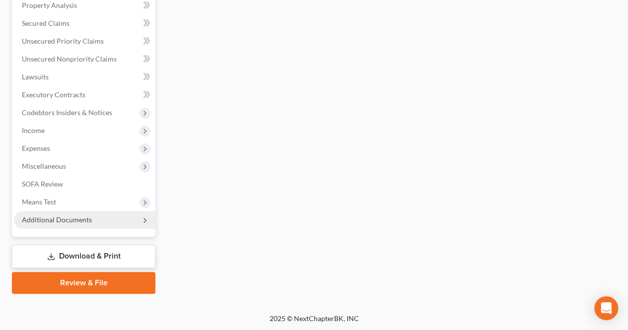
click at [103, 226] on span "Additional Documents" at bounding box center [84, 220] width 141 height 18
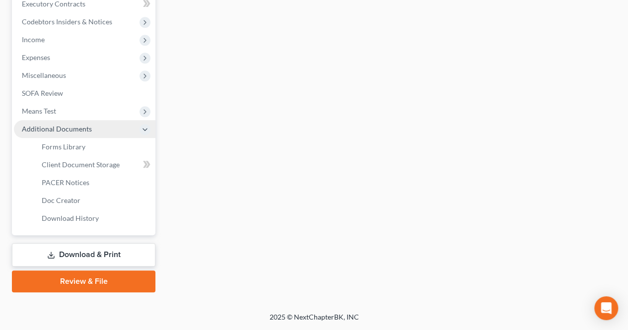
scroll to position [196, 0]
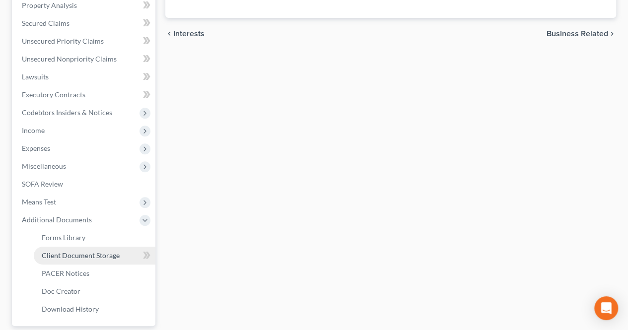
click at [93, 255] on span "Client Document Storage" at bounding box center [81, 255] width 78 height 8
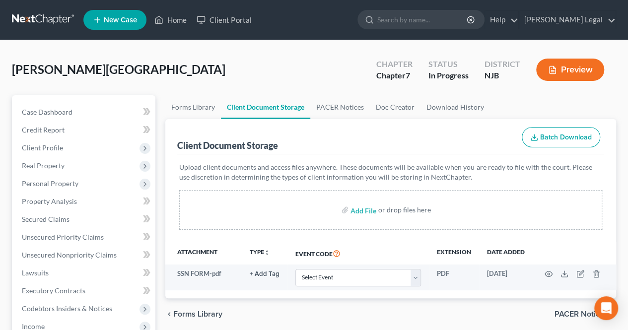
scroll to position [50, 0]
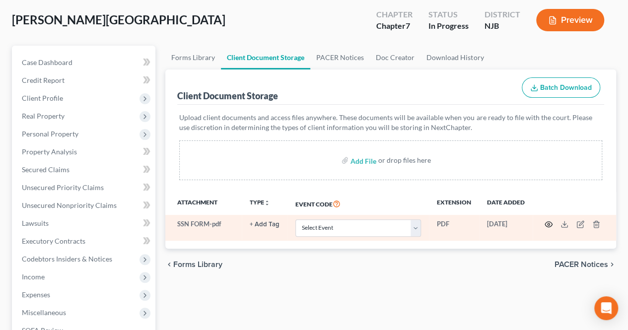
click at [550, 223] on icon "button" at bounding box center [548, 224] width 8 height 8
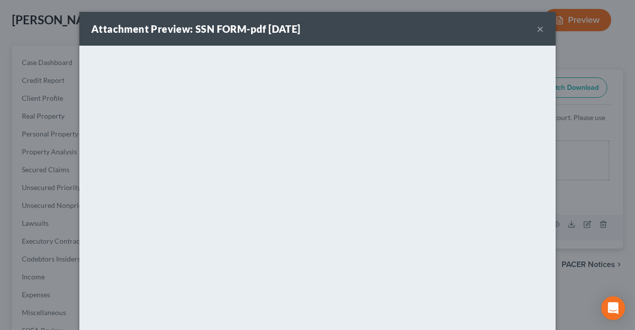
click at [537, 32] on button "×" at bounding box center [540, 29] width 7 height 12
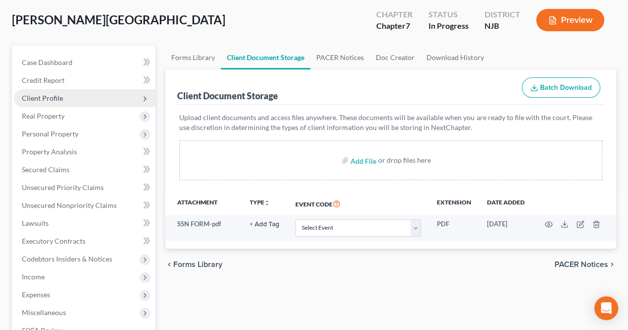
click at [53, 101] on span "Client Profile" at bounding box center [42, 98] width 41 height 8
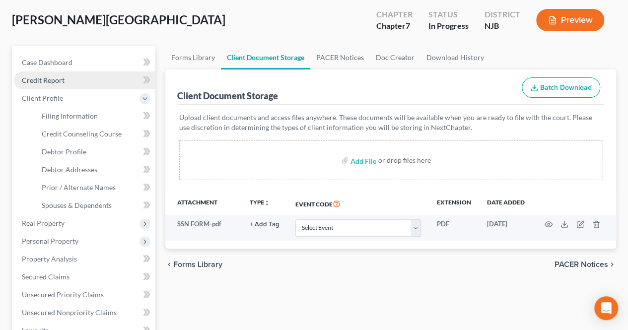
click at [56, 84] on link "Credit Report" at bounding box center [84, 80] width 141 height 18
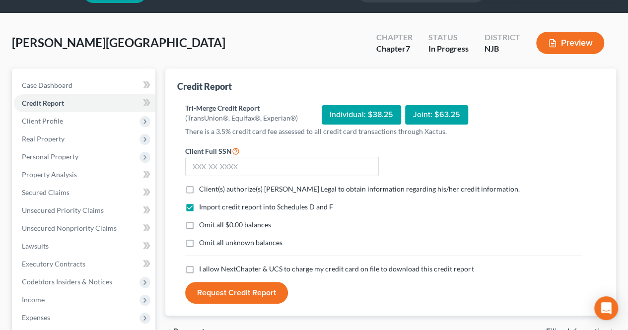
scroll to position [50, 0]
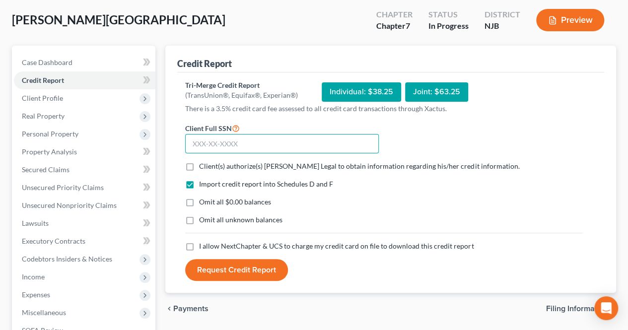
paste input "135-17-7903"
click at [199, 165] on span "Client(s) authorize(s) [PERSON_NAME] Legal to obtain information regarding his/…" at bounding box center [359, 166] width 320 height 8
click at [203, 165] on input "Client(s) authorize(s) [PERSON_NAME] Legal to obtain information regarding his/…" at bounding box center [206, 164] width 6 height 6
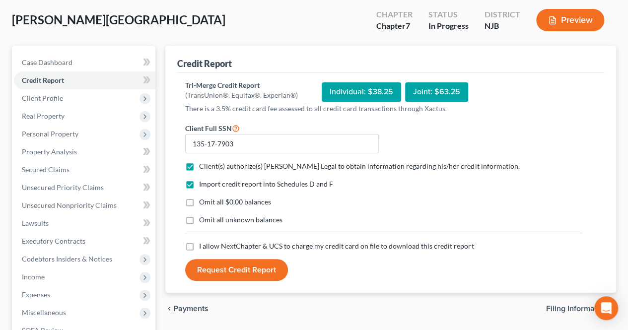
drag, startPoint x: 191, startPoint y: 247, endPoint x: 214, endPoint y: 271, distance: 33.7
click at [199, 247] on label "I allow NextChapter & UCS to charge my credit card on file to download this cre…" at bounding box center [336, 246] width 274 height 10
click at [203, 247] on input "I allow NextChapter & UCS to charge my credit card on file to download this cre…" at bounding box center [206, 244] width 6 height 6
click at [214, 271] on button "Request Credit Report" at bounding box center [236, 270] width 103 height 22
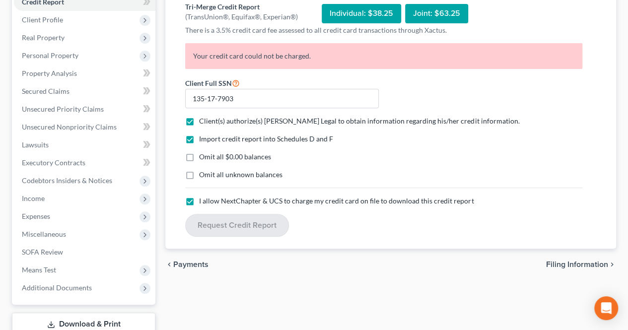
scroll to position [149, 0]
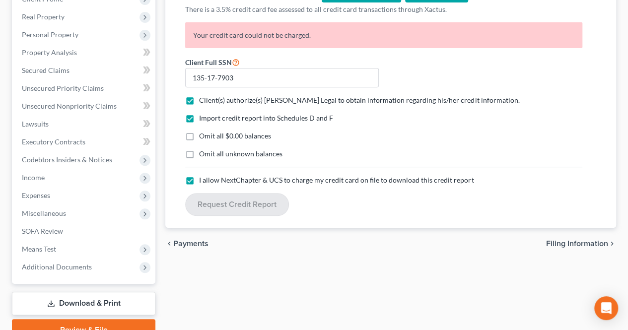
click at [579, 242] on span "Filing Information" at bounding box center [577, 244] width 62 height 8
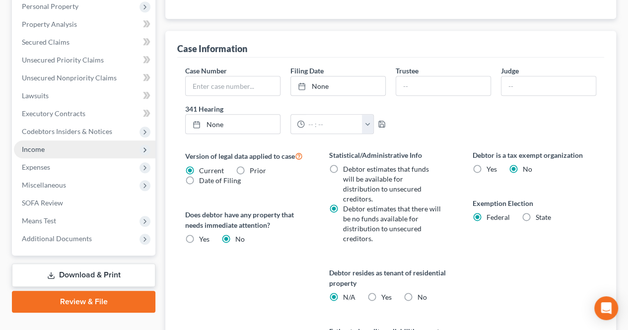
scroll to position [298, 0]
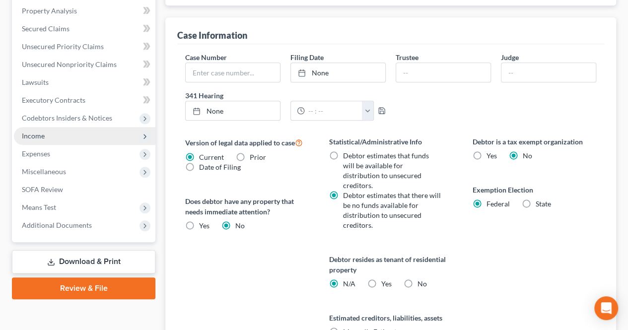
click at [84, 138] on span "Income" at bounding box center [84, 136] width 141 height 18
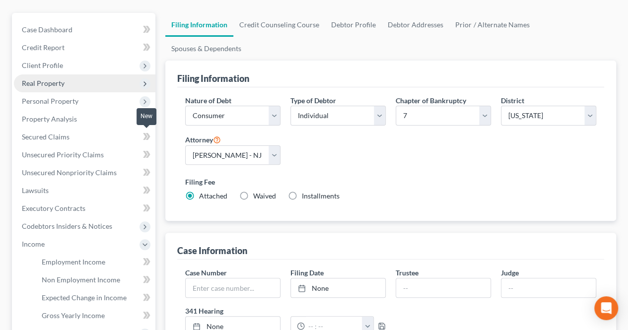
scroll to position [0, 0]
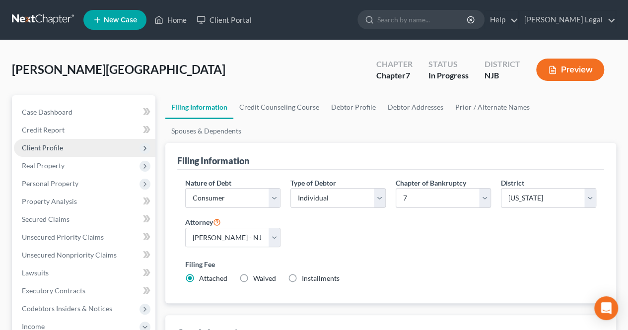
click at [77, 149] on span "Client Profile" at bounding box center [84, 148] width 141 height 18
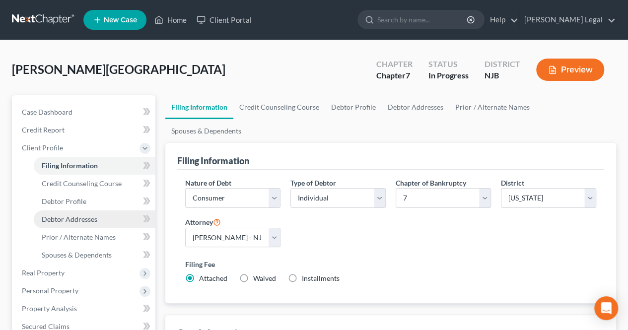
click at [84, 215] on span "Debtor Addresses" at bounding box center [70, 219] width 56 height 8
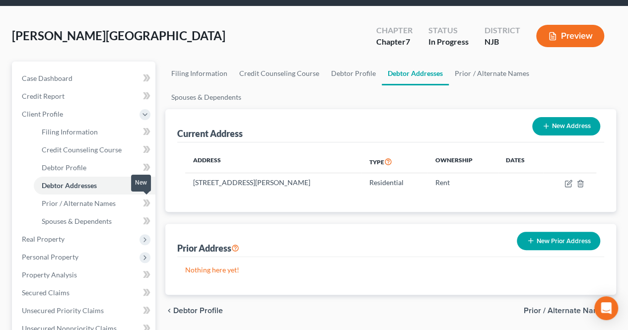
scroll to position [50, 0]
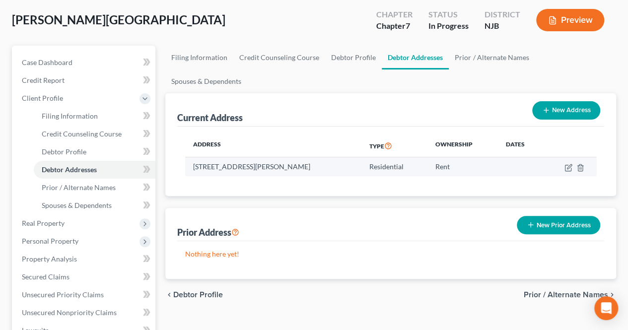
drag, startPoint x: 190, startPoint y: 146, endPoint x: 314, endPoint y: 145, distance: 123.5
click at [314, 157] on td "[STREET_ADDRESS][PERSON_NAME]" at bounding box center [273, 166] width 176 height 19
copy td "[STREET_ADDRESS][PERSON_NAME]"
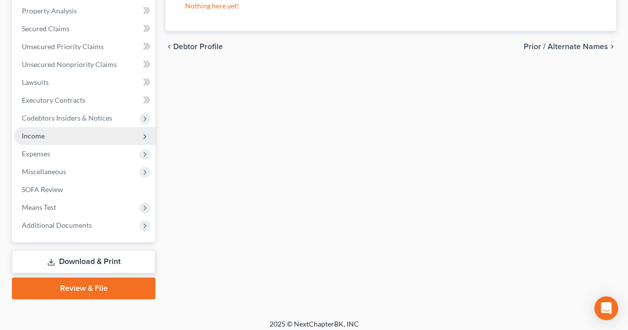
click at [73, 138] on span "Income" at bounding box center [84, 136] width 141 height 18
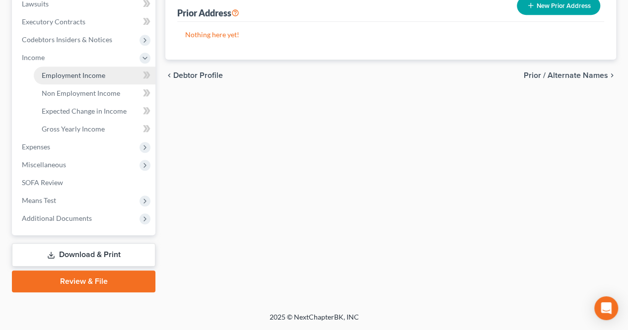
scroll to position [190, 0]
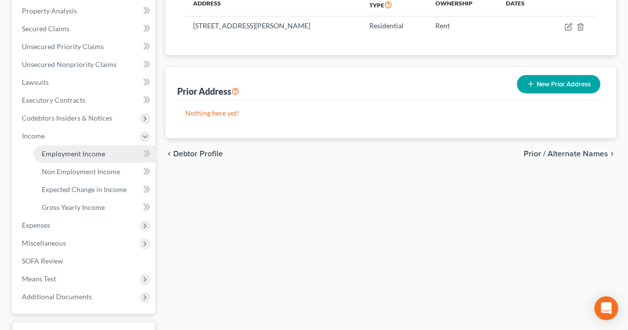
click at [67, 152] on span "Employment Income" at bounding box center [73, 153] width 63 height 8
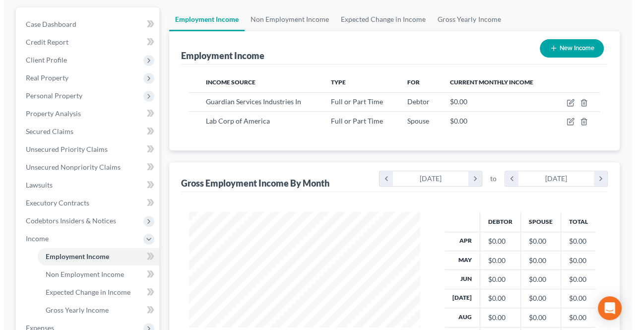
scroll to position [99, 0]
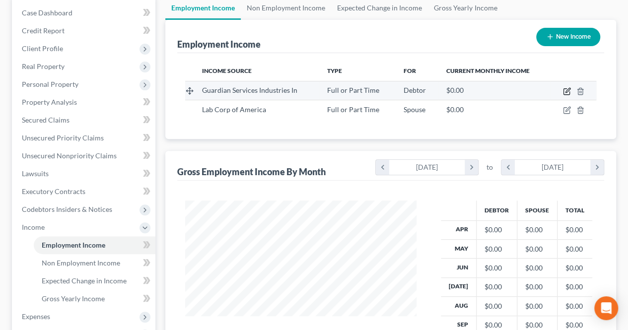
click at [568, 90] on icon "button" at bounding box center [567, 90] width 4 height 4
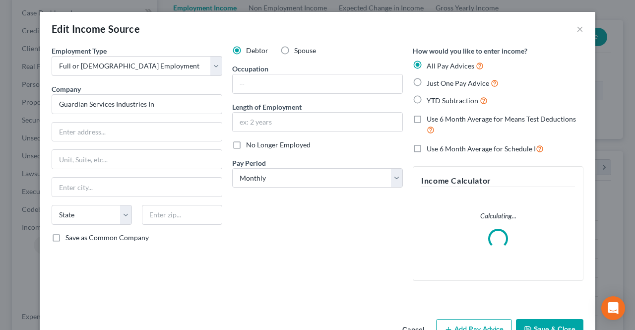
scroll to position [177, 254]
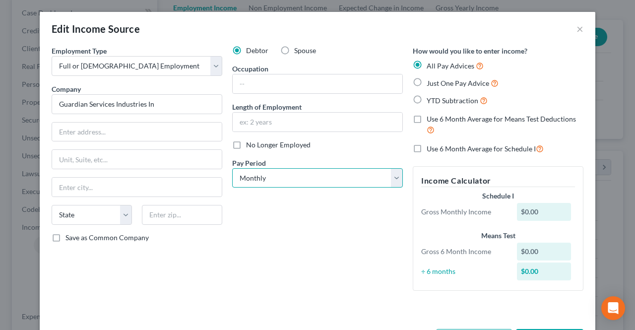
click at [271, 173] on select "Select Monthly Twice Monthly Every Other Week Weekly" at bounding box center [317, 178] width 171 height 20
click at [232, 168] on select "Select Monthly Twice Monthly Every Other Week Weekly" at bounding box center [317, 178] width 171 height 20
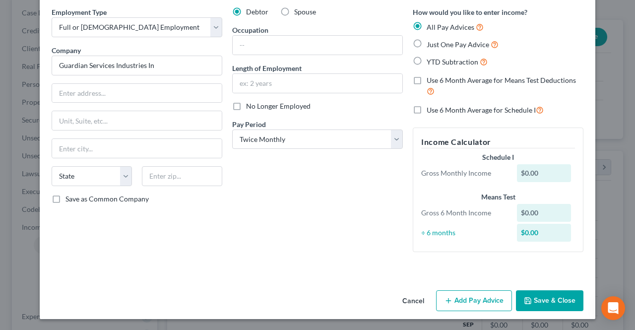
click at [442, 294] on button "Add Pay Advice" at bounding box center [474, 300] width 76 height 21
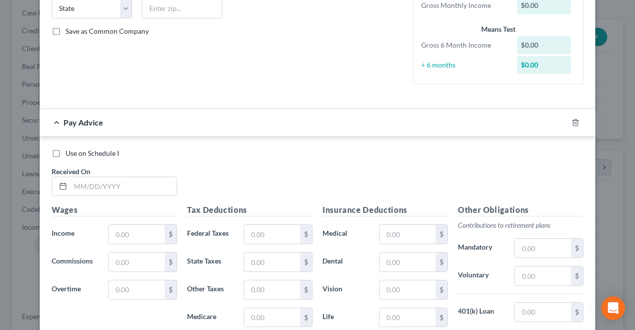
scroll to position [237, 0]
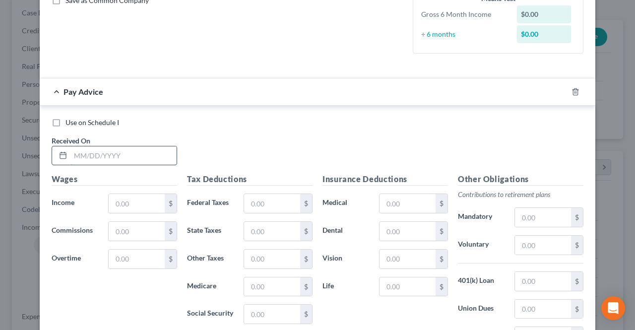
click at [138, 161] on input "text" at bounding box center [123, 155] width 106 height 19
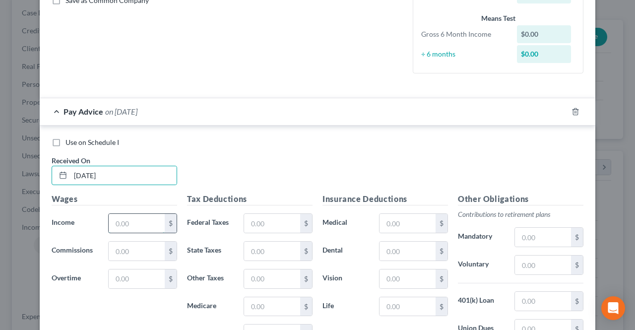
click at [137, 215] on input "text" at bounding box center [137, 223] width 56 height 19
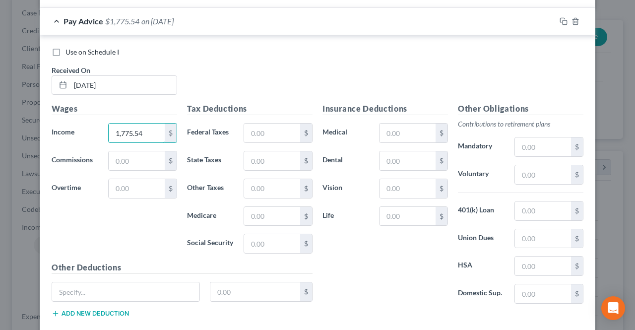
scroll to position [336, 0]
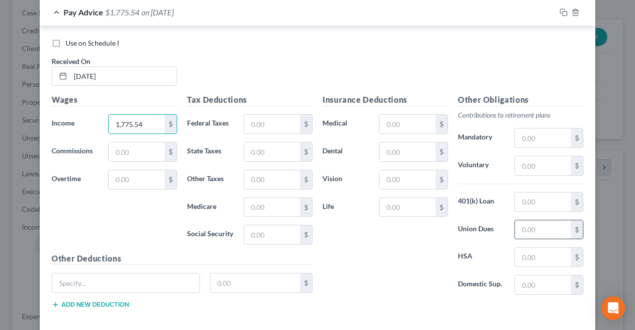
click at [523, 227] on input "text" at bounding box center [543, 229] width 56 height 19
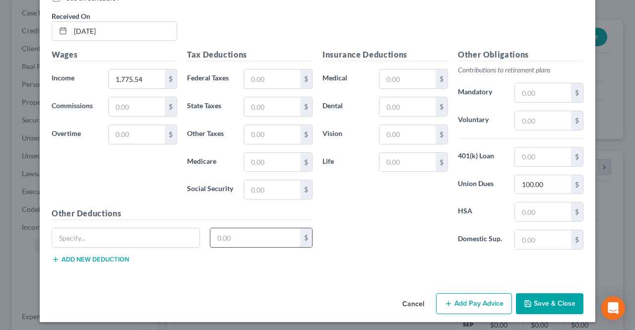
click at [212, 230] on input "text" at bounding box center [255, 237] width 90 height 19
drag, startPoint x: 172, startPoint y: 243, endPoint x: 162, endPoint y: 243, distance: 9.4
click at [172, 243] on input "text" at bounding box center [125, 237] width 147 height 19
click at [556, 120] on input "text" at bounding box center [543, 120] width 56 height 19
paste input "100.00"
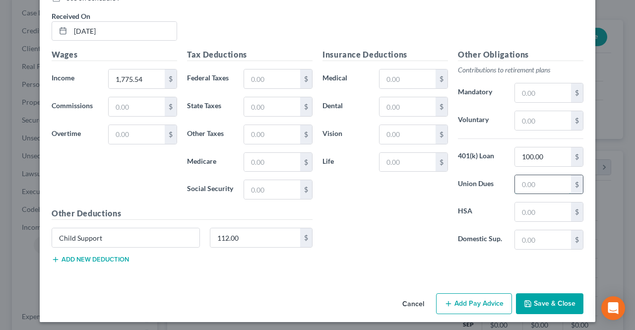
click at [537, 181] on input "text" at bounding box center [543, 184] width 56 height 19
click at [256, 81] on input "text" at bounding box center [272, 78] width 56 height 19
click at [248, 154] on input "text" at bounding box center [272, 162] width 56 height 19
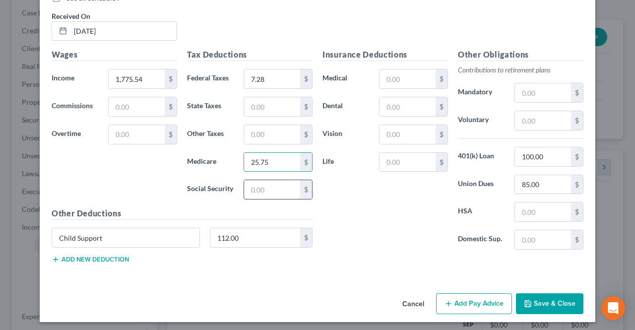
click at [265, 187] on input "text" at bounding box center [272, 189] width 56 height 19
click at [261, 127] on input "text" at bounding box center [272, 134] width 56 height 19
click at [466, 310] on button "Add Pay Advice" at bounding box center [474, 303] width 76 height 21
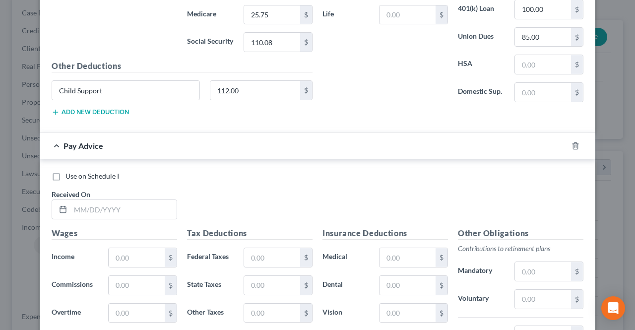
scroll to position [580, 0]
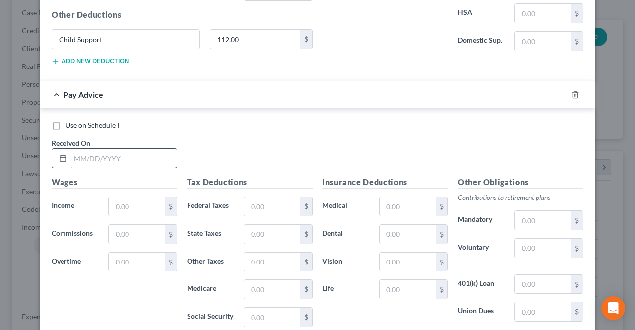
click at [134, 153] on input "text" at bounding box center [123, 158] width 106 height 19
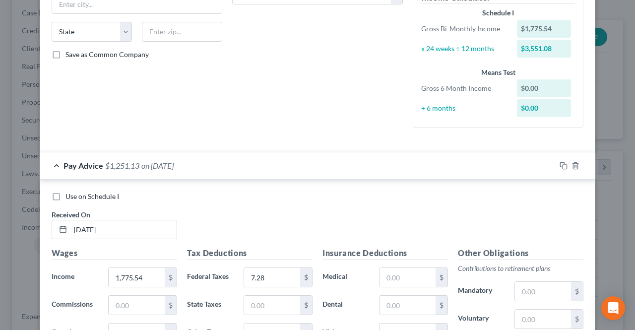
scroll to position [34, 0]
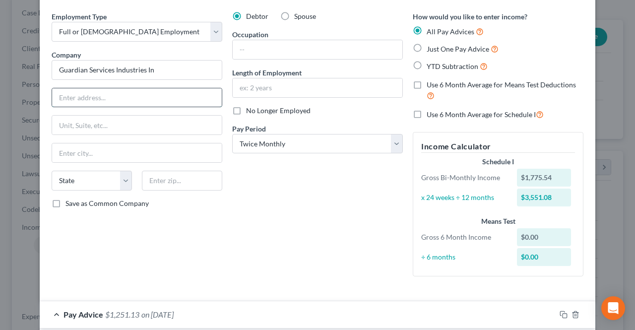
click at [119, 104] on input "text" at bounding box center [137, 97] width 170 height 19
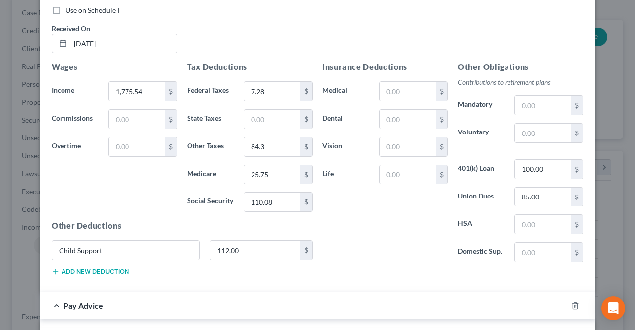
scroll to position [431, 0]
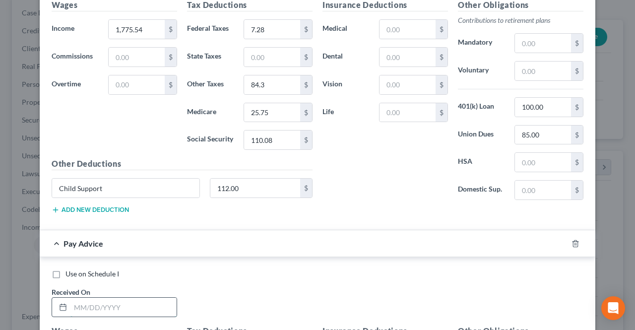
click at [147, 305] on input "text" at bounding box center [123, 307] width 106 height 19
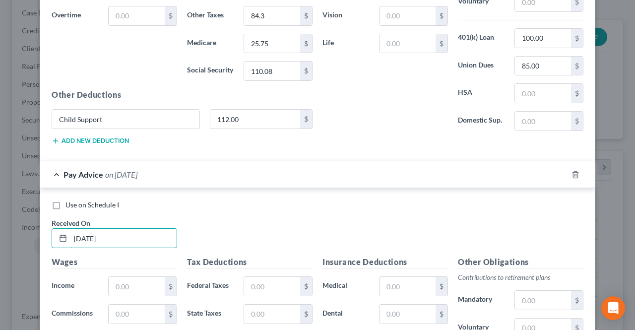
scroll to position [530, 0]
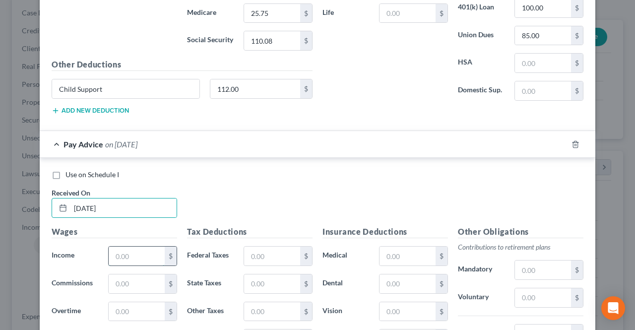
click at [119, 249] on input "text" at bounding box center [137, 256] width 56 height 19
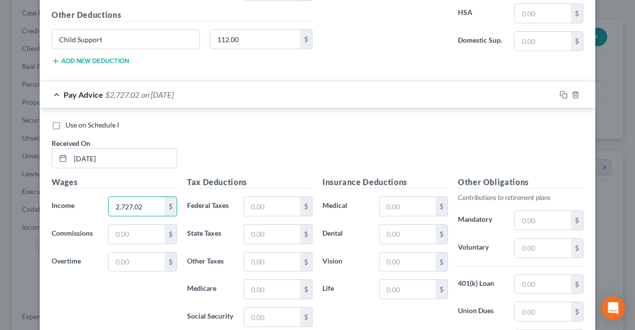
scroll to position [630, 0]
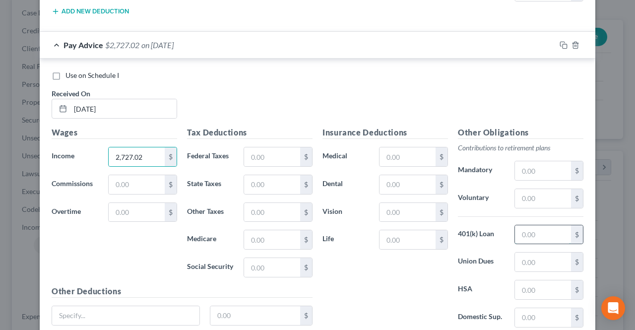
click at [525, 234] on input "text" at bounding box center [543, 234] width 56 height 19
click at [528, 257] on input "text" at bounding box center [543, 261] width 56 height 19
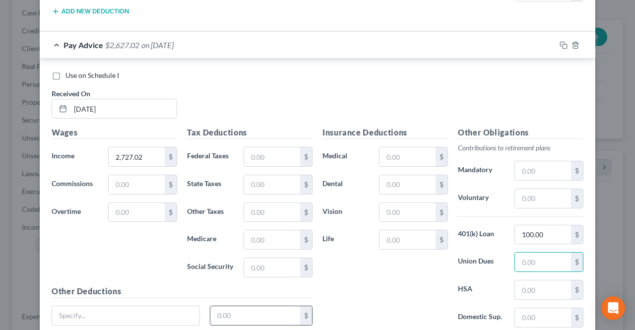
drag, startPoint x: 256, startPoint y: 306, endPoint x: 262, endPoint y: 299, distance: 9.1
click at [256, 306] on input "text" at bounding box center [255, 315] width 90 height 19
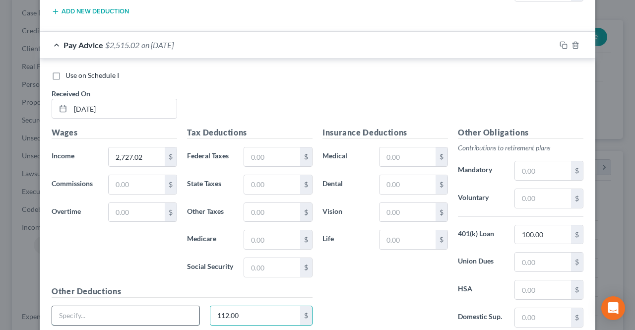
click at [154, 307] on input "text" at bounding box center [125, 315] width 147 height 19
click at [278, 157] on input "text" at bounding box center [272, 156] width 56 height 19
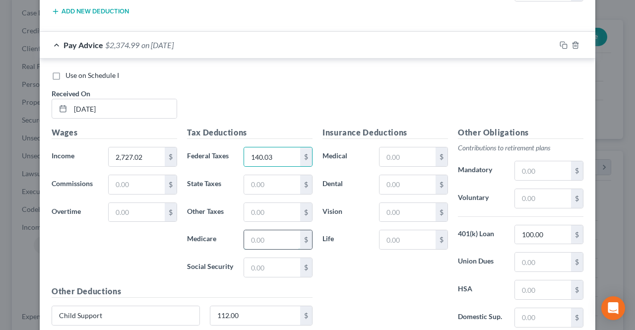
click at [270, 241] on input "text" at bounding box center [272, 239] width 56 height 19
click at [256, 262] on input "text" at bounding box center [272, 267] width 56 height 19
click at [259, 207] on input "text" at bounding box center [272, 212] width 56 height 19
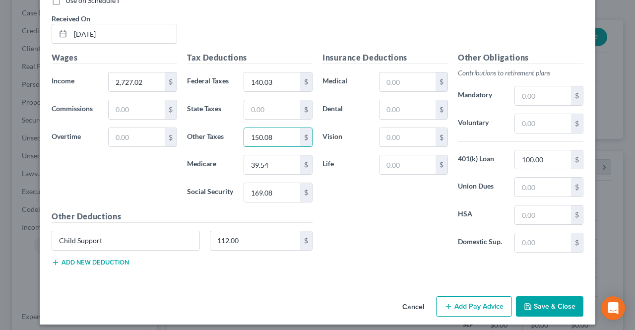
click at [454, 296] on button "Add Pay Advice" at bounding box center [474, 306] width 76 height 21
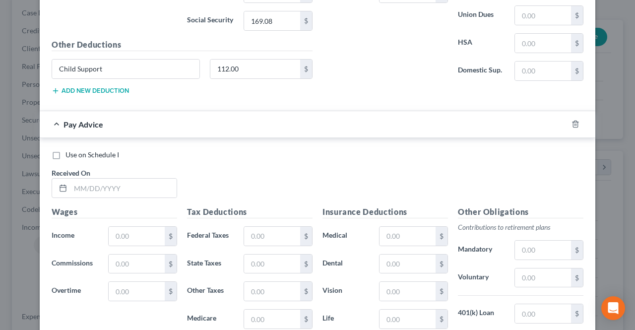
scroll to position [903, 0]
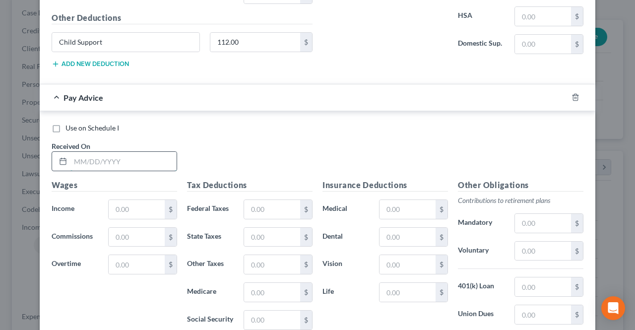
click at [127, 152] on input "text" at bounding box center [123, 161] width 106 height 19
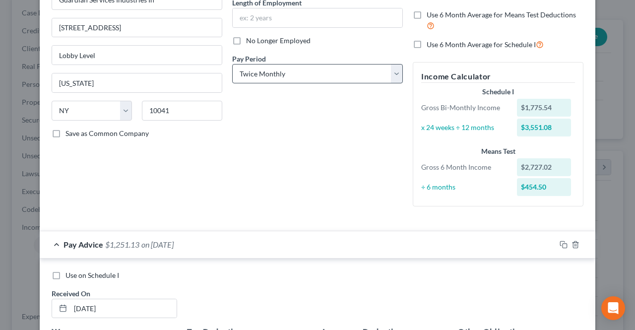
scroll to position [60, 0]
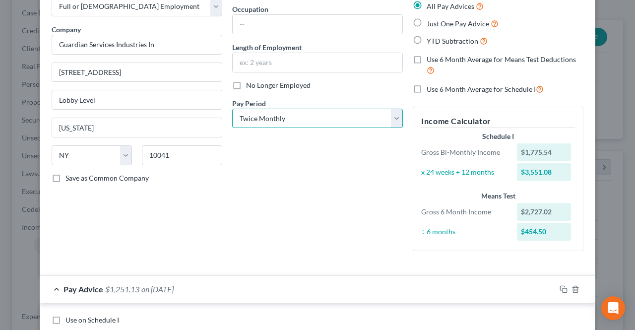
drag, startPoint x: 259, startPoint y: 111, endPoint x: 259, endPoint y: 126, distance: 15.4
click at [259, 111] on select "Select Monthly Twice Monthly Every Other Week Weekly" at bounding box center [317, 119] width 171 height 20
click at [232, 109] on select "Select Monthly Twice Monthly Every Other Week Weekly" at bounding box center [317, 119] width 171 height 20
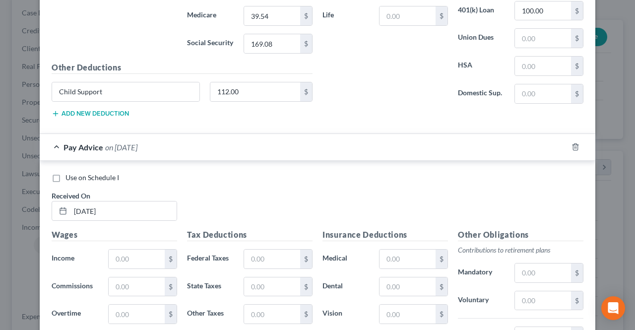
scroll to position [952, 0]
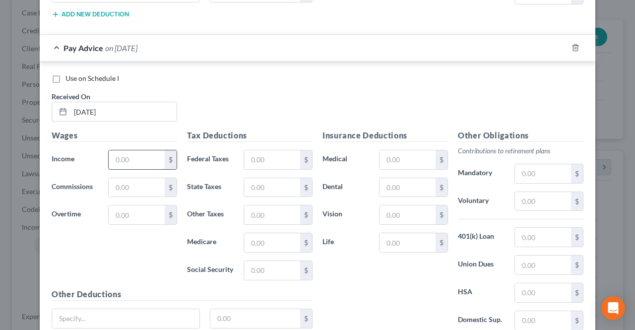
click at [152, 152] on input "text" at bounding box center [137, 159] width 56 height 19
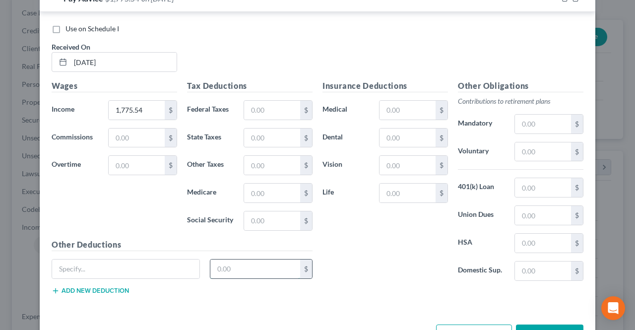
click at [218, 265] on input "text" at bounding box center [255, 268] width 90 height 19
click at [191, 264] on input "text" at bounding box center [125, 268] width 147 height 19
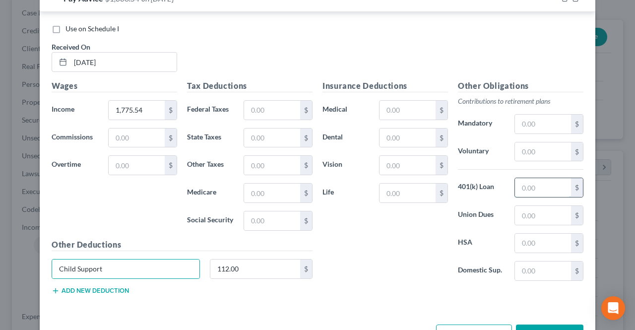
click at [538, 178] on input "text" at bounding box center [543, 187] width 56 height 19
click at [273, 107] on input "text" at bounding box center [272, 110] width 56 height 19
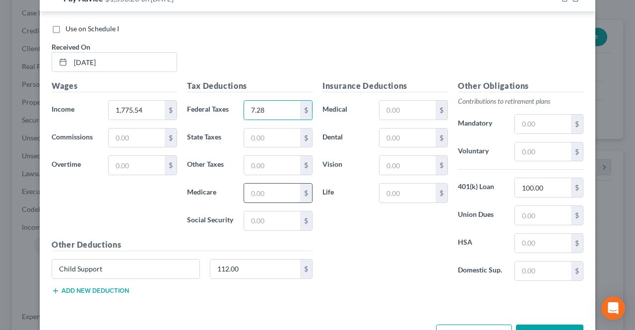
click at [266, 188] on input "text" at bounding box center [272, 193] width 56 height 19
click at [273, 219] on input "text" at bounding box center [272, 220] width 56 height 19
click at [268, 160] on input "text" at bounding box center [272, 165] width 56 height 19
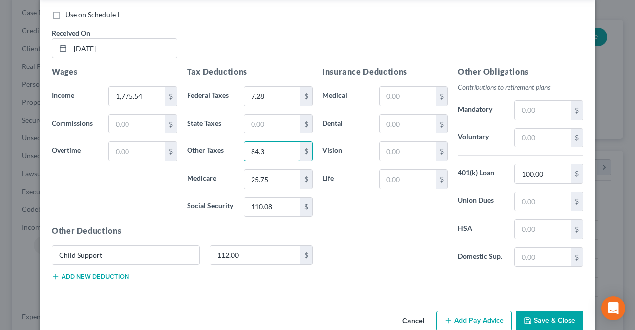
scroll to position [1027, 0]
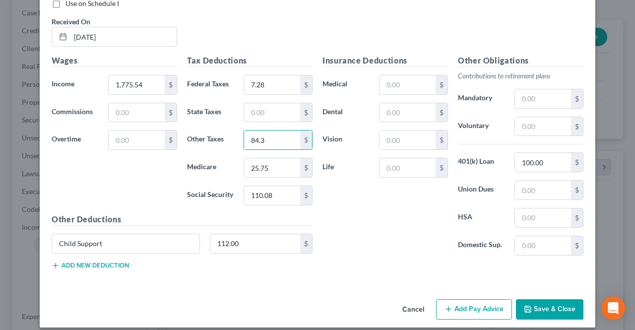
click at [461, 299] on button "Add Pay Advice" at bounding box center [474, 309] width 76 height 21
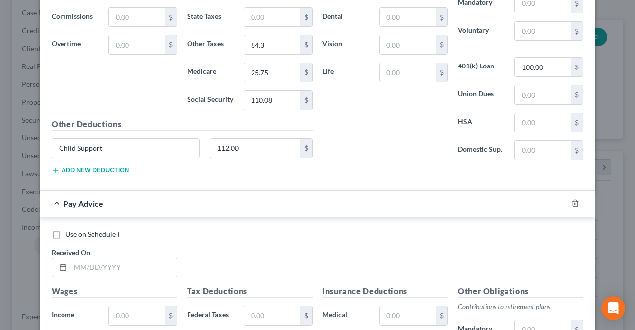
scroll to position [1127, 0]
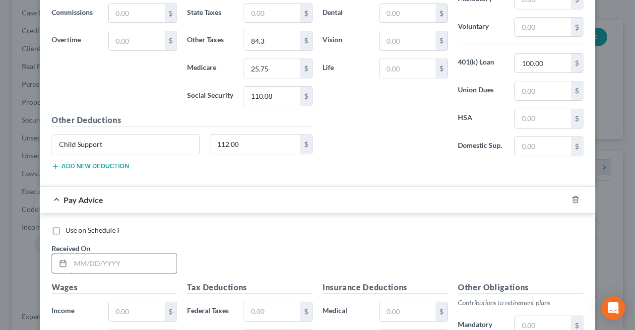
click at [127, 254] on input "text" at bounding box center [123, 263] width 106 height 19
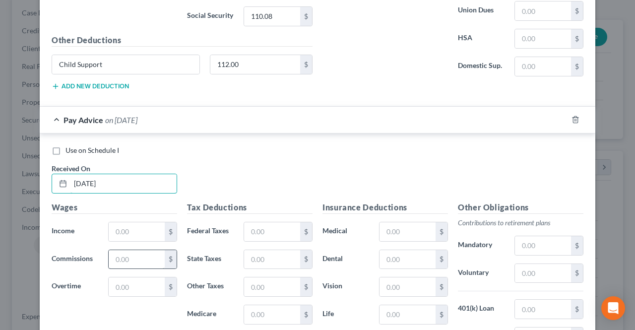
scroll to position [1226, 0]
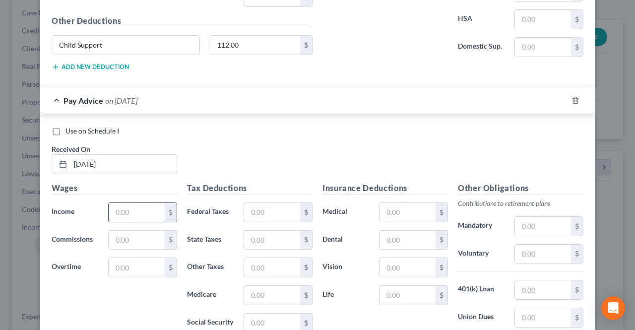
click at [135, 206] on input "text" at bounding box center [137, 212] width 56 height 19
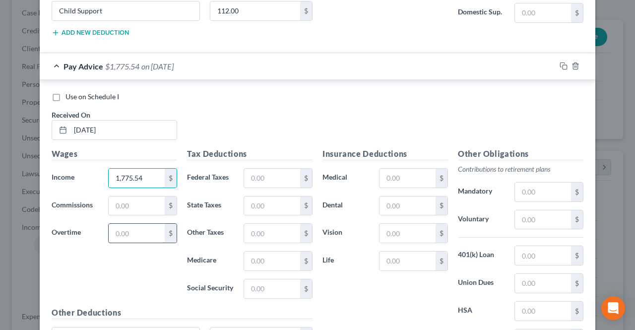
scroll to position [1275, 0]
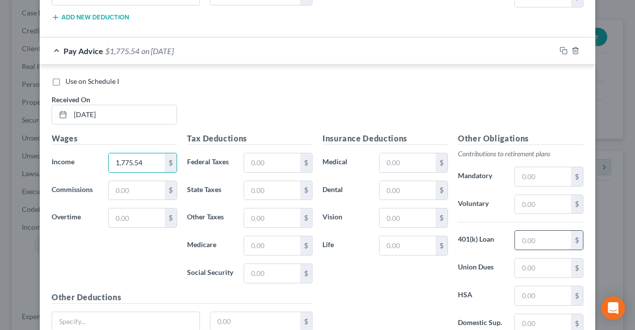
click at [529, 234] on input "text" at bounding box center [543, 240] width 56 height 19
drag, startPoint x: 252, startPoint y: 313, endPoint x: 254, endPoint y: 300, distance: 13.0
click at [252, 313] on input "text" at bounding box center [255, 321] width 90 height 19
drag, startPoint x: 189, startPoint y: 314, endPoint x: 181, endPoint y: 308, distance: 10.3
click at [189, 314] on input "text" at bounding box center [125, 321] width 147 height 19
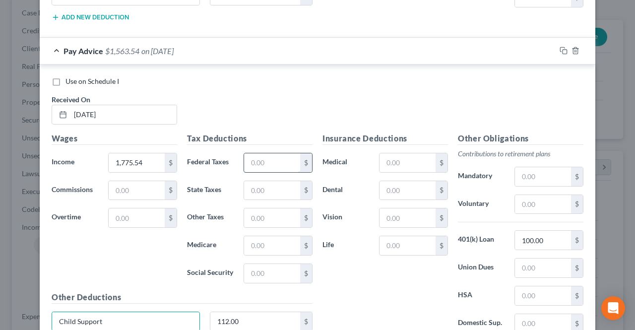
click at [274, 153] on input "text" at bounding box center [272, 162] width 56 height 19
click at [261, 239] on input "text" at bounding box center [272, 245] width 56 height 19
click at [262, 264] on input "text" at bounding box center [272, 273] width 56 height 19
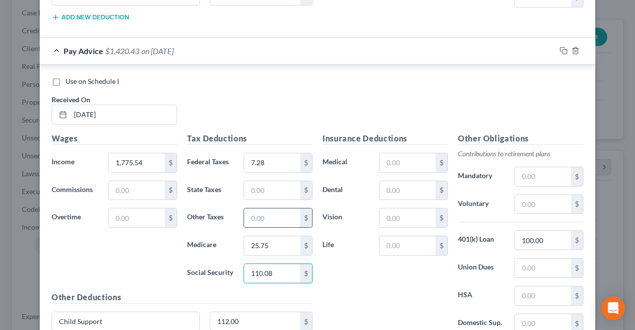
click at [265, 208] on input "text" at bounding box center [272, 217] width 56 height 19
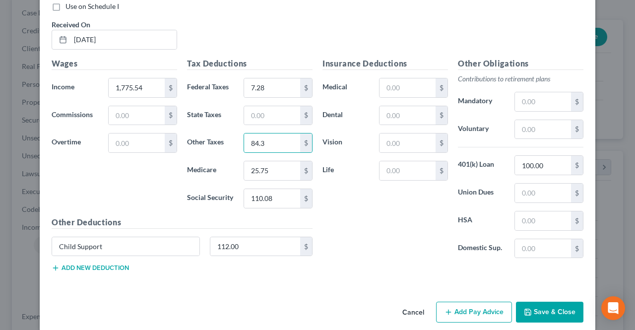
click at [482, 305] on button "Add Pay Advice" at bounding box center [474, 312] width 76 height 21
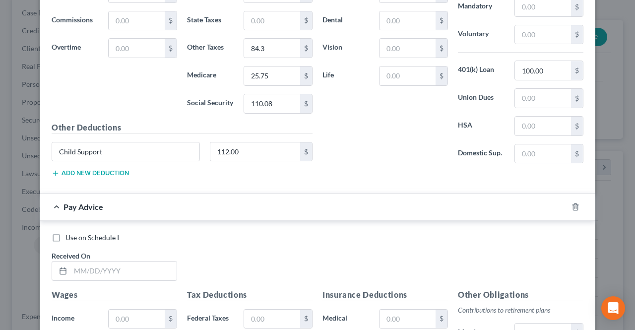
scroll to position [1450, 0]
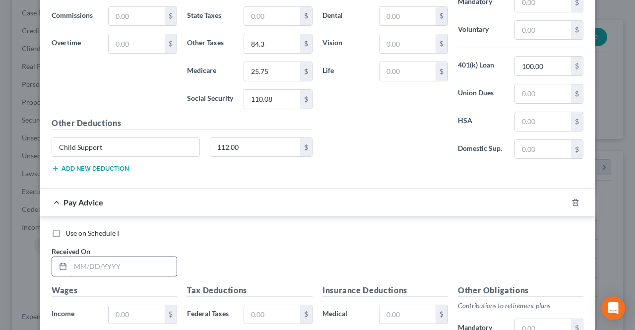
click at [136, 257] on input "text" at bounding box center [123, 266] width 106 height 19
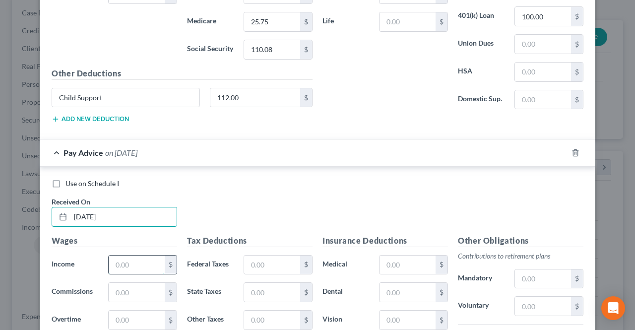
click at [133, 255] on input "text" at bounding box center [137, 264] width 56 height 19
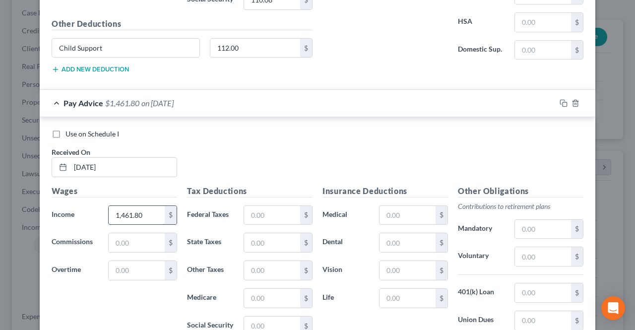
scroll to position [1598, 0]
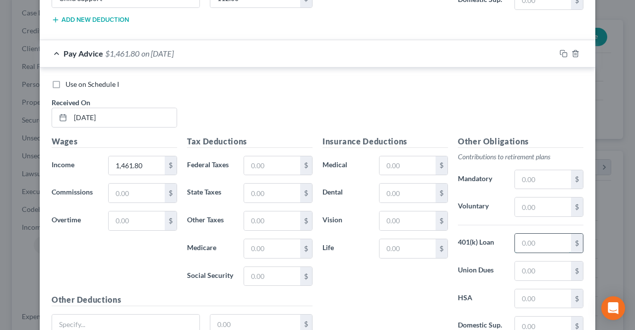
click at [518, 234] on input "text" at bounding box center [543, 243] width 56 height 19
click at [541, 261] on input "text" at bounding box center [543, 270] width 56 height 19
click at [231, 315] on input "text" at bounding box center [255, 324] width 90 height 19
click at [171, 315] on input "text" at bounding box center [125, 324] width 147 height 19
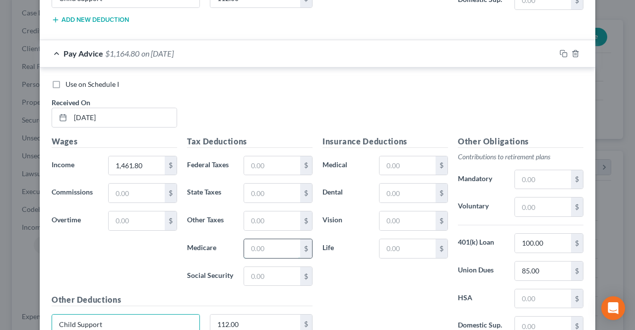
click at [263, 240] on input "text" at bounding box center [272, 248] width 56 height 19
click at [260, 267] on input "text" at bounding box center [272, 276] width 56 height 19
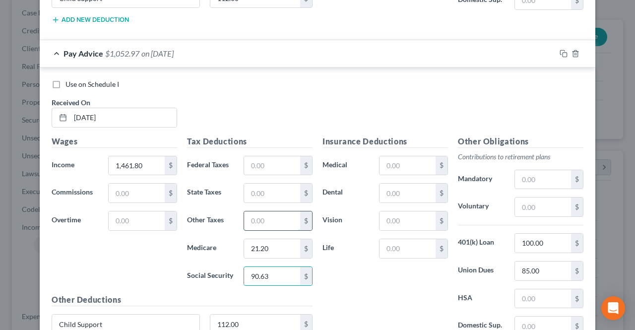
click at [263, 211] on input "text" at bounding box center [272, 220] width 56 height 19
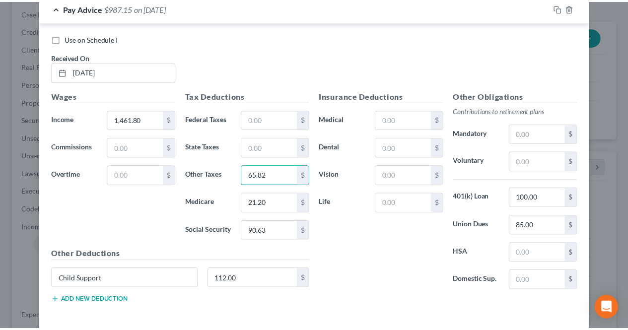
scroll to position [1673, 0]
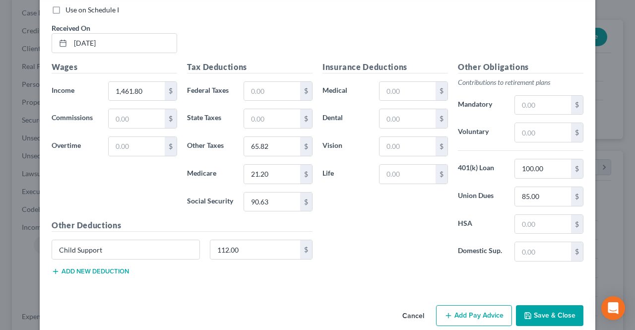
click at [529, 305] on button "Save & Close" at bounding box center [549, 315] width 67 height 21
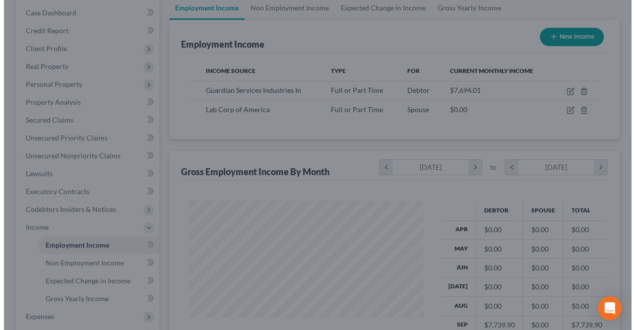
scroll to position [495891, 495817]
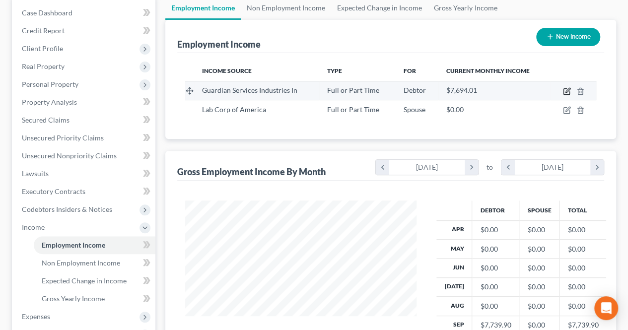
click at [568, 88] on icon "button" at bounding box center [567, 90] width 4 height 4
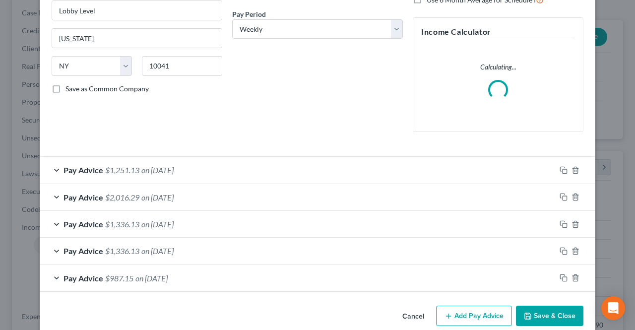
scroll to position [163, 0]
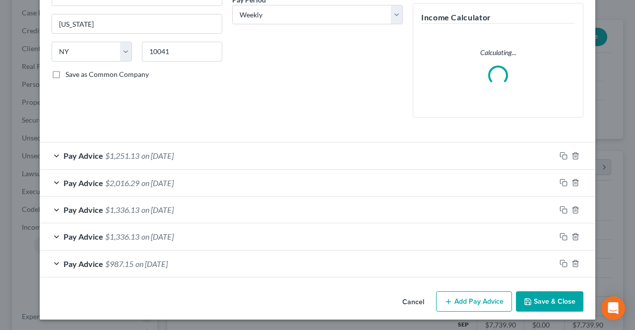
click at [452, 305] on button "Add Pay Advice" at bounding box center [474, 301] width 76 height 21
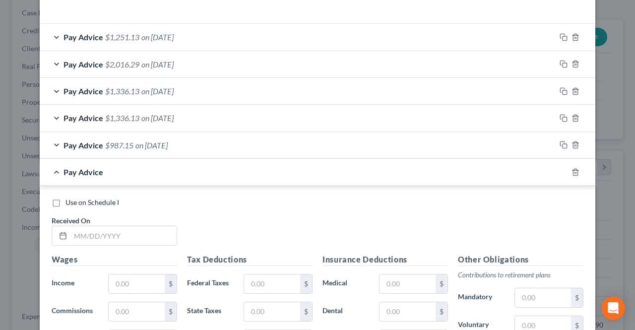
scroll to position [312, 0]
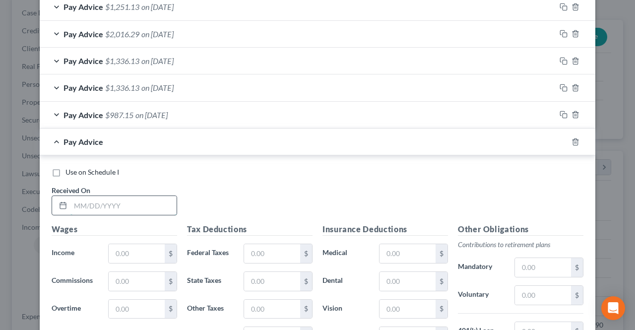
click at [135, 204] on input "text" at bounding box center [123, 205] width 106 height 19
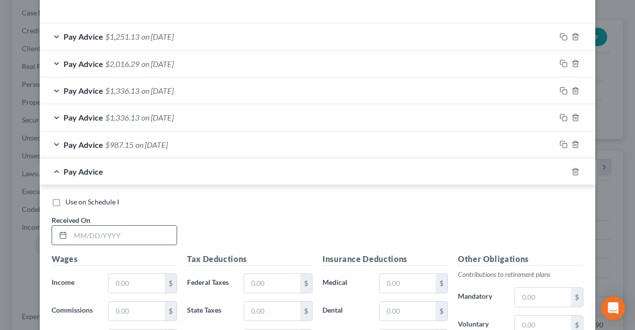
scroll to position [342, 0]
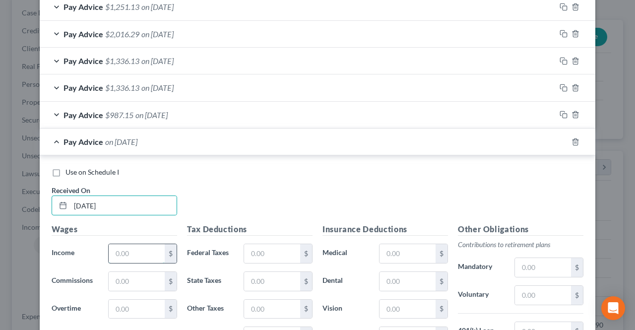
click at [128, 247] on input "text" at bounding box center [137, 253] width 56 height 19
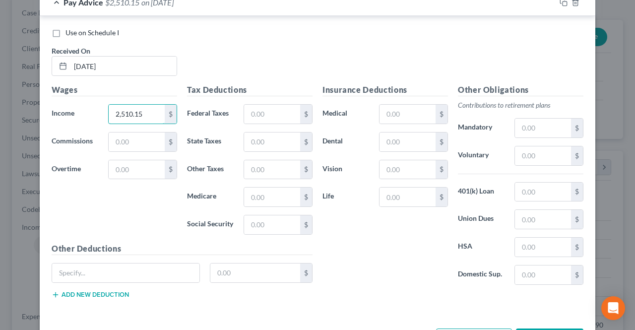
scroll to position [491, 0]
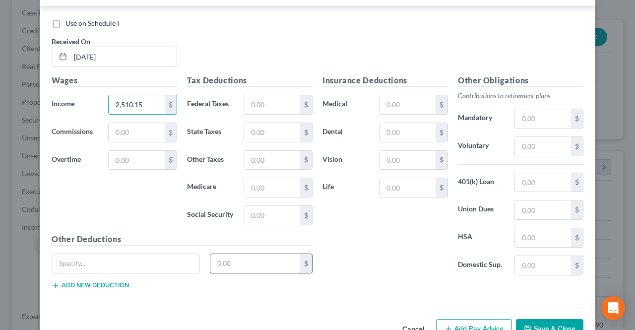
click at [232, 262] on input "text" at bounding box center [255, 263] width 90 height 19
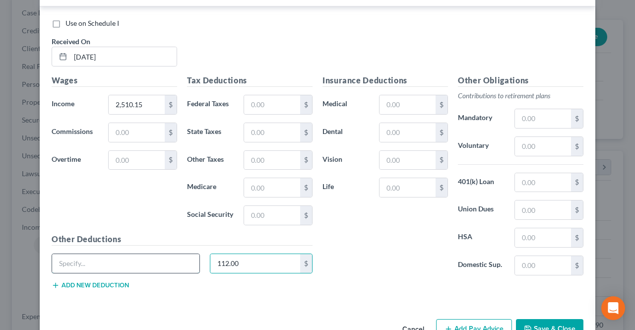
click at [152, 254] on input "text" at bounding box center [125, 263] width 147 height 19
click at [541, 180] on input "text" at bounding box center [543, 182] width 56 height 19
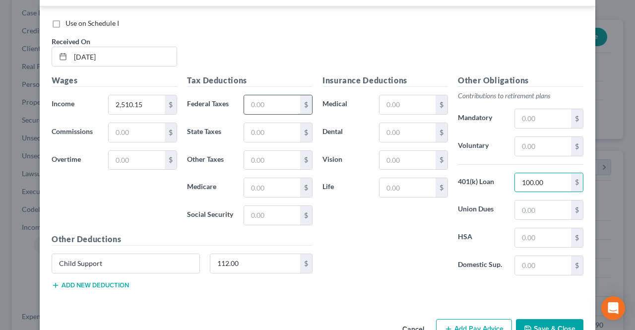
click at [266, 104] on input "text" at bounding box center [272, 104] width 56 height 19
click at [259, 189] on input "text" at bounding box center [272, 187] width 56 height 19
click at [262, 207] on input "text" at bounding box center [272, 215] width 56 height 19
click at [261, 151] on input "text" at bounding box center [272, 160] width 56 height 19
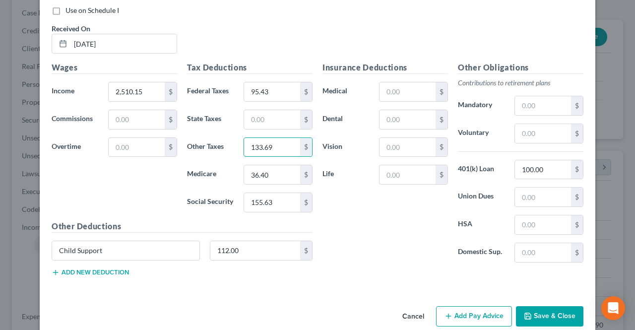
scroll to position [515, 0]
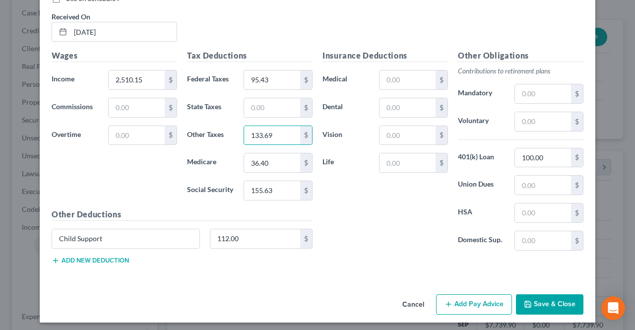
click at [443, 294] on button "Add Pay Advice" at bounding box center [474, 304] width 76 height 21
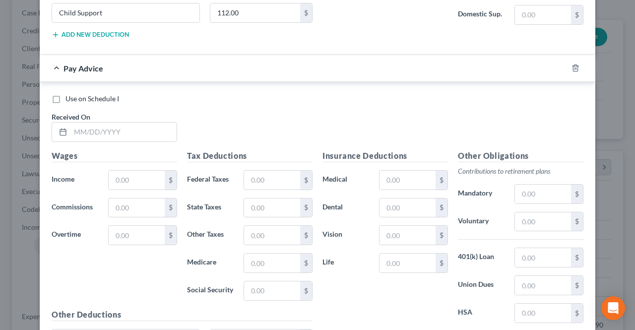
scroll to position [763, 0]
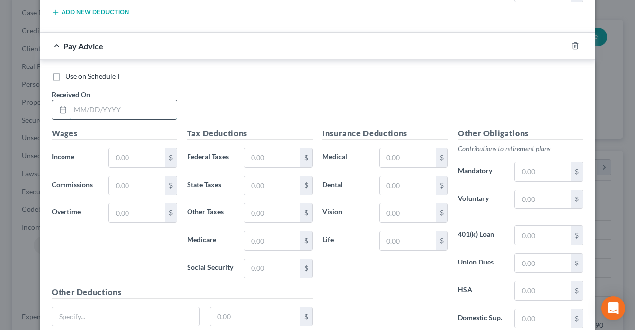
click at [128, 109] on input "text" at bounding box center [123, 109] width 106 height 19
click at [123, 153] on input "text" at bounding box center [137, 157] width 56 height 19
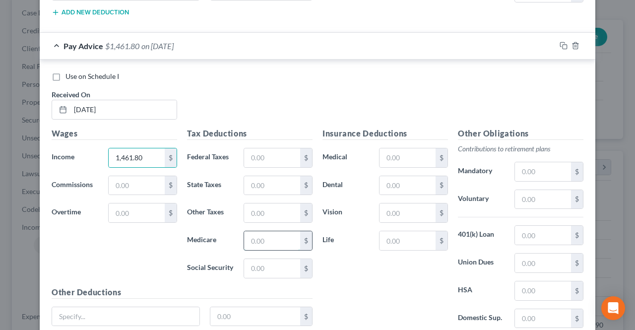
click at [257, 233] on input "text" at bounding box center [272, 240] width 56 height 19
click at [249, 263] on input "text" at bounding box center [272, 268] width 56 height 19
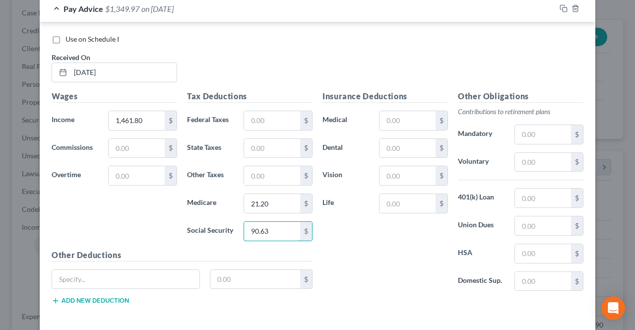
scroll to position [813, 0]
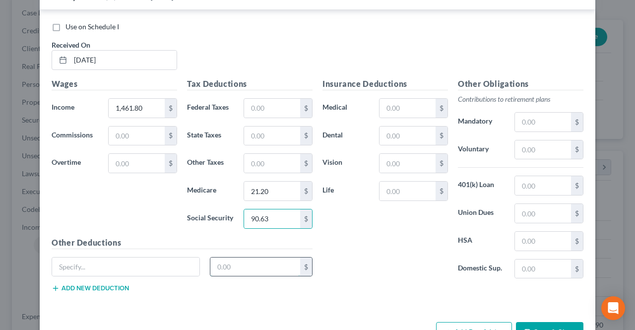
click at [243, 264] on input "text" at bounding box center [255, 266] width 90 height 19
drag, startPoint x: 171, startPoint y: 261, endPoint x: 159, endPoint y: 250, distance: 16.5
click at [171, 261] on input "text" at bounding box center [125, 266] width 147 height 19
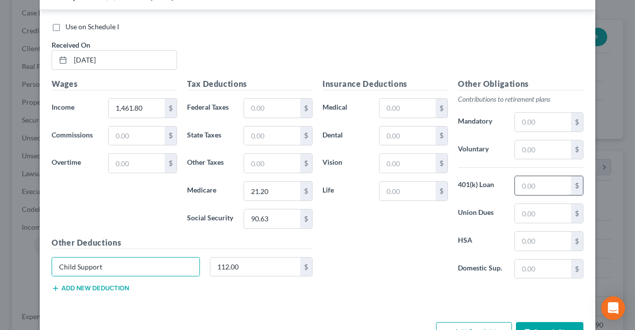
click at [537, 186] on input "text" at bounding box center [543, 185] width 56 height 19
click at [280, 155] on input "text" at bounding box center [272, 163] width 56 height 19
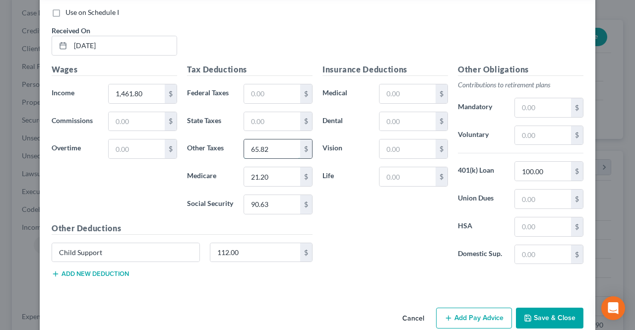
scroll to position [838, 0]
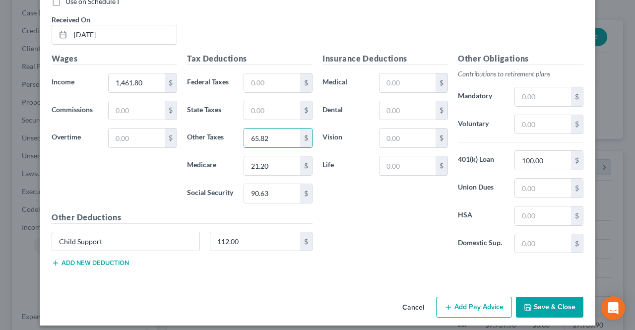
click at [468, 302] on button "Add Pay Advice" at bounding box center [474, 307] width 76 height 21
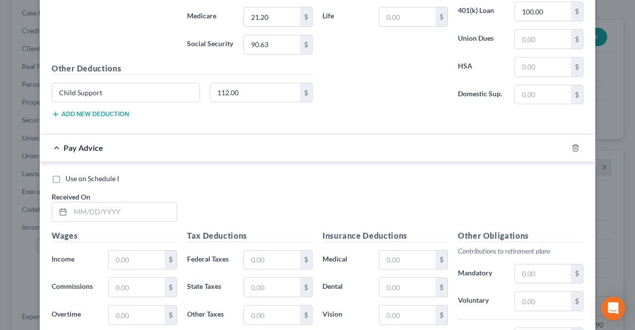
scroll to position [1037, 0]
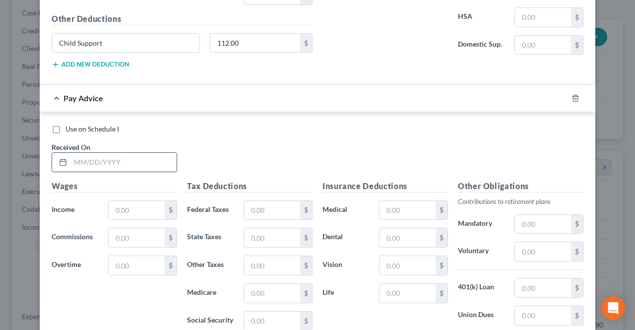
click at [151, 158] on input "text" at bounding box center [123, 162] width 106 height 19
click at [133, 201] on input "text" at bounding box center [137, 210] width 56 height 19
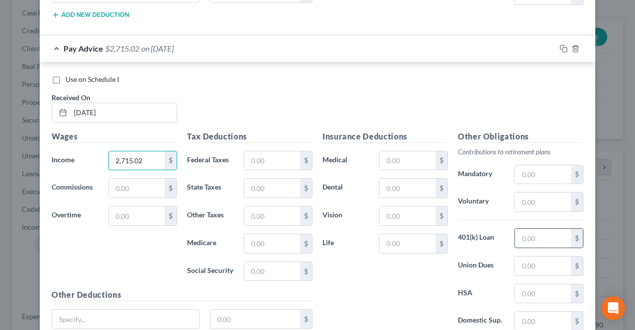
click at [535, 229] on input "text" at bounding box center [543, 238] width 56 height 19
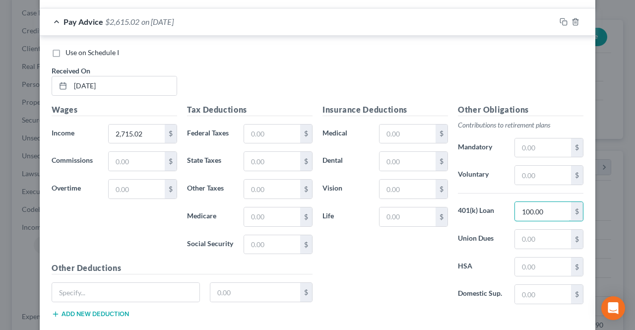
scroll to position [1136, 0]
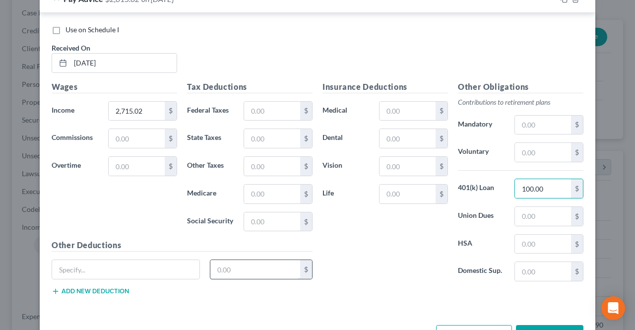
drag, startPoint x: 241, startPoint y: 257, endPoint x: 249, endPoint y: 250, distance: 10.9
click at [241, 260] on input "text" at bounding box center [255, 269] width 90 height 19
drag, startPoint x: 142, startPoint y: 257, endPoint x: 140, endPoint y: 250, distance: 7.6
click at [142, 260] on input "text" at bounding box center [125, 269] width 147 height 19
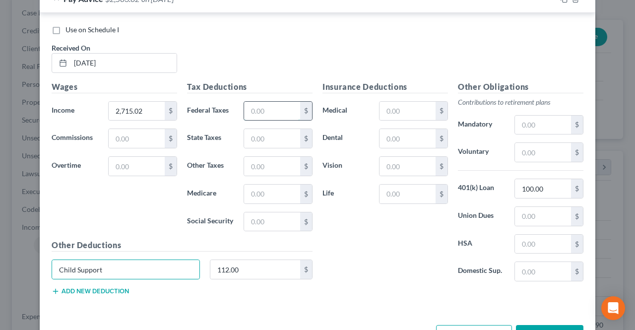
click at [248, 105] on input "text" at bounding box center [272, 111] width 56 height 19
click at [257, 188] on input "text" at bounding box center [272, 194] width 56 height 19
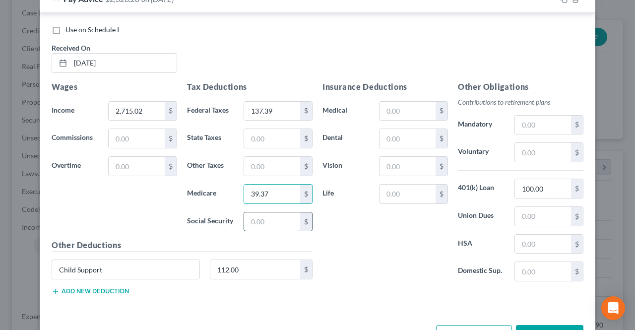
click at [275, 218] on input "text" at bounding box center [272, 221] width 56 height 19
click at [270, 159] on input "text" at bounding box center [272, 166] width 56 height 19
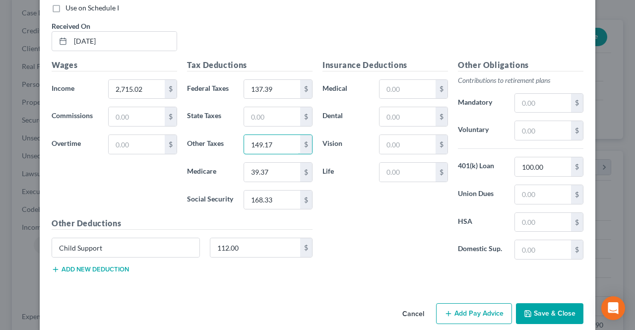
scroll to position [1161, 0]
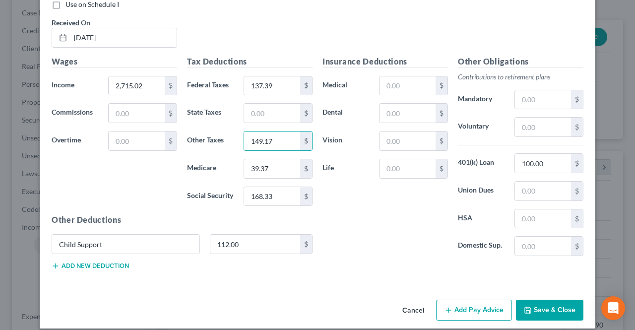
click at [471, 300] on button "Add Pay Advice" at bounding box center [474, 310] width 76 height 21
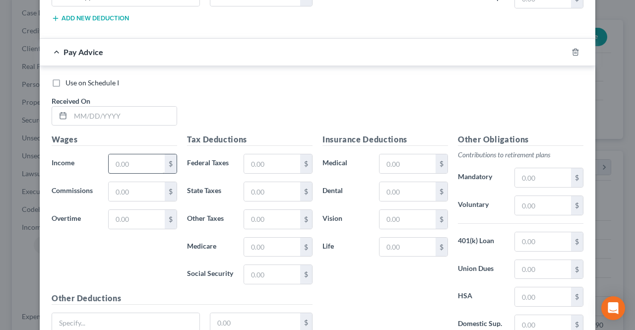
scroll to position [1409, 0]
click at [133, 106] on input "text" at bounding box center [123, 115] width 106 height 19
drag, startPoint x: 571, startPoint y: 38, endPoint x: 429, endPoint y: 101, distance: 156.1
click at [571, 48] on icon "button" at bounding box center [575, 52] width 8 height 8
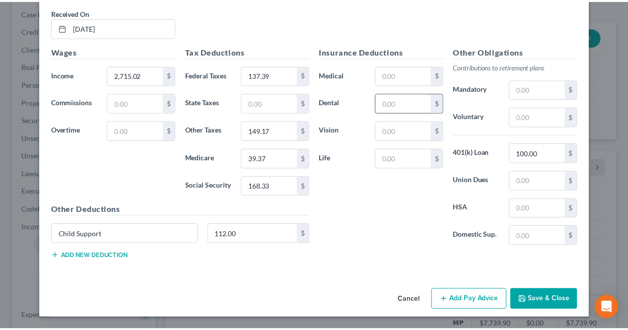
scroll to position [1161, 0]
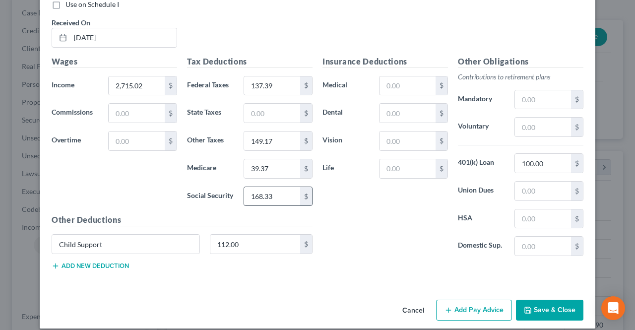
drag, startPoint x: 532, startPoint y: 293, endPoint x: 297, endPoint y: 184, distance: 259.4
click at [532, 300] on button "Save & Close" at bounding box center [549, 310] width 67 height 21
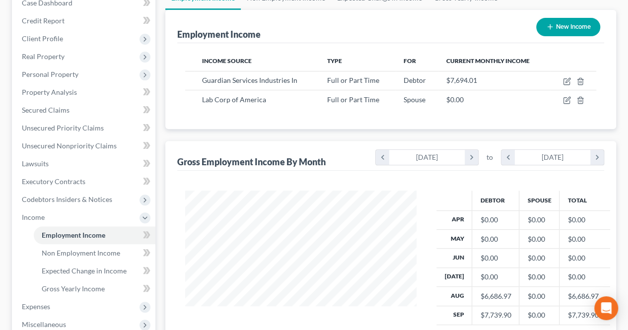
scroll to position [50, 0]
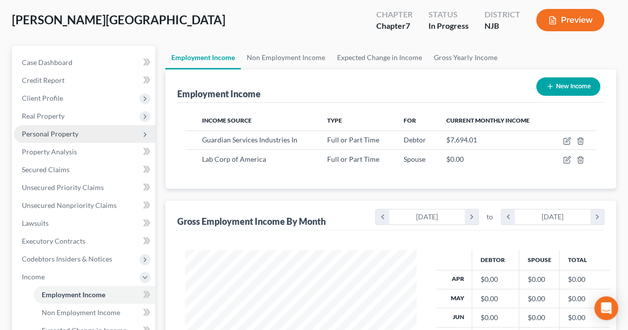
click at [68, 131] on span "Personal Property" at bounding box center [50, 133] width 57 height 8
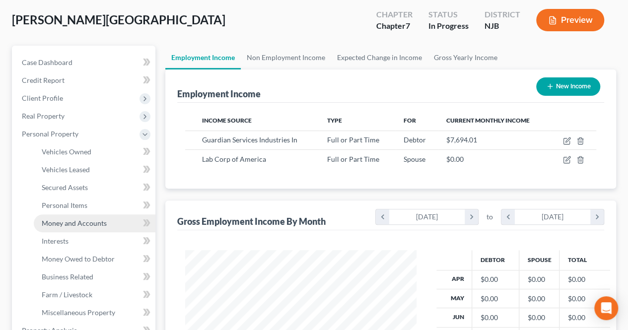
click at [81, 225] on span "Money and Accounts" at bounding box center [74, 223] width 65 height 8
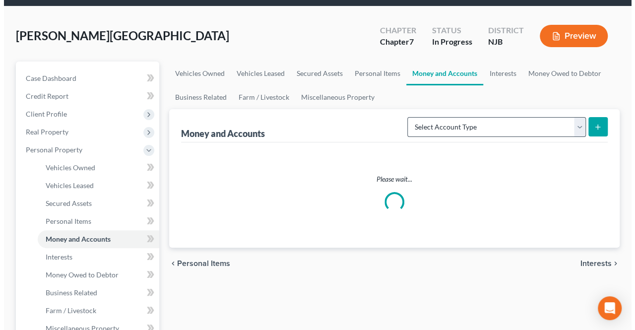
scroll to position [50, 0]
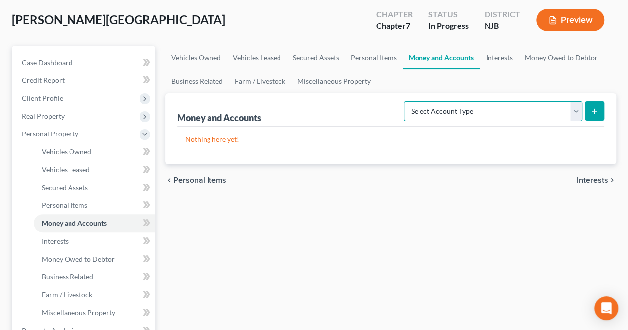
drag, startPoint x: 516, startPoint y: 114, endPoint x: 515, endPoint y: 120, distance: 5.5
click at [516, 114] on select "Select Account Type Brokerage Cash on Hand Certificates of Deposit Checking Acc…" at bounding box center [492, 111] width 179 height 20
click at [406, 101] on select "Select Account Type Brokerage Cash on Hand Certificates of Deposit Checking Acc…" at bounding box center [492, 111] width 179 height 20
click at [591, 111] on icon "submit" at bounding box center [594, 111] width 8 height 8
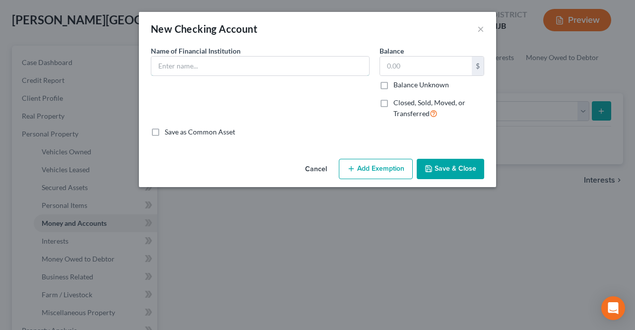
drag, startPoint x: 234, startPoint y: 62, endPoint x: 231, endPoint y: 75, distance: 14.2
click at [234, 62] on input "text" at bounding box center [260, 66] width 218 height 19
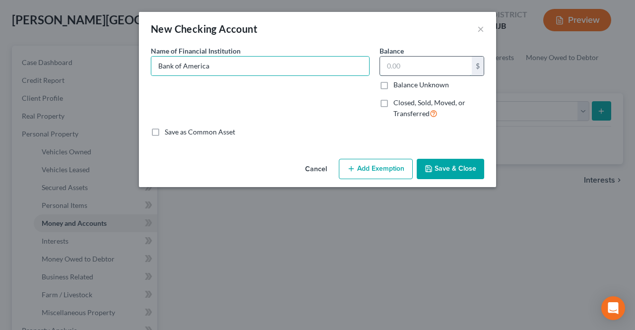
click at [431, 61] on input "text" at bounding box center [426, 66] width 92 height 19
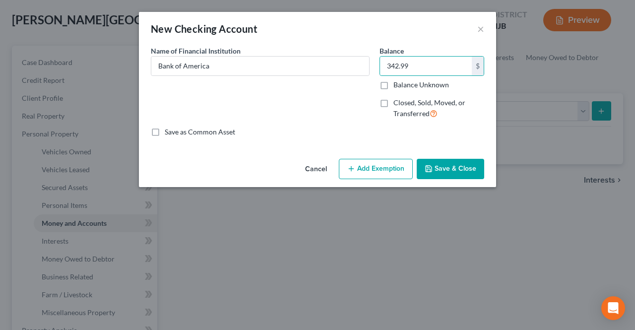
click at [356, 166] on button "Add Exemption" at bounding box center [376, 169] width 74 height 21
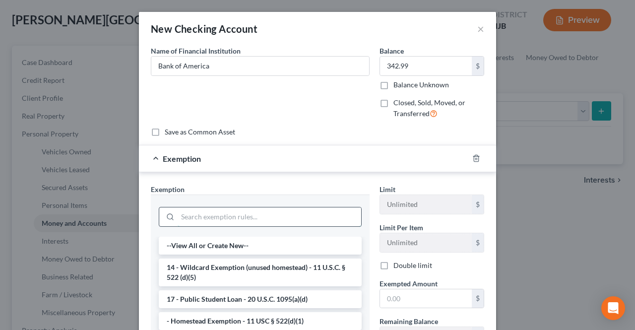
click at [249, 214] on input "search" at bounding box center [270, 216] width 184 height 19
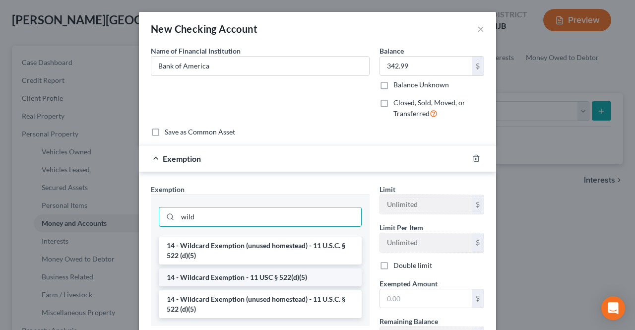
click at [250, 272] on li "14 - Wildcard Exemption - 11 USC § 522(d)(5)" at bounding box center [260, 277] width 203 height 18
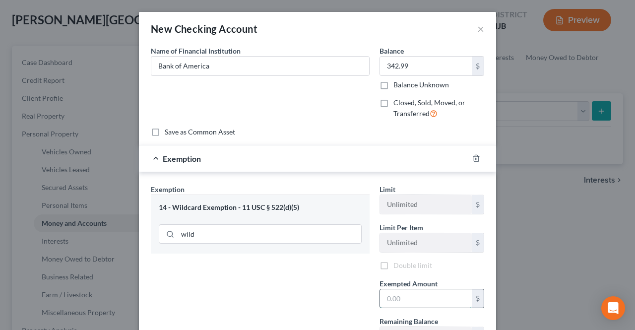
click at [414, 292] on input "text" at bounding box center [426, 298] width 92 height 19
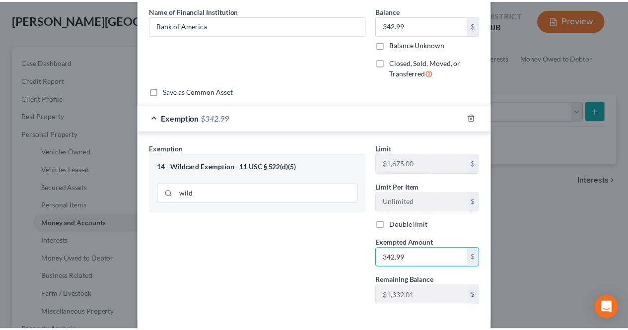
scroll to position [85, 0]
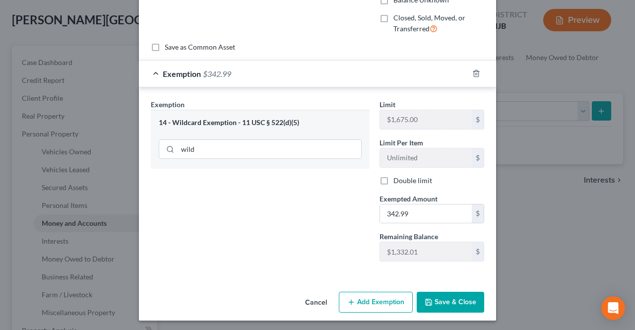
click at [438, 305] on button "Save & Close" at bounding box center [450, 302] width 67 height 21
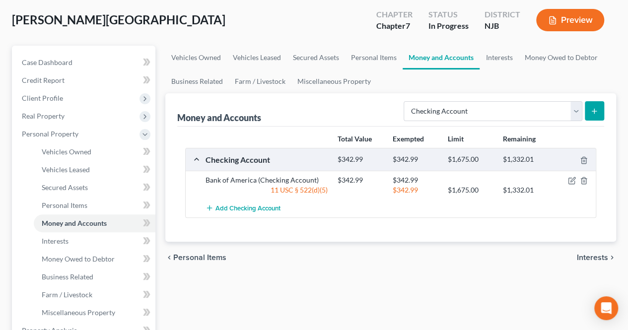
drag, startPoint x: 581, startPoint y: 254, endPoint x: 568, endPoint y: 258, distance: 14.0
click at [581, 254] on span "Interests" at bounding box center [591, 257] width 31 height 8
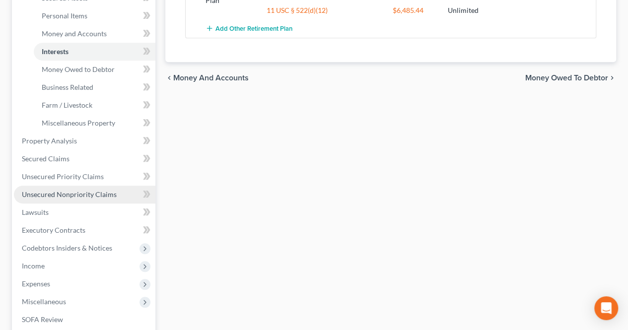
scroll to position [248, 0]
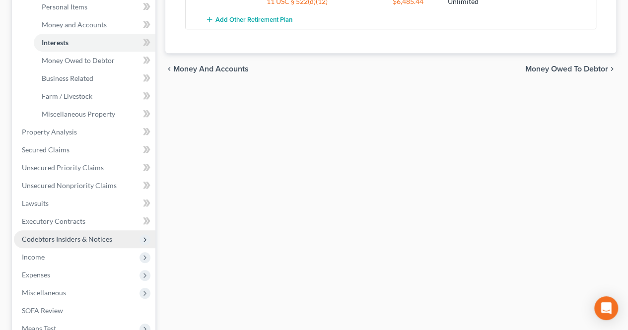
drag, startPoint x: 62, startPoint y: 255, endPoint x: 69, endPoint y: 238, distance: 19.3
click at [62, 255] on span "Income" at bounding box center [84, 257] width 141 height 18
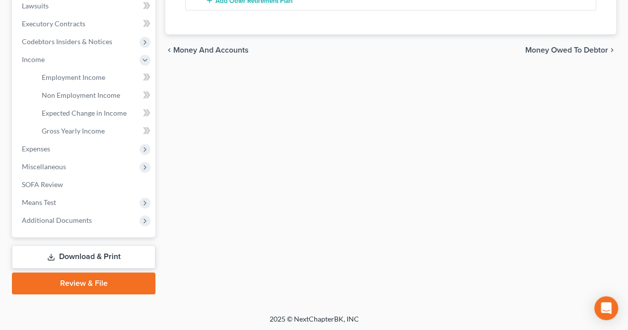
scroll to position [267, 0]
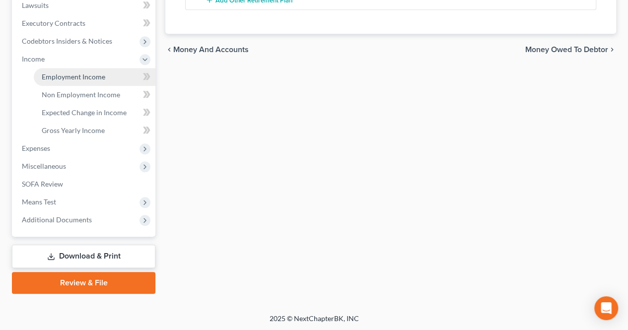
click at [88, 77] on span "Employment Income" at bounding box center [73, 76] width 63 height 8
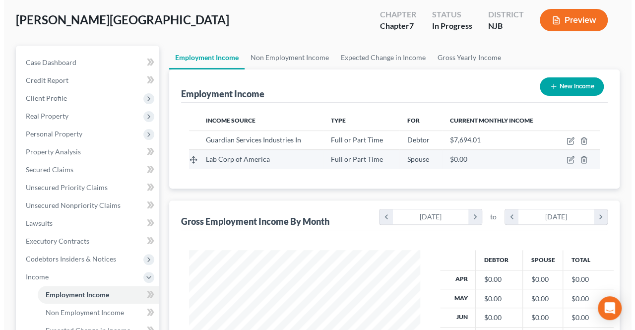
scroll to position [177, 251]
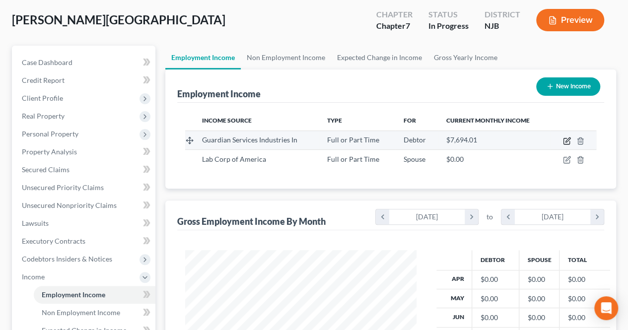
click at [563, 139] on icon "button" at bounding box center [566, 141] width 6 height 6
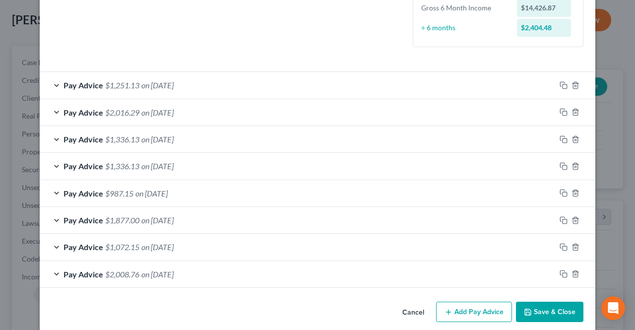
scroll to position [273, 0]
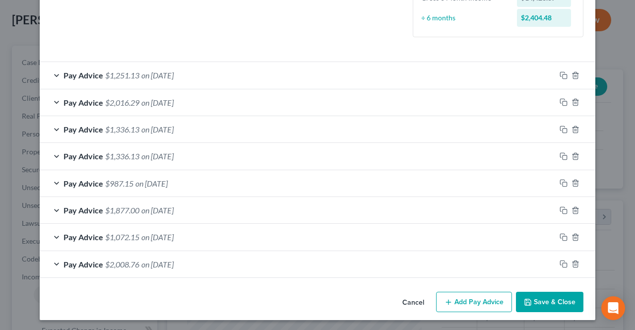
click at [452, 302] on button "Add Pay Advice" at bounding box center [474, 302] width 76 height 21
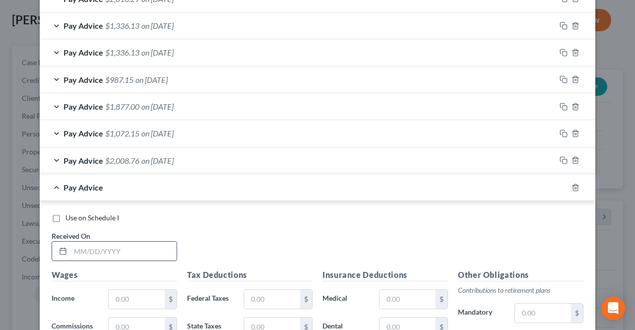
scroll to position [399, 0]
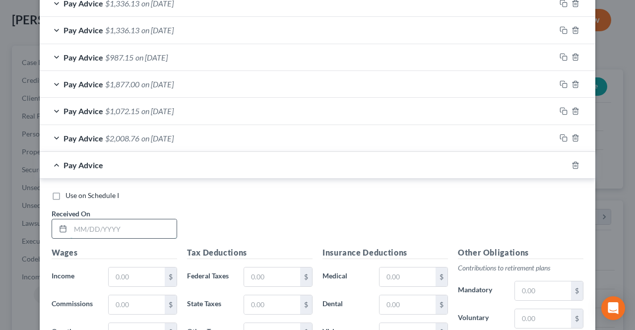
click at [115, 230] on input "text" at bounding box center [123, 228] width 106 height 19
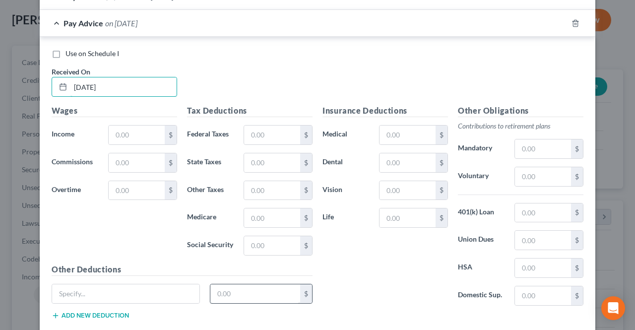
scroll to position [548, 0]
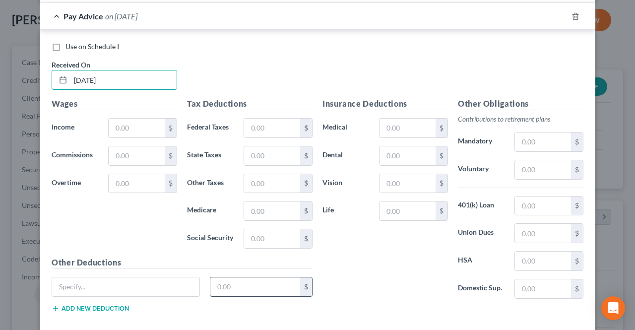
drag, startPoint x: 248, startPoint y: 286, endPoint x: 252, endPoint y: 273, distance: 13.5
click at [248, 286] on input "text" at bounding box center [255, 286] width 90 height 19
drag, startPoint x: 168, startPoint y: 284, endPoint x: 153, endPoint y: 273, distance: 18.5
click at [168, 284] on input "text" at bounding box center [125, 286] width 147 height 19
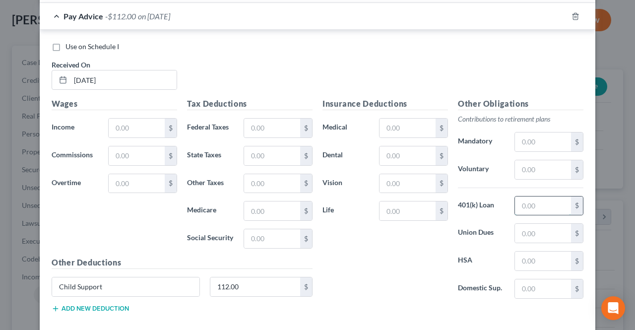
click at [535, 198] on input "text" at bounding box center [543, 205] width 56 height 19
click at [139, 120] on input "text" at bounding box center [137, 128] width 56 height 19
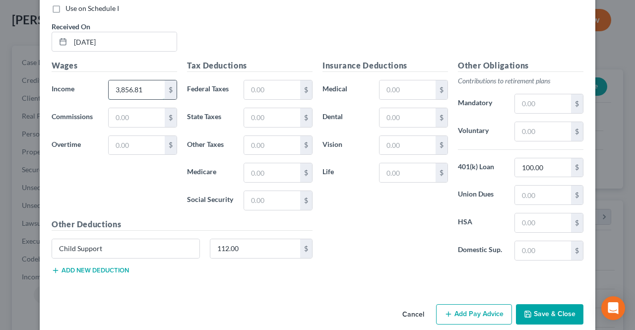
scroll to position [596, 0]
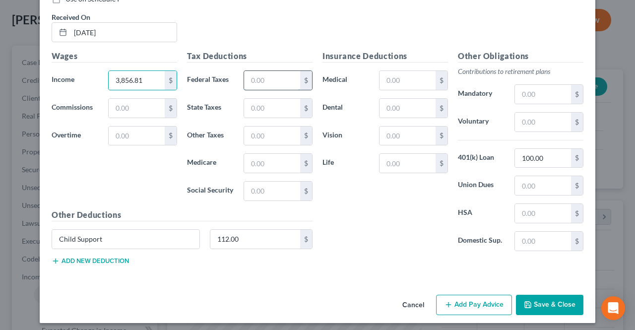
click at [254, 81] on input "text" at bounding box center [272, 80] width 56 height 19
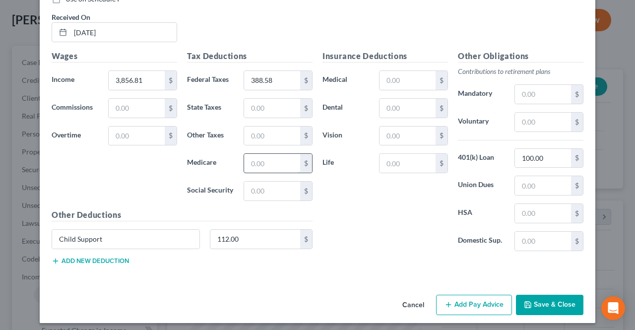
click at [277, 155] on input "text" at bounding box center [272, 163] width 56 height 19
click at [272, 188] on input "text" at bounding box center [272, 191] width 56 height 19
click at [256, 139] on input "text" at bounding box center [272, 135] width 56 height 19
click at [461, 304] on button "Add Pay Advice" at bounding box center [474, 305] width 76 height 21
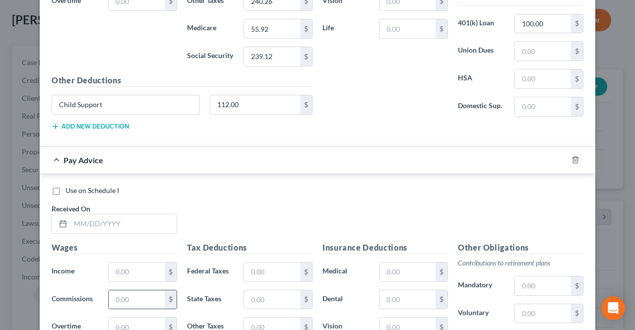
scroll to position [794, 0]
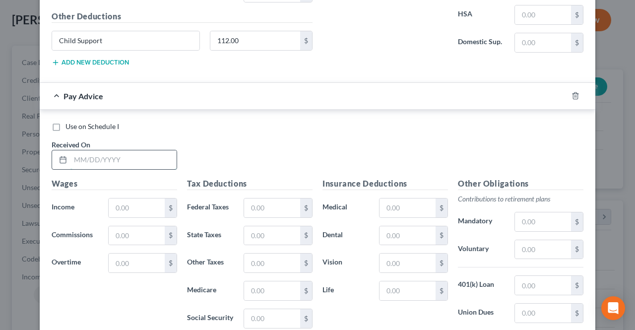
click at [151, 160] on input "text" at bounding box center [123, 159] width 106 height 19
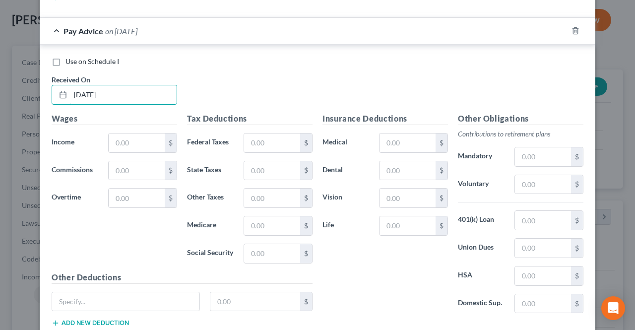
scroll to position [893, 0]
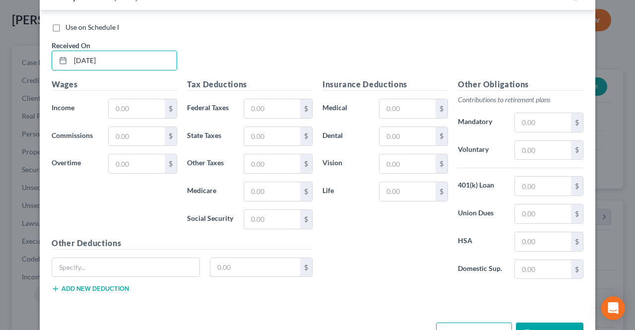
drag, startPoint x: 225, startPoint y: 262, endPoint x: 236, endPoint y: 241, distance: 24.6
click at [225, 262] on input "text" at bounding box center [255, 267] width 90 height 19
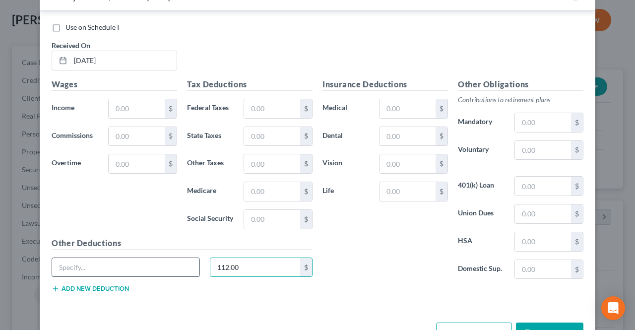
click at [151, 258] on input "text" at bounding box center [125, 267] width 147 height 19
click at [543, 180] on input "text" at bounding box center [543, 186] width 56 height 19
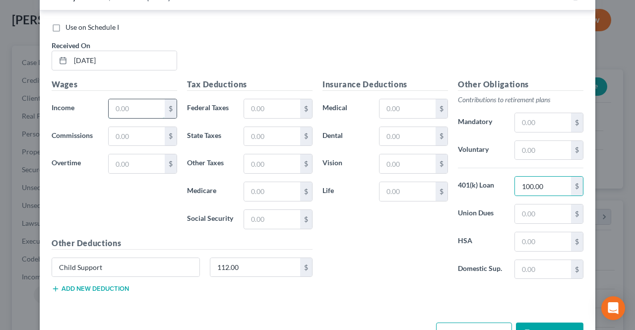
click at [157, 108] on input "text" at bounding box center [137, 108] width 56 height 19
click at [267, 100] on input "text" at bounding box center [272, 108] width 56 height 19
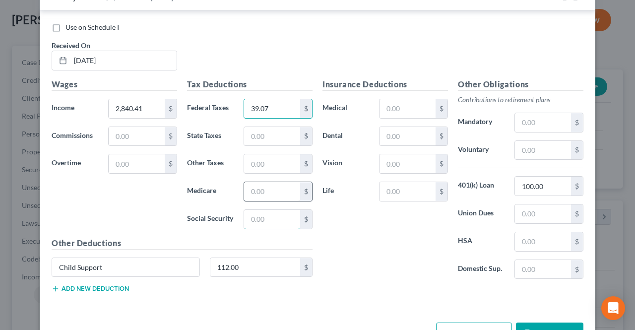
drag, startPoint x: 255, startPoint y: 216, endPoint x: 253, endPoint y: 190, distance: 25.9
click at [255, 216] on input "text" at bounding box center [272, 219] width 56 height 19
click at [253, 190] on input "text" at bounding box center [272, 191] width 56 height 19
click at [254, 218] on input "text" at bounding box center [272, 219] width 56 height 19
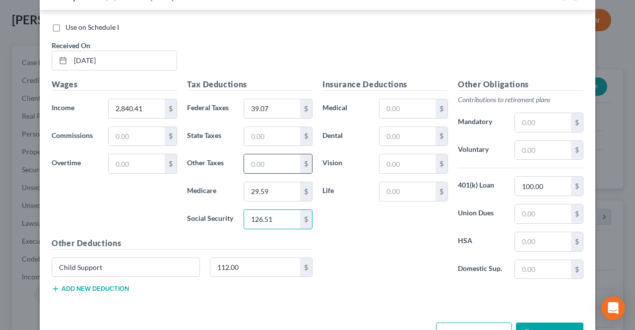
click at [264, 155] on input "text" at bounding box center [272, 163] width 56 height 19
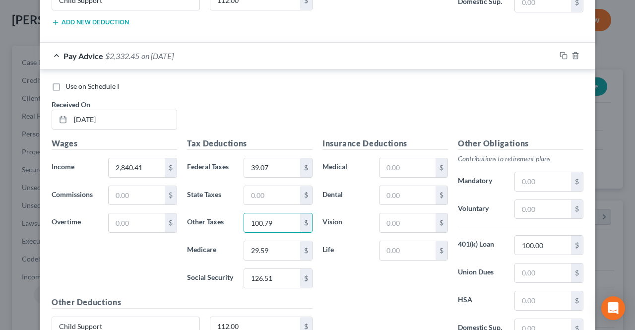
scroll to position [844, 0]
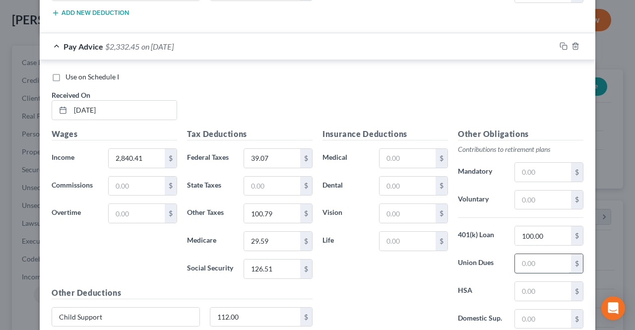
click at [524, 254] on input "text" at bounding box center [543, 263] width 56 height 19
click at [120, 152] on input "2,840.41" at bounding box center [137, 158] width 56 height 19
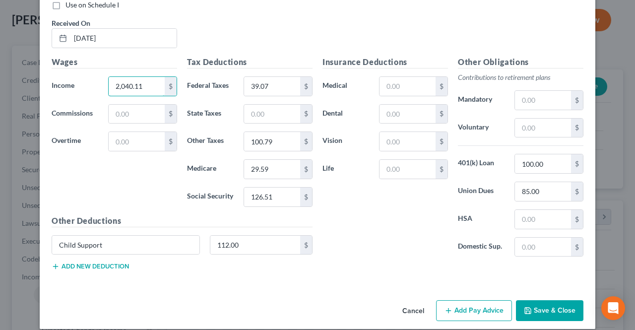
scroll to position [919, 0]
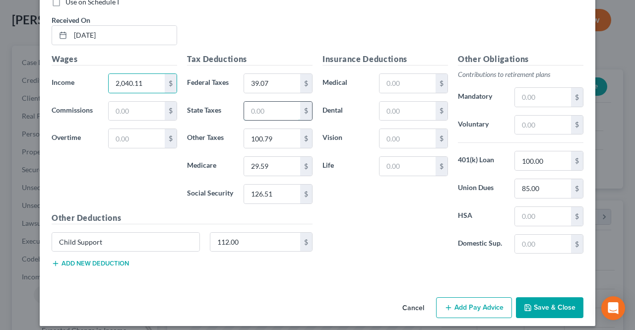
click at [249, 107] on input "text" at bounding box center [272, 111] width 56 height 19
click at [280, 108] on input "text" at bounding box center [272, 111] width 56 height 19
click at [528, 304] on icon "button" at bounding box center [528, 308] width 8 height 8
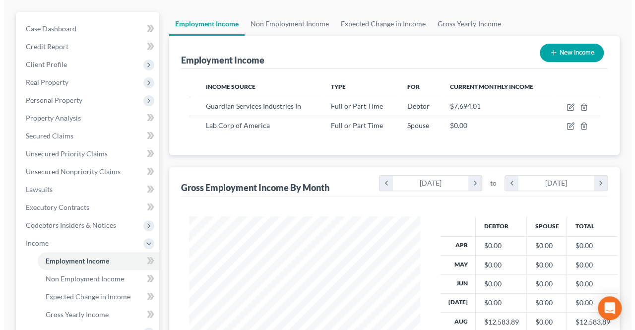
scroll to position [99, 0]
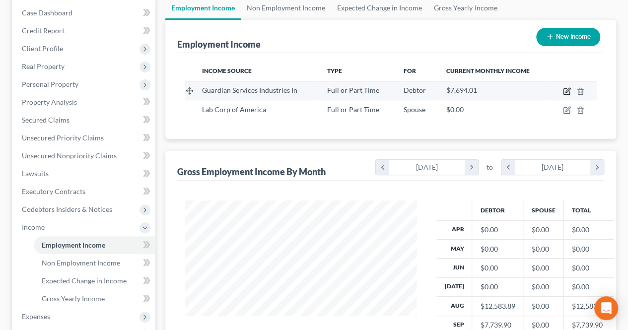
click at [567, 91] on icon "button" at bounding box center [567, 90] width 4 height 4
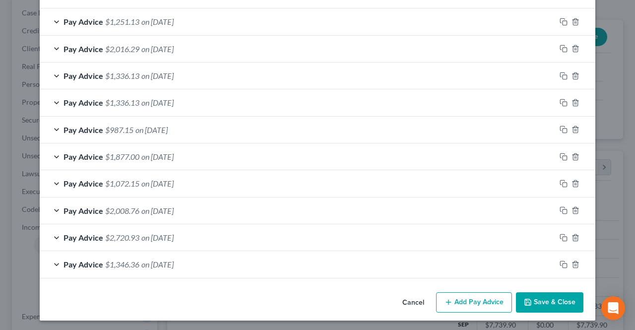
scroll to position [327, 0]
click at [452, 296] on button "Add Pay Advice" at bounding box center [474, 302] width 76 height 21
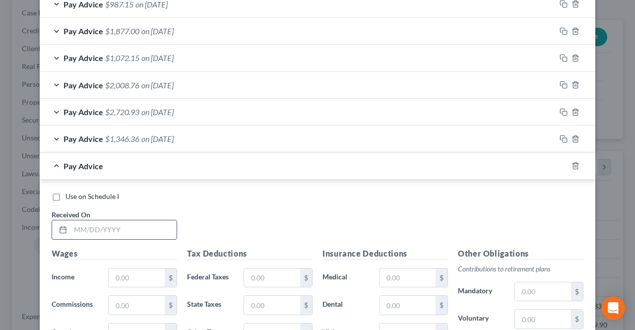
scroll to position [476, 0]
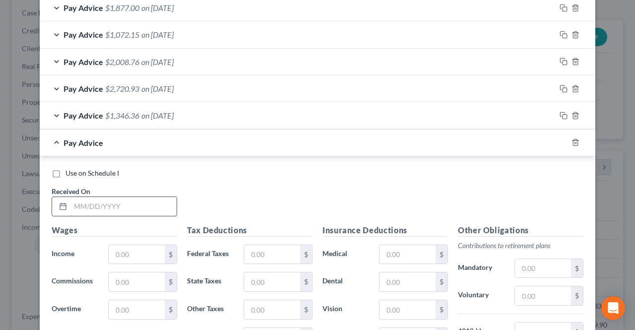
click at [125, 200] on input "text" at bounding box center [123, 206] width 106 height 19
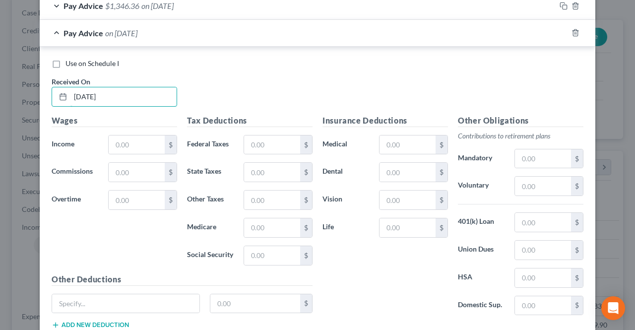
scroll to position [625, 0]
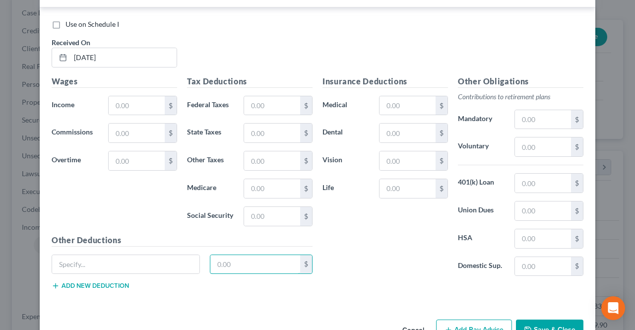
drag, startPoint x: 214, startPoint y: 256, endPoint x: 238, endPoint y: 245, distance: 26.6
click at [214, 256] on input "text" at bounding box center [255, 264] width 90 height 19
drag, startPoint x: 172, startPoint y: 261, endPoint x: 153, endPoint y: 250, distance: 22.3
click at [172, 261] on input "text" at bounding box center [125, 264] width 147 height 19
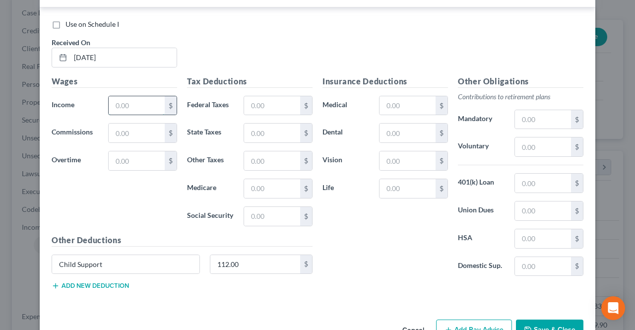
click at [122, 104] on input "text" at bounding box center [137, 105] width 56 height 19
click at [528, 182] on input "text" at bounding box center [543, 183] width 56 height 19
click at [272, 105] on input "text" at bounding box center [272, 105] width 56 height 19
click at [263, 187] on input "text" at bounding box center [272, 188] width 56 height 19
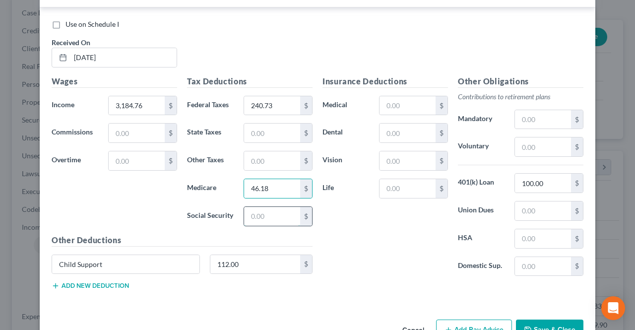
click at [265, 208] on input "text" at bounding box center [272, 216] width 56 height 19
click at [258, 151] on input "text" at bounding box center [272, 160] width 56 height 19
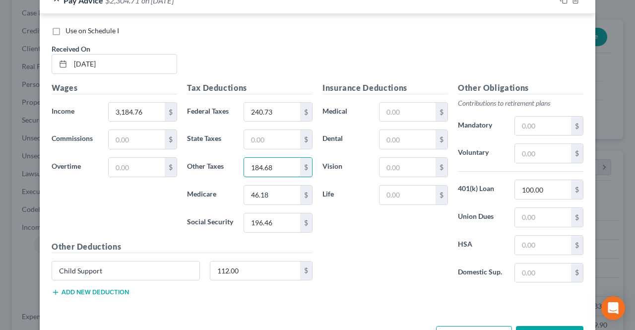
scroll to position [649, 0]
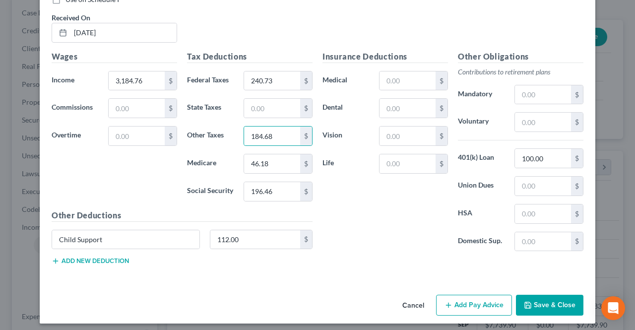
click at [454, 299] on button "Add Pay Advice" at bounding box center [474, 305] width 76 height 21
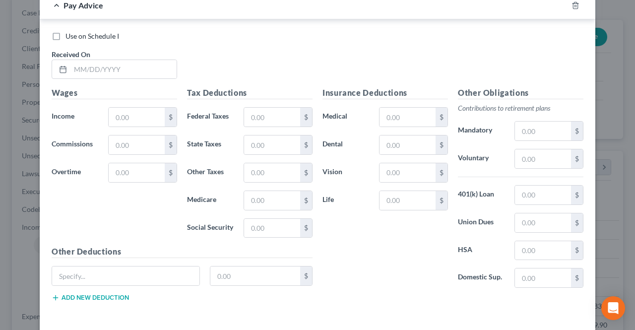
scroll to position [947, 0]
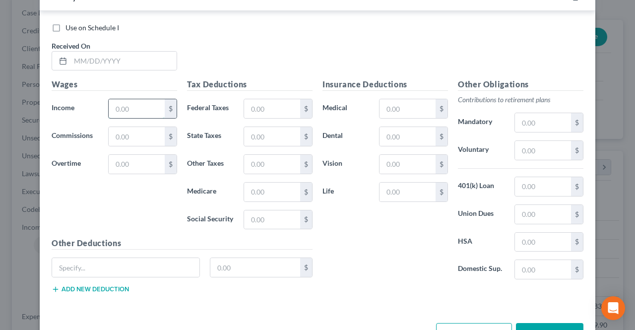
click at [117, 100] on input "text" at bounding box center [137, 108] width 56 height 19
click at [130, 54] on input "text" at bounding box center [123, 61] width 106 height 19
drag, startPoint x: 115, startPoint y: 258, endPoint x: 119, endPoint y: 250, distance: 9.6
click at [115, 258] on input "text" at bounding box center [125, 267] width 147 height 19
drag, startPoint x: 228, startPoint y: 254, endPoint x: 235, endPoint y: 247, distance: 10.5
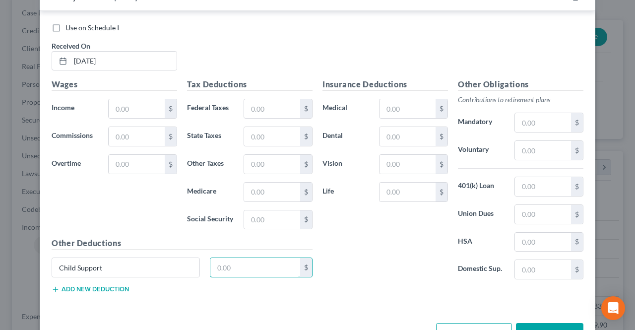
click at [228, 258] on input "text" at bounding box center [255, 267] width 90 height 19
click at [522, 183] on input "text" at bounding box center [543, 186] width 56 height 19
click at [147, 99] on input "text" at bounding box center [137, 108] width 56 height 19
click at [261, 101] on input "text" at bounding box center [272, 108] width 56 height 19
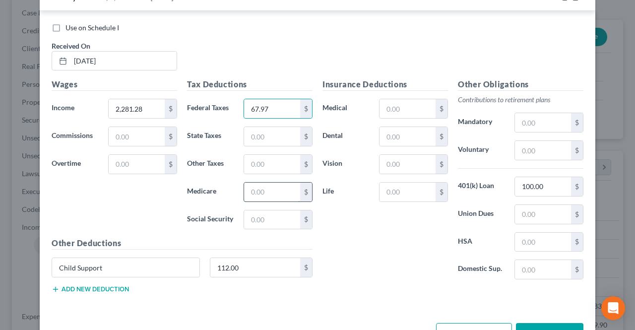
click at [265, 186] on input "text" at bounding box center [272, 192] width 56 height 19
click at [247, 210] on input "text" at bounding box center [272, 219] width 56 height 19
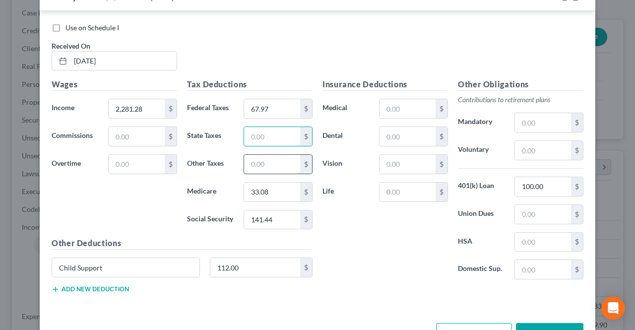
drag, startPoint x: 264, startPoint y: 137, endPoint x: 250, endPoint y: 157, distance: 24.2
click at [264, 137] on input "text" at bounding box center [272, 136] width 56 height 19
click at [250, 157] on input "text" at bounding box center [272, 164] width 56 height 19
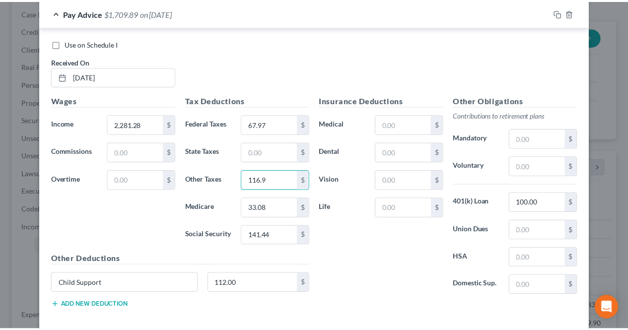
scroll to position [972, 0]
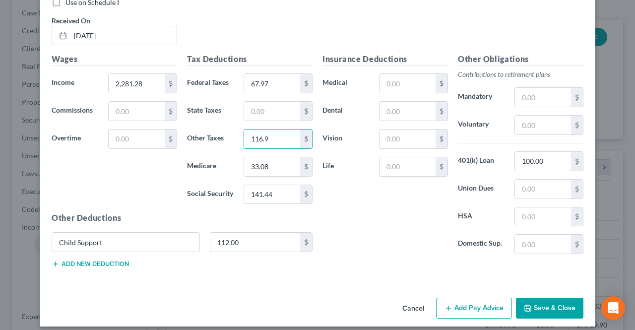
click at [561, 303] on button "Save & Close" at bounding box center [549, 308] width 67 height 21
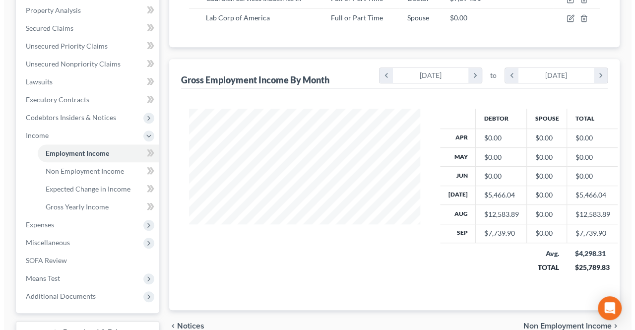
scroll to position [119, 0]
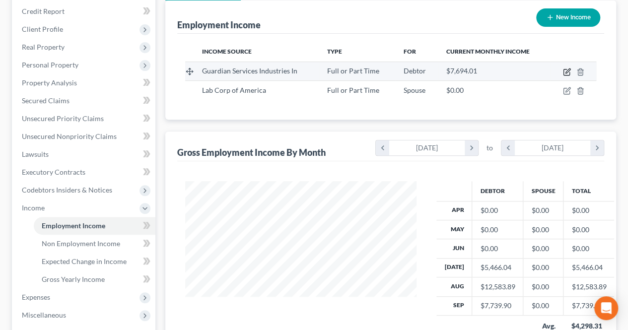
click at [564, 70] on icon "button" at bounding box center [567, 72] width 8 height 8
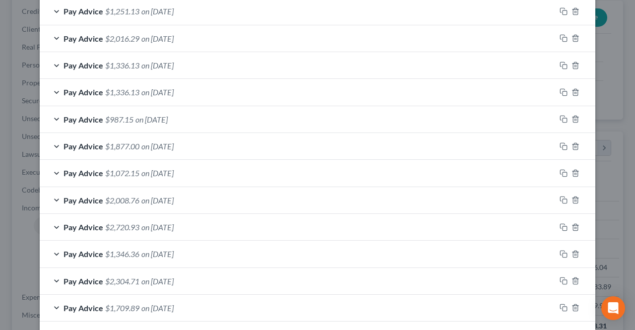
scroll to position [351, 0]
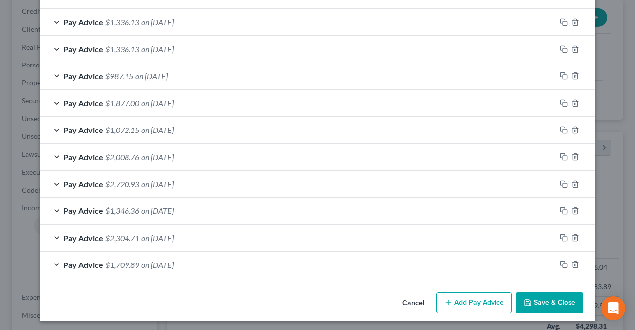
click at [476, 294] on button "Add Pay Advice" at bounding box center [474, 302] width 76 height 21
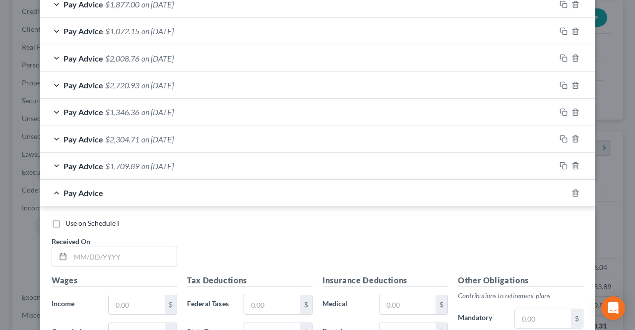
scroll to position [450, 0]
click at [122, 250] on input "text" at bounding box center [123, 256] width 106 height 19
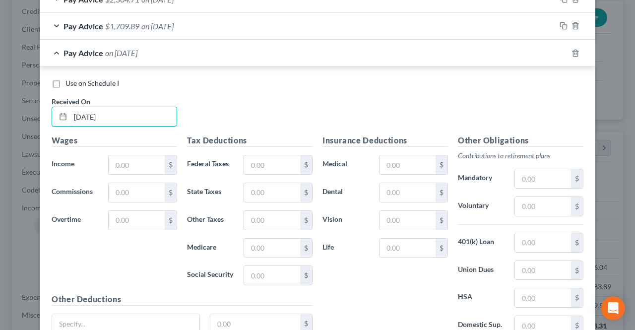
scroll to position [629, 0]
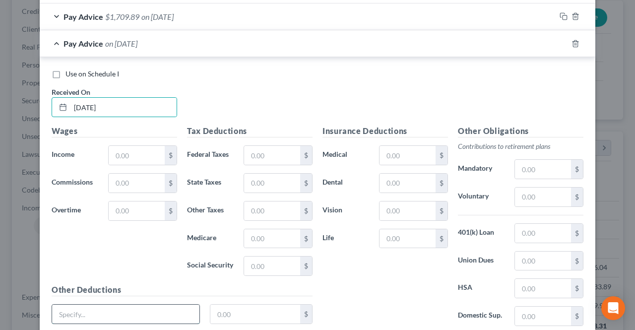
drag, startPoint x: 174, startPoint y: 308, endPoint x: 173, endPoint y: 300, distance: 7.5
click at [174, 308] on input "text" at bounding box center [125, 314] width 147 height 19
click at [227, 315] on input "text" at bounding box center [255, 314] width 90 height 19
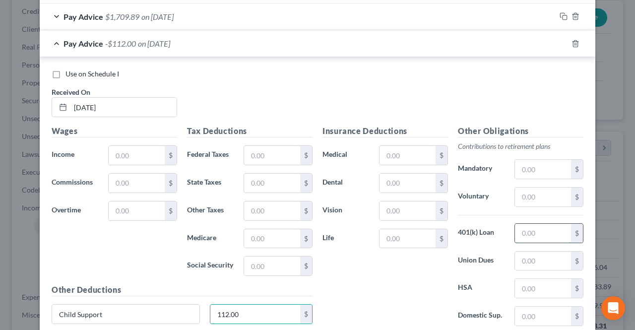
click at [517, 224] on input "text" at bounding box center [543, 233] width 56 height 19
click at [135, 147] on input "text" at bounding box center [137, 155] width 56 height 19
click at [264, 150] on input "text" at bounding box center [272, 155] width 56 height 19
click at [253, 235] on input "text" at bounding box center [272, 238] width 56 height 19
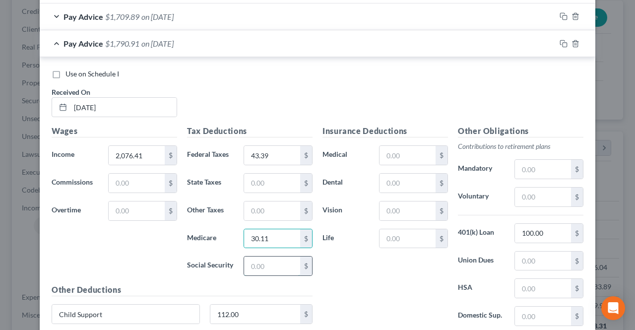
click at [257, 260] on input "text" at bounding box center [272, 265] width 56 height 19
click at [267, 201] on input "text" at bounding box center [272, 210] width 56 height 19
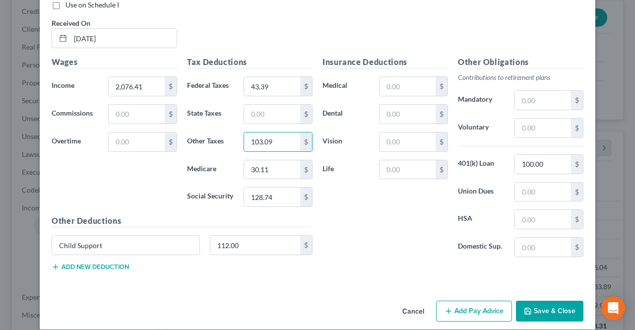
scroll to position [703, 0]
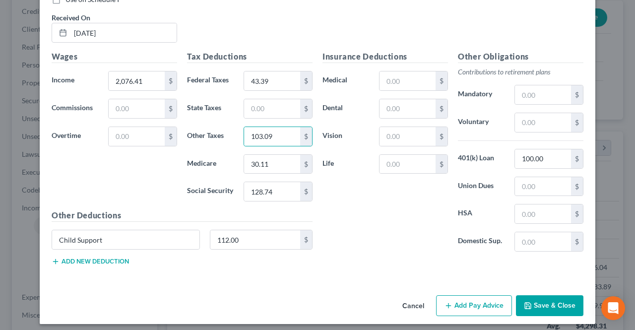
click at [452, 301] on button "Add Pay Advice" at bounding box center [474, 305] width 76 height 21
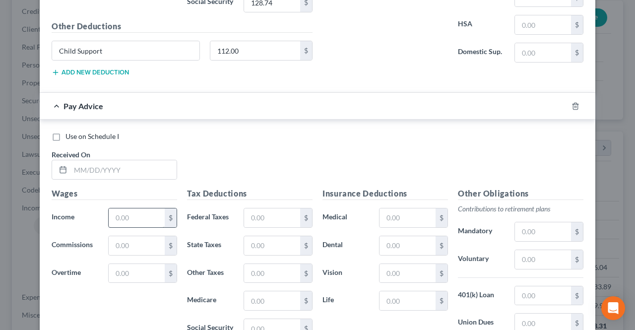
scroll to position [901, 0]
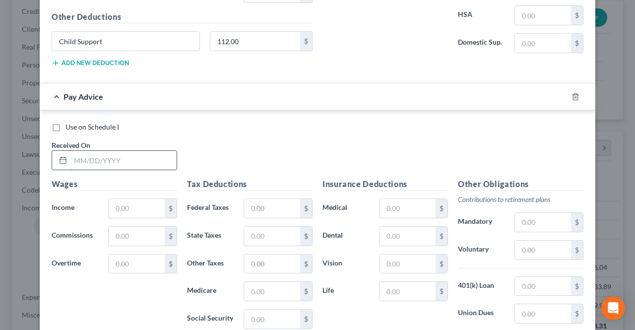
click at [135, 155] on input "text" at bounding box center [123, 160] width 106 height 19
click at [130, 205] on input "text" at bounding box center [137, 208] width 56 height 19
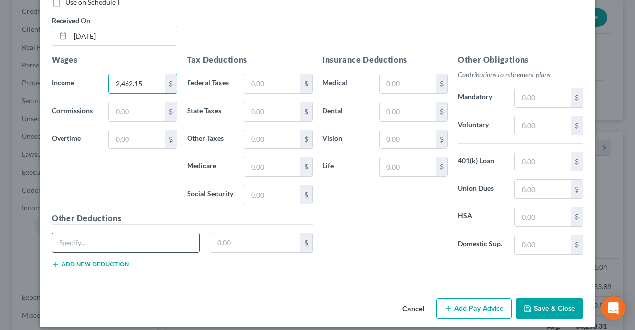
drag, startPoint x: 141, startPoint y: 242, endPoint x: 137, endPoint y: 227, distance: 14.8
click at [141, 242] on input "text" at bounding box center [125, 242] width 147 height 19
drag, startPoint x: 220, startPoint y: 228, endPoint x: 238, endPoint y: 195, distance: 36.9
click at [220, 233] on input "text" at bounding box center [255, 242] width 90 height 19
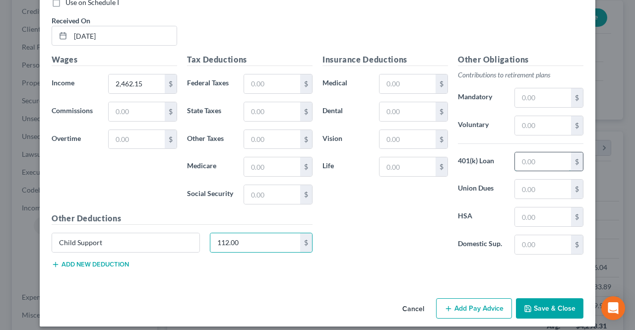
click at [548, 152] on input "text" at bounding box center [543, 161] width 56 height 19
click at [529, 189] on input "text" at bounding box center [543, 189] width 56 height 19
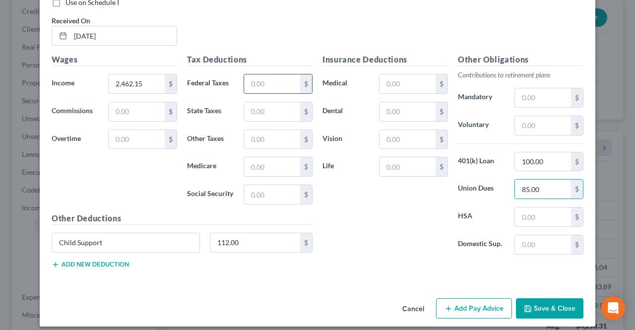
click at [270, 78] on input "text" at bounding box center [272, 83] width 56 height 19
click at [260, 158] on input "text" at bounding box center [272, 166] width 56 height 19
click at [249, 189] on input "text" at bounding box center [272, 194] width 56 height 19
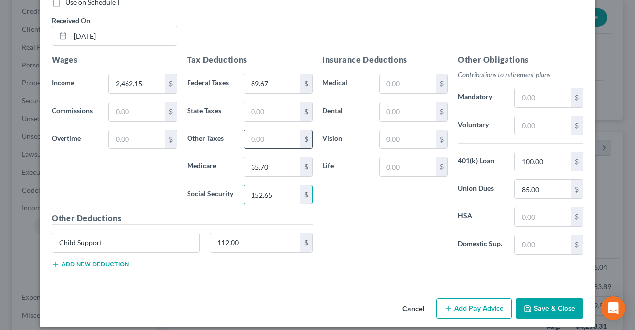
click at [272, 130] on input "text" at bounding box center [272, 139] width 56 height 19
click at [444, 305] on icon "button" at bounding box center [448, 309] width 8 height 8
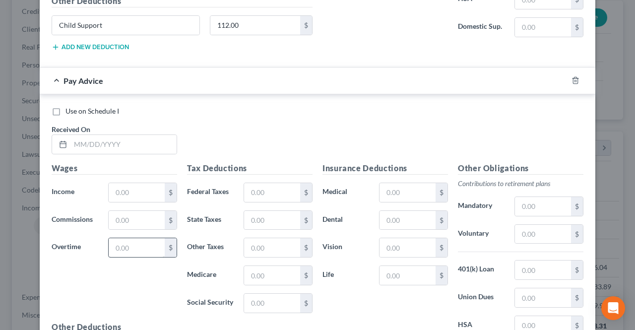
scroll to position [1274, 0]
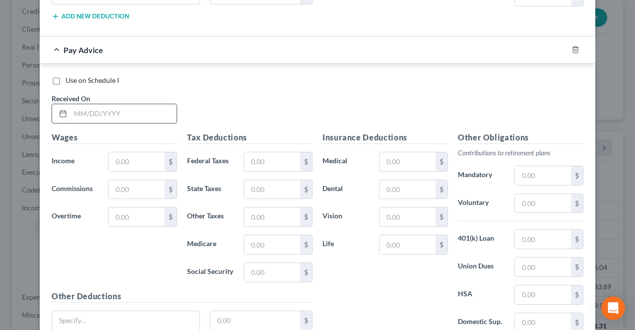
click at [118, 104] on input "text" at bounding box center [123, 113] width 106 height 19
click at [116, 152] on input "text" at bounding box center [137, 161] width 56 height 19
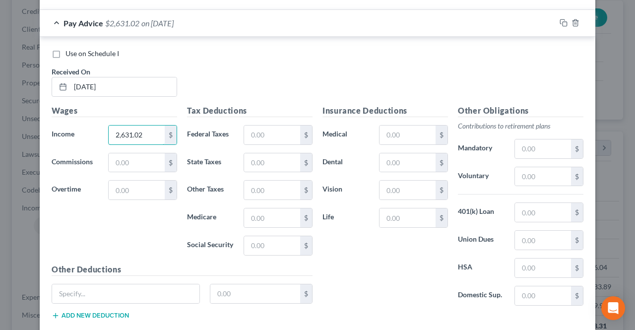
scroll to position [1324, 0]
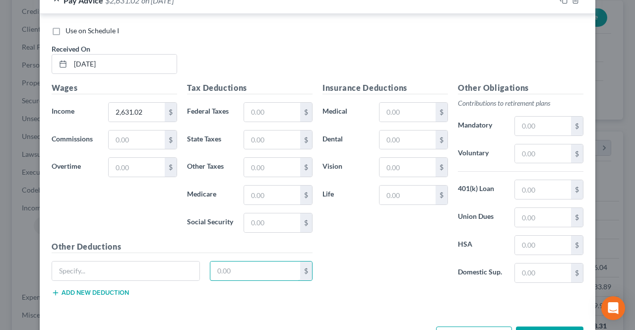
drag, startPoint x: 227, startPoint y: 255, endPoint x: 238, endPoint y: 235, distance: 23.3
click at [227, 261] on input "text" at bounding box center [255, 270] width 90 height 19
drag, startPoint x: 127, startPoint y: 261, endPoint x: 128, endPoint y: 251, distance: 11.0
click at [127, 261] on input "text" at bounding box center [125, 270] width 147 height 19
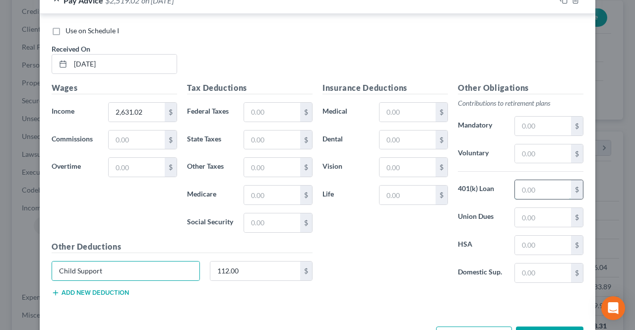
click at [531, 185] on input "text" at bounding box center [543, 189] width 56 height 19
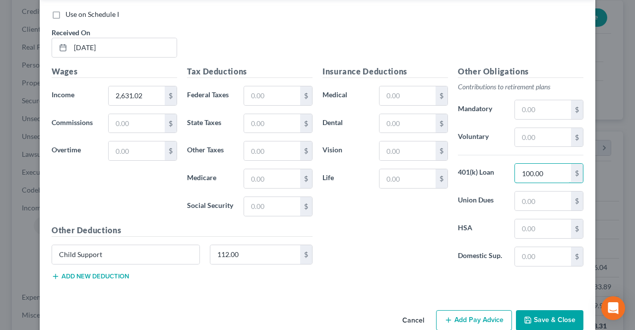
scroll to position [1349, 0]
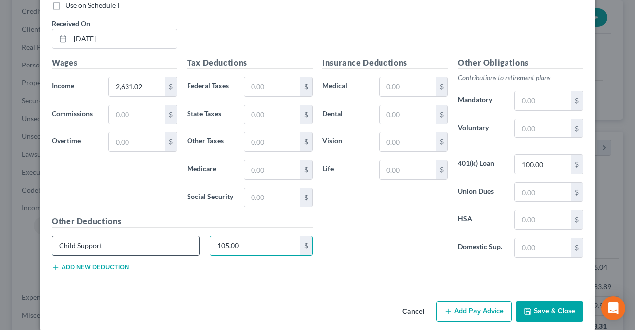
click at [191, 236] on input "Child Support" at bounding box center [125, 245] width 147 height 19
click at [251, 77] on input "text" at bounding box center [272, 86] width 56 height 19
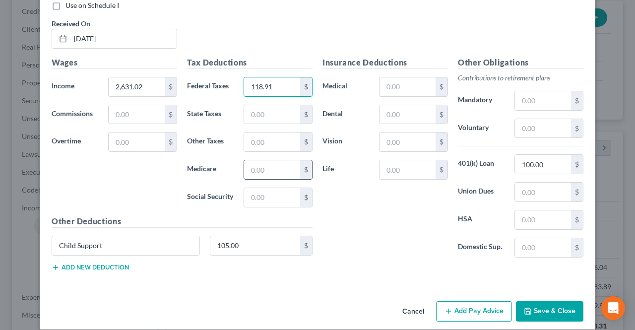
click at [266, 160] on input "text" at bounding box center [272, 169] width 56 height 19
click at [254, 191] on input "text" at bounding box center [272, 197] width 56 height 19
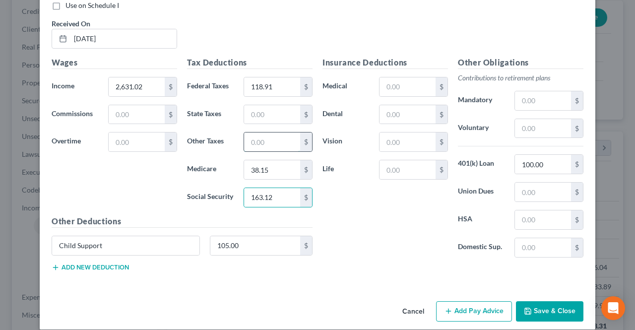
click at [266, 132] on input "text" at bounding box center [272, 141] width 56 height 19
click at [477, 301] on button "Add Pay Advice" at bounding box center [474, 311] width 76 height 21
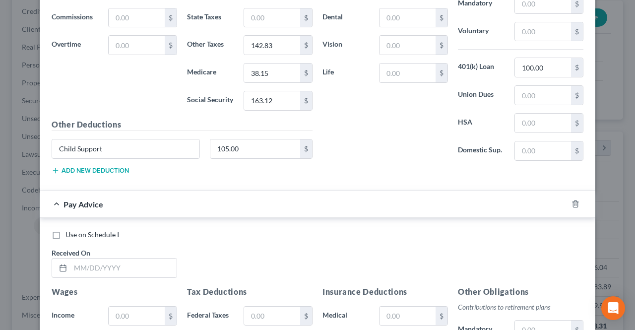
scroll to position [1448, 0]
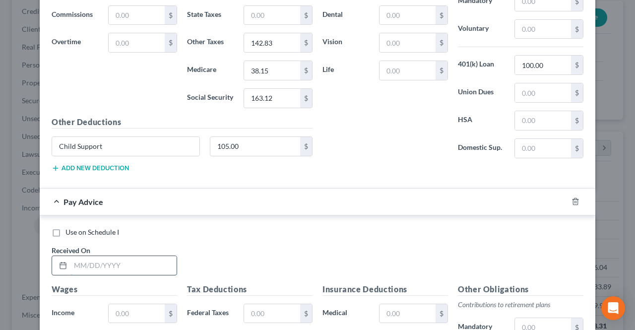
click at [155, 256] on input "text" at bounding box center [123, 265] width 106 height 19
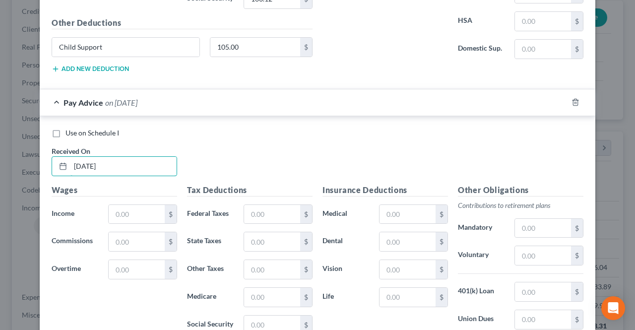
scroll to position [1597, 0]
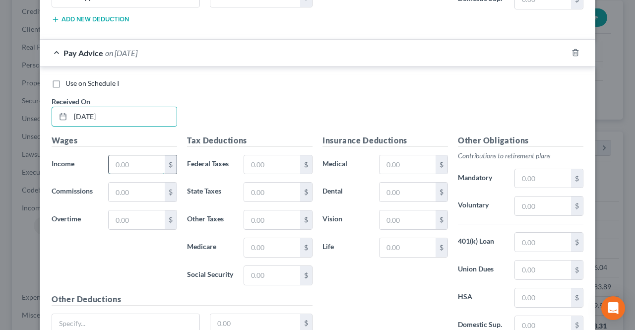
click at [147, 155] on input "text" at bounding box center [137, 164] width 56 height 19
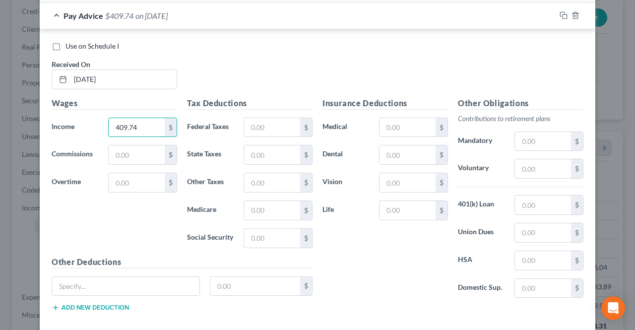
scroll to position [1646, 0]
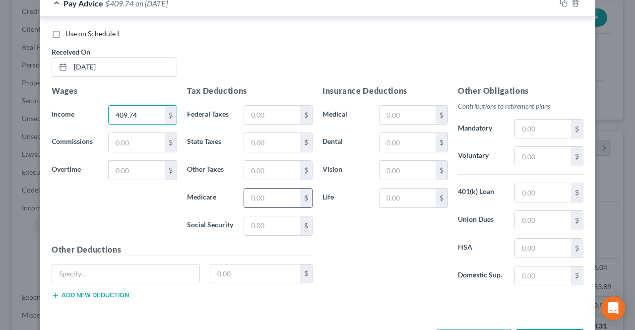
click at [246, 189] on input "text" at bounding box center [272, 198] width 56 height 19
click at [249, 216] on input "text" at bounding box center [272, 225] width 56 height 19
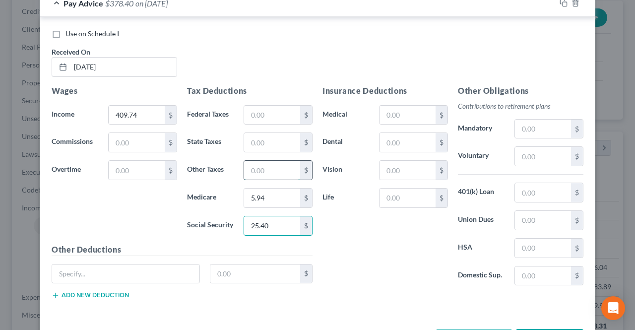
click at [250, 161] on input "text" at bounding box center [272, 170] width 56 height 19
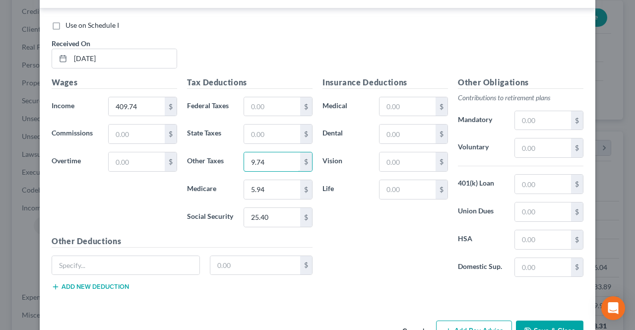
scroll to position [1672, 0]
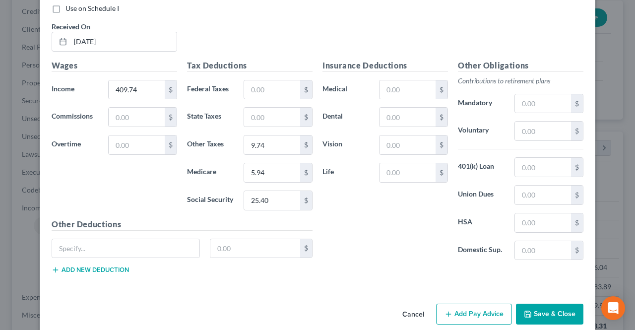
click at [470, 304] on button "Add Pay Advice" at bounding box center [474, 314] width 76 height 21
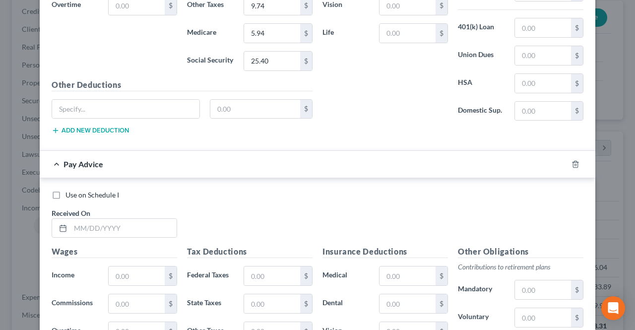
scroll to position [1821, 0]
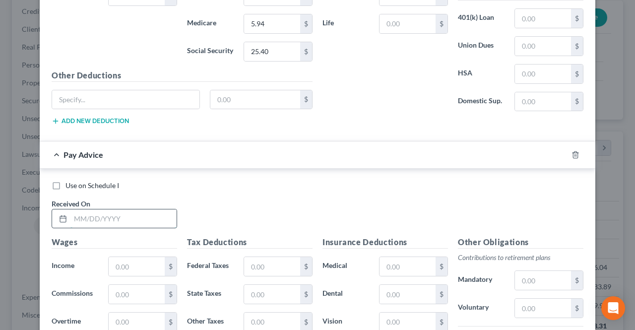
click at [133, 209] on input "text" at bounding box center [123, 218] width 106 height 19
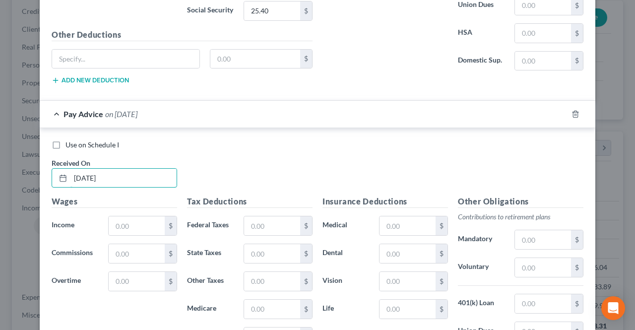
scroll to position [1870, 0]
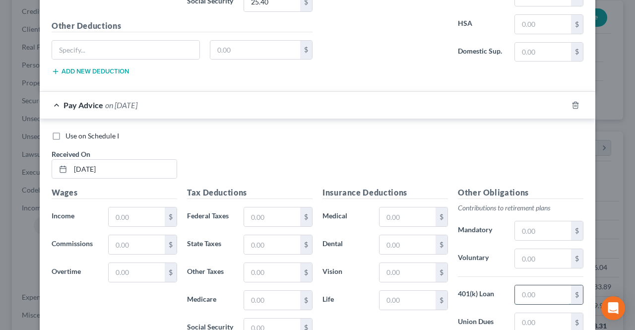
click at [521, 285] on input "text" at bounding box center [543, 294] width 56 height 19
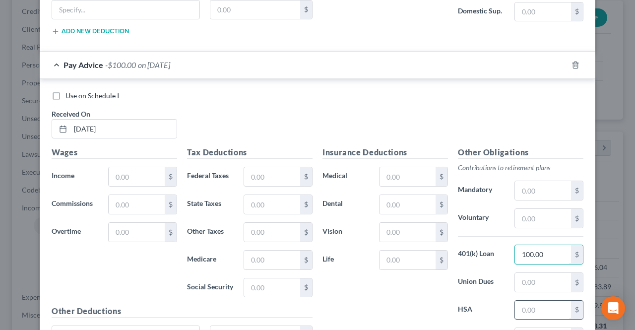
scroll to position [1920, 0]
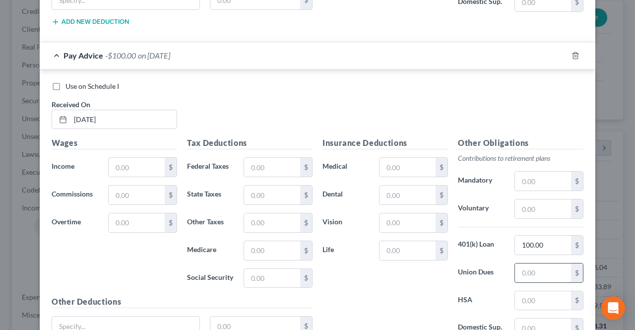
click at [540, 263] on input "text" at bounding box center [543, 272] width 56 height 19
click at [263, 316] on input "text" at bounding box center [255, 325] width 90 height 19
drag, startPoint x: 152, startPoint y: 315, endPoint x: 141, endPoint y: 289, distance: 27.6
click at [152, 316] on input "text" at bounding box center [125, 325] width 147 height 19
click at [147, 160] on input "text" at bounding box center [137, 167] width 56 height 19
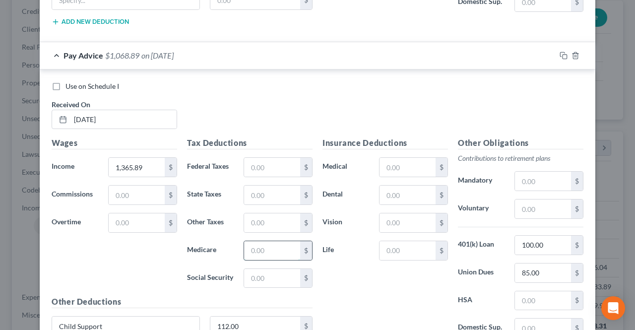
click at [252, 243] on input "text" at bounding box center [272, 250] width 56 height 19
click at [244, 269] on input "text" at bounding box center [272, 278] width 56 height 19
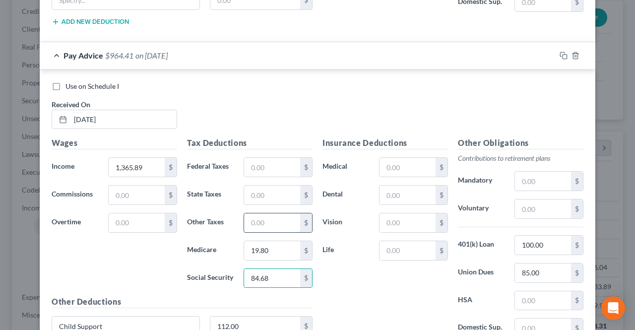
click at [262, 213] on input "text" at bounding box center [272, 222] width 56 height 19
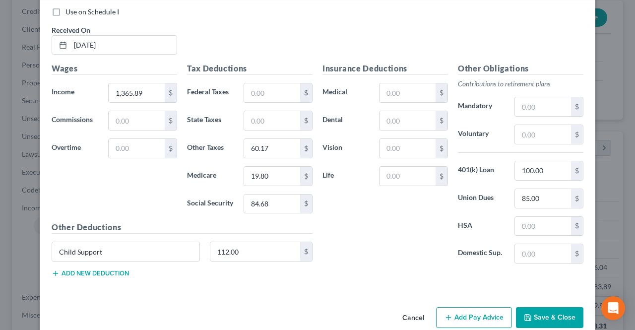
click at [463, 307] on button "Add Pay Advice" at bounding box center [474, 317] width 76 height 21
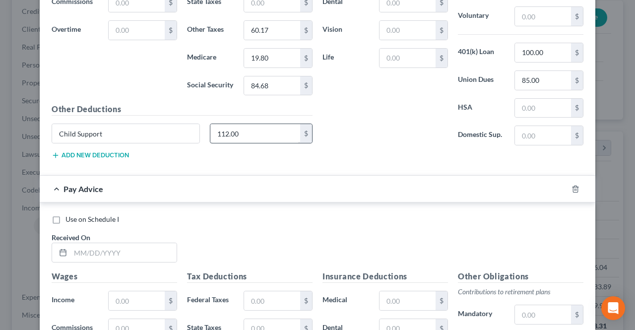
scroll to position [2143, 0]
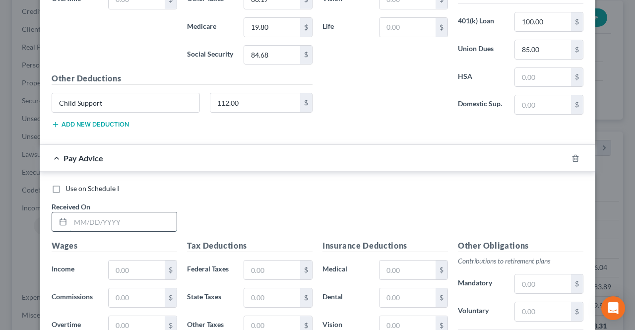
click at [164, 212] on input "text" at bounding box center [123, 221] width 106 height 19
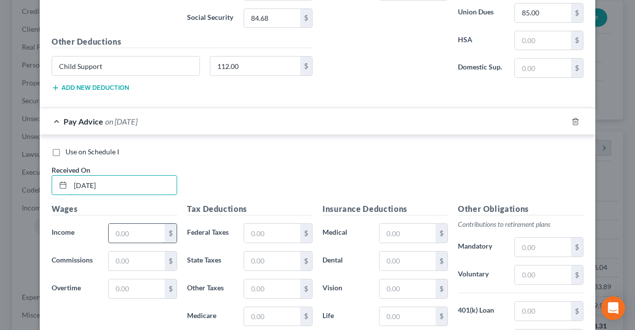
scroll to position [2193, 0]
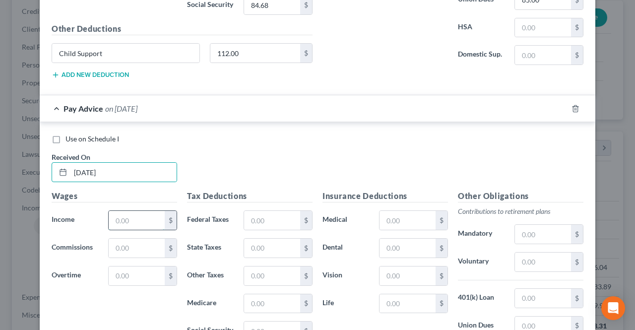
click at [140, 211] on input "text" at bounding box center [137, 220] width 56 height 19
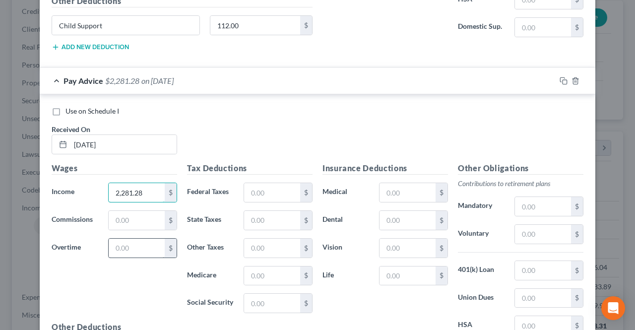
scroll to position [2242, 0]
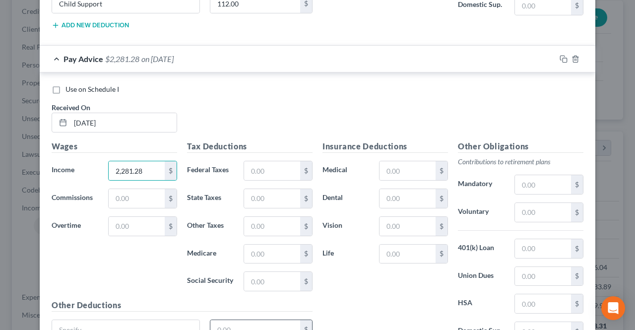
click at [253, 320] on input "text" at bounding box center [255, 329] width 90 height 19
click at [161, 320] on input "text" at bounding box center [125, 329] width 147 height 19
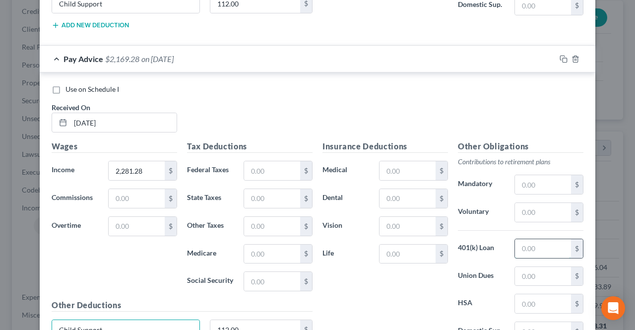
click at [538, 239] on input "text" at bounding box center [543, 248] width 56 height 19
click at [261, 161] on input "text" at bounding box center [272, 170] width 56 height 19
click at [258, 245] on input "text" at bounding box center [272, 254] width 56 height 19
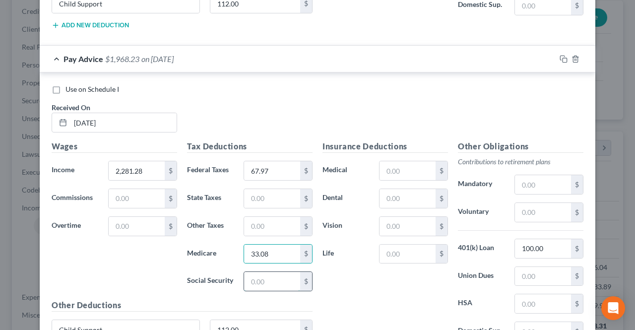
click at [250, 272] on input "text" at bounding box center [272, 281] width 56 height 19
click at [256, 217] on input "text" at bounding box center [272, 226] width 56 height 19
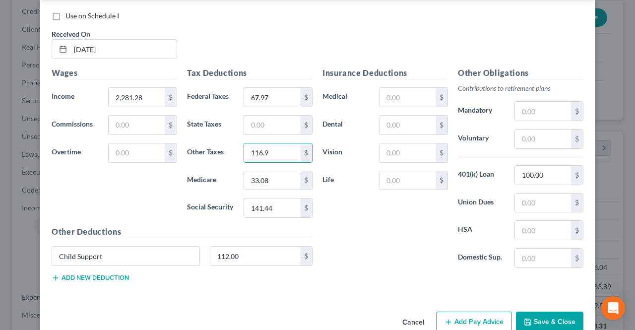
scroll to position [2318, 0]
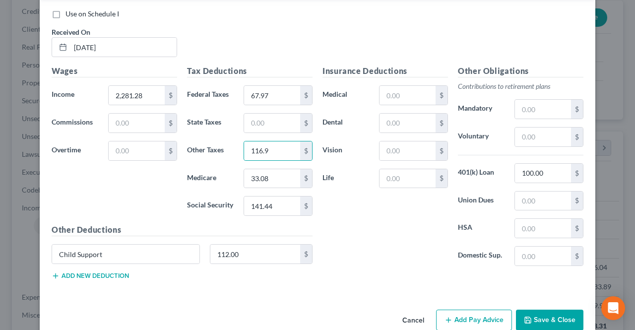
click at [452, 310] on button "Add Pay Advice" at bounding box center [474, 320] width 76 height 21
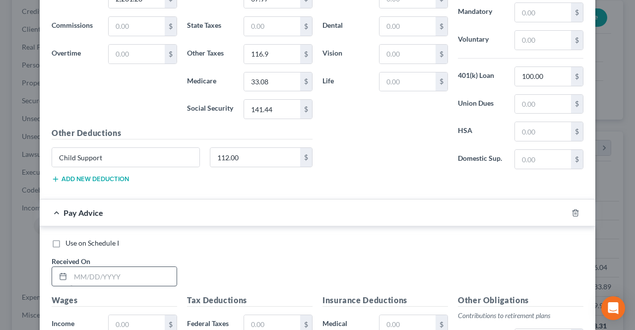
scroll to position [2466, 0]
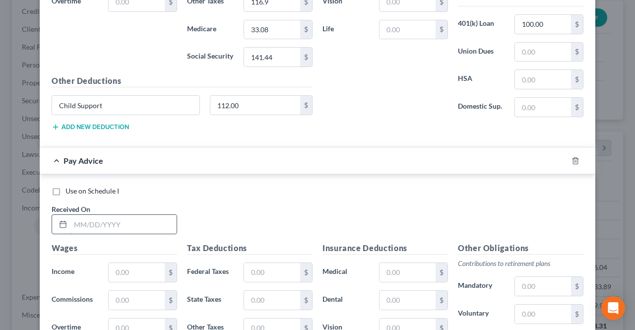
click at [107, 215] on input "text" at bounding box center [123, 224] width 106 height 19
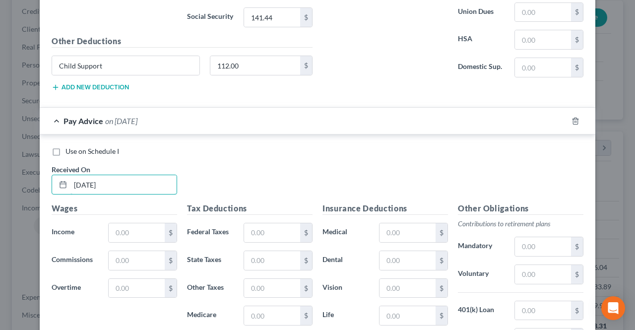
scroll to position [2566, 0]
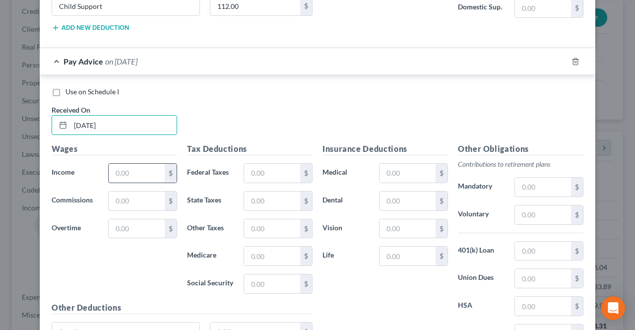
click at [126, 164] on input "text" at bounding box center [137, 173] width 56 height 19
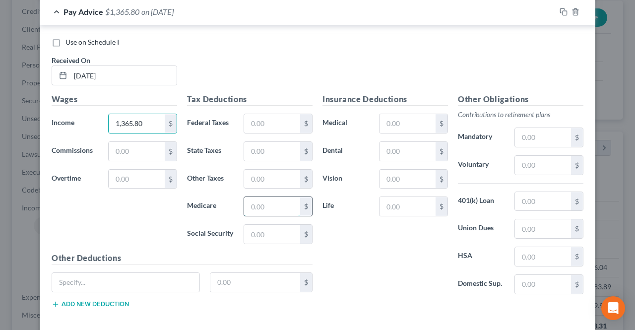
click at [249, 197] on input "text" at bounding box center [272, 206] width 56 height 19
click at [261, 225] on input "text" at bounding box center [272, 234] width 56 height 19
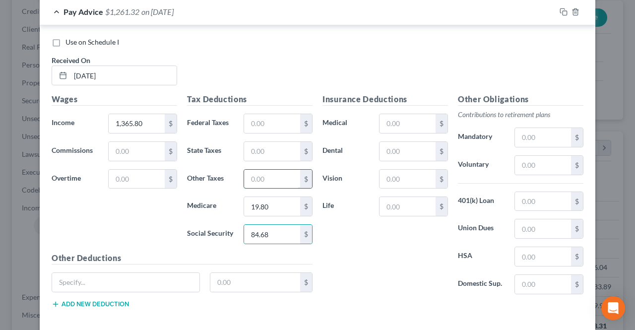
click at [257, 170] on input "text" at bounding box center [272, 179] width 56 height 19
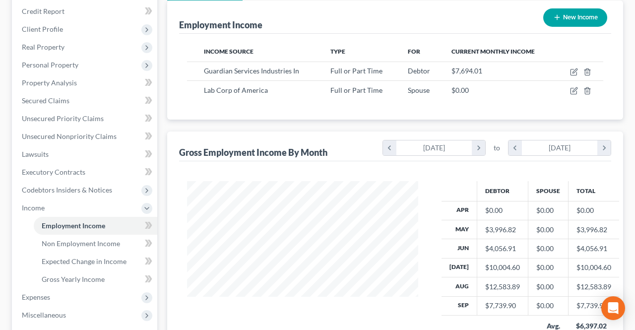
scroll to position [495891, 495817]
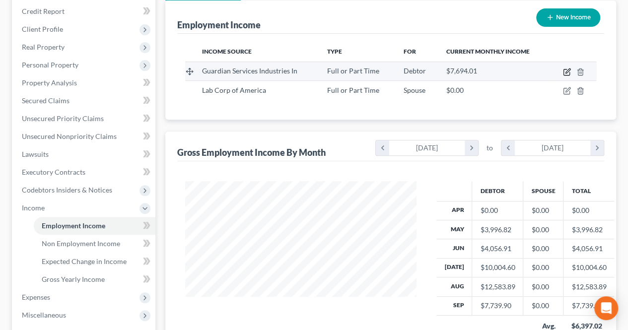
click at [567, 70] on icon "button" at bounding box center [567, 72] width 8 height 8
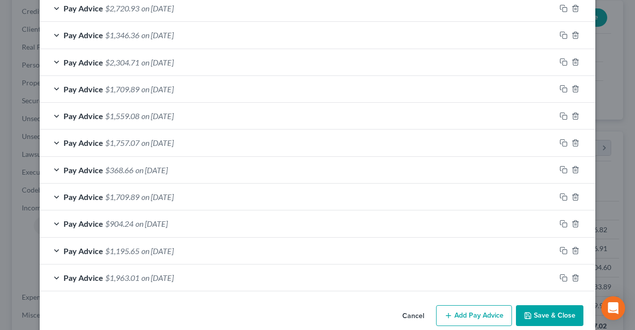
scroll to position [568, 0]
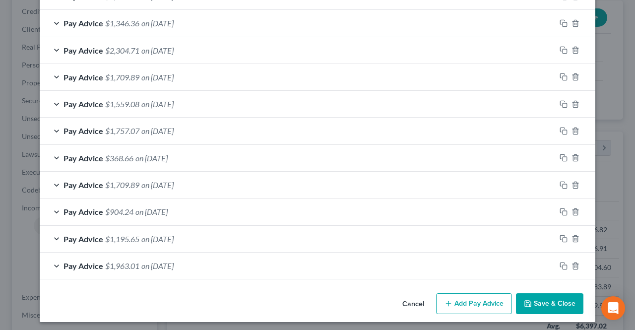
click at [469, 306] on button "Add Pay Advice" at bounding box center [474, 303] width 76 height 21
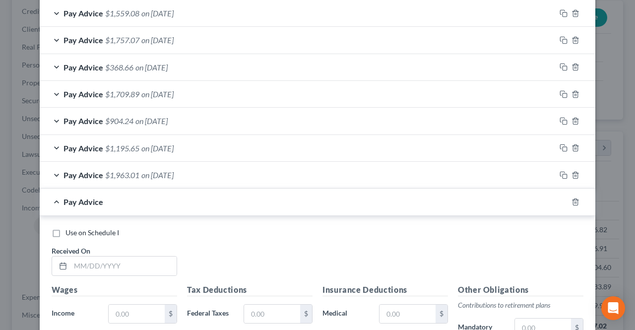
scroll to position [717, 0]
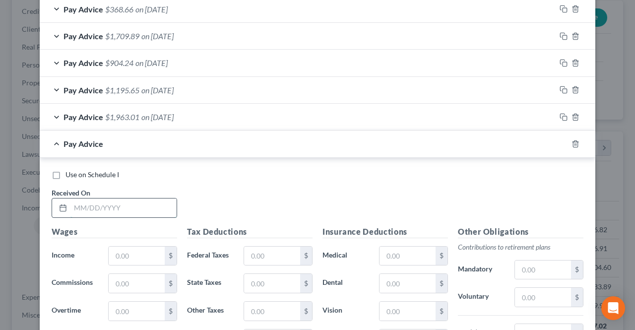
click at [126, 201] on input "text" at bounding box center [123, 207] width 106 height 19
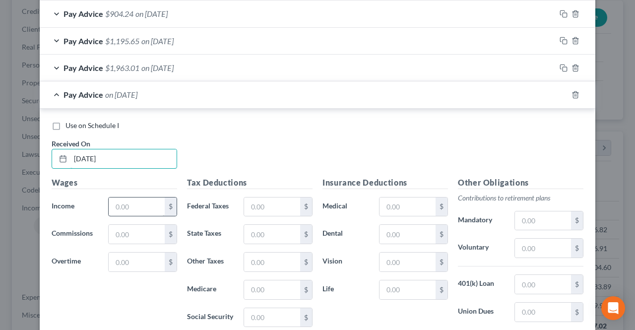
scroll to position [766, 0]
click at [122, 201] on input "text" at bounding box center [137, 206] width 56 height 19
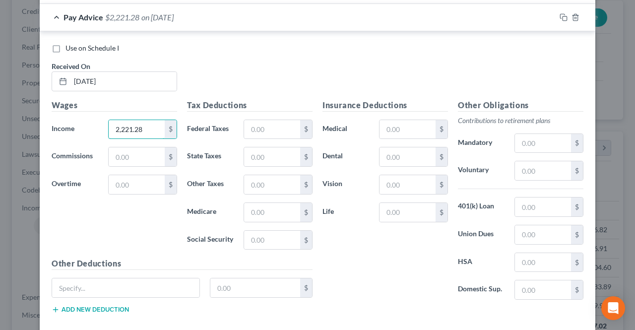
scroll to position [866, 0]
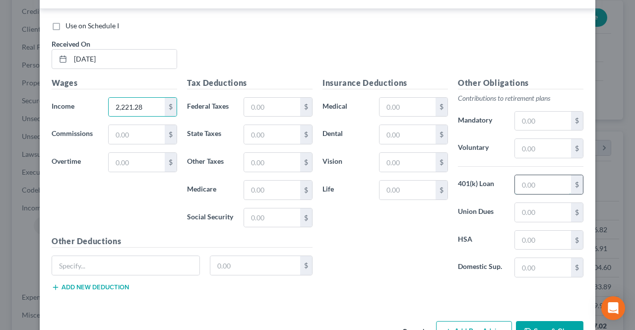
click at [528, 181] on input "text" at bounding box center [543, 184] width 56 height 19
click at [246, 256] on input "text" at bounding box center [255, 265] width 90 height 19
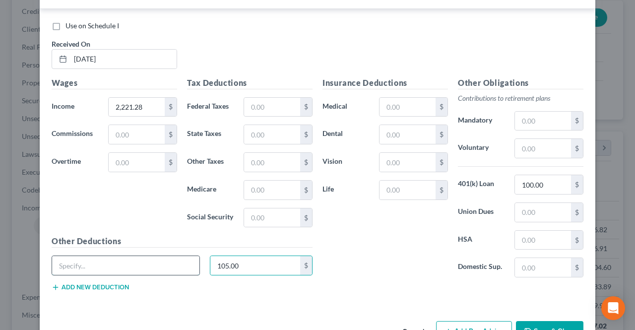
click at [170, 262] on input "text" at bounding box center [125, 265] width 147 height 19
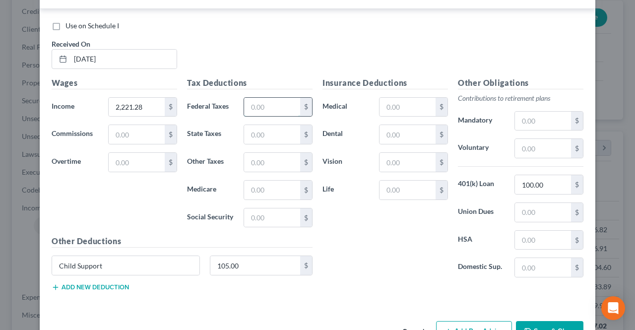
click at [265, 109] on input "text" at bounding box center [272, 107] width 56 height 19
click at [250, 190] on input "text" at bounding box center [272, 190] width 56 height 19
drag, startPoint x: 266, startPoint y: 134, endPoint x: 248, endPoint y: 209, distance: 77.2
click at [266, 134] on input "text" at bounding box center [272, 134] width 56 height 19
click at [250, 216] on input "text" at bounding box center [272, 217] width 56 height 19
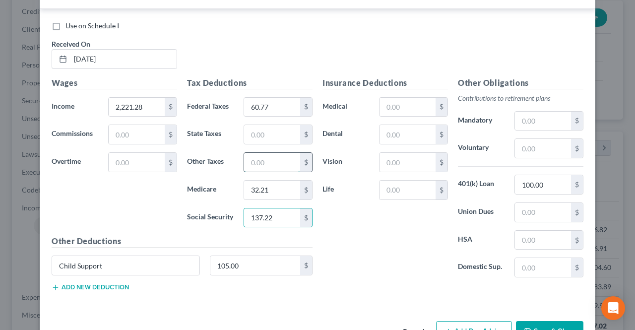
click at [257, 159] on input "text" at bounding box center [272, 162] width 56 height 19
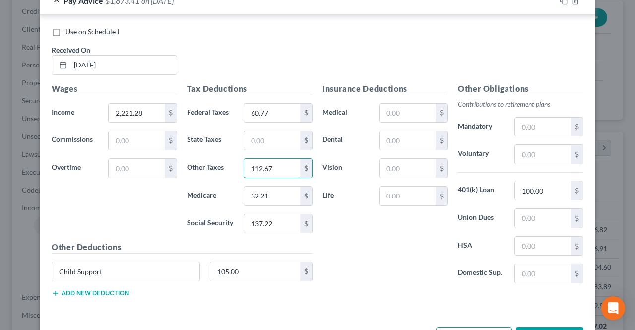
scroll to position [890, 0]
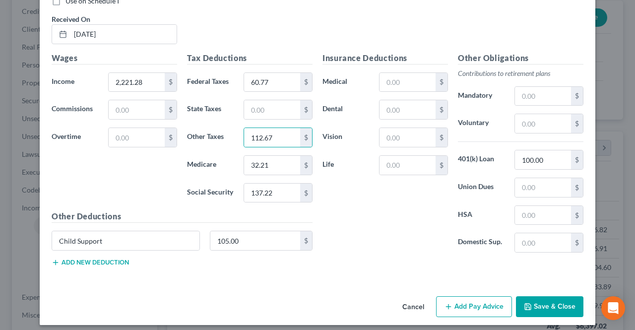
click at [476, 303] on button "Add Pay Advice" at bounding box center [474, 306] width 76 height 21
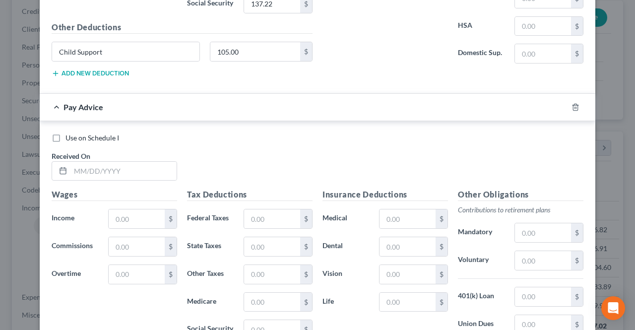
scroll to position [1089, 0]
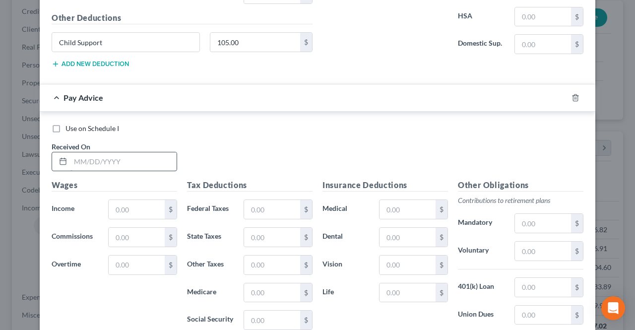
click at [132, 152] on div at bounding box center [115, 162] width 126 height 20
click at [125, 153] on input "text" at bounding box center [123, 161] width 106 height 19
click at [119, 200] on input "text" at bounding box center [137, 209] width 56 height 19
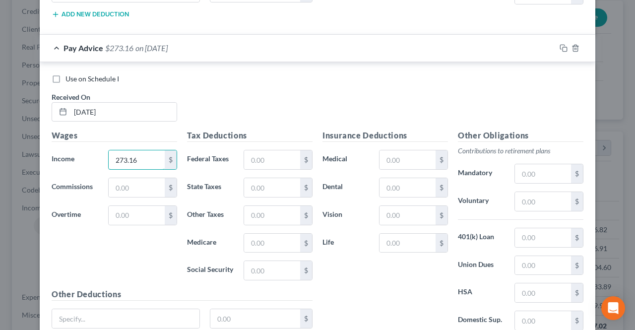
scroll to position [1188, 0]
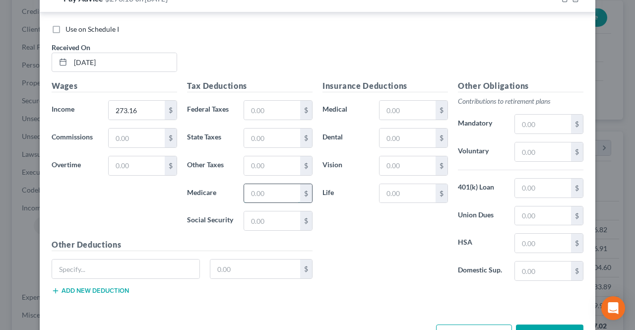
click at [264, 190] on input "text" at bounding box center [272, 193] width 56 height 19
click at [251, 211] on input "text" at bounding box center [272, 220] width 56 height 19
click at [267, 161] on input "text" at bounding box center [272, 165] width 56 height 19
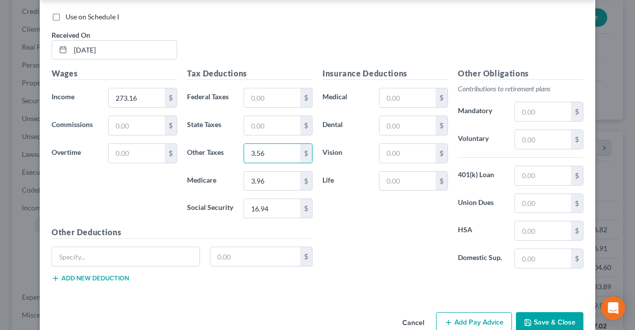
scroll to position [1213, 0]
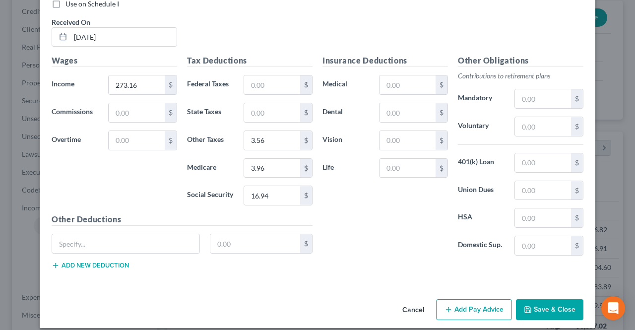
click at [451, 299] on button "Add Pay Advice" at bounding box center [474, 309] width 76 height 21
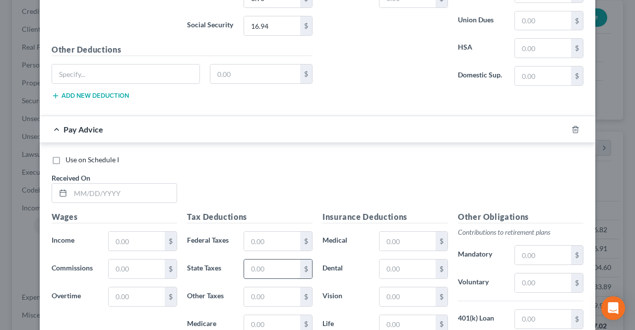
scroll to position [1412, 0]
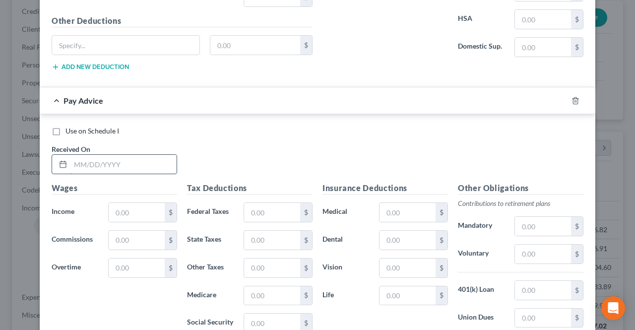
click at [125, 157] on input "text" at bounding box center [123, 164] width 106 height 19
click at [118, 203] on input "text" at bounding box center [137, 212] width 56 height 19
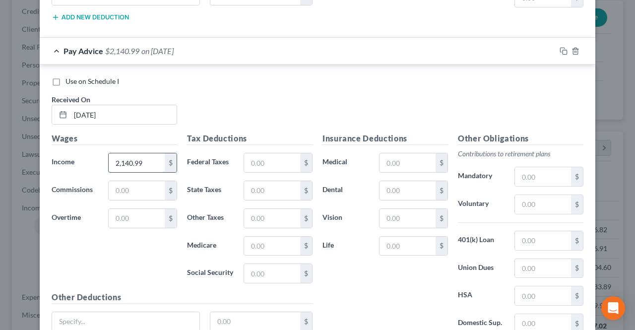
scroll to position [1511, 0]
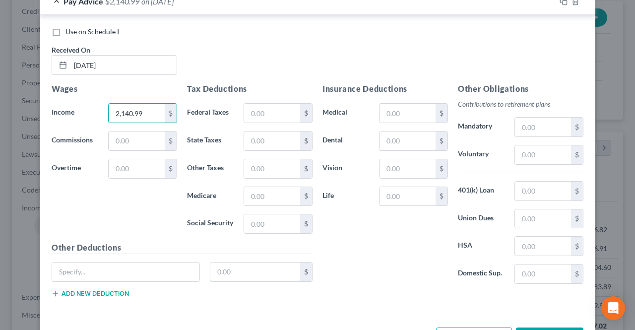
drag, startPoint x: 211, startPoint y: 256, endPoint x: 239, endPoint y: 228, distance: 39.3
click at [211, 262] on input "text" at bounding box center [255, 271] width 90 height 19
click at [160, 270] on div "105.00 $" at bounding box center [182, 276] width 271 height 28
click at [162, 265] on input "text" at bounding box center [125, 271] width 147 height 19
click at [160, 262] on input "text" at bounding box center [125, 271] width 147 height 19
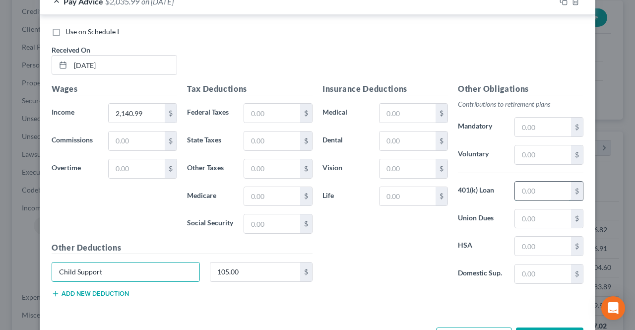
click at [541, 182] on input "text" at bounding box center [543, 191] width 56 height 19
click at [552, 209] on input "text" at bounding box center [543, 218] width 56 height 19
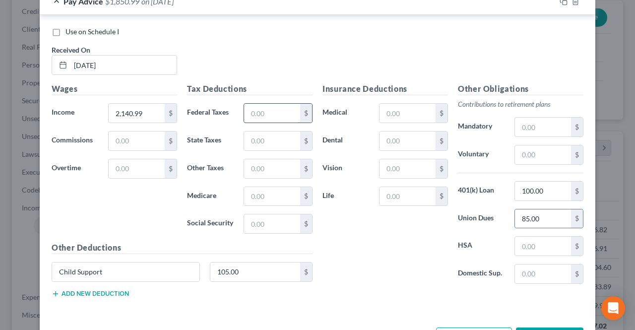
click at [276, 104] on input "text" at bounding box center [272, 113] width 56 height 19
click at [272, 187] on input "text" at bounding box center [272, 196] width 56 height 19
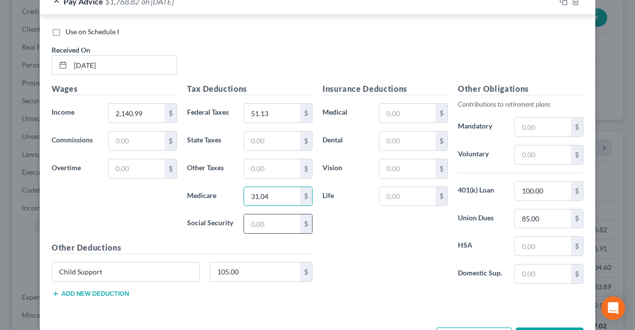
click at [254, 214] on input "text" at bounding box center [272, 223] width 56 height 19
click at [268, 159] on input "text" at bounding box center [272, 168] width 56 height 19
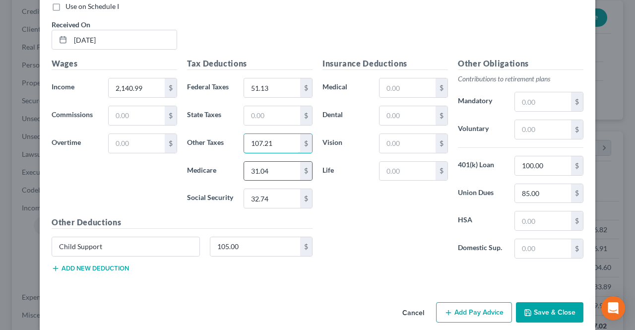
scroll to position [1487, 0]
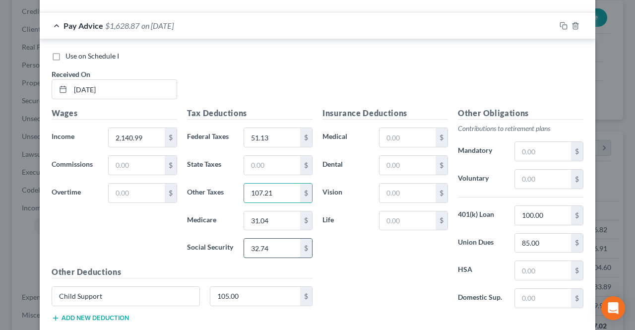
click at [245, 239] on input "32.74" at bounding box center [272, 248] width 56 height 19
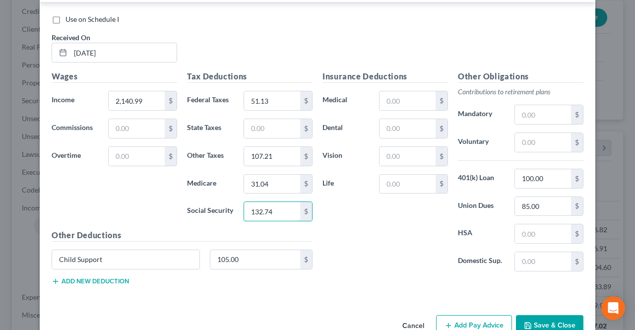
scroll to position [1536, 0]
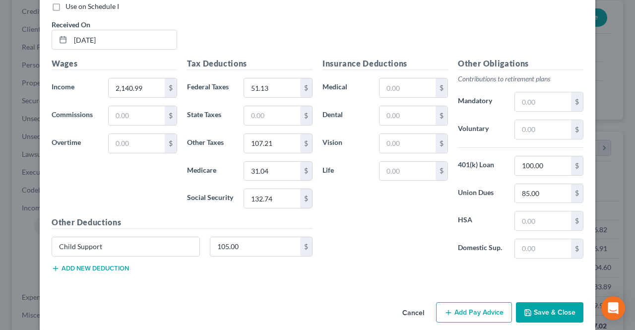
click at [460, 302] on button "Add Pay Advice" at bounding box center [474, 312] width 76 height 21
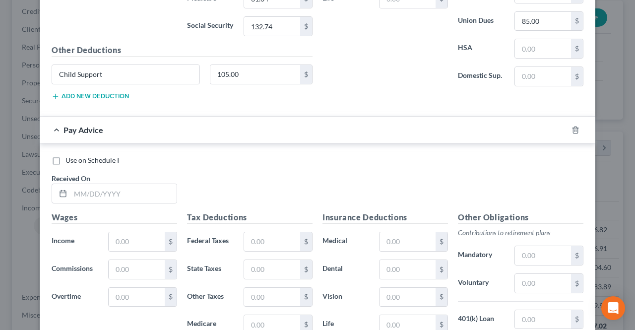
scroll to position [1735, 0]
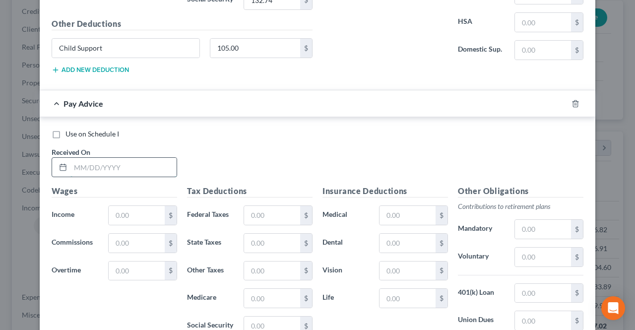
click at [124, 161] on input "text" at bounding box center [123, 167] width 106 height 19
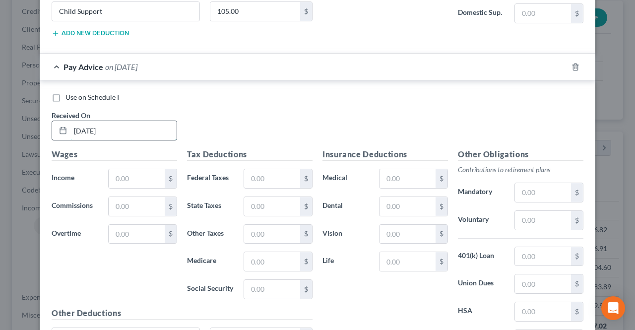
scroll to position [1784, 0]
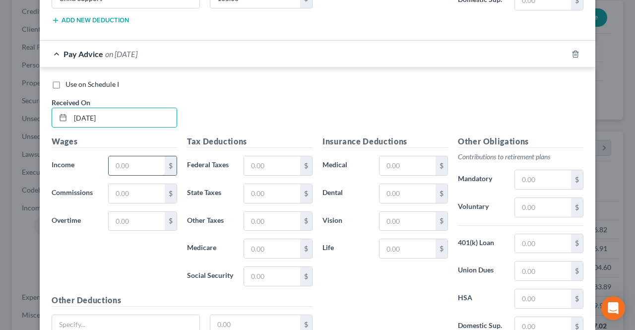
click at [126, 156] on input "text" at bounding box center [137, 165] width 56 height 19
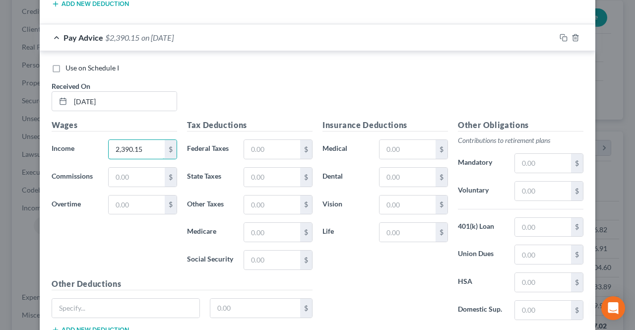
scroll to position [1834, 0]
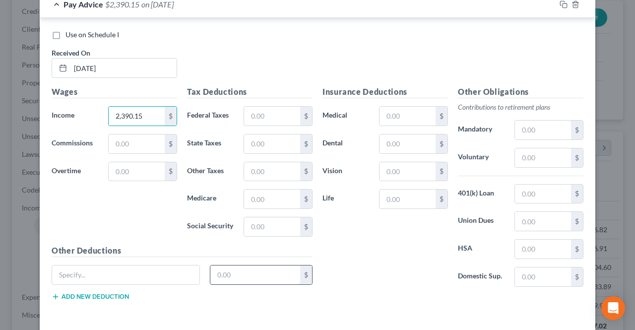
click at [232, 265] on input "text" at bounding box center [255, 274] width 90 height 19
click at [154, 265] on input "text" at bounding box center [125, 274] width 147 height 19
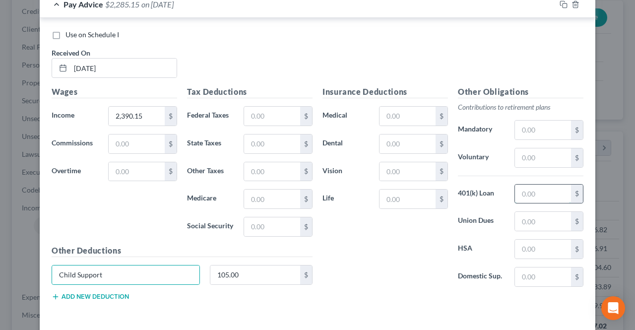
click at [548, 186] on input "text" at bounding box center [543, 194] width 56 height 19
click at [264, 107] on input "text" at bounding box center [272, 116] width 56 height 19
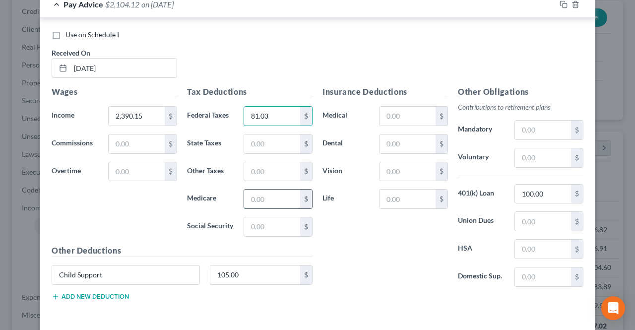
click at [261, 189] on input "text" at bounding box center [272, 198] width 56 height 19
click at [263, 217] on input "text" at bounding box center [272, 226] width 56 height 19
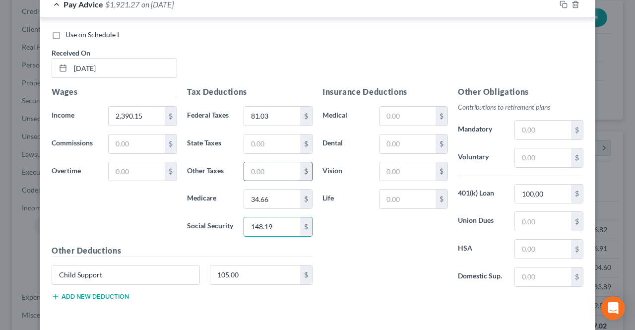
click at [282, 162] on input "text" at bounding box center [272, 171] width 56 height 19
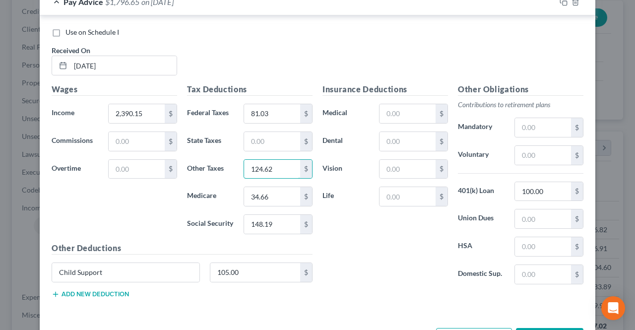
scroll to position [1859, 0]
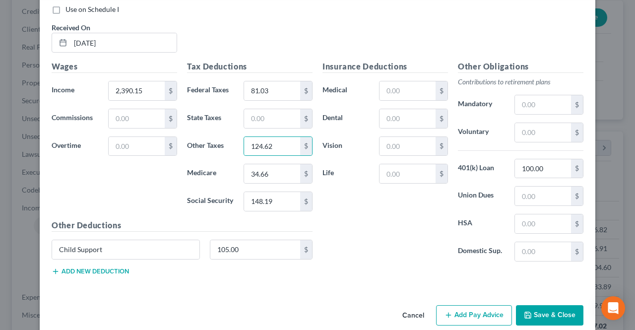
click at [457, 305] on button "Add Pay Advice" at bounding box center [474, 315] width 76 height 21
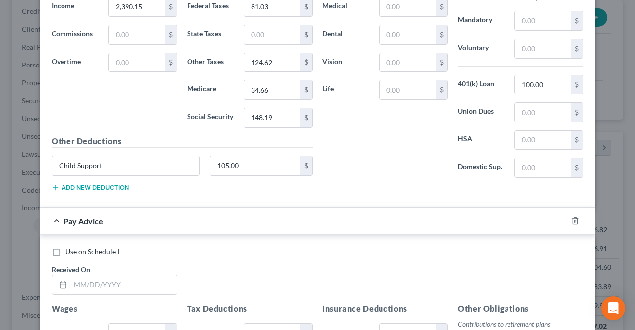
scroll to position [1958, 0]
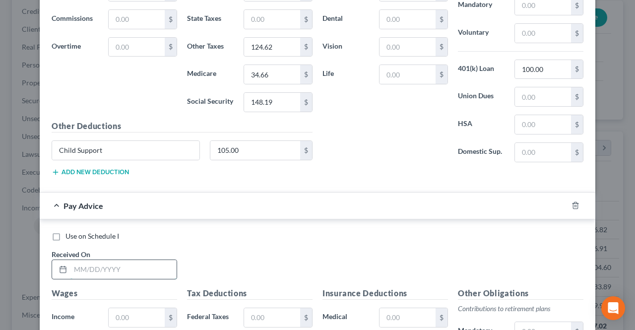
click at [128, 260] on input "text" at bounding box center [123, 269] width 106 height 19
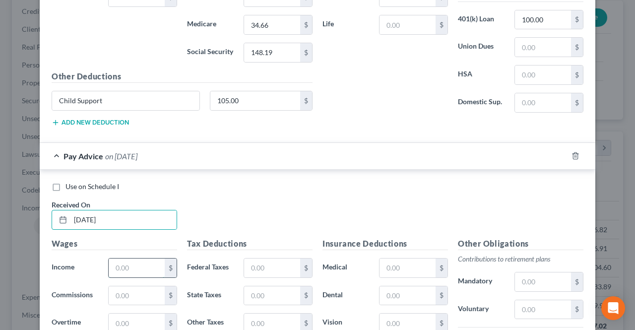
click at [128, 258] on input "text" at bounding box center [137, 267] width 56 height 19
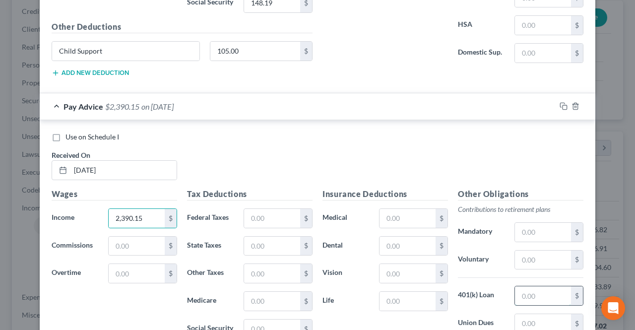
click at [524, 286] on input "text" at bounding box center [543, 295] width 56 height 19
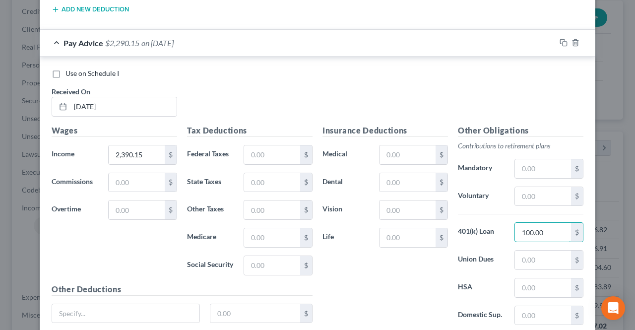
scroll to position [2157, 0]
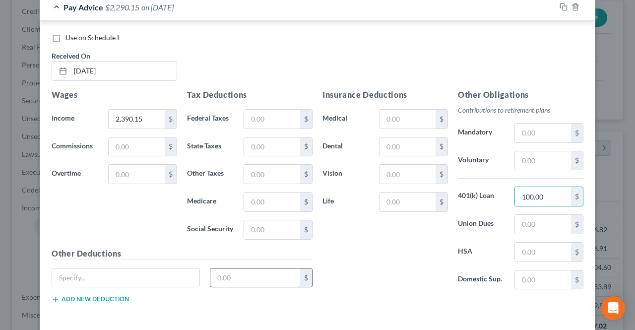
click at [268, 268] on input "text" at bounding box center [255, 277] width 90 height 19
click at [173, 268] on input "text" at bounding box center [125, 277] width 147 height 19
click at [250, 92] on div "Tax Deductions Federal Taxes $ State Taxes $ Other Taxes $ Medicare $ Social Se…" at bounding box center [249, 168] width 135 height 159
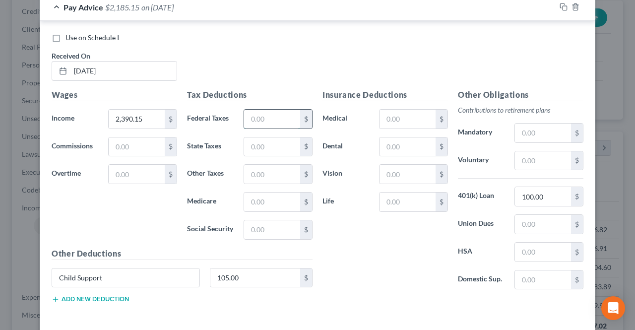
click at [245, 110] on input "text" at bounding box center [272, 119] width 56 height 19
click at [250, 110] on input "text" at bounding box center [272, 119] width 56 height 19
click at [264, 192] on input "text" at bounding box center [272, 201] width 56 height 19
click at [256, 220] on input "text" at bounding box center [272, 229] width 56 height 19
click at [280, 165] on input "text" at bounding box center [272, 174] width 56 height 19
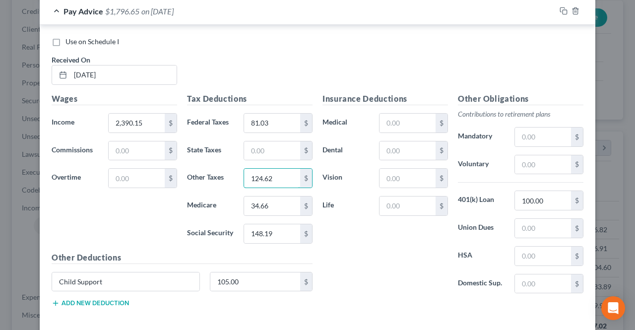
scroll to position [2182, 0]
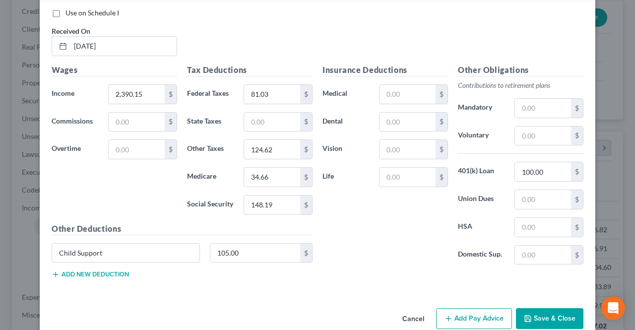
click at [450, 308] on button "Add Pay Advice" at bounding box center [474, 318] width 76 height 21
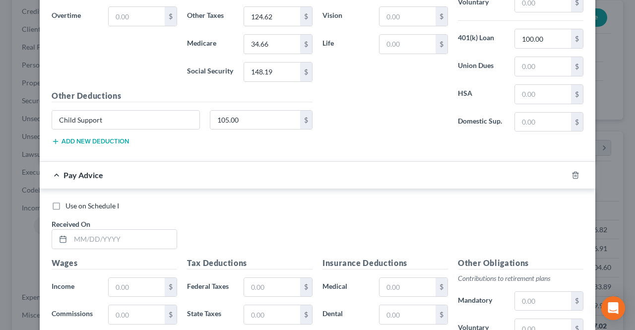
scroll to position [2380, 0]
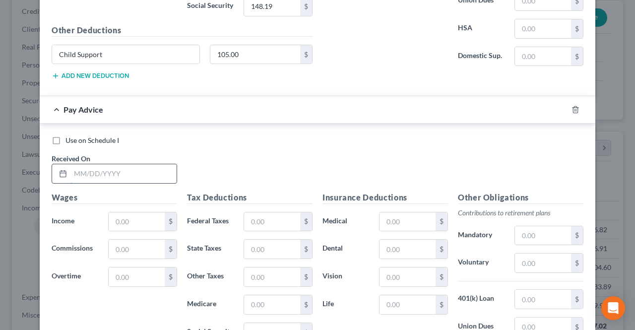
click at [133, 164] on input "text" at bounding box center [123, 173] width 106 height 19
click at [129, 212] on input "text" at bounding box center [137, 221] width 56 height 19
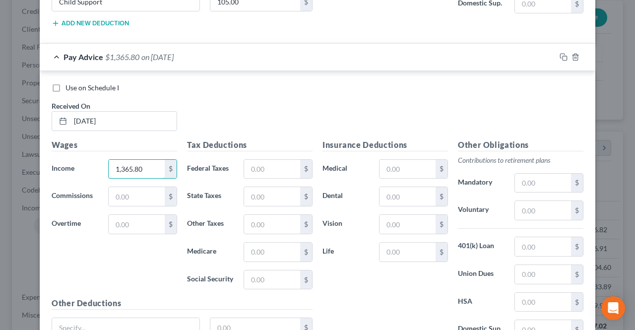
scroll to position [2479, 0]
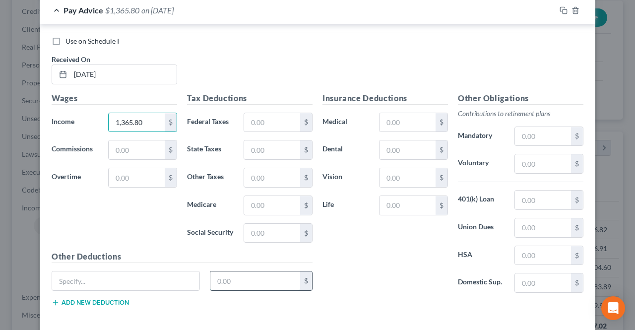
click at [217, 271] on input "text" at bounding box center [255, 280] width 90 height 19
click at [175, 271] on input "text" at bounding box center [125, 280] width 147 height 19
click at [549, 190] on input "text" at bounding box center [543, 199] width 56 height 19
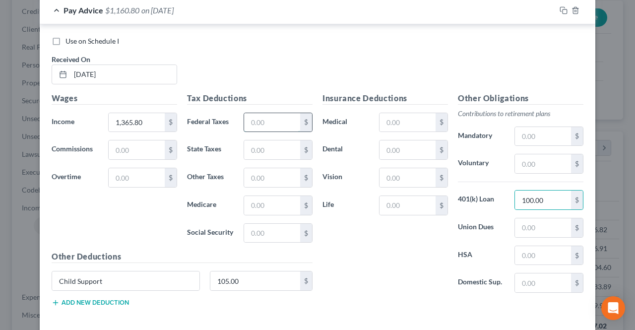
drag, startPoint x: 265, startPoint y: 99, endPoint x: 260, endPoint y: 101, distance: 5.8
click at [265, 113] on input "text" at bounding box center [272, 122] width 56 height 19
click at [253, 196] on input "text" at bounding box center [272, 205] width 56 height 19
click at [256, 224] on input "text" at bounding box center [272, 233] width 56 height 19
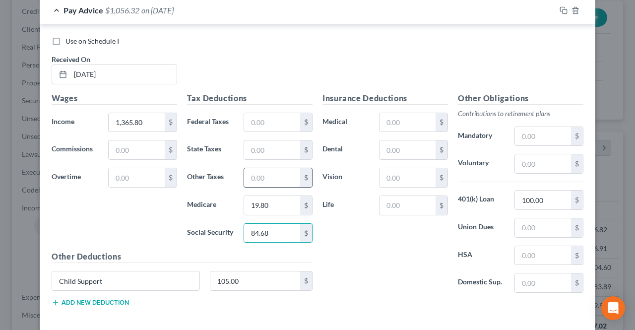
click at [267, 168] on input "text" at bounding box center [272, 177] width 56 height 19
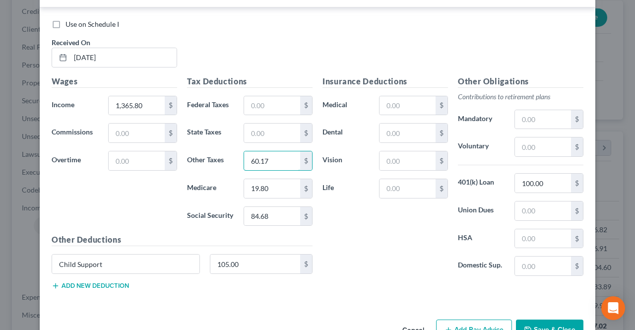
scroll to position [2505, 0]
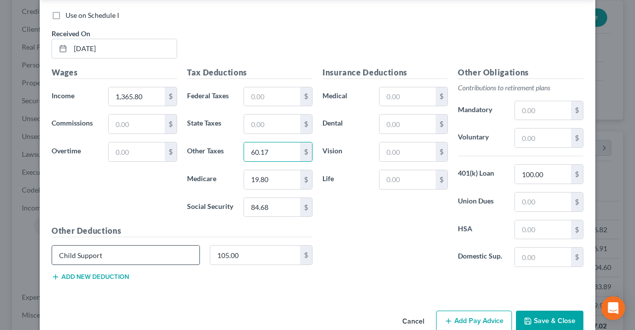
drag, startPoint x: 458, startPoint y: 299, endPoint x: 180, endPoint y: 243, distance: 284.5
click at [459, 311] on button "Add Pay Advice" at bounding box center [474, 321] width 76 height 21
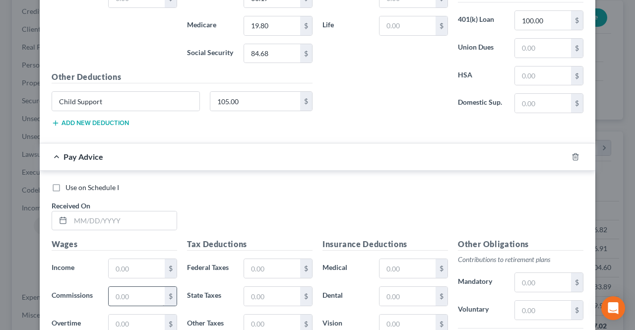
scroll to position [2704, 0]
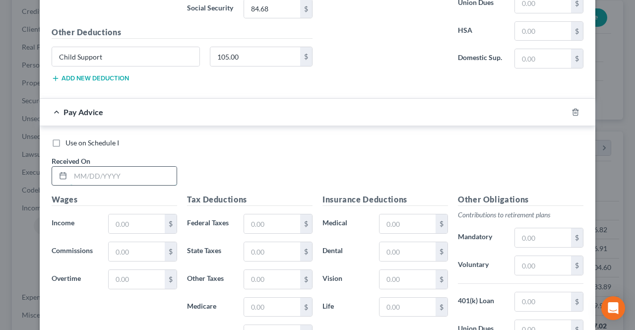
click at [131, 167] on input "text" at bounding box center [123, 176] width 106 height 19
click at [135, 214] on input "text" at bounding box center [137, 223] width 56 height 19
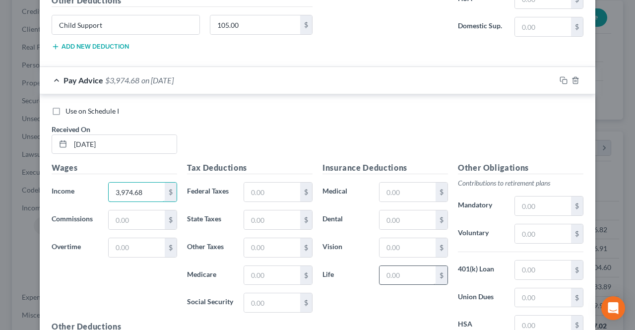
scroll to position [2753, 0]
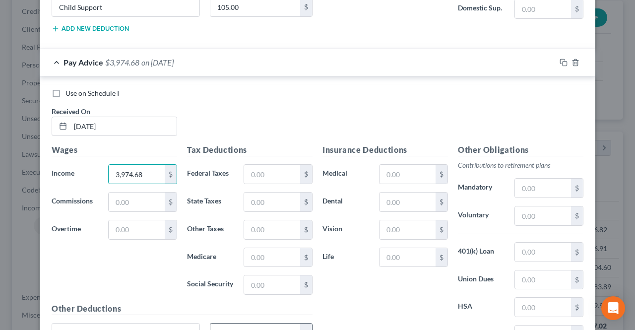
click at [252, 323] on input "text" at bounding box center [255, 332] width 90 height 19
drag, startPoint x: 166, startPoint y: 310, endPoint x: 142, endPoint y: 288, distance: 32.3
click at [166, 323] on input "text" at bounding box center [125, 332] width 147 height 19
click at [532, 243] on input "text" at bounding box center [543, 252] width 56 height 19
click at [276, 165] on input "text" at bounding box center [272, 174] width 56 height 19
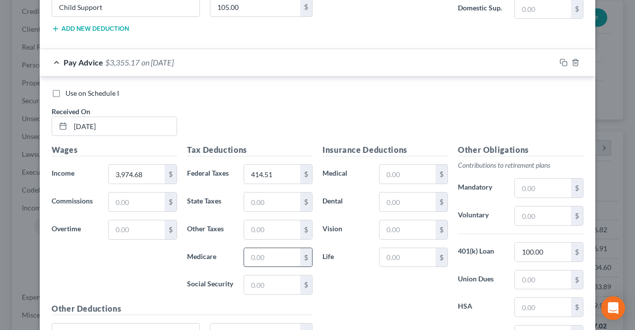
click at [272, 248] on input "text" at bounding box center [272, 257] width 56 height 19
click at [267, 275] on input "text" at bounding box center [272, 284] width 56 height 19
click at [268, 220] on input "text" at bounding box center [272, 229] width 56 height 19
click at [537, 270] on input "text" at bounding box center [543, 279] width 56 height 19
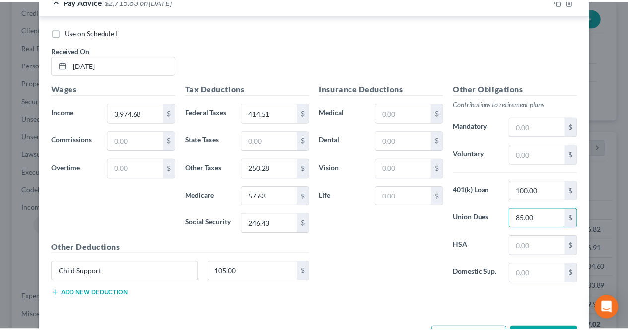
scroll to position [2828, 0]
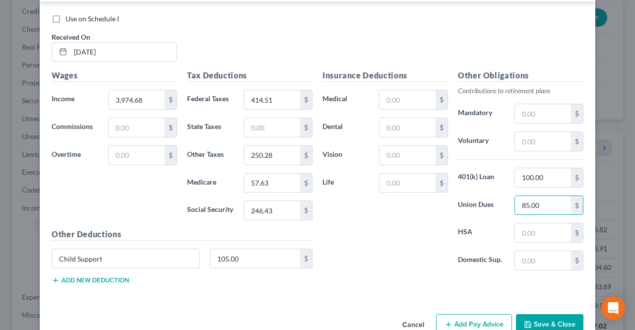
click at [550, 314] on button "Save & Close" at bounding box center [549, 324] width 67 height 21
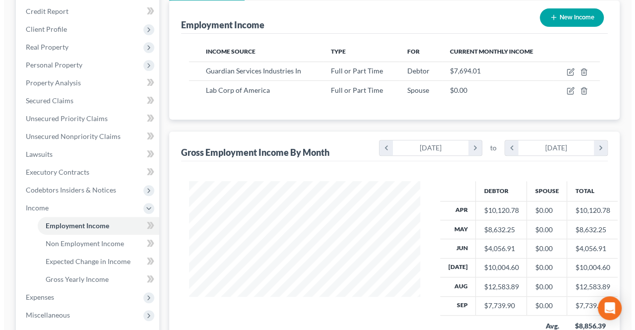
scroll to position [495891, 495817]
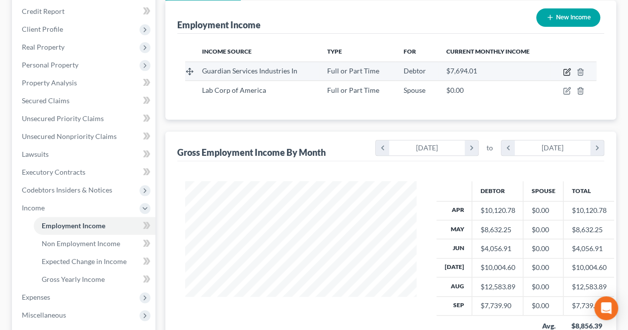
click at [568, 70] on icon "button" at bounding box center [567, 70] width 4 height 4
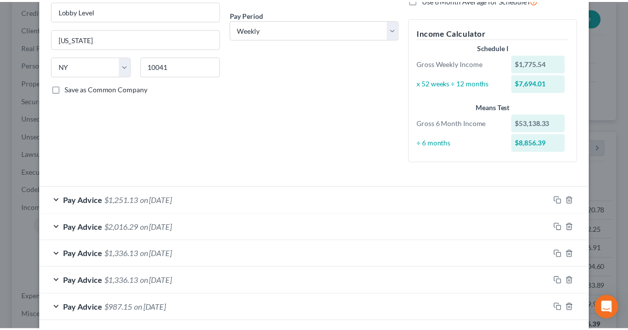
scroll to position [0, 0]
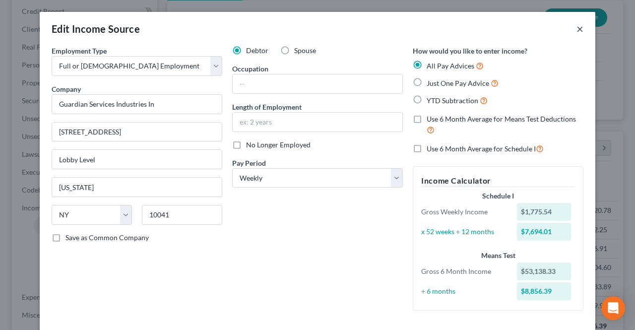
drag, startPoint x: 574, startPoint y: 28, endPoint x: 232, endPoint y: 48, distance: 342.4
click at [576, 28] on button "×" at bounding box center [579, 29] width 7 height 12
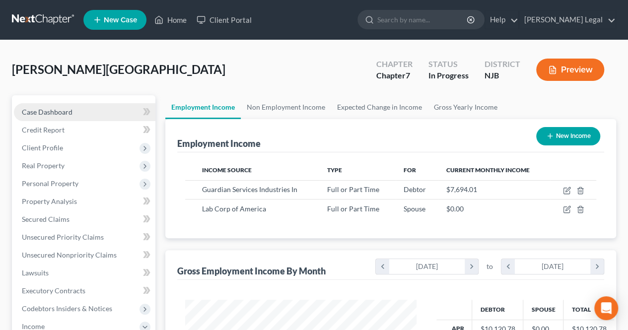
click at [101, 109] on link "Case Dashboard" at bounding box center [84, 112] width 141 height 18
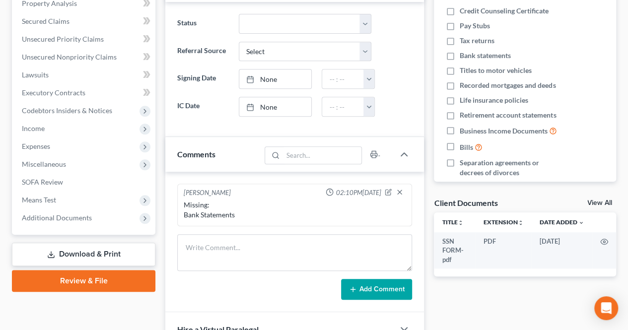
scroll to position [198, 0]
click at [389, 189] on icon "button" at bounding box center [389, 191] width 4 height 4
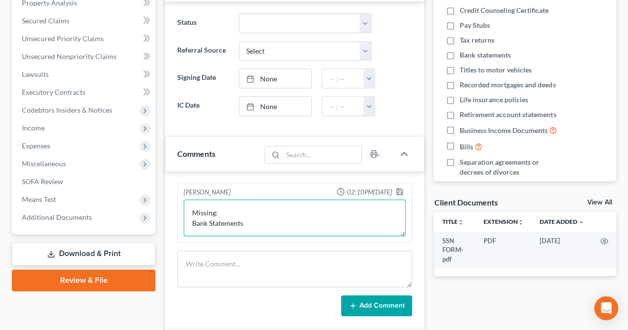
click at [264, 216] on textarea "Missing: Bank Statements" at bounding box center [295, 217] width 222 height 37
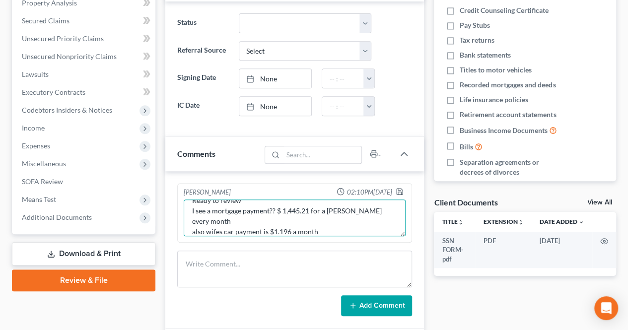
scroll to position [44, 0]
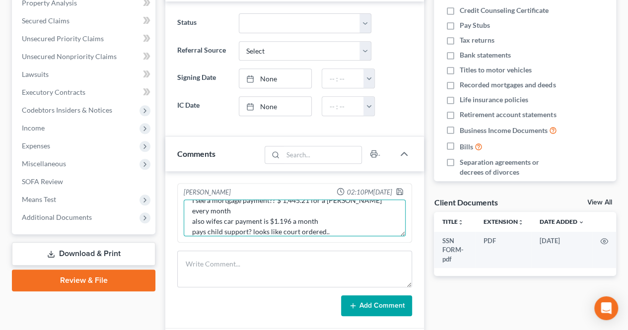
click at [219, 219] on textarea "Missing: Bank Statements (Received) Ready to review I see a mortgage payment?? …" at bounding box center [295, 217] width 222 height 37
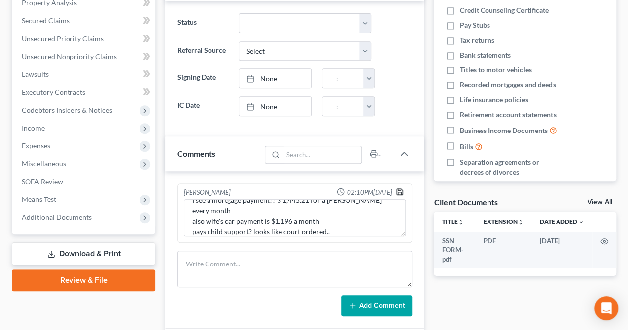
click at [402, 191] on icon "button" at bounding box center [399, 192] width 8 height 8
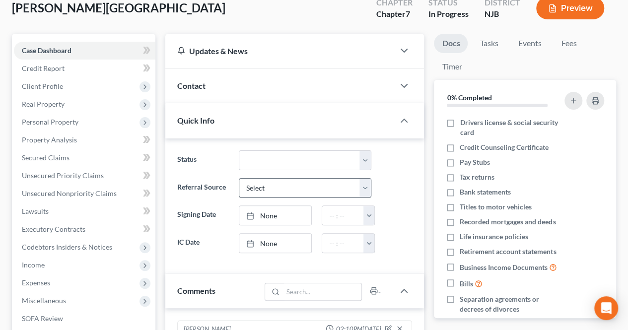
scroll to position [198, 0]
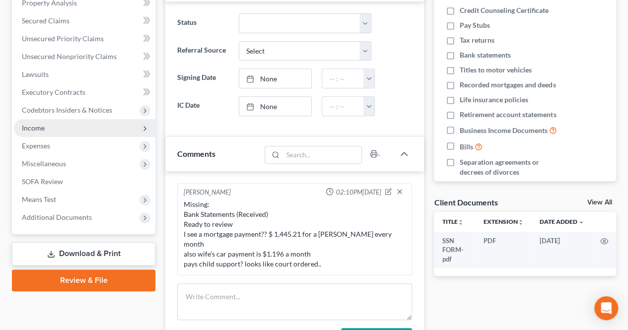
click at [64, 127] on span "Income" at bounding box center [84, 128] width 141 height 18
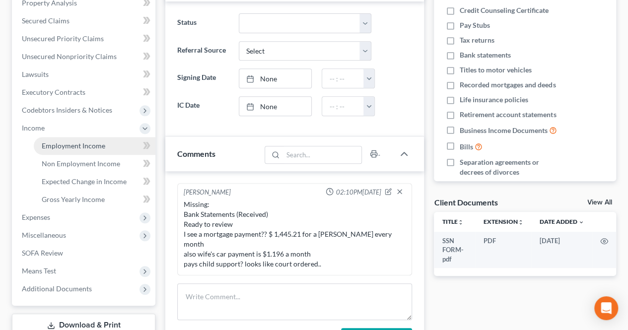
drag, startPoint x: 72, startPoint y: 149, endPoint x: 75, endPoint y: 142, distance: 7.4
click at [72, 149] on span "Employment Income" at bounding box center [73, 145] width 63 height 8
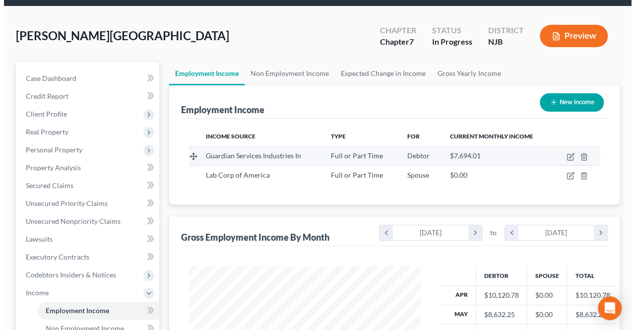
scroll to position [50, 0]
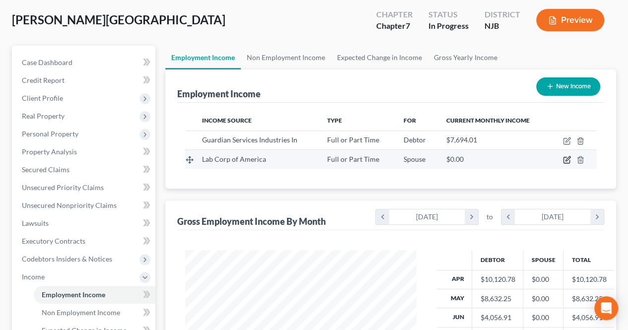
click at [564, 159] on icon "button" at bounding box center [567, 160] width 8 height 8
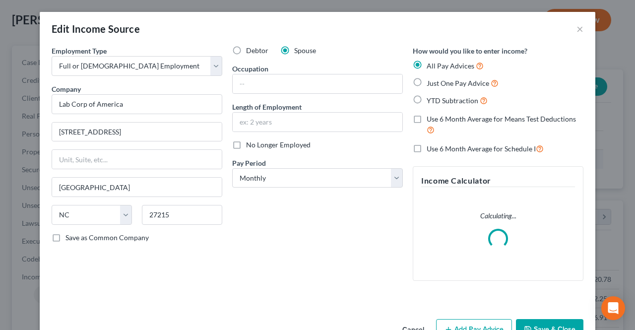
scroll to position [177, 254]
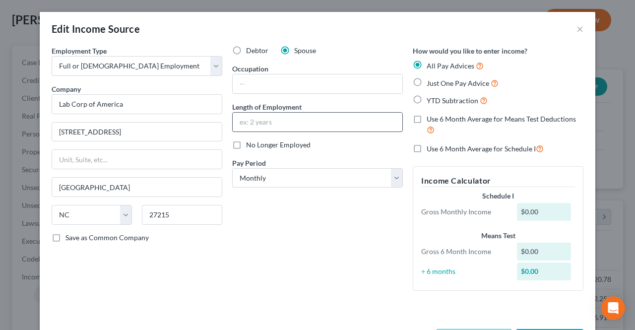
click at [284, 125] on input "text" at bounding box center [318, 122] width 170 height 19
click at [254, 143] on span "No Longer Employed" at bounding box center [278, 144] width 64 height 8
click at [254, 143] on input "No Longer Employed" at bounding box center [253, 143] width 6 height 6
click at [257, 167] on label "Pay Period *" at bounding box center [249, 163] width 34 height 10
click at [259, 184] on select "Select Monthly Twice Monthly Every Other Week Weekly" at bounding box center [317, 178] width 171 height 20
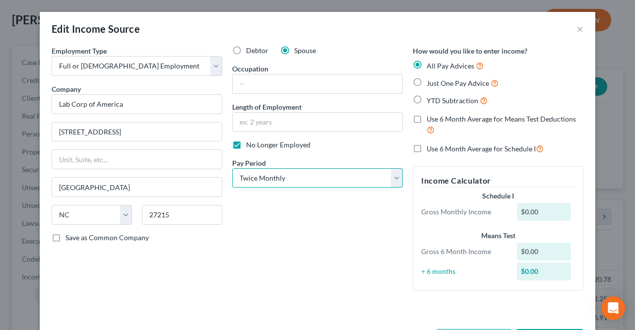
click at [232, 168] on select "Select Monthly Twice Monthly Every Other Week Weekly" at bounding box center [317, 178] width 171 height 20
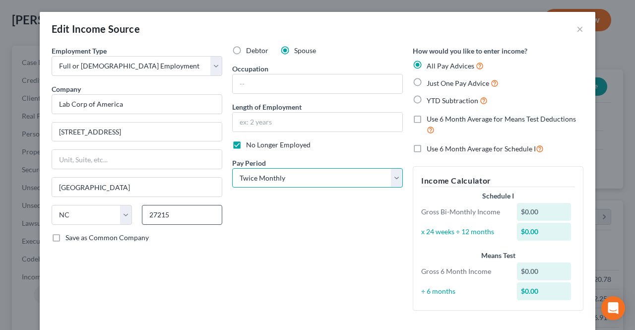
scroll to position [59, 0]
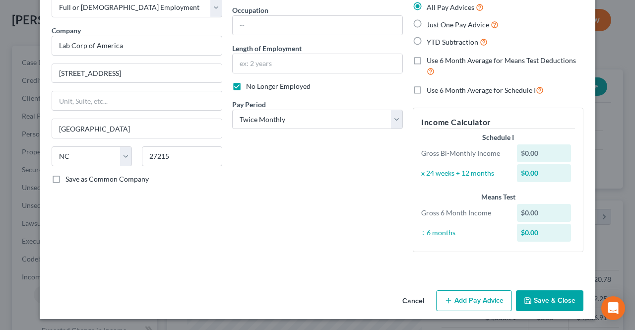
click at [460, 300] on button "Add Pay Advice" at bounding box center [474, 300] width 76 height 21
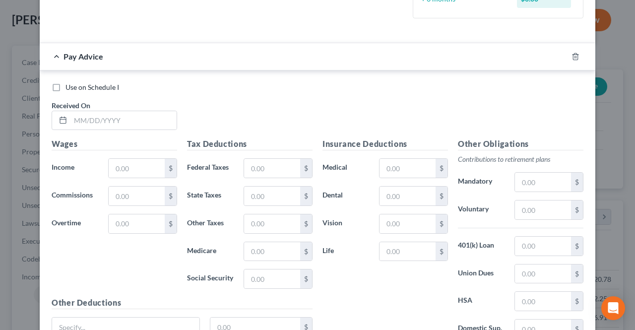
scroll to position [307, 0]
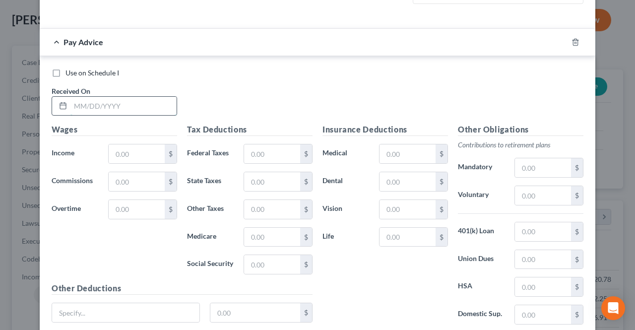
click at [116, 99] on input "text" at bounding box center [123, 106] width 106 height 19
click at [113, 148] on input "text" at bounding box center [137, 153] width 56 height 19
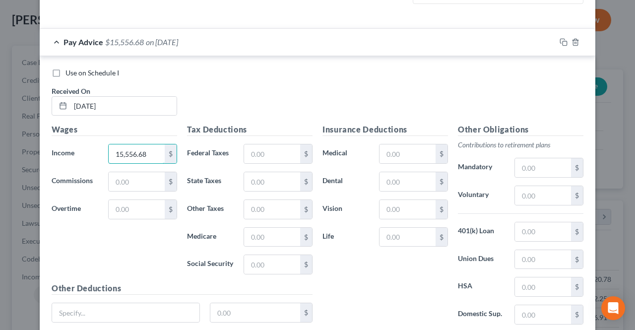
drag, startPoint x: 160, startPoint y: 154, endPoint x: 73, endPoint y: 156, distance: 87.3
click at [73, 156] on div "Income * 15,556.68 $" at bounding box center [114, 154] width 135 height 20
click at [526, 233] on input "text" at bounding box center [543, 231] width 56 height 19
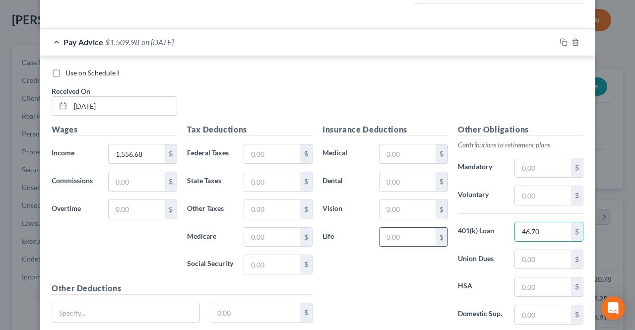
click at [402, 240] on input "text" at bounding box center [407, 237] width 56 height 19
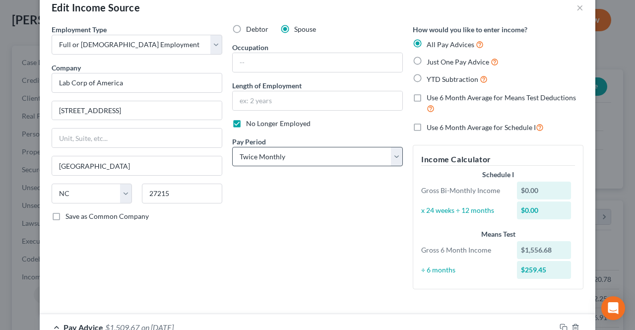
scroll to position [0, 0]
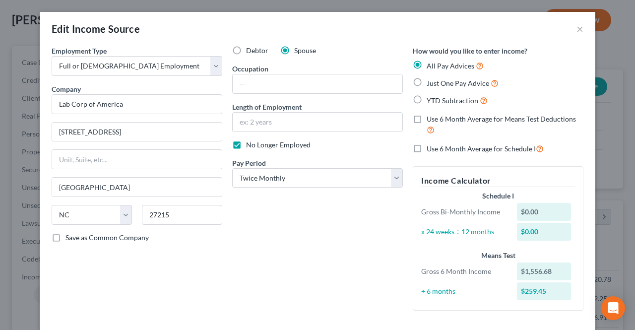
click at [427, 83] on label "Just One Pay Advice" at bounding box center [463, 82] width 72 height 11
click at [431, 83] on input "Just One Pay Advice" at bounding box center [434, 80] width 6 height 6
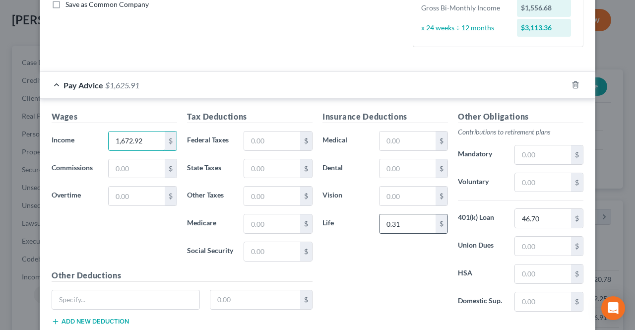
scroll to position [248, 0]
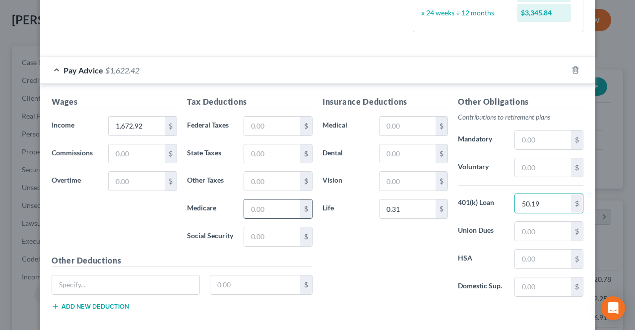
click at [263, 206] on input "text" at bounding box center [272, 208] width 56 height 19
click at [257, 151] on input "text" at bounding box center [272, 153] width 56 height 19
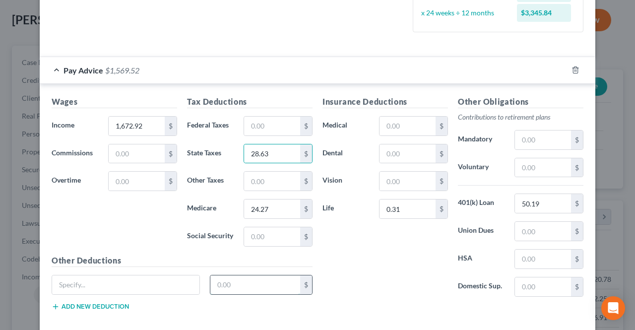
click at [246, 279] on input "text" at bounding box center [255, 284] width 90 height 19
click at [278, 180] on input "text" at bounding box center [272, 181] width 56 height 19
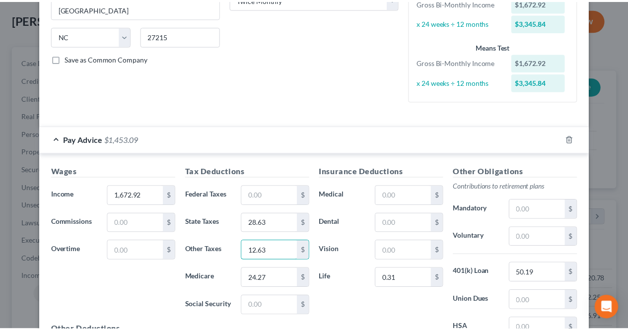
scroll to position [295, 0]
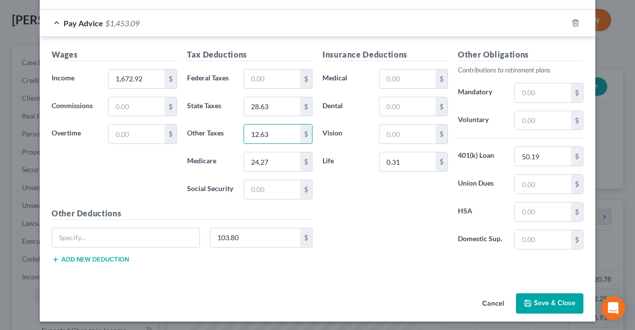
click at [532, 294] on button "Save & Close" at bounding box center [549, 303] width 67 height 21
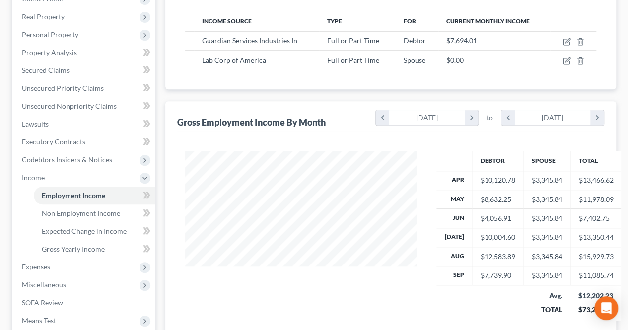
scroll to position [198, 0]
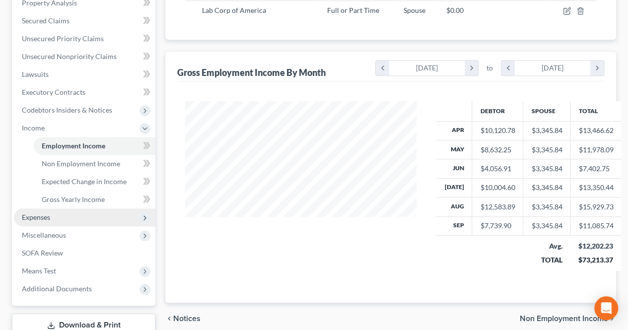
click at [49, 217] on span "Expenses" at bounding box center [36, 217] width 28 height 8
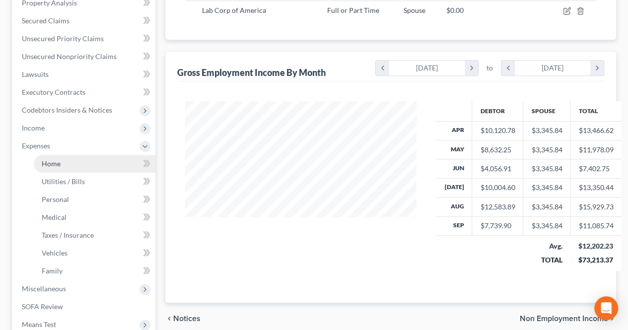
click at [63, 164] on link "Home" at bounding box center [95, 164] width 122 height 18
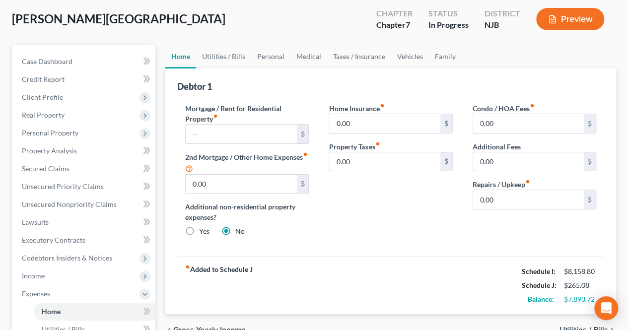
scroll to position [50, 0]
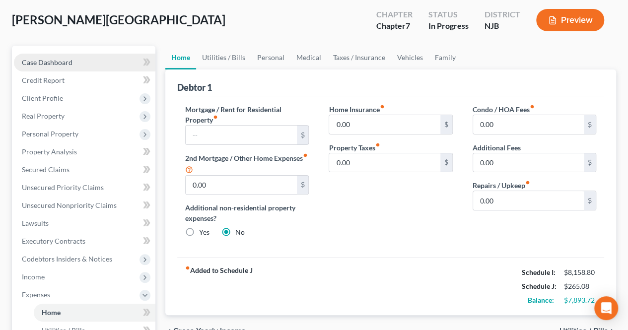
click at [59, 54] on link "Case Dashboard" at bounding box center [84, 63] width 141 height 18
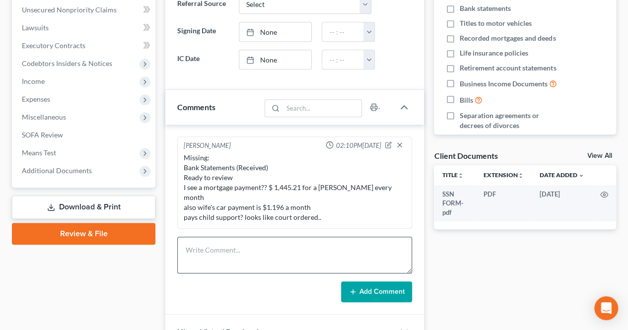
scroll to position [248, 0]
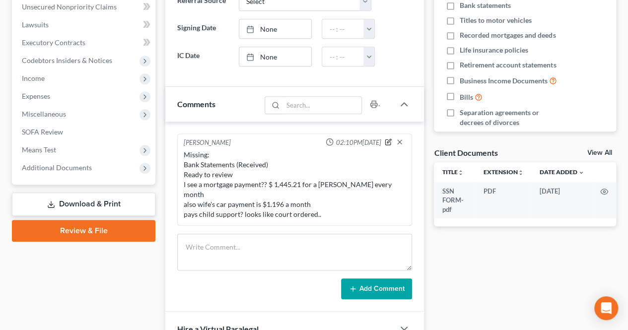
click at [388, 139] on icon "button" at bounding box center [387, 141] width 5 height 5
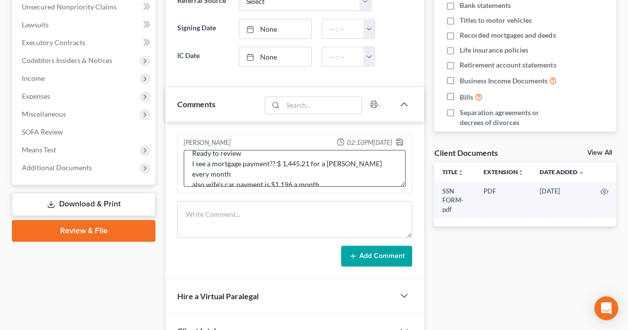
scroll to position [52, 0]
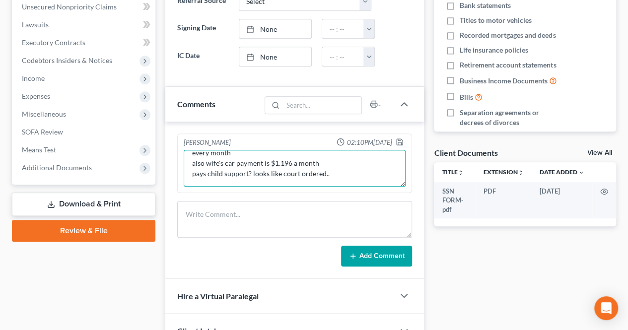
click at [339, 174] on textarea "Missing: Bank Statements (Received) Ready to review I see a mortgage payment?? …" at bounding box center [295, 168] width 222 height 37
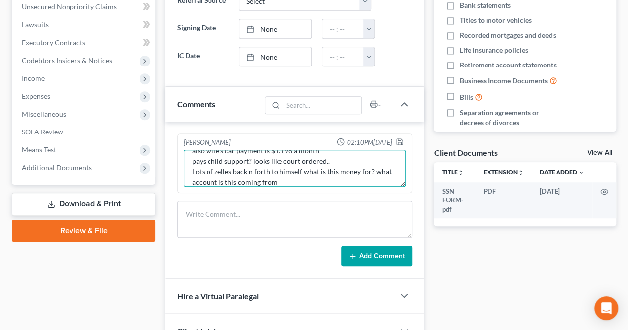
scroll to position [75, 0]
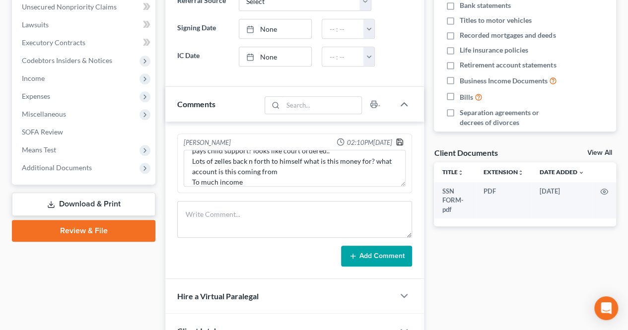
click at [399, 141] on icon "button" at bounding box center [399, 142] width 8 height 8
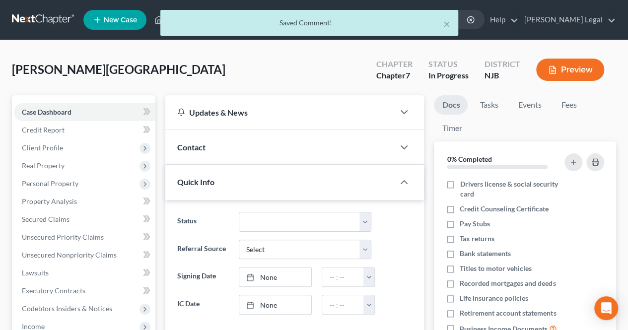
scroll to position [0, 0]
drag, startPoint x: 446, startPoint y: 29, endPoint x: 106, endPoint y: 2, distance: 341.4
click at [446, 29] on button "×" at bounding box center [446, 24] width 7 height 12
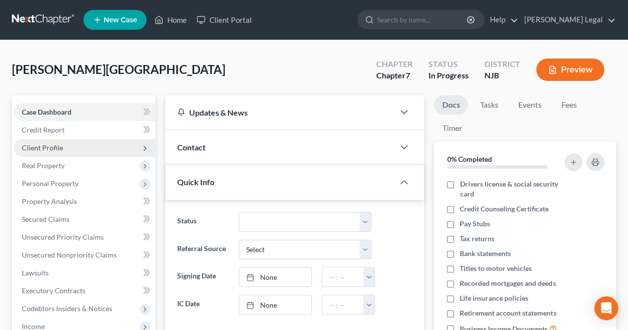
click at [76, 143] on span "Client Profile" at bounding box center [84, 148] width 141 height 18
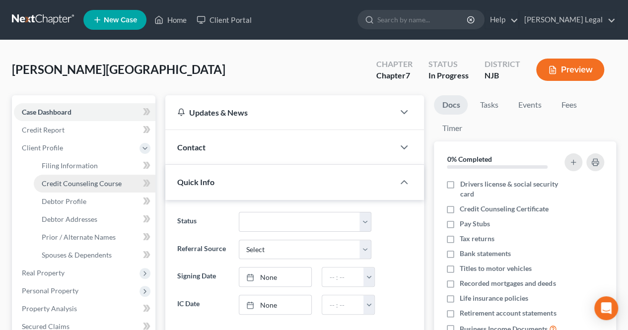
click at [81, 181] on span "Credit Counseling Course" at bounding box center [82, 183] width 80 height 8
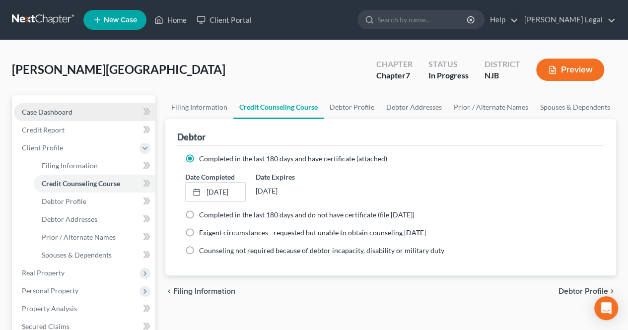
click at [75, 110] on link "Case Dashboard" at bounding box center [84, 112] width 141 height 18
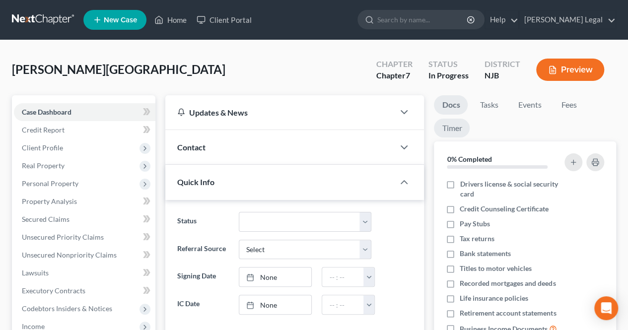
click at [450, 124] on link "Timer" at bounding box center [452, 128] width 36 height 19
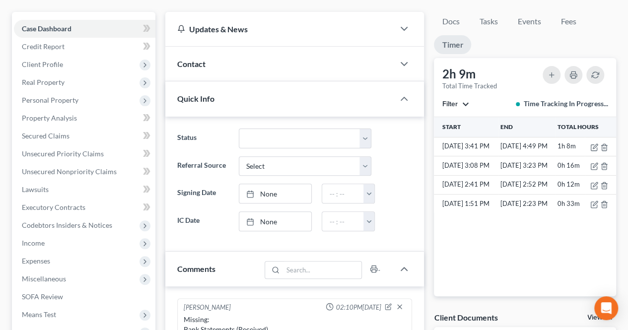
scroll to position [99, 0]
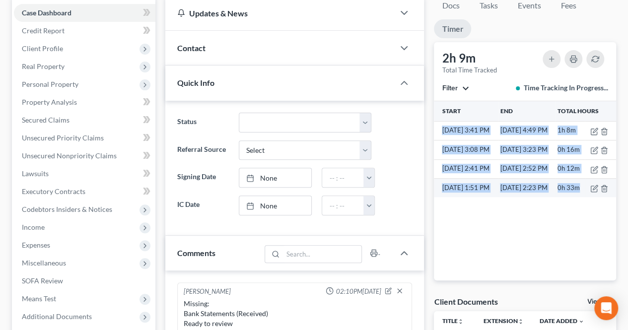
drag, startPoint x: 441, startPoint y: 126, endPoint x: 580, endPoint y: 187, distance: 152.8
click at [580, 187] on tbody "[DATE] 3:41 PM [DATE] 4:49 PM 1h 8m [DATE] 3:08 PM [DATE] 3:23 PM 0h 16m [DATE]…" at bounding box center [525, 159] width 182 height 76
click at [566, 199] on div "Start End Total Hours [DATE] 3:41 PM [DATE] 4:49 PM 1h 8m [DATE] 3:08 PM [DATE]…" at bounding box center [525, 191] width 182 height 180
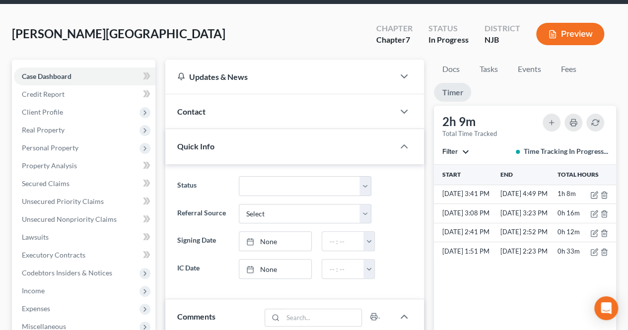
scroll to position [0, 0]
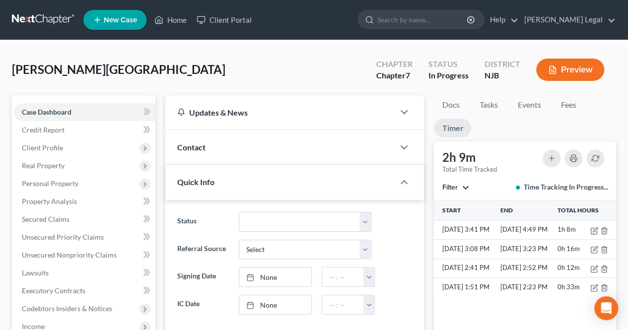
click at [231, 64] on div "[PERSON_NAME][GEOGRAPHIC_DATA] Upgraded Chapter Chapter 7 Status In [GEOGRAPHIC…" at bounding box center [314, 73] width 604 height 43
click at [204, 70] on div "[PERSON_NAME][GEOGRAPHIC_DATA] Upgraded Chapter Chapter 7 Status In [GEOGRAPHIC…" at bounding box center [314, 73] width 604 height 43
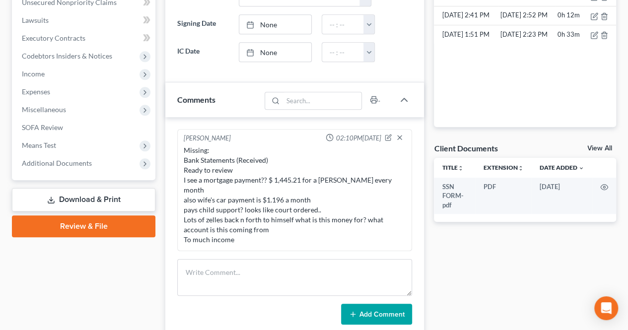
scroll to position [298, 0]
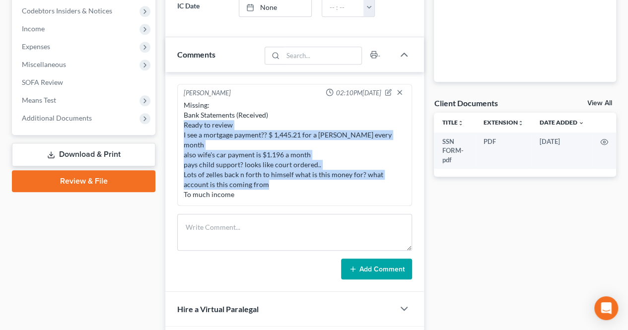
drag, startPoint x: 185, startPoint y: 125, endPoint x: 251, endPoint y: 175, distance: 83.5
click at [251, 175] on div "Missing: Bank Statements (Received) Ready to review I see a mortgage payment?? …" at bounding box center [295, 149] width 222 height 99
click at [250, 179] on div "Missing: Bank Statements (Received) Ready to review I see a mortgage payment?? …" at bounding box center [295, 149] width 222 height 99
click at [241, 178] on div "Missing: Bank Statements (Received) Ready to review I see a mortgage payment?? …" at bounding box center [295, 149] width 222 height 99
click at [233, 178] on div "Missing: Bank Statements (Received) Ready to review I see a mortgage payment?? …" at bounding box center [295, 149] width 222 height 99
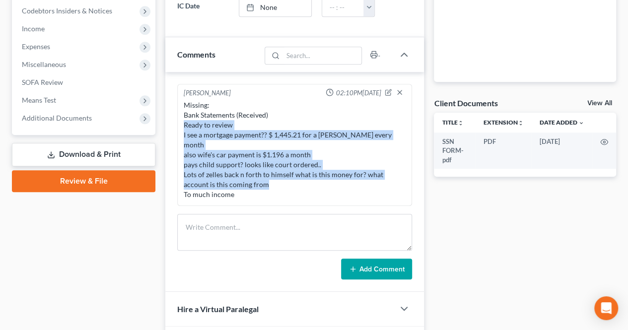
click at [256, 168] on div "Missing: Bank Statements (Received) Ready to review I see a mortgage payment?? …" at bounding box center [295, 149] width 222 height 99
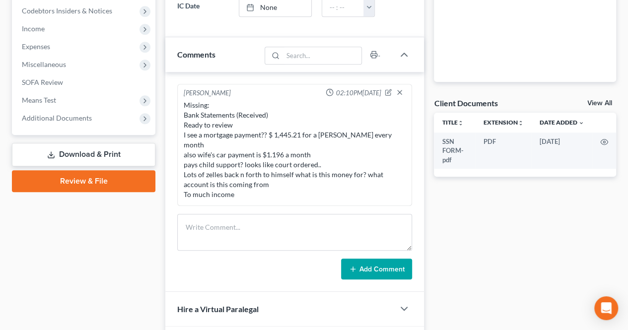
click at [259, 144] on div "Missing: Bank Statements (Received) Ready to review I see a mortgage payment?? …" at bounding box center [295, 149] width 222 height 99
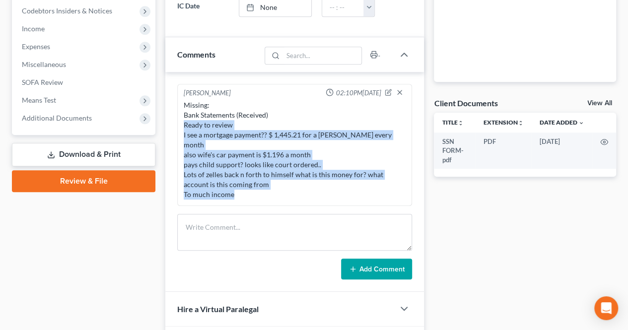
drag, startPoint x: 182, startPoint y: 124, endPoint x: 244, endPoint y: 182, distance: 85.3
click at [244, 182] on div "Missing: Bank Statements (Received) Ready to review I see a mortgage payment?? …" at bounding box center [295, 149] width 226 height 103
click at [244, 182] on div "Missing: Bank Statements (Received) Ready to review I see a mortgage payment?? …" at bounding box center [295, 149] width 222 height 99
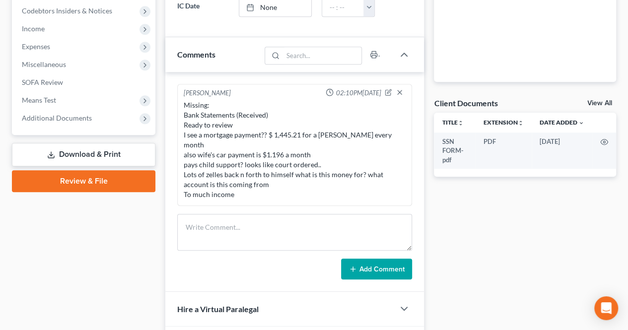
click at [245, 174] on div "Missing: Bank Statements (Received) Ready to review I see a mortgage payment?? …" at bounding box center [295, 149] width 222 height 99
